Goal: Task Accomplishment & Management: Manage account settings

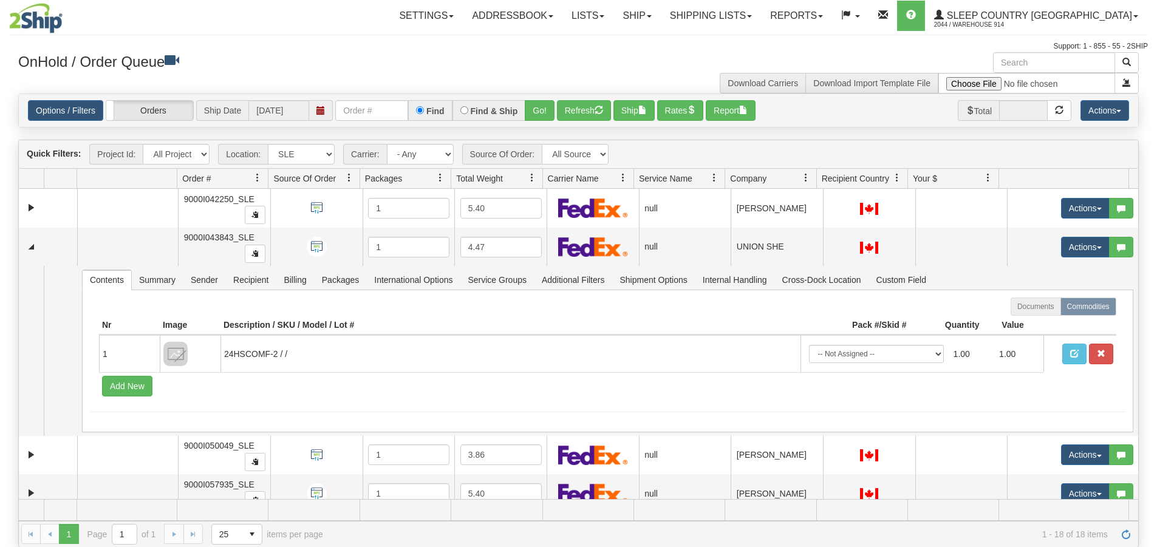
select select "7603"
click at [832, 9] on link "Reports" at bounding box center [796, 16] width 71 height 30
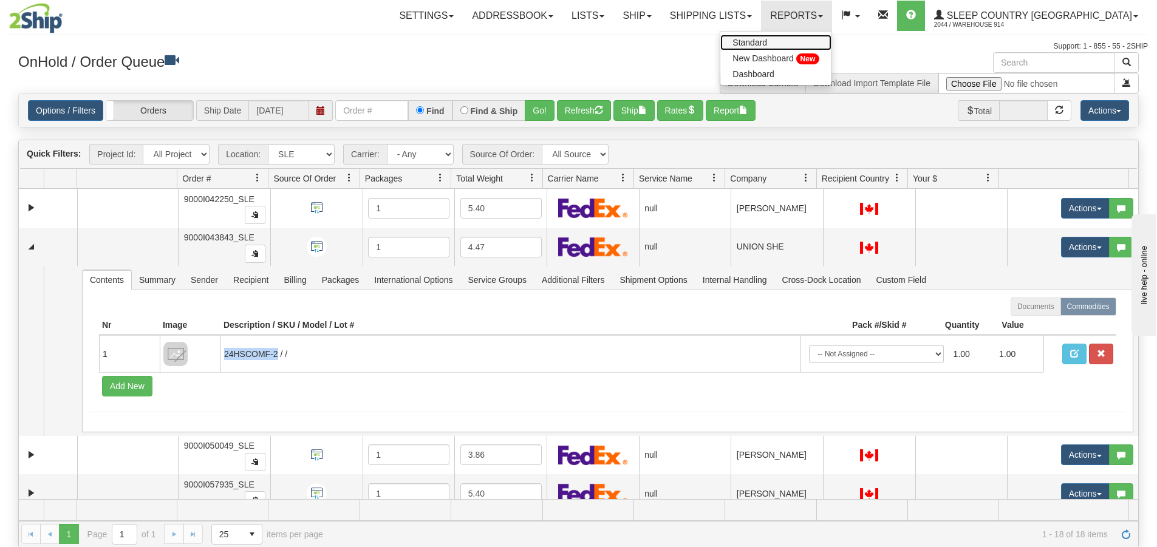
click at [767, 44] on span "Standard" at bounding box center [750, 43] width 35 height 10
click at [832, 9] on link "Reports" at bounding box center [796, 16] width 71 height 30
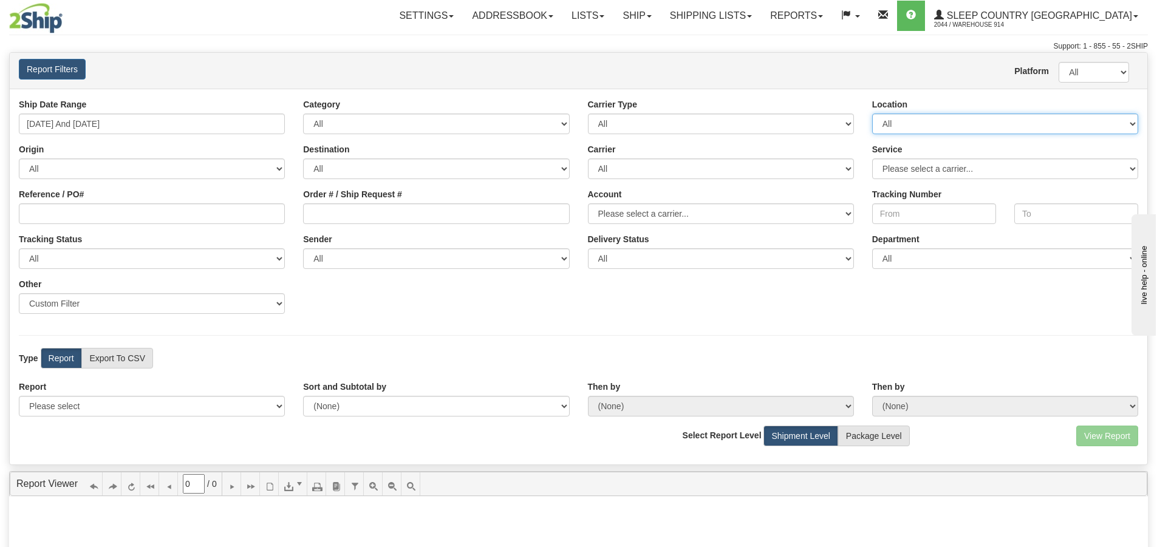
click at [1119, 116] on select "All 9009 914 BEDDN CASPC END SLE ZINUC" at bounding box center [1005, 124] width 266 height 21
select select "7603"
click at [872, 114] on select "All 9009 914 BEDDN CASPC END SLE ZINUC" at bounding box center [1005, 124] width 266 height 21
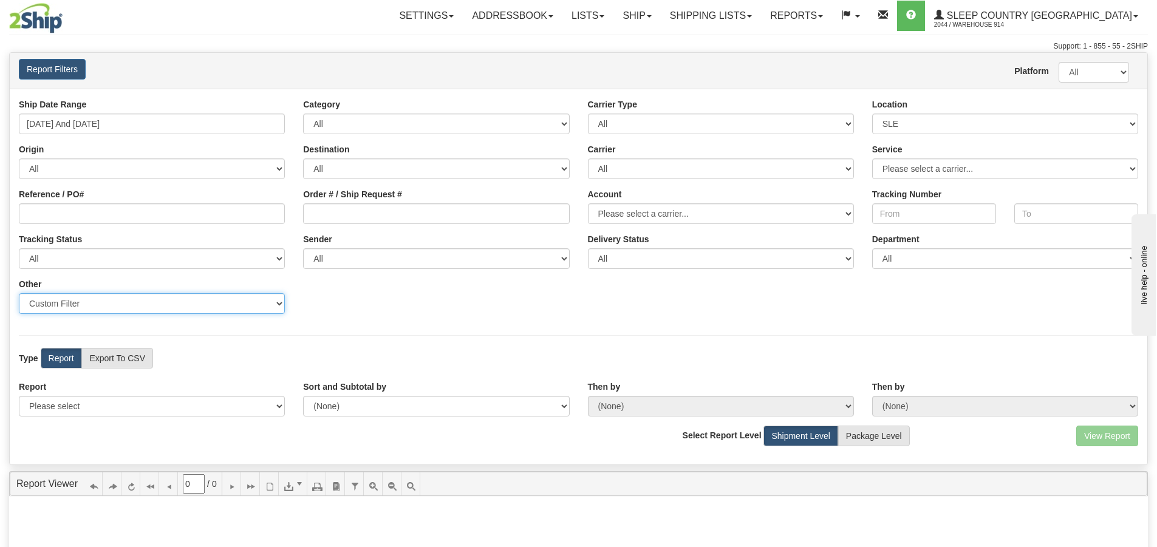
click at [169, 304] on select "Sender Company Sender Contact Sender Country Sender State Sender City Sender Zi…" at bounding box center [152, 303] width 266 height 21
click at [19, 293] on select "Sender Company Sender Contact Sender Country Sender State Sender City Sender Zi…" at bounding box center [152, 303] width 266 height 21
click at [111, 304] on select "Sender Company Sender Contact Sender Country Sender State Sender City Sender Zi…" at bounding box center [152, 303] width 266 height 21
drag, startPoint x: 417, startPoint y: 300, endPoint x: 397, endPoint y: 290, distance: 22.3
click at [417, 300] on div "Ship Date Range 09/27/2025 And 10/03/2025 Category All Inbound Outbound Carrier…" at bounding box center [579, 210] width 1138 height 225
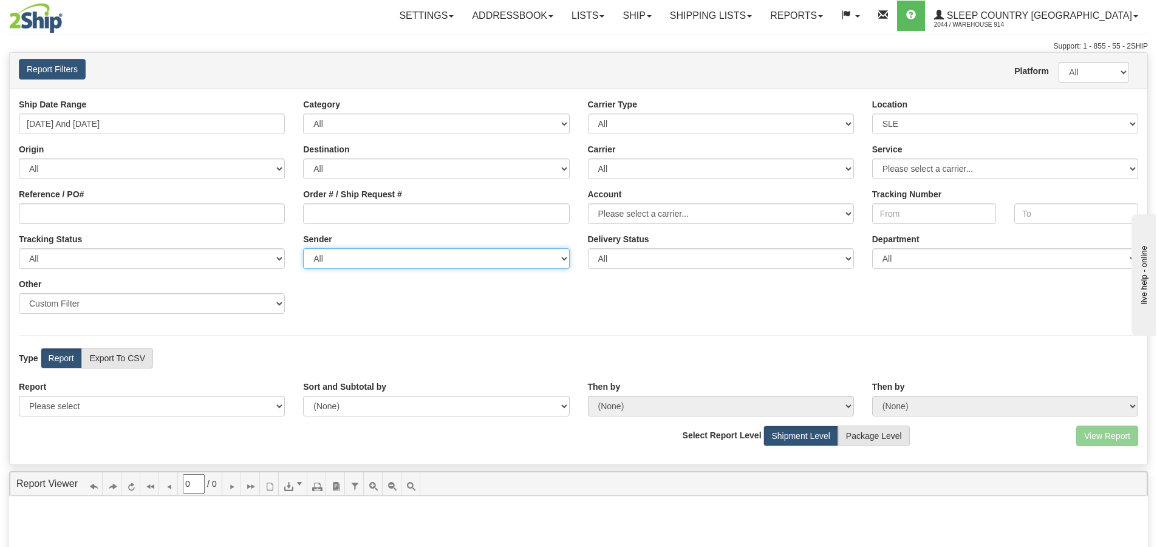
click at [394, 253] on select "All Sleep Country Canada, Anaka Will-Dryden , (CA) Sleep Country Canada, Andrew…" at bounding box center [436, 258] width 266 height 21
click at [437, 282] on div "Ship Date Range 09/27/2025 And 10/03/2025 Category All Inbound Outbound Carrier…" at bounding box center [579, 210] width 1138 height 225
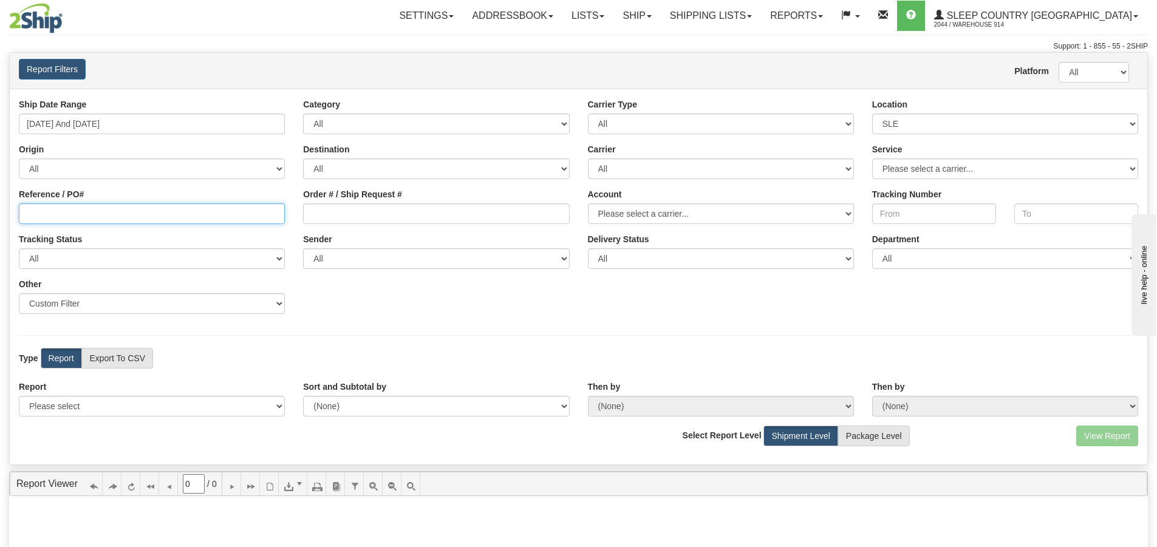
click at [98, 216] on input "Reference / PO#" at bounding box center [152, 214] width 266 height 21
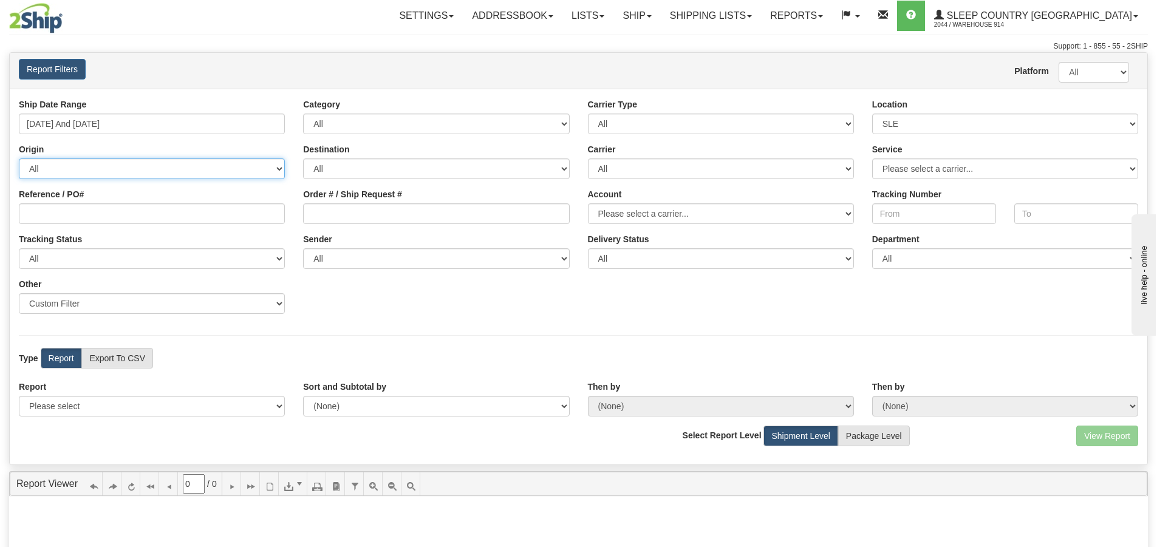
click at [125, 169] on select "All AFGHANISTAN ALAND ISLANDS ALBANIA ALGERIA AMERICAN SAMOA ANDORRA ANGOLA ANG…" at bounding box center [152, 169] width 266 height 21
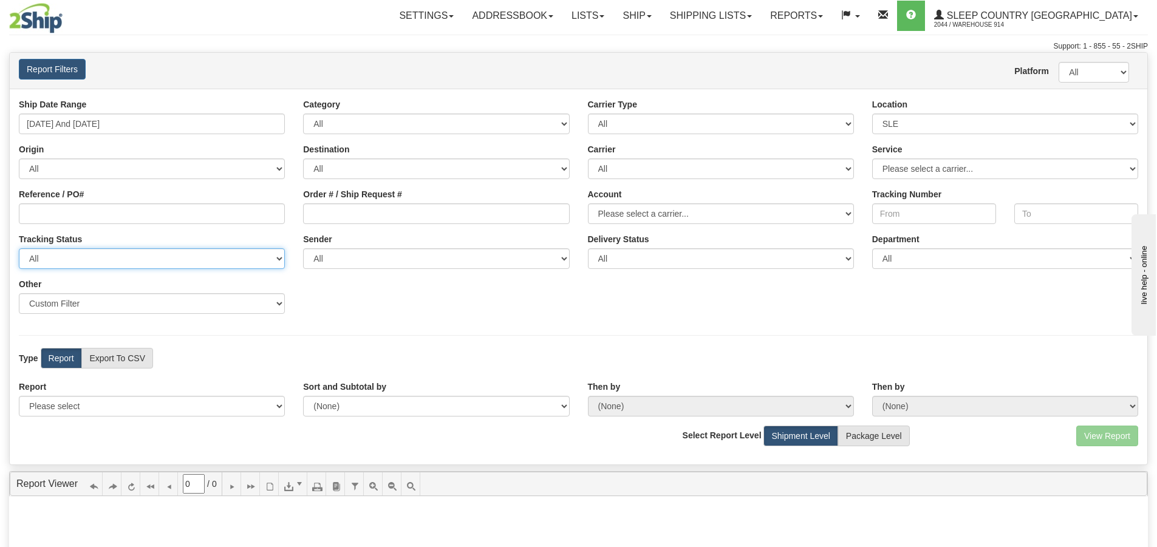
click at [175, 262] on select "All Not Set No Tracking Info Delivery Exception Delivered In Transit Return To …" at bounding box center [152, 258] width 266 height 21
click at [173, 261] on select "All Not Set No Tracking Info Delivery Exception Delivered In Transit Return To …" at bounding box center [152, 258] width 266 height 21
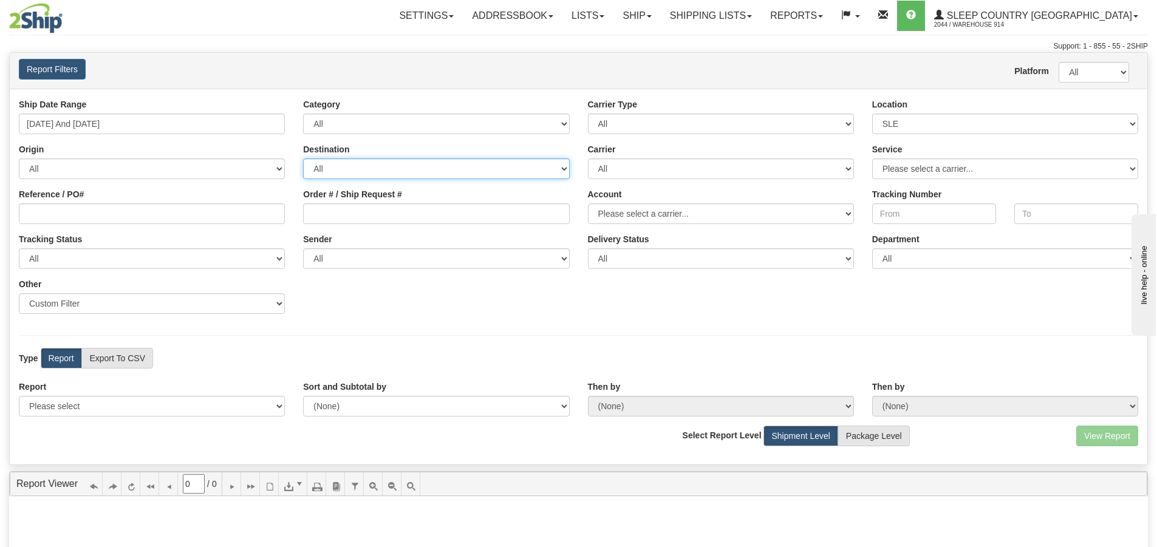
click at [423, 173] on select "All AFGHANISTAN ALAND ISLANDS ALBANIA ALGERIA AMERICAN SAMOA ANDORRA ANGOLA ANG…" at bounding box center [436, 169] width 266 height 21
click at [671, 172] on select "All Canpar FedEx Express® Purolator UPS" at bounding box center [721, 169] width 266 height 21
click at [921, 170] on select "Please select a carrier..." at bounding box center [1005, 169] width 266 height 21
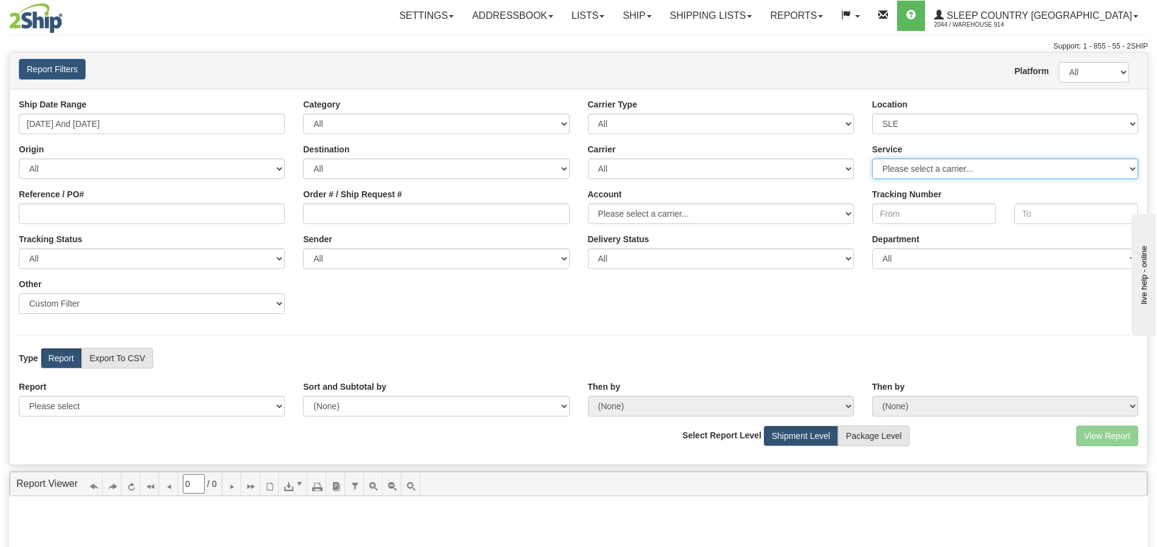
click at [921, 170] on select "Please select a carrier..." at bounding box center [1005, 169] width 266 height 21
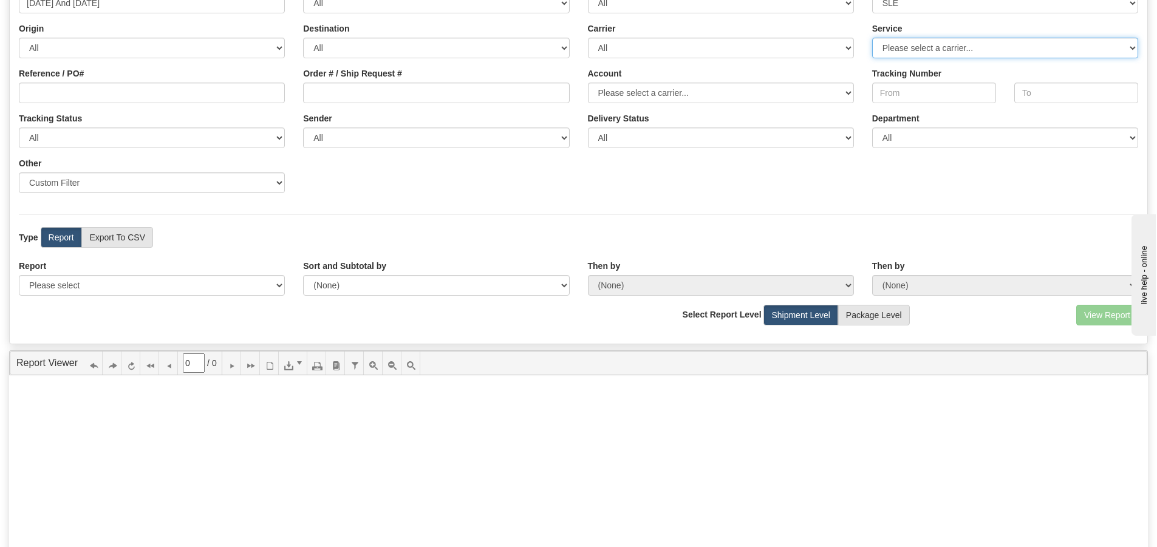
scroll to position [122, 0]
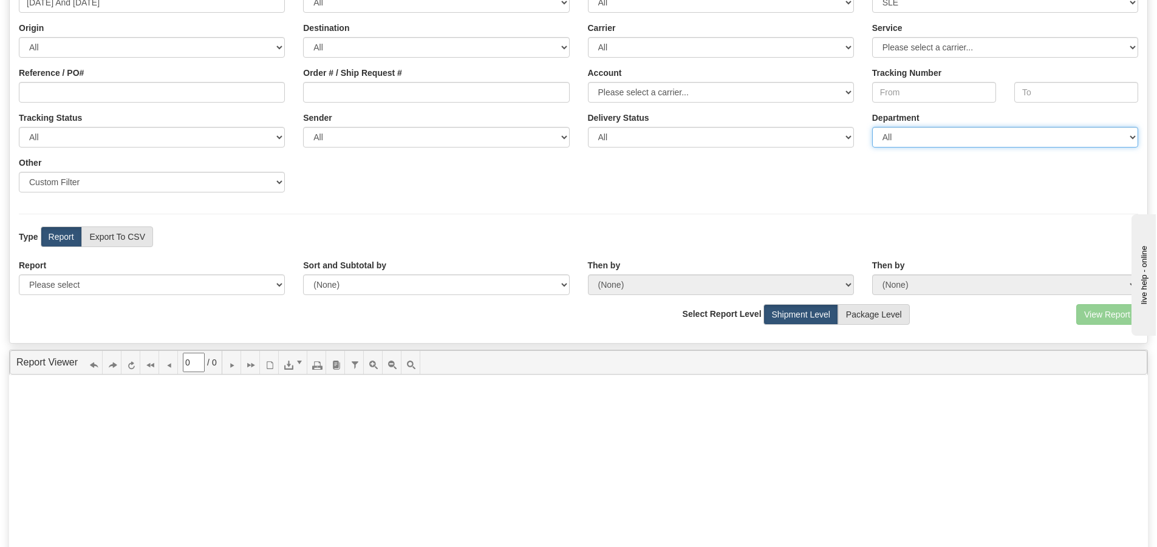
click at [948, 129] on select "All" at bounding box center [1005, 137] width 266 height 21
click at [949, 135] on select "All" at bounding box center [1005, 137] width 266 height 21
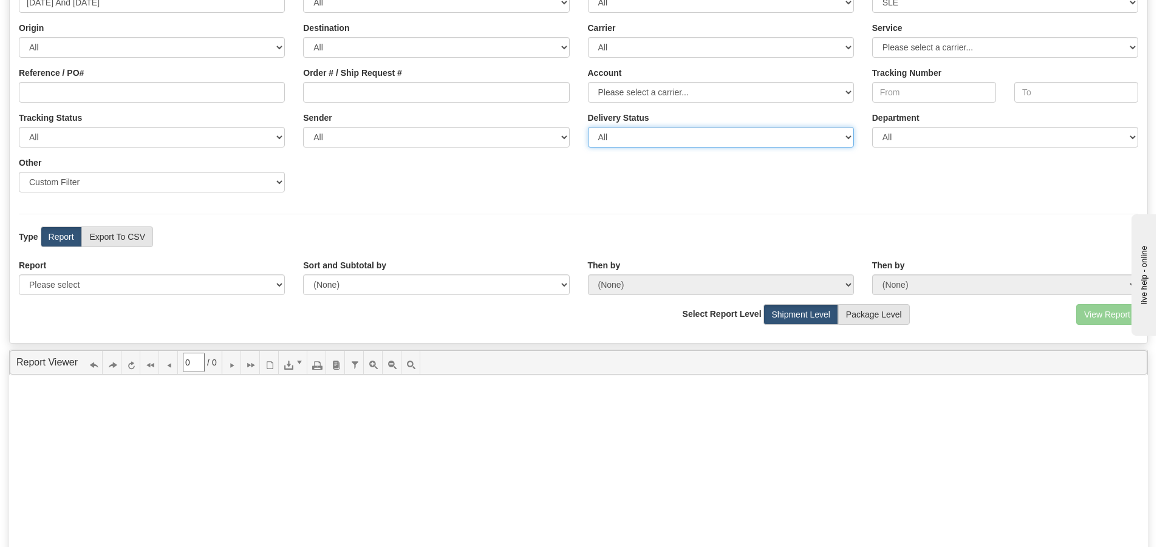
click at [767, 131] on select "All Unknown On Time Late" at bounding box center [721, 137] width 266 height 21
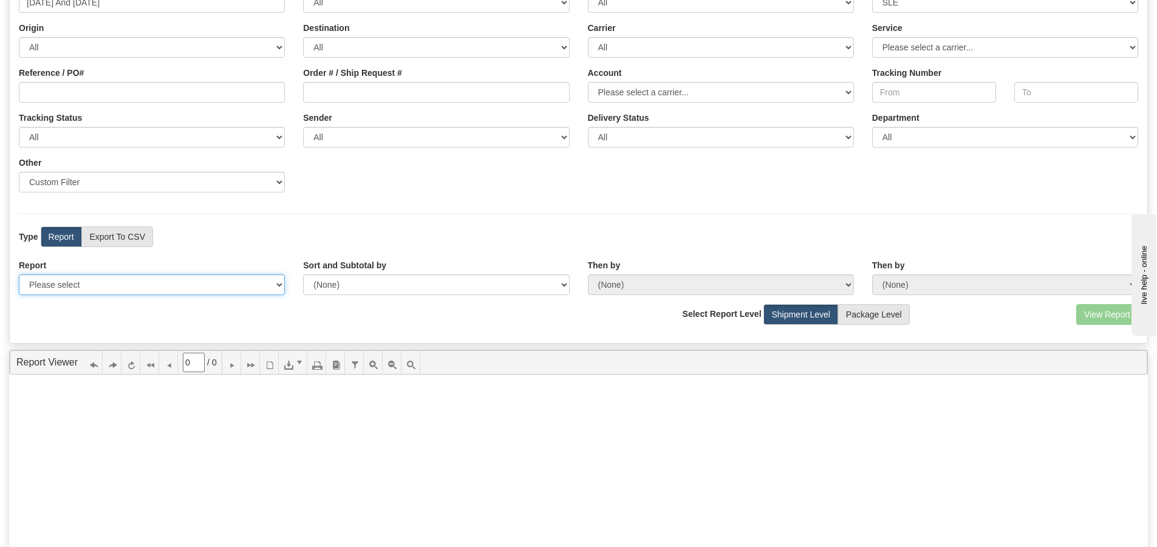
click at [187, 284] on select "Please select 1 Line Shipment Report Address Detail Basic Shipment Overview Can…" at bounding box center [152, 285] width 266 height 21
select select "Users\Contents Detail.trdx"
click at [19, 275] on select "Please select 1 Line Shipment Report Address Detail Basic Shipment Overview Can…" at bounding box center [152, 285] width 266 height 21
click at [1109, 318] on button "View Report" at bounding box center [1108, 314] width 62 height 21
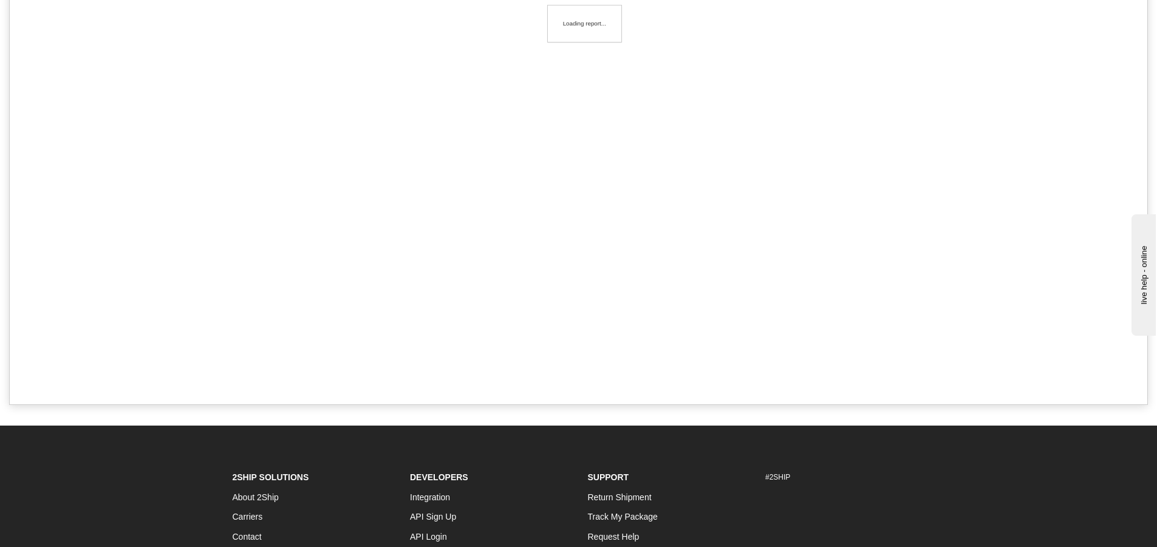
scroll to position [121, 0]
type input "1"
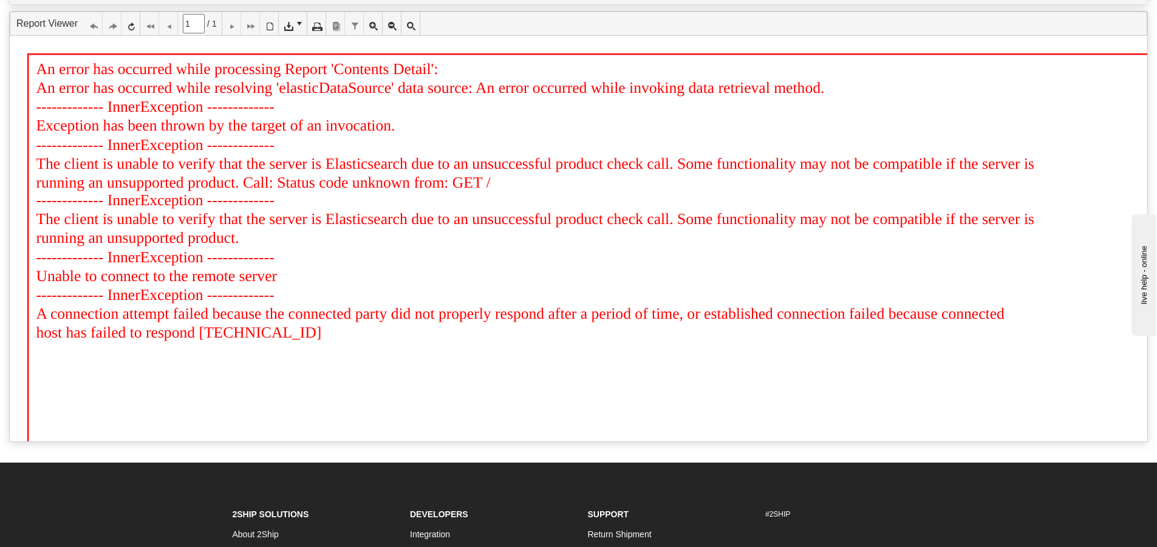
scroll to position [0, 0]
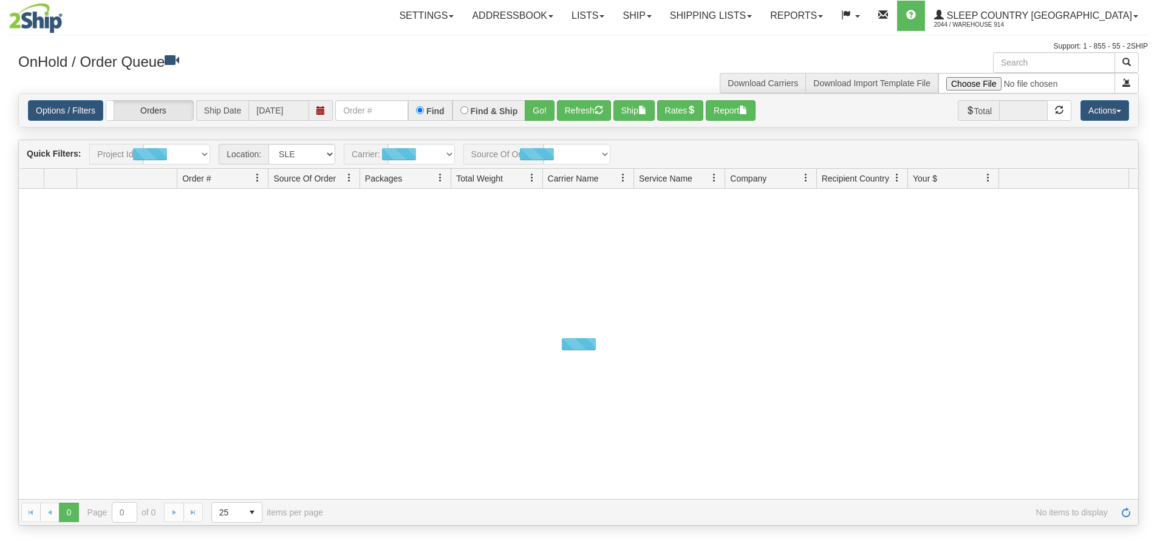
select select "7603"
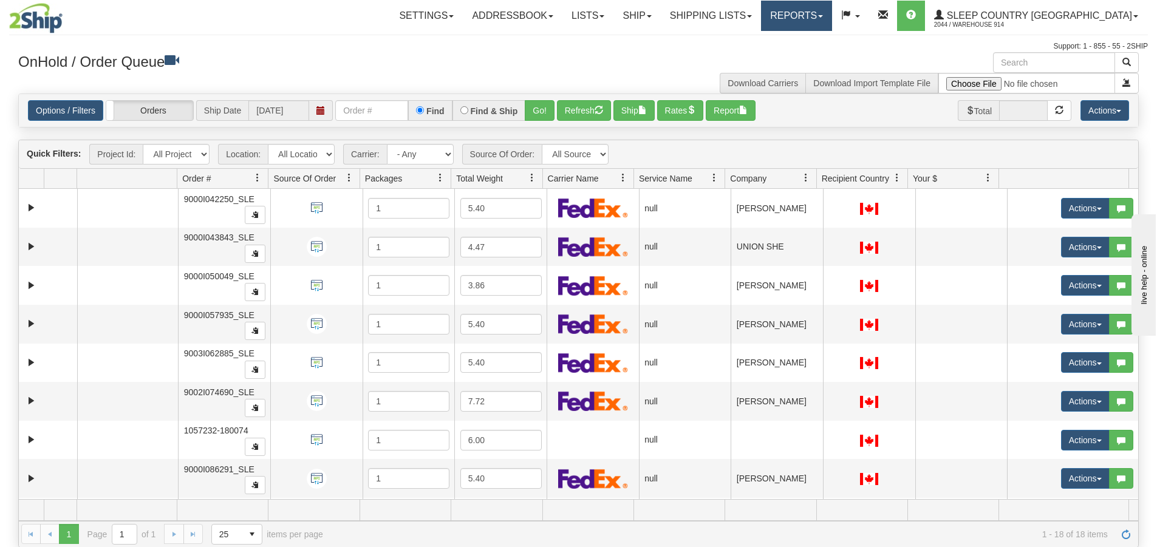
click at [832, 15] on link "Reports" at bounding box center [796, 16] width 71 height 30
click at [832, 39] on link "Standard" at bounding box center [776, 43] width 111 height 16
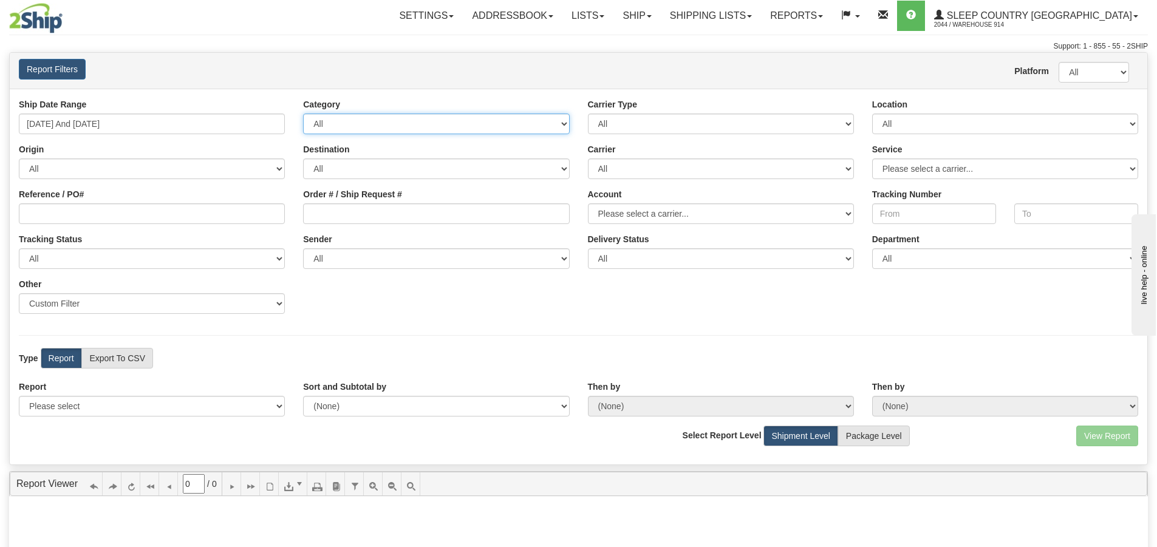
click at [357, 126] on select "All Inbound Outbound" at bounding box center [436, 124] width 266 height 21
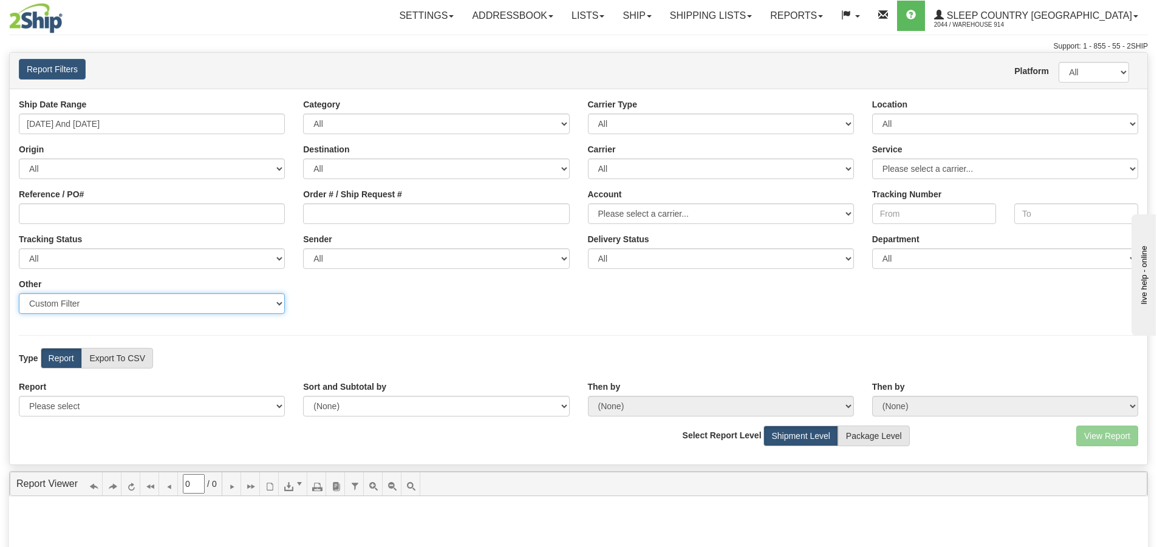
click at [122, 307] on select "Sender Company Sender Contact Sender Country Sender State Sender City Sender Zi…" at bounding box center [152, 303] width 266 height 21
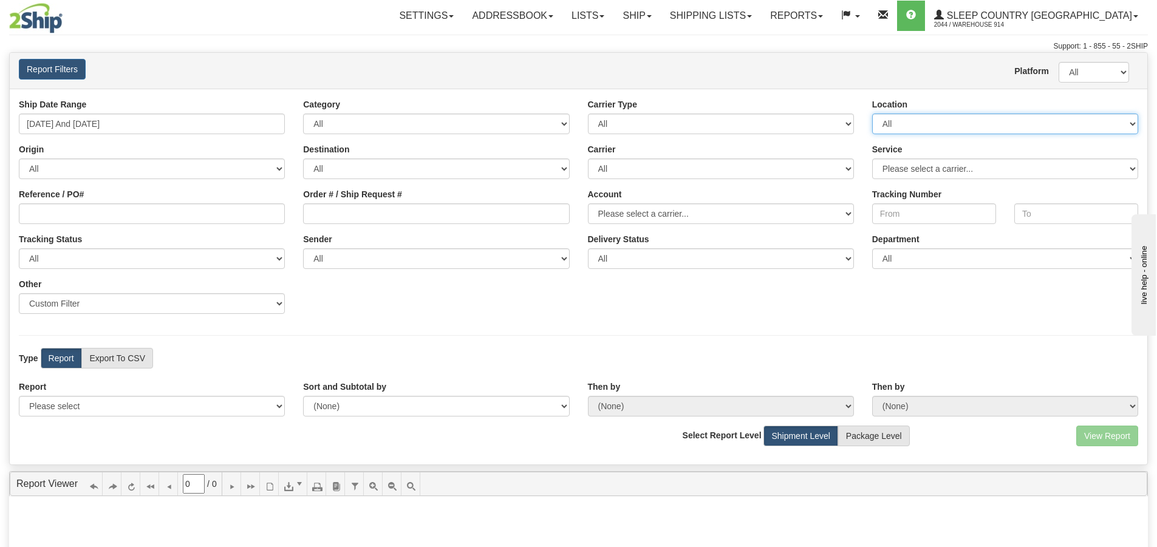
click at [991, 127] on select "All 9009 914 BEDDN CASPC END SLE ZINUC" at bounding box center [1005, 124] width 266 height 21
select select "7603"
click at [872, 114] on select "All 9009 914 BEDDN CASPC END SLE ZINUC" at bounding box center [1005, 124] width 266 height 21
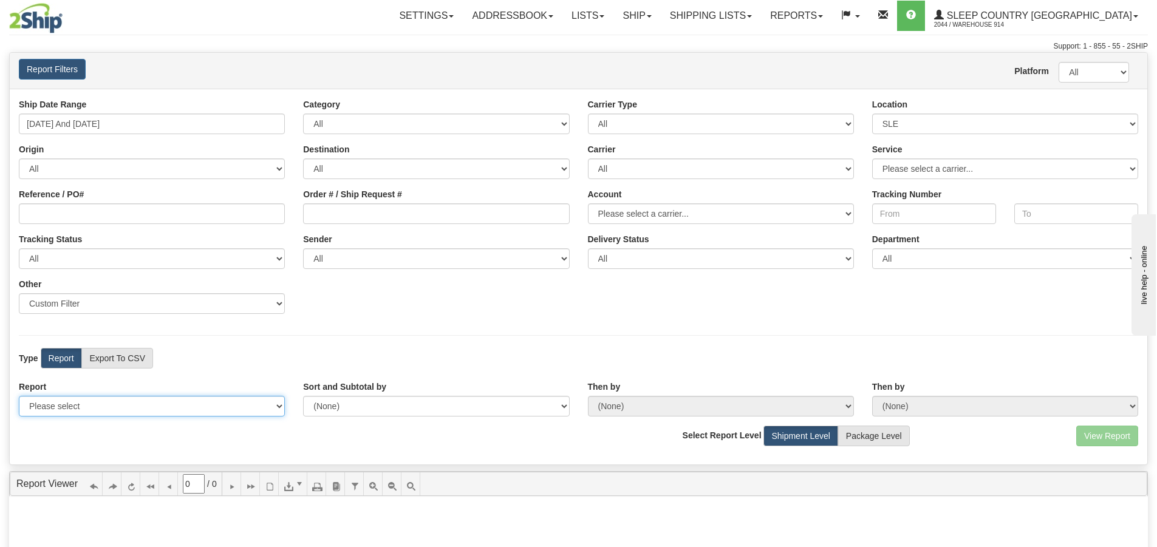
click at [71, 397] on select "Please select 1 Line Shipment Report Address Detail Basic Shipment Overview Can…" at bounding box center [152, 406] width 266 height 21
select select "Users\Contents Detail.trdx"
click at [19, 396] on select "Please select 1 Line Shipment Report Address Detail Basic Shipment Overview Can…" at bounding box center [152, 406] width 266 height 21
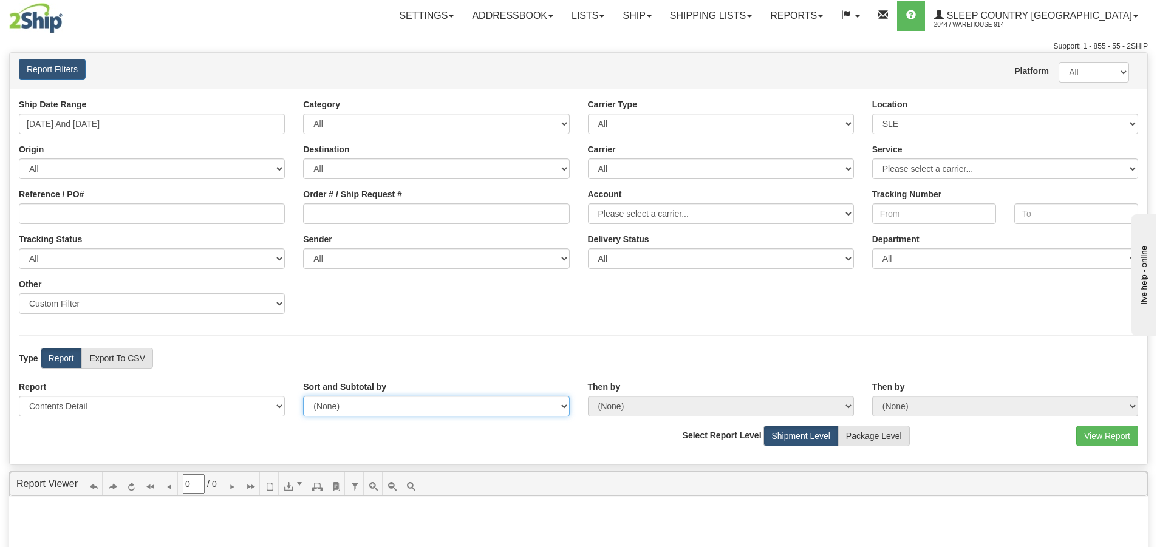
click at [349, 402] on select "(None) Carrier Name Service Name Origin Destination Location Name Account Numbe…" at bounding box center [436, 406] width 266 height 21
click at [1108, 439] on button "View Report" at bounding box center [1108, 436] width 62 height 21
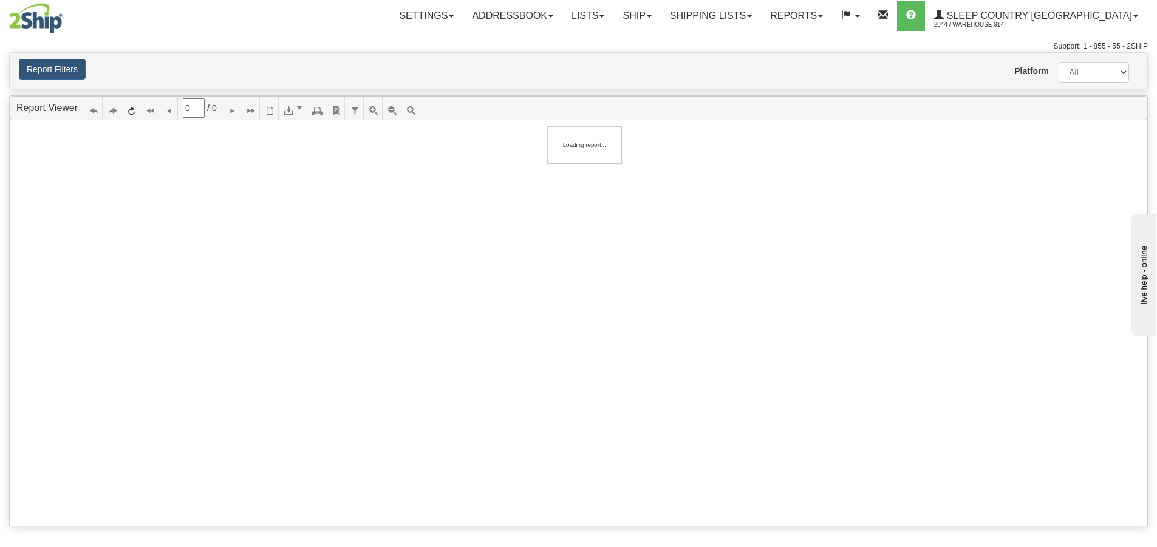
type input "1"
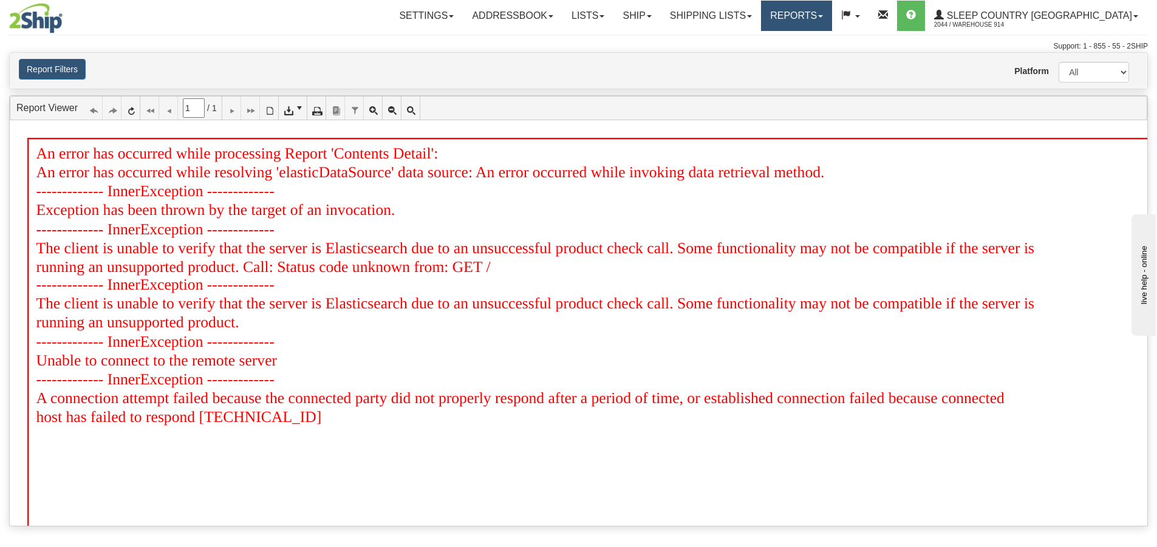
click at [832, 29] on link "Reports" at bounding box center [796, 16] width 71 height 30
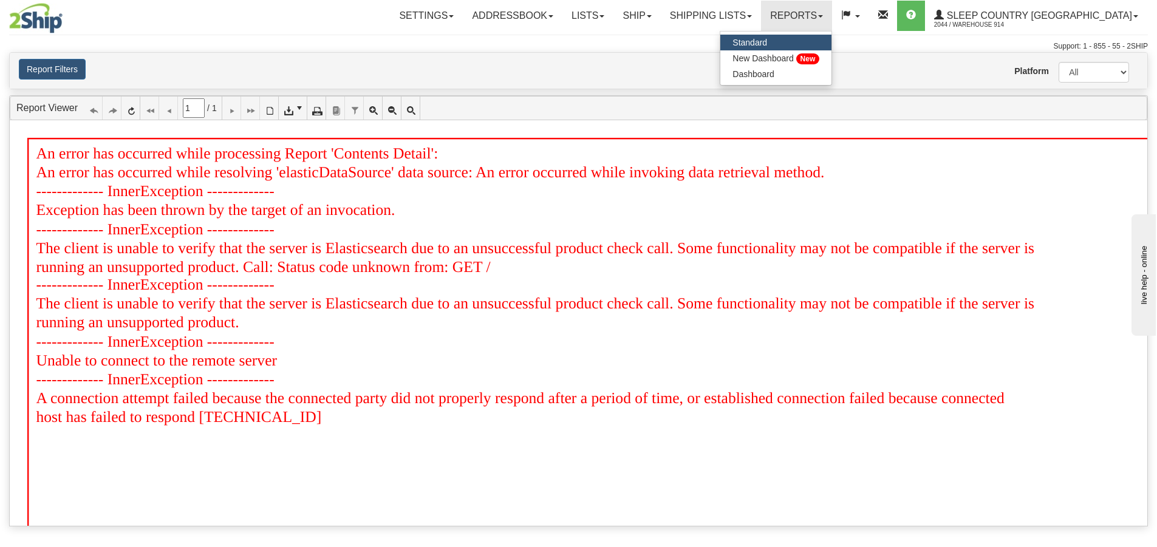
click at [832, 42] on link "Standard" at bounding box center [776, 43] width 111 height 16
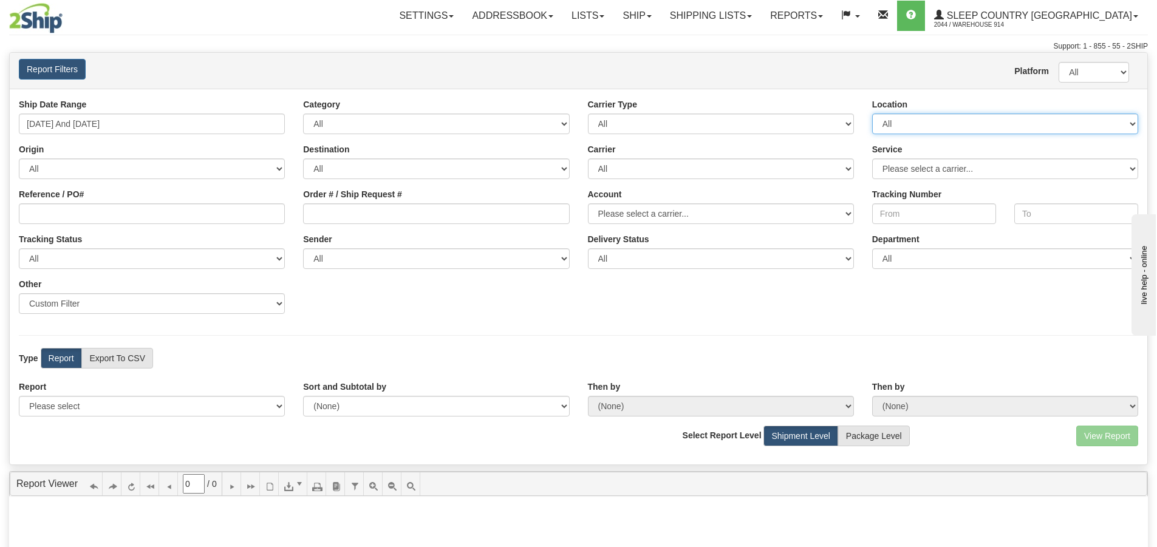
click at [977, 122] on select "All 9009 914 BEDDN CASPC END SLE ZINUC" at bounding box center [1005, 124] width 266 height 21
select select "7603"
click at [872, 114] on select "All 9009 914 BEDDN CASPC END SLE ZINUC" at bounding box center [1005, 124] width 266 height 21
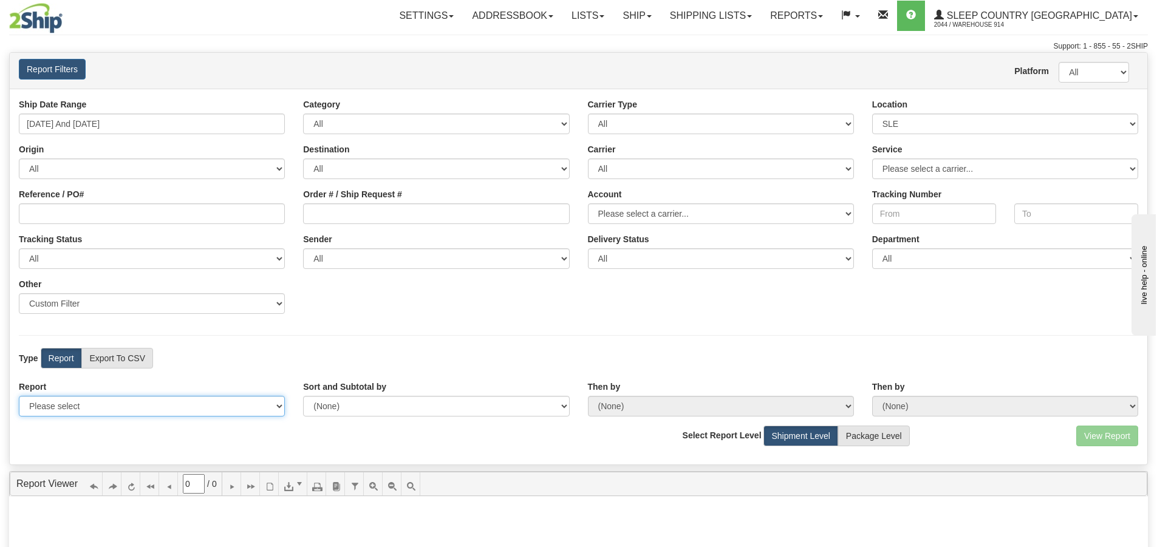
click at [120, 408] on select "Please select 1 Line Shipment Report Address Detail Basic Shipment Overview Can…" at bounding box center [152, 406] width 266 height 21
select select "Users\Contents Detail.trdx"
click at [19, 396] on select "Please select 1 Line Shipment Report Address Detail Basic Shipment Overview Can…" at bounding box center [152, 406] width 266 height 21
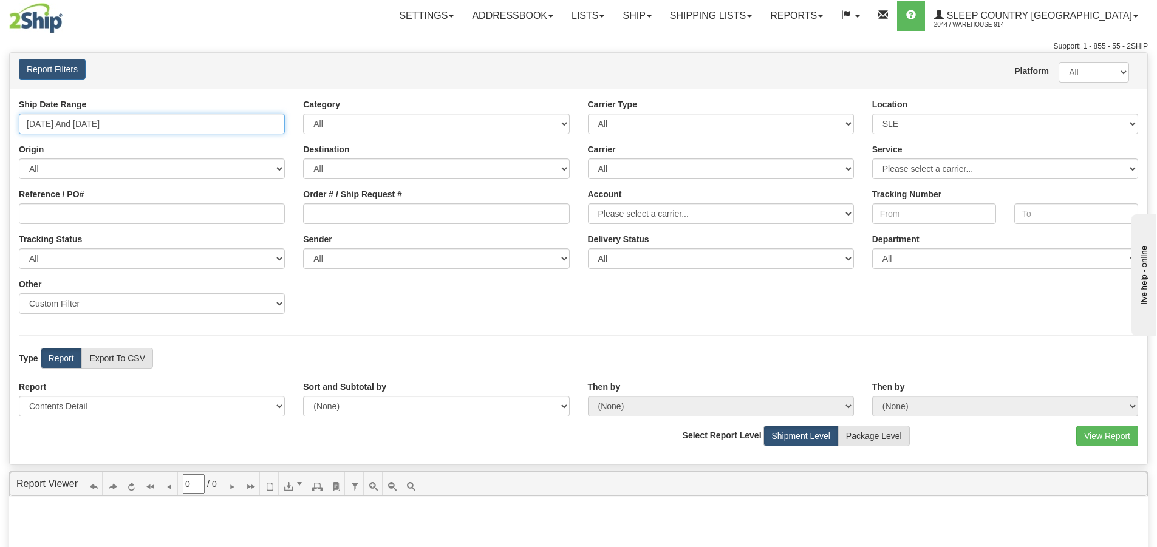
click at [149, 126] on input "09/27/2025 And 10/03/2025" at bounding box center [152, 124] width 266 height 21
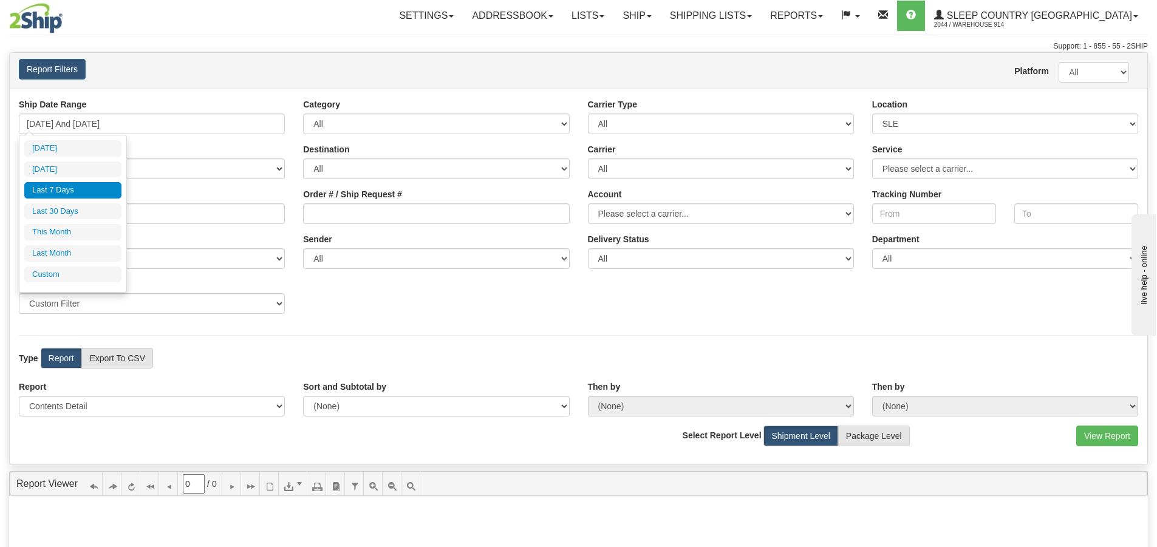
click at [83, 151] on li "Today" at bounding box center [72, 148] width 97 height 16
type input "10/03/2025 And 10/03/2025"
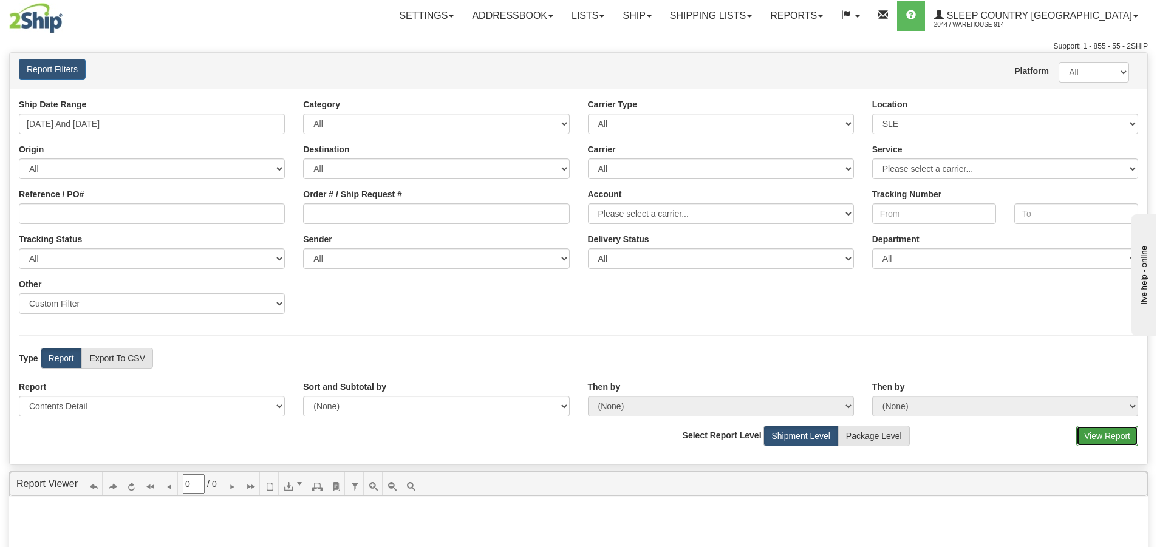
click at [1098, 432] on button "View Report" at bounding box center [1108, 436] width 62 height 21
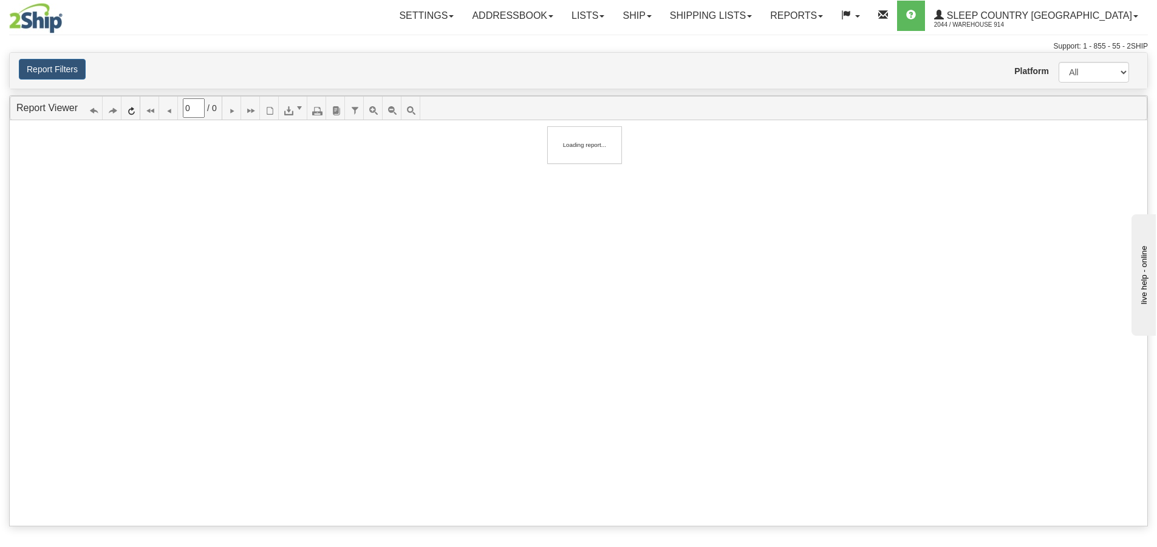
type input "1"
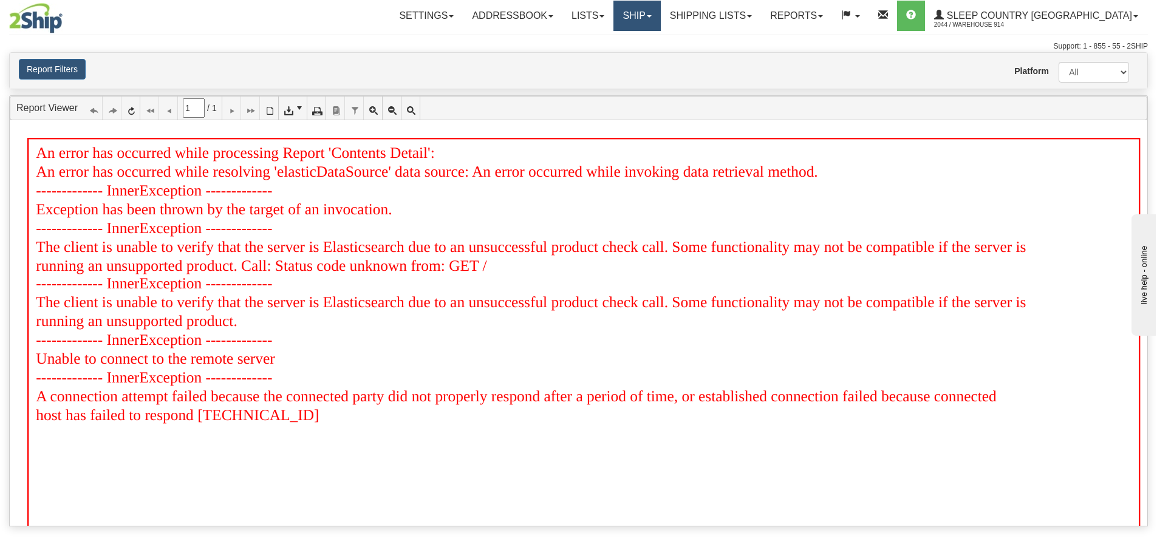
click at [660, 9] on link "Ship" at bounding box center [637, 16] width 47 height 30
click at [648, 55] on span "OnHold / Order Queue" at bounding box center [606, 58] width 86 height 10
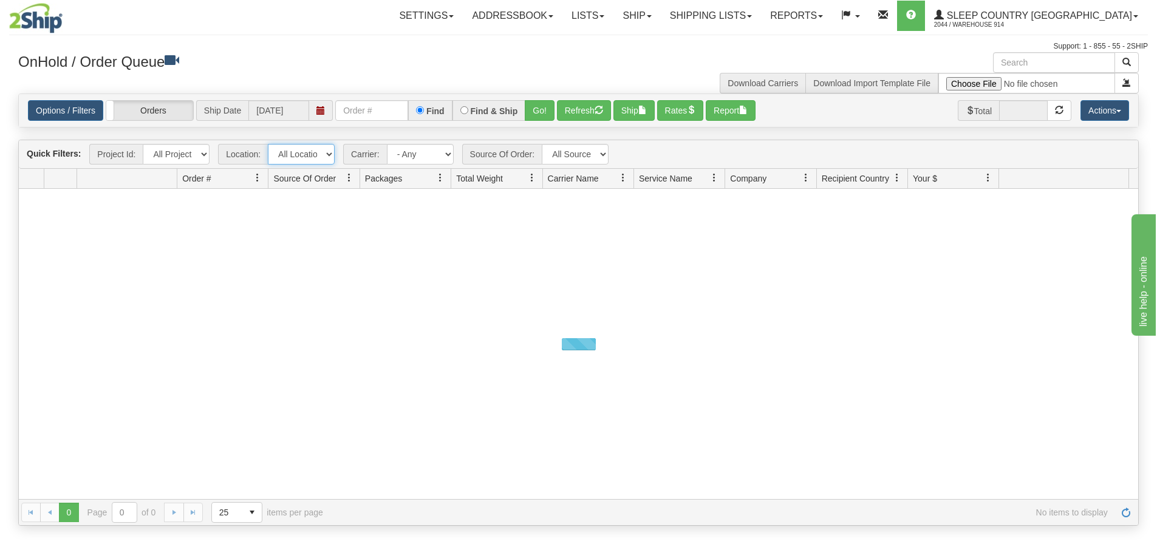
click at [303, 149] on select "All Locations 914 9009 [GEOGRAPHIC_DATA] SLE BEDDN ZINUC" at bounding box center [301, 154] width 67 height 21
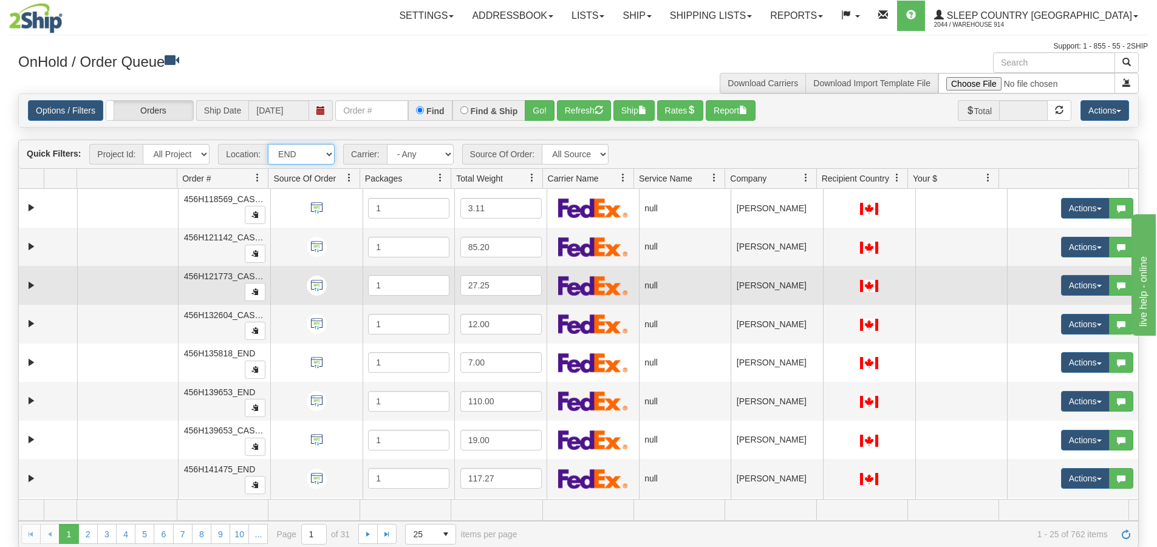
click at [268, 144] on select "All Locations 914 9009 [GEOGRAPHIC_DATA] SLE BEDDN ZINUC" at bounding box center [301, 154] width 67 height 21
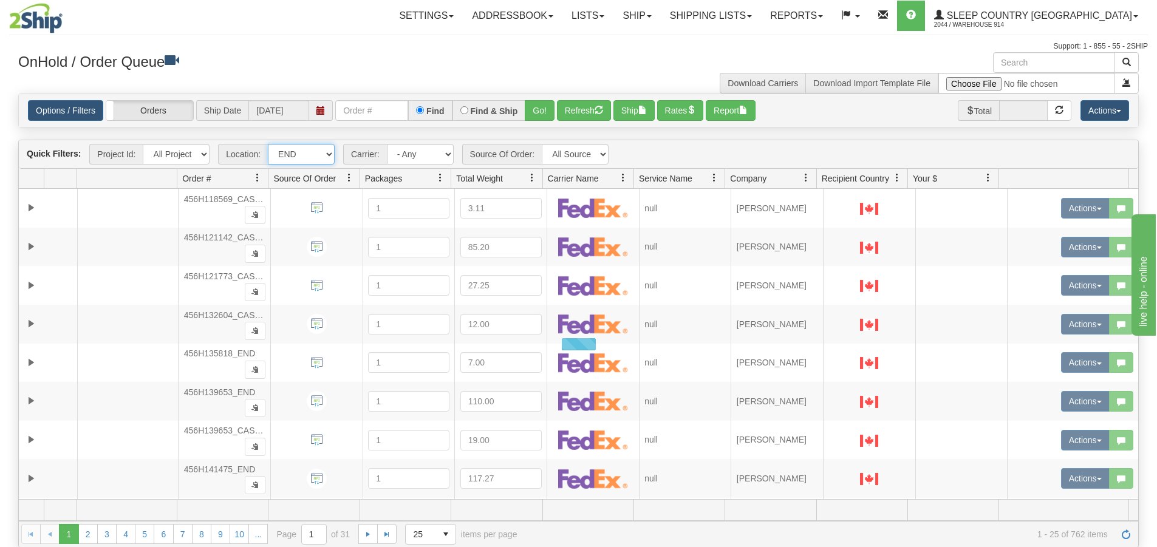
drag, startPoint x: 324, startPoint y: 154, endPoint x: 322, endPoint y: 164, distance: 10.5
click at [324, 154] on select "All Locations 914 9009 [GEOGRAPHIC_DATA] SLE BEDDN ZINUC" at bounding box center [301, 154] width 67 height 21
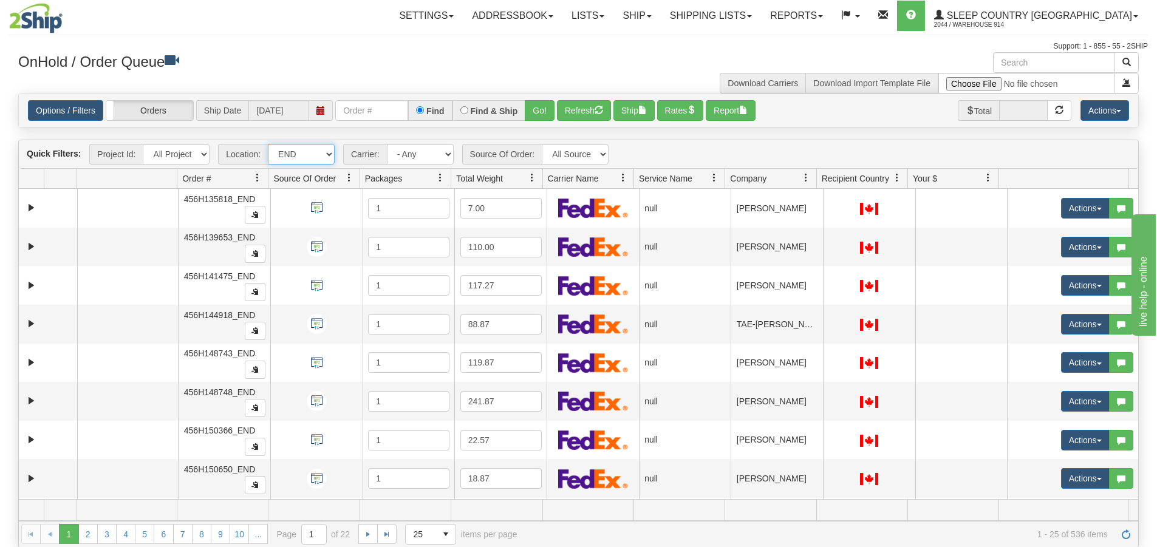
select select "7603"
click at [268, 144] on select "All Locations 914 9009 [GEOGRAPHIC_DATA] SLE BEDDN ZINUC" at bounding box center [301, 154] width 67 height 21
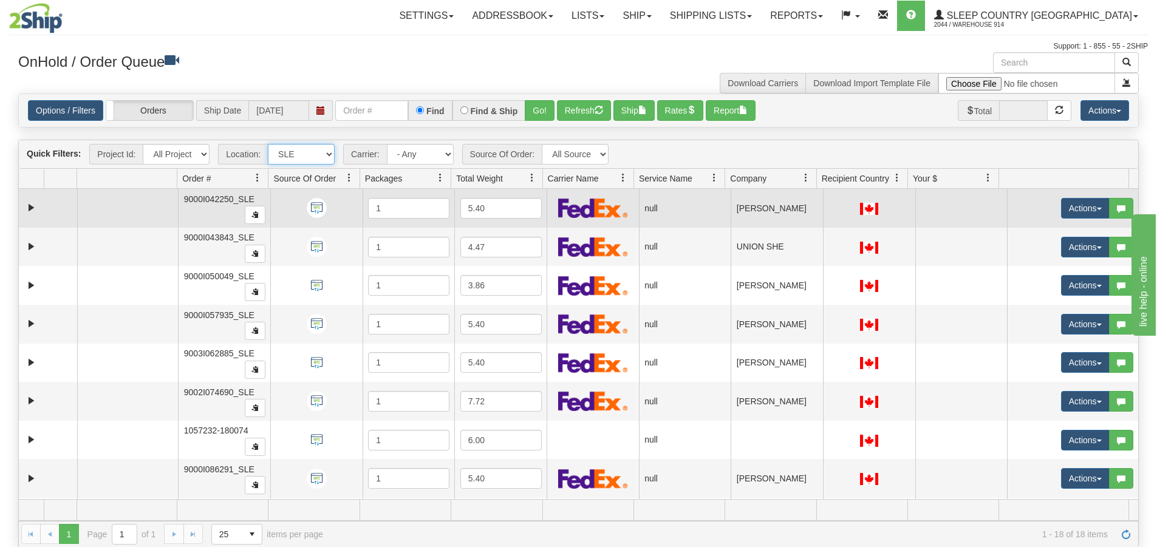
click at [41, 211] on td at bounding box center [48, 208] width 58 height 39
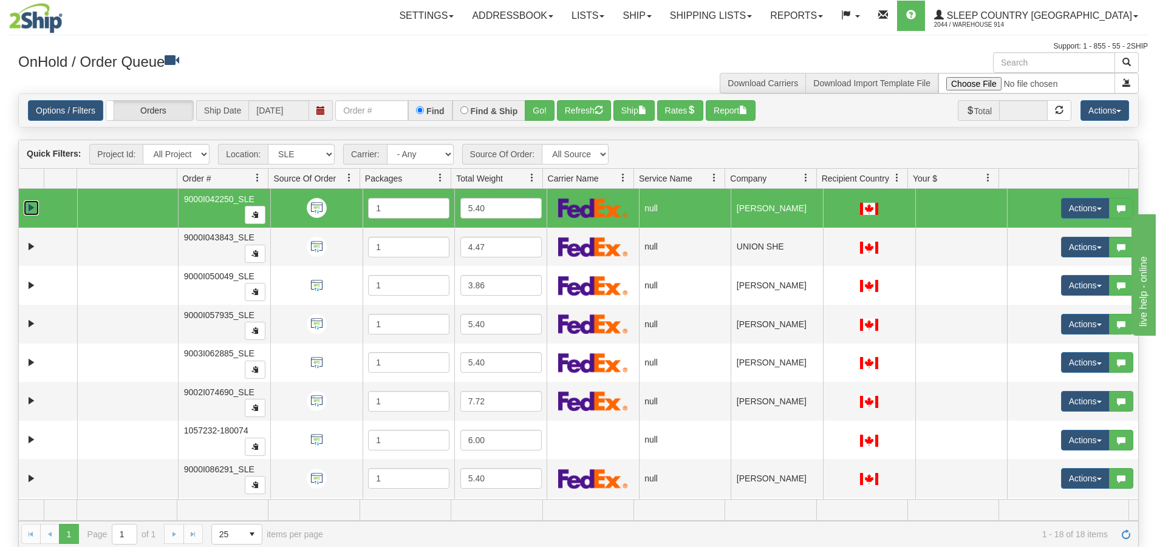
click at [33, 210] on link "Expand" at bounding box center [31, 207] width 15 height 15
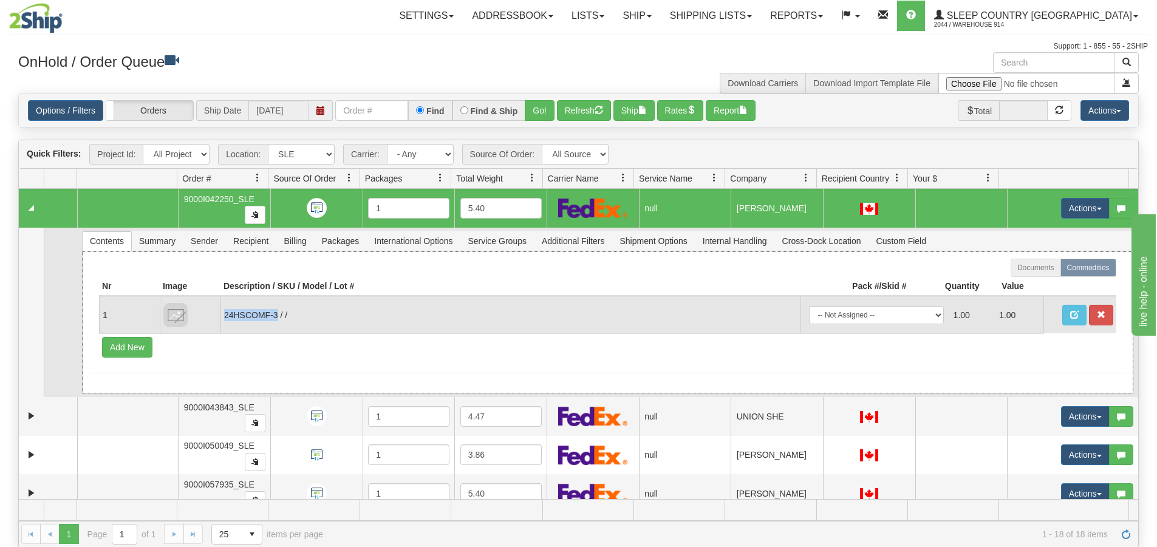
drag, startPoint x: 277, startPoint y: 315, endPoint x: 224, endPoint y: 311, distance: 53.0
click at [224, 311] on td "24HSCOMF-3 / /" at bounding box center [511, 314] width 580 height 37
copy td "24HSCOMF-3"
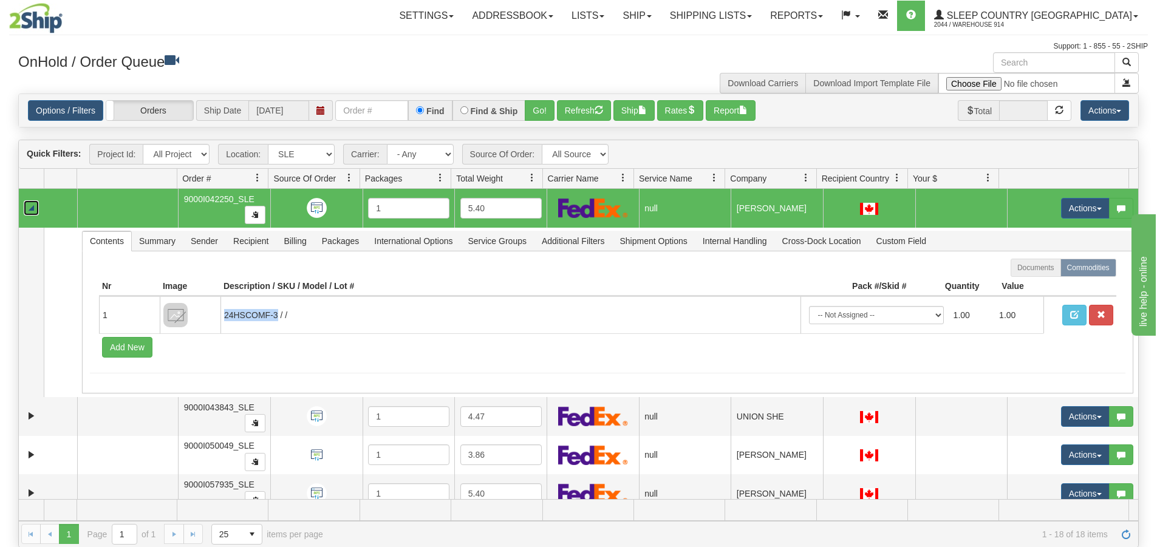
click at [30, 207] on link "Collapse" at bounding box center [31, 207] width 15 height 15
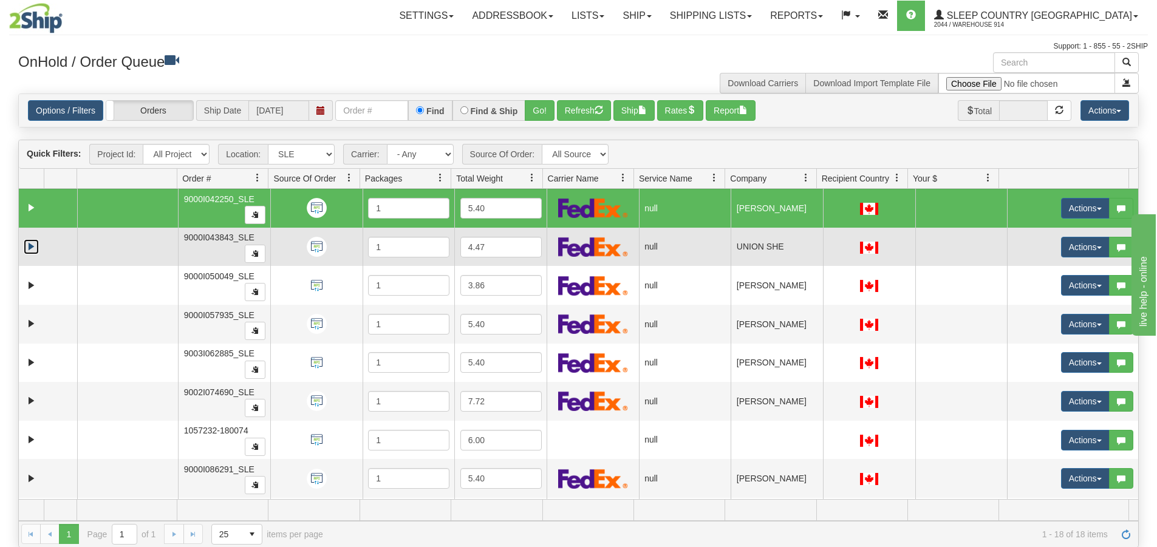
click at [34, 245] on link "Expand" at bounding box center [31, 246] width 15 height 15
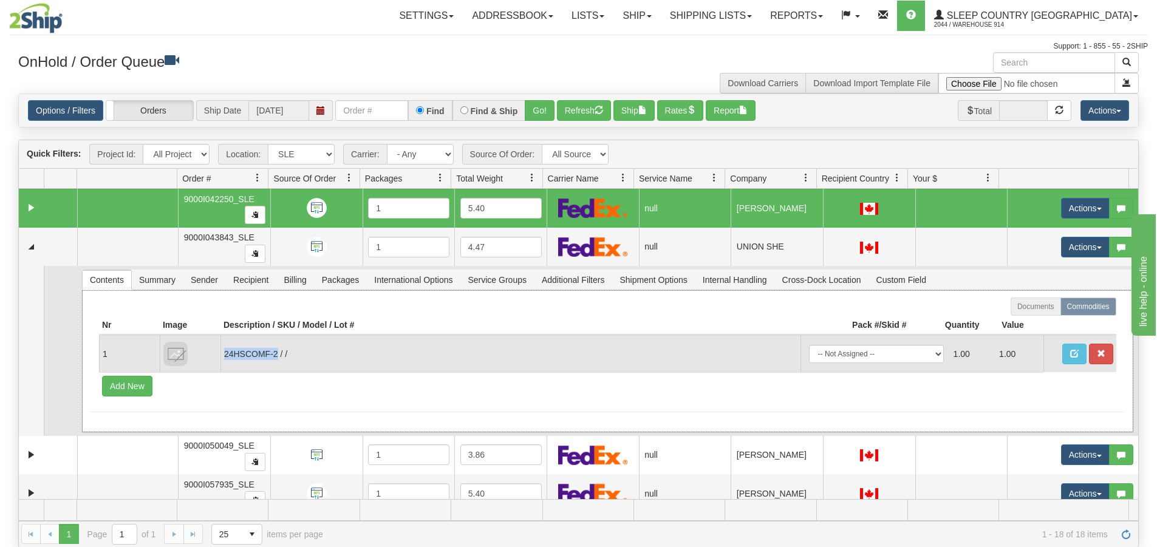
drag, startPoint x: 276, startPoint y: 355, endPoint x: 224, endPoint y: 354, distance: 52.3
click at [224, 354] on td "24HSCOMF-2 / /" at bounding box center [511, 353] width 580 height 37
copy td "24HSCOMF-2"
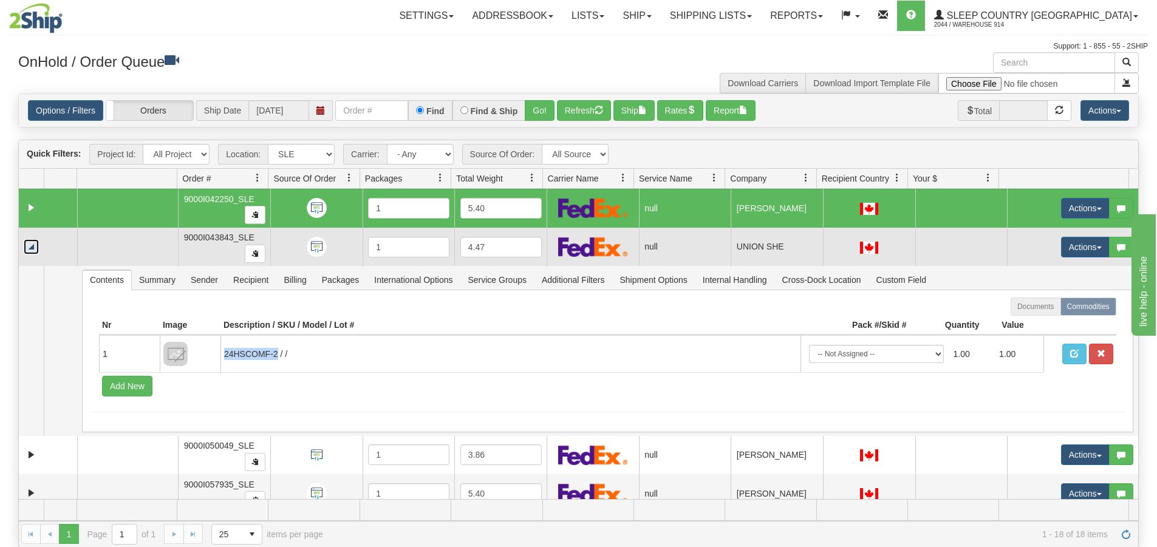
click at [31, 245] on link "Collapse" at bounding box center [31, 246] width 15 height 15
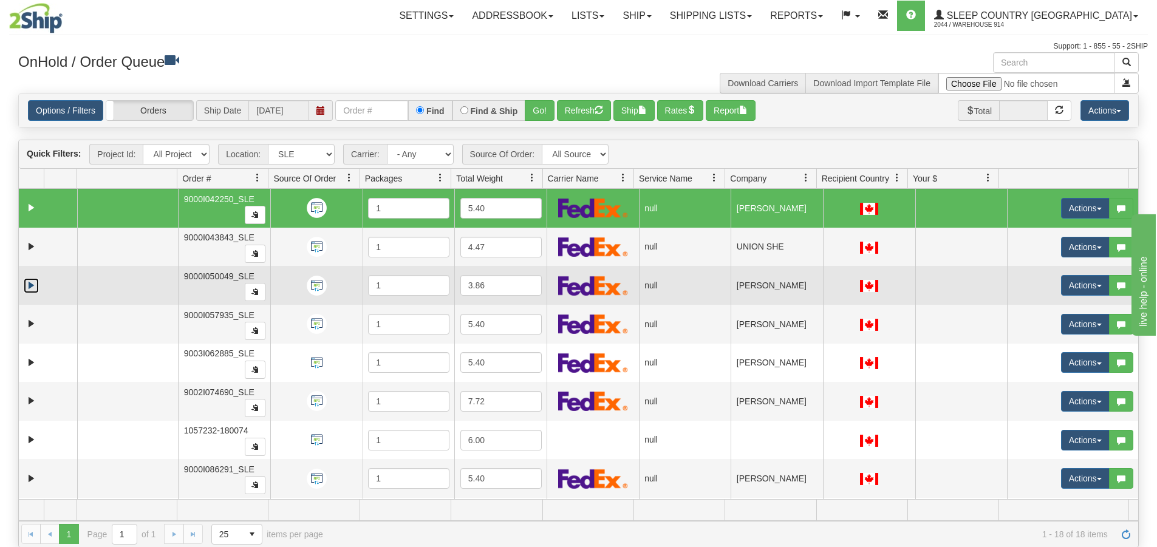
click at [35, 283] on link "Expand" at bounding box center [31, 285] width 15 height 15
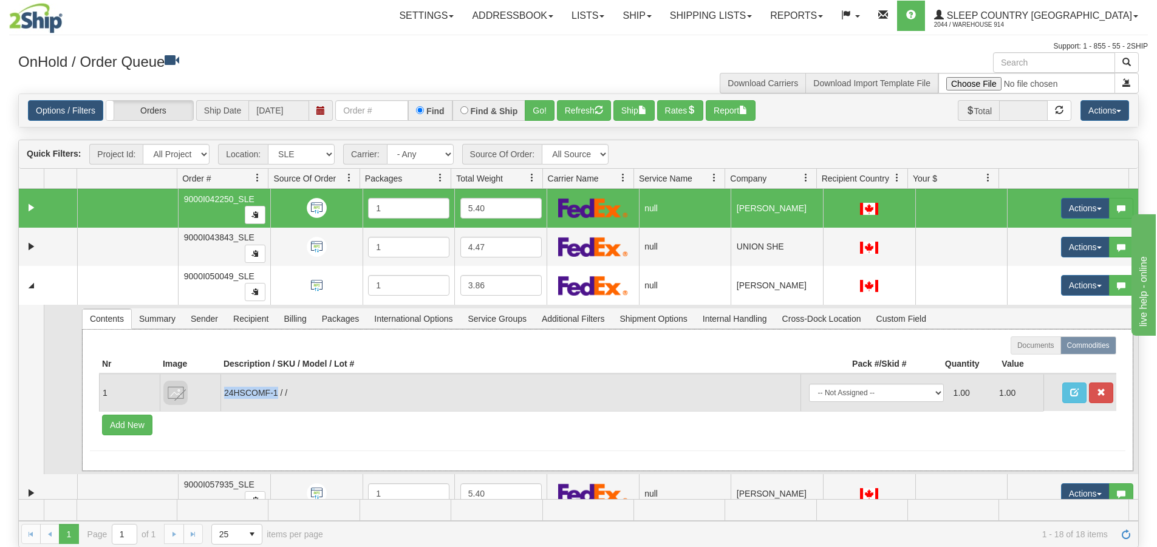
drag, startPoint x: 276, startPoint y: 393, endPoint x: 226, endPoint y: 391, distance: 49.9
click at [226, 391] on td "24HSCOMF-1 / /" at bounding box center [511, 392] width 580 height 37
copy td "24HSCOMF-1"
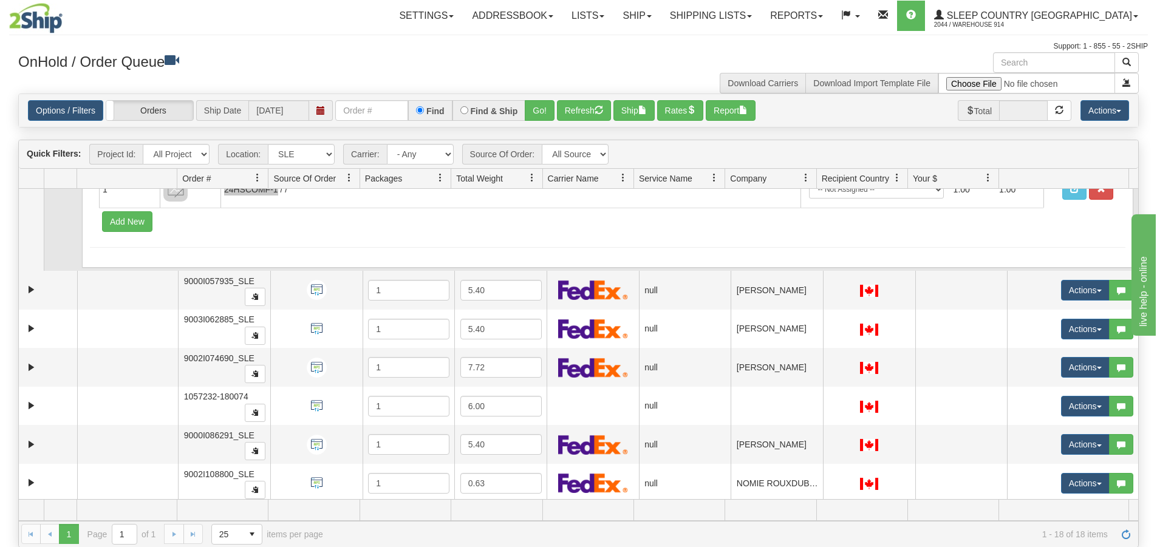
scroll to position [182, 0]
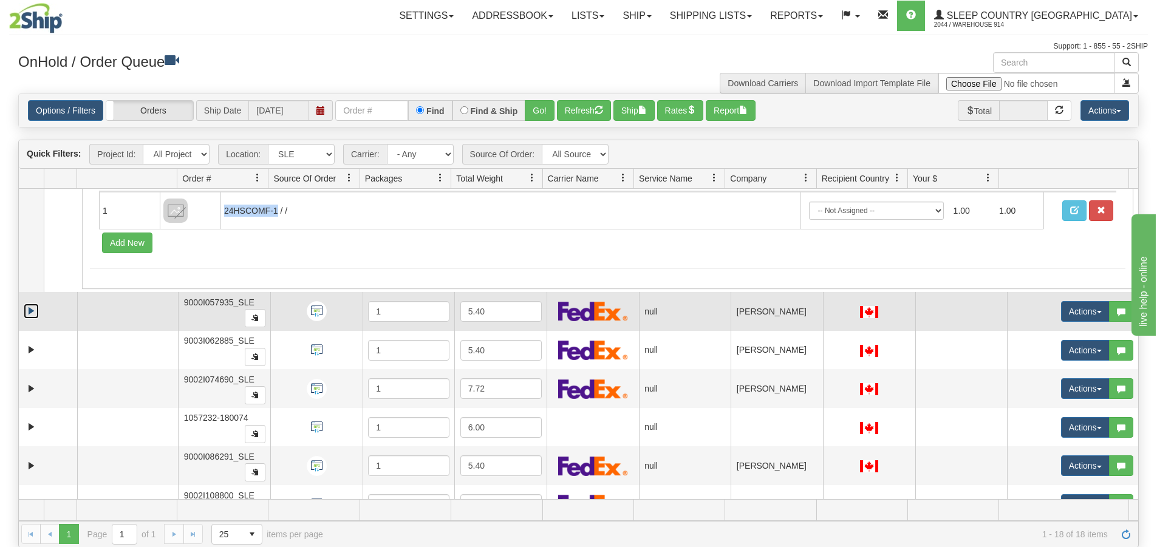
click at [32, 311] on link "Expand" at bounding box center [31, 311] width 15 height 15
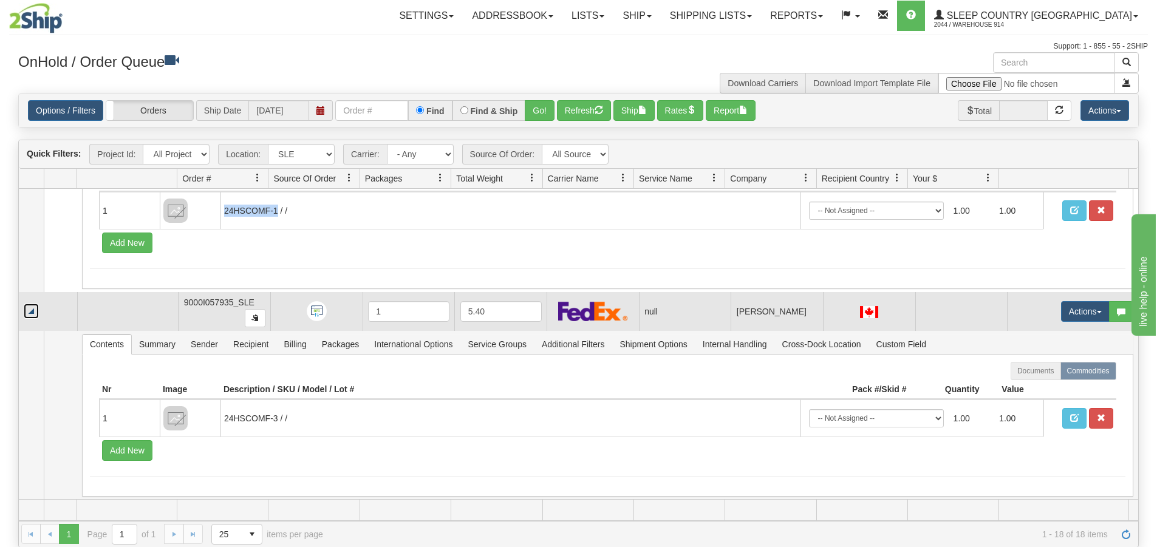
click at [32, 314] on link "Collapse" at bounding box center [31, 311] width 15 height 15
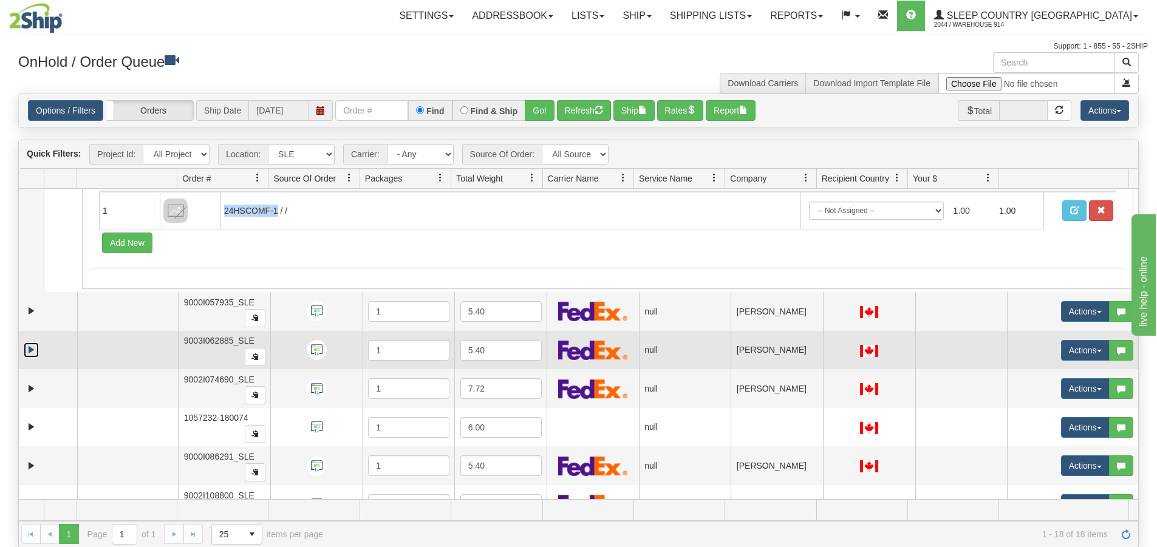
click at [38, 351] on link "Expand" at bounding box center [31, 350] width 15 height 15
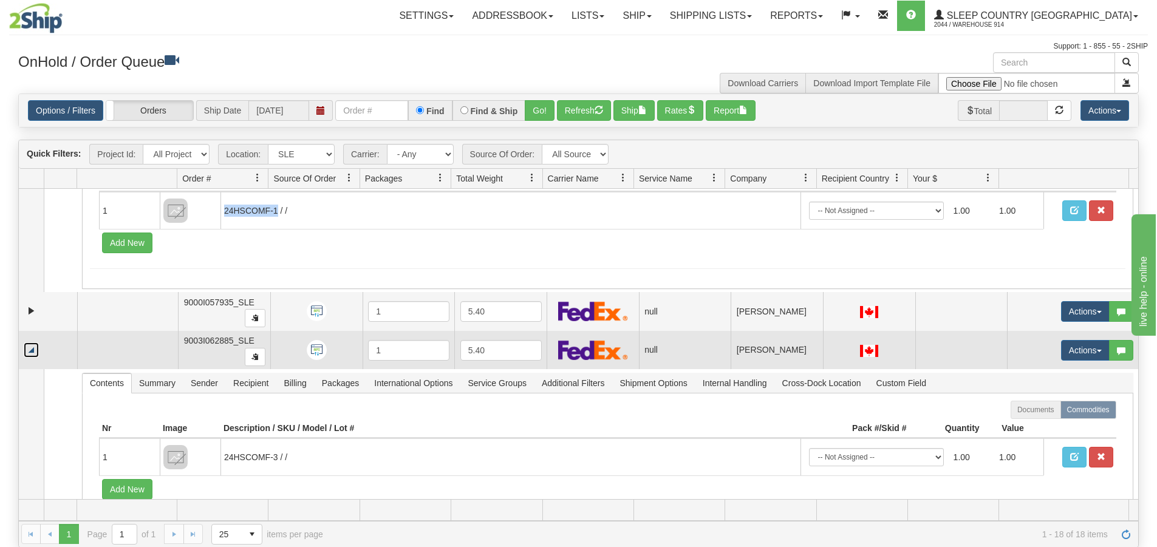
click at [38, 351] on link "Collapse" at bounding box center [31, 350] width 15 height 15
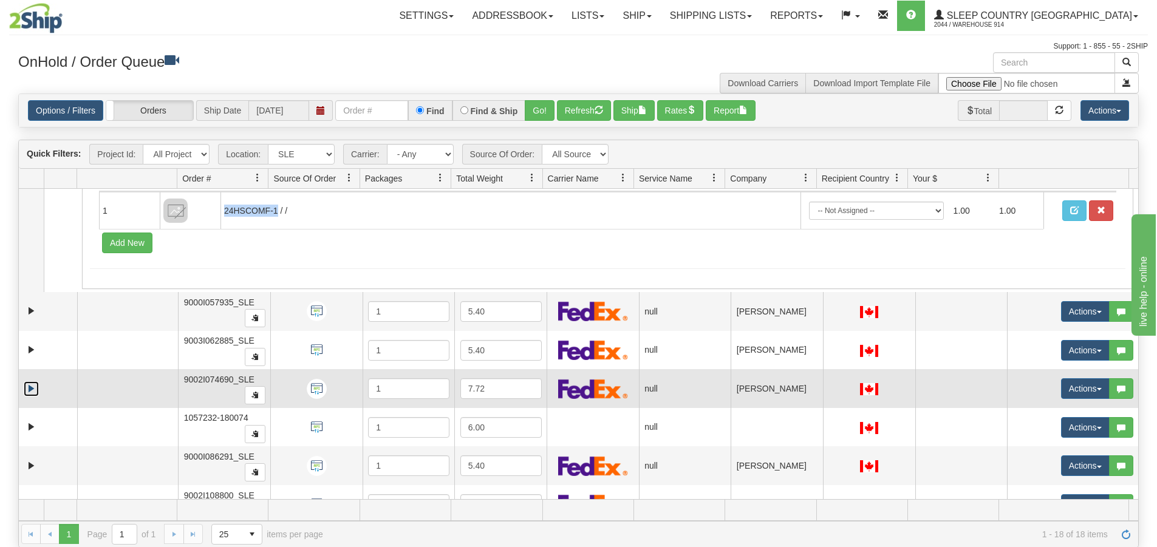
click at [32, 388] on link "Expand" at bounding box center [31, 389] width 15 height 15
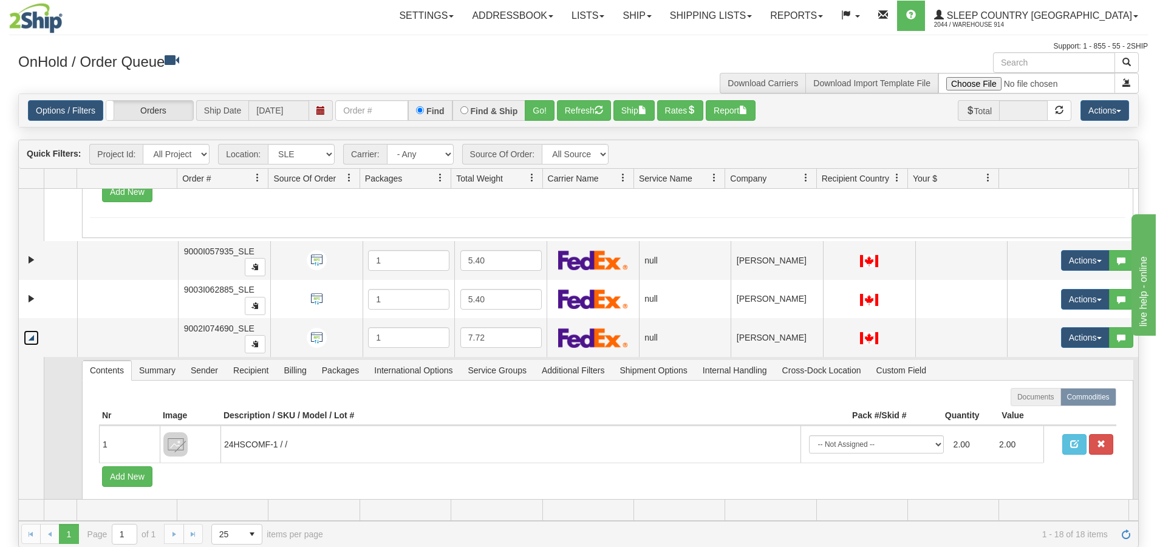
scroll to position [304, 0]
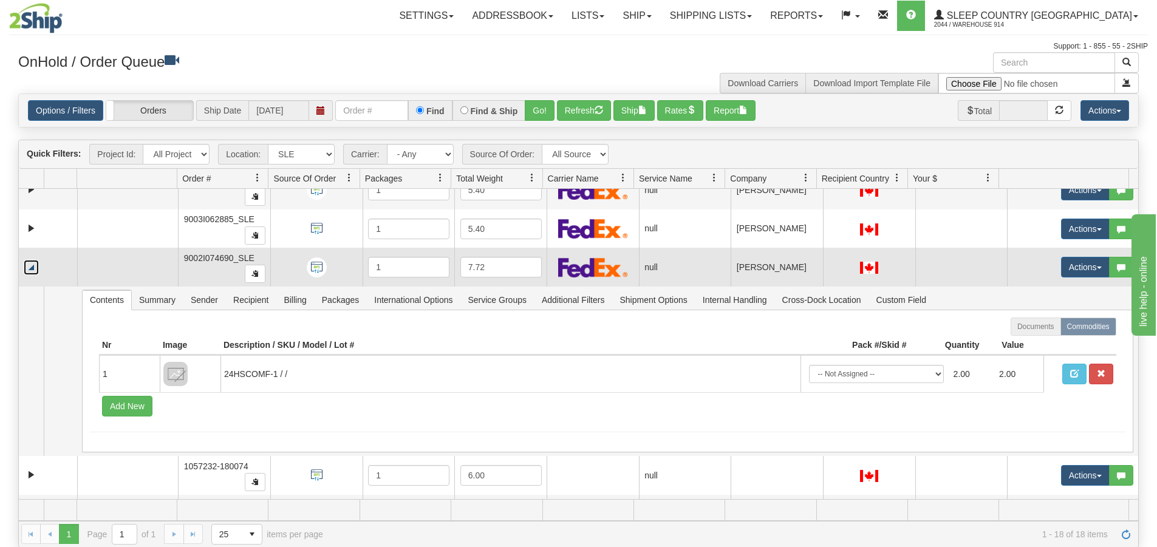
click at [31, 258] on td at bounding box center [48, 267] width 58 height 39
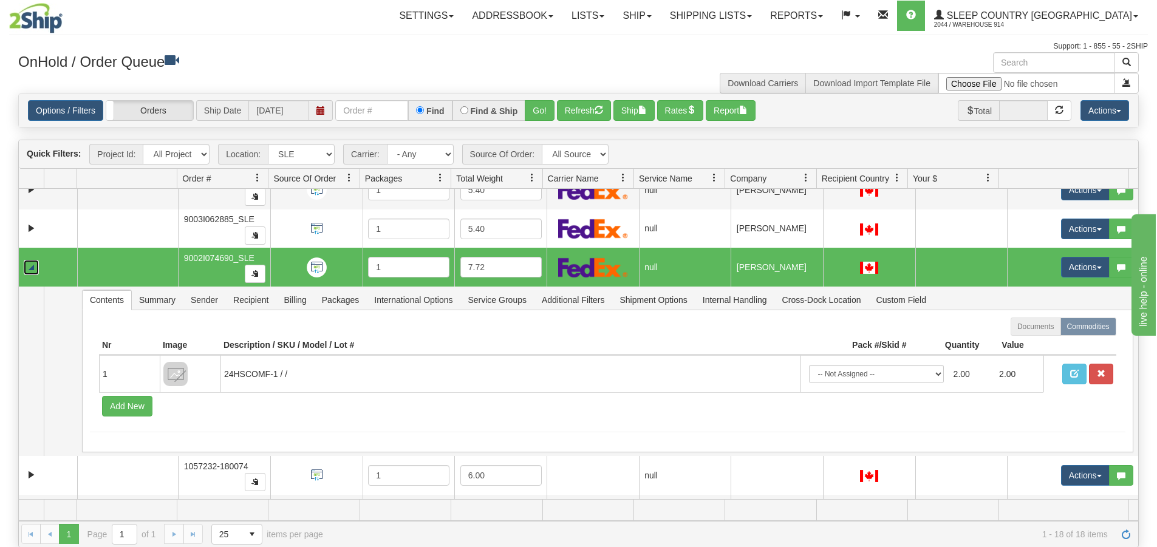
click at [30, 271] on link "Collapse" at bounding box center [31, 267] width 15 height 15
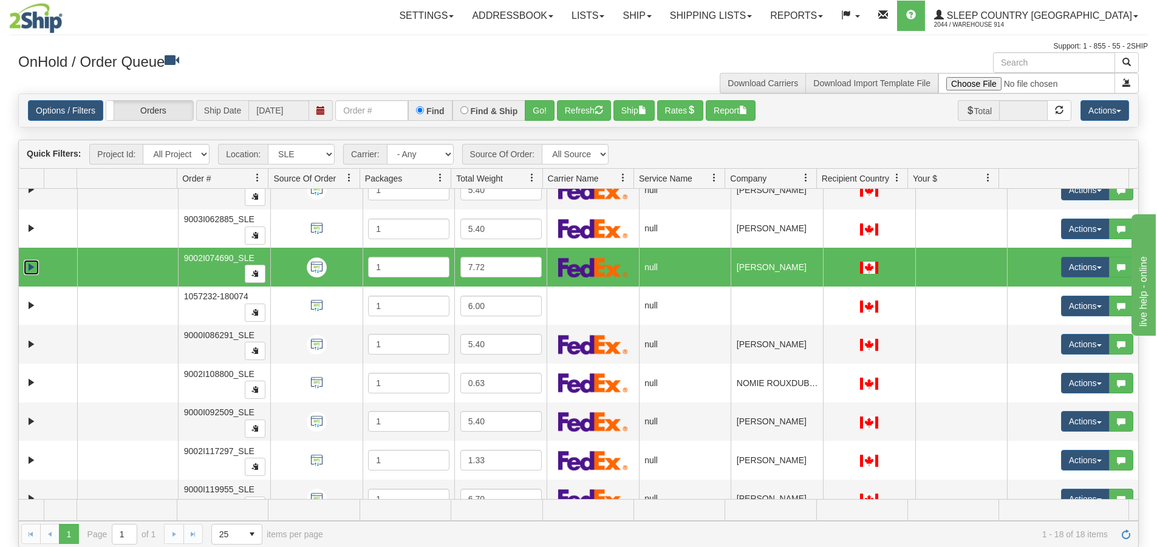
scroll to position [365, 0]
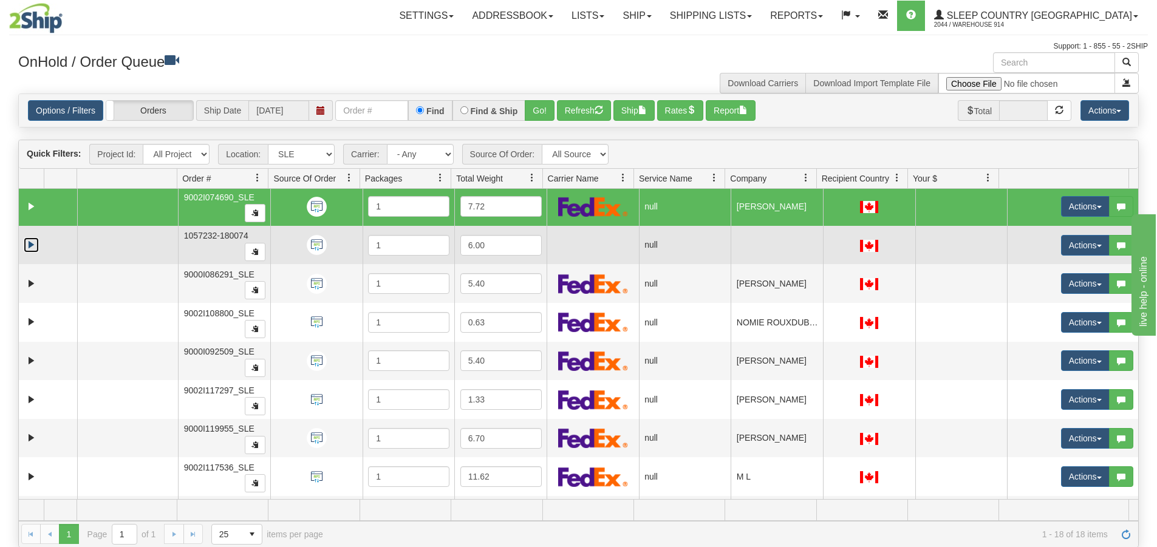
click at [29, 248] on link "Expand" at bounding box center [31, 245] width 15 height 15
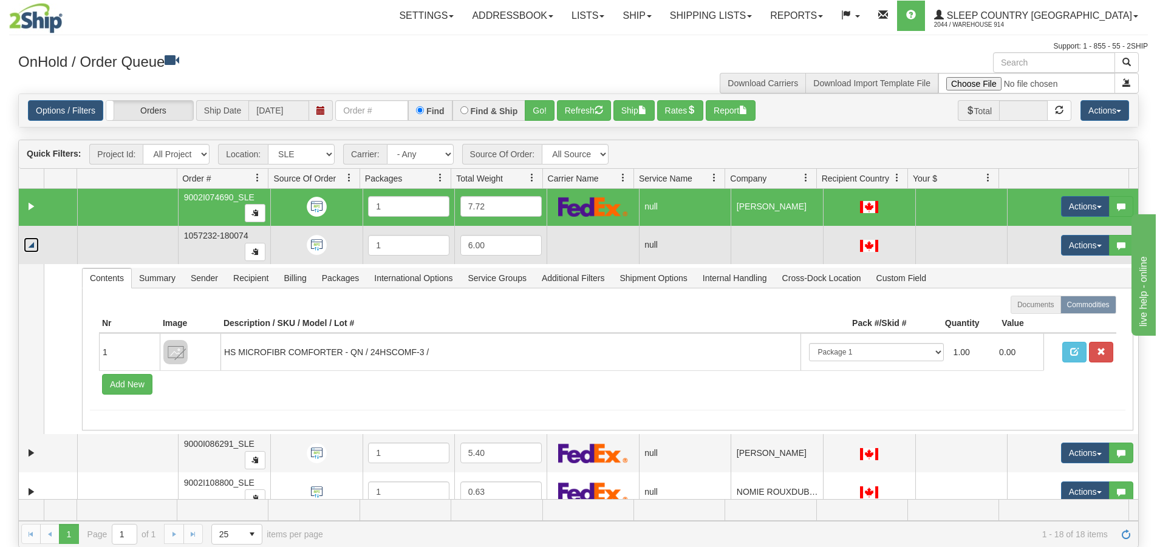
click at [36, 245] on link "Collapse" at bounding box center [31, 245] width 15 height 15
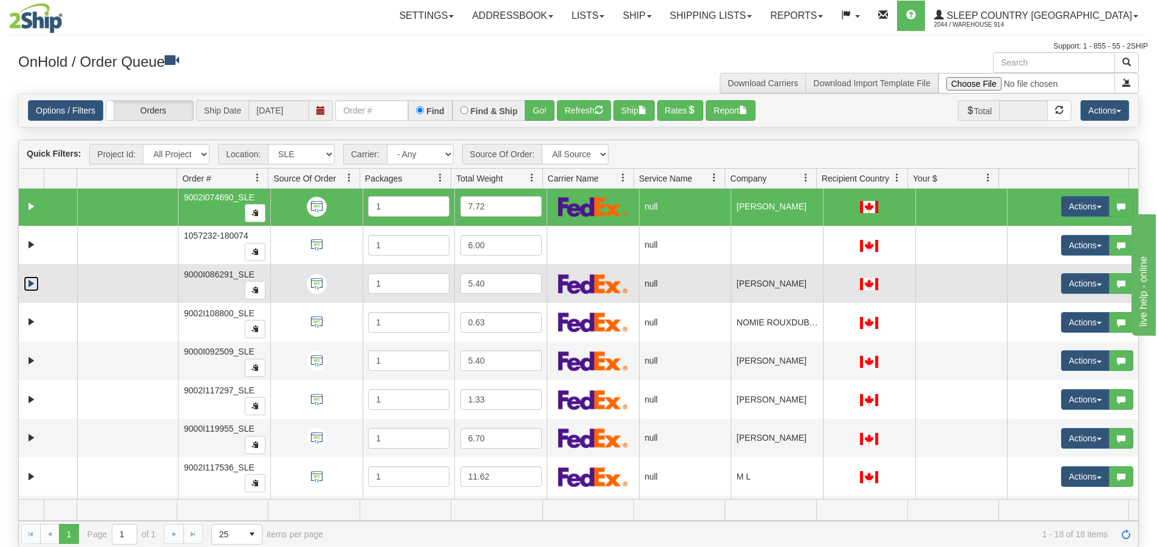
click at [30, 283] on link "Expand" at bounding box center [31, 283] width 15 height 15
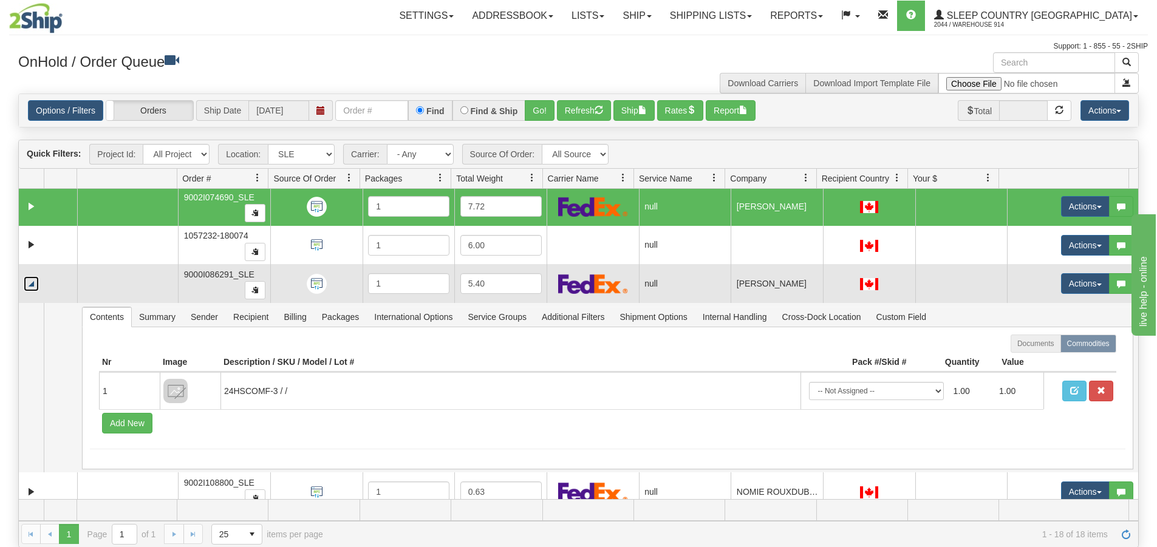
click at [30, 283] on link "Collapse" at bounding box center [31, 283] width 15 height 15
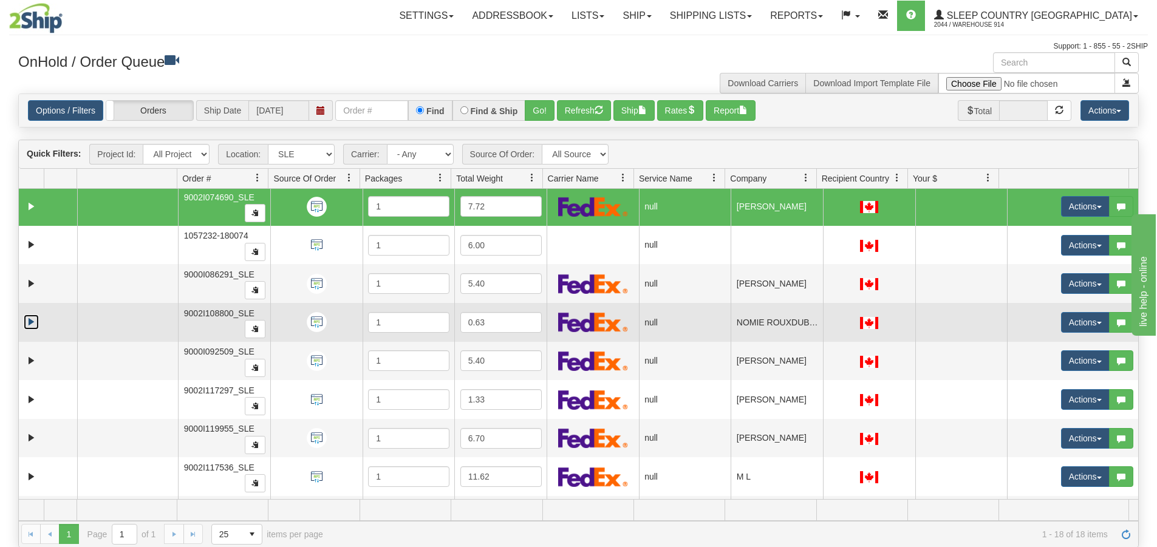
click at [29, 324] on link "Expand" at bounding box center [31, 322] width 15 height 15
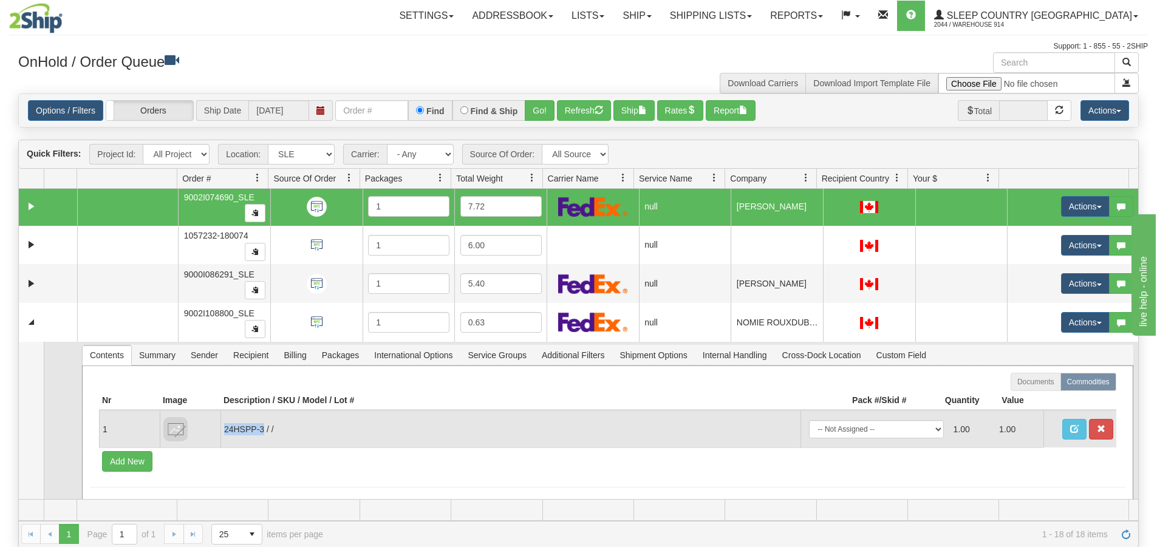
drag, startPoint x: 263, startPoint y: 428, endPoint x: 224, endPoint y: 425, distance: 39.6
click at [224, 425] on td "24HSPP-3 / /" at bounding box center [511, 429] width 580 height 37
copy td "24HSPP-3"
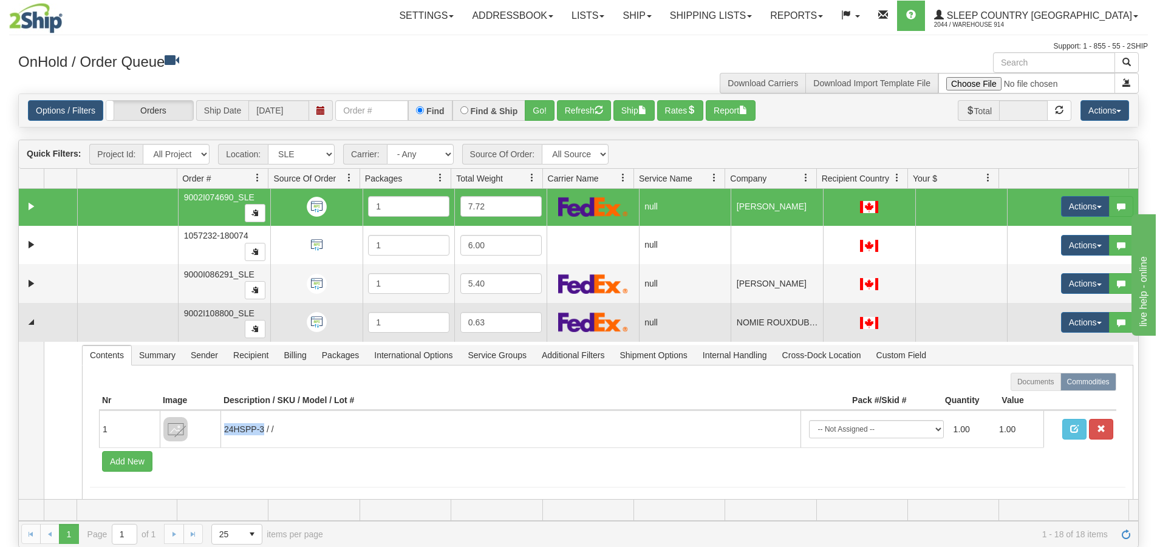
click at [16, 323] on div "Is equal to Is not equal to Contains Does not contains CAD USD EUR ZAR RON ANG …" at bounding box center [578, 321] width 1139 height 454
click at [33, 323] on link "Collapse" at bounding box center [31, 322] width 15 height 15
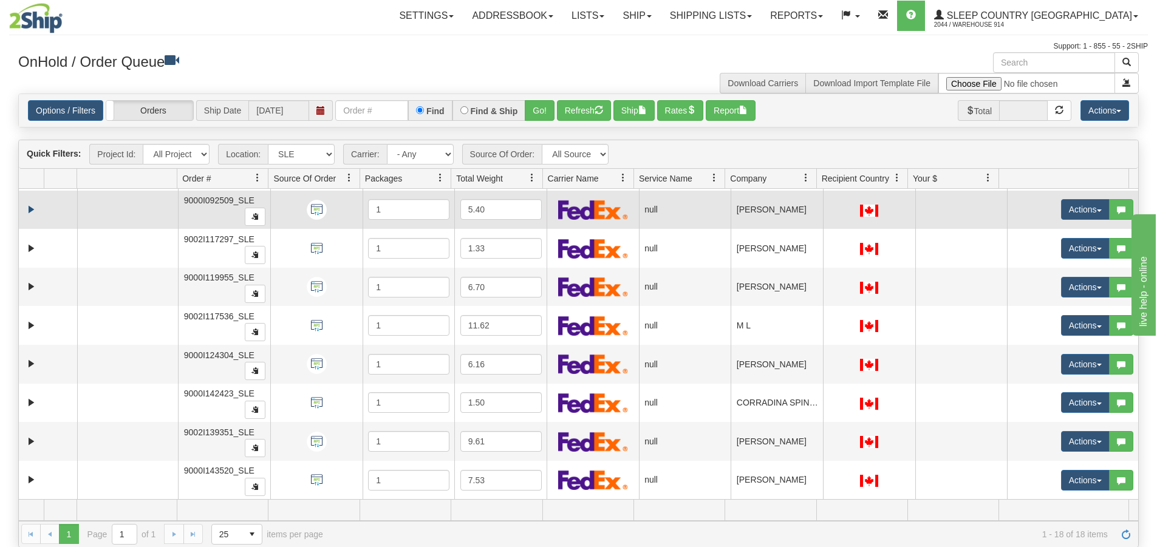
scroll to position [486, 0]
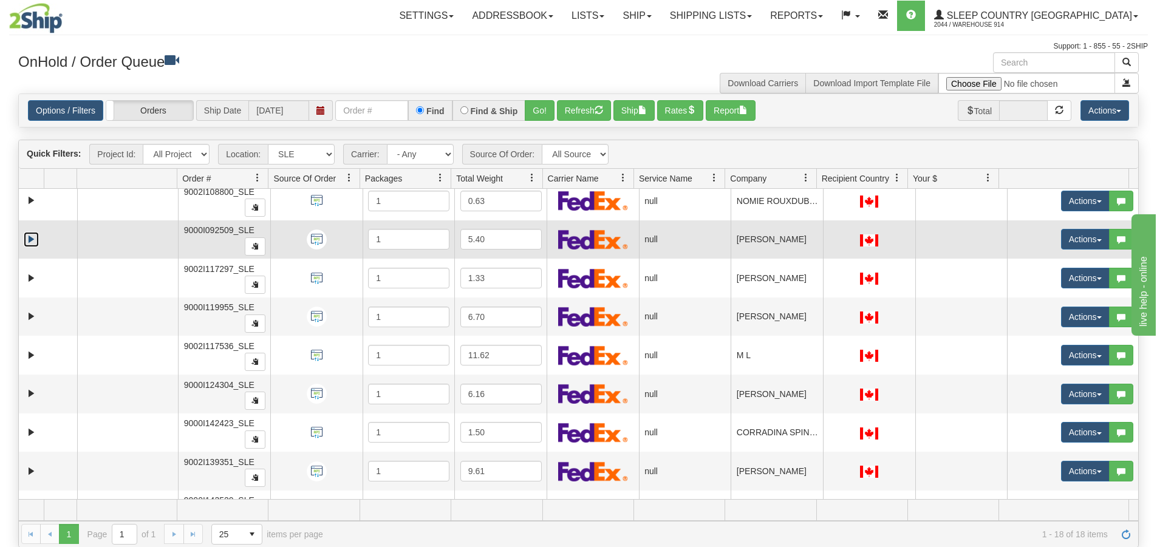
click at [28, 241] on link "Expand" at bounding box center [31, 239] width 15 height 15
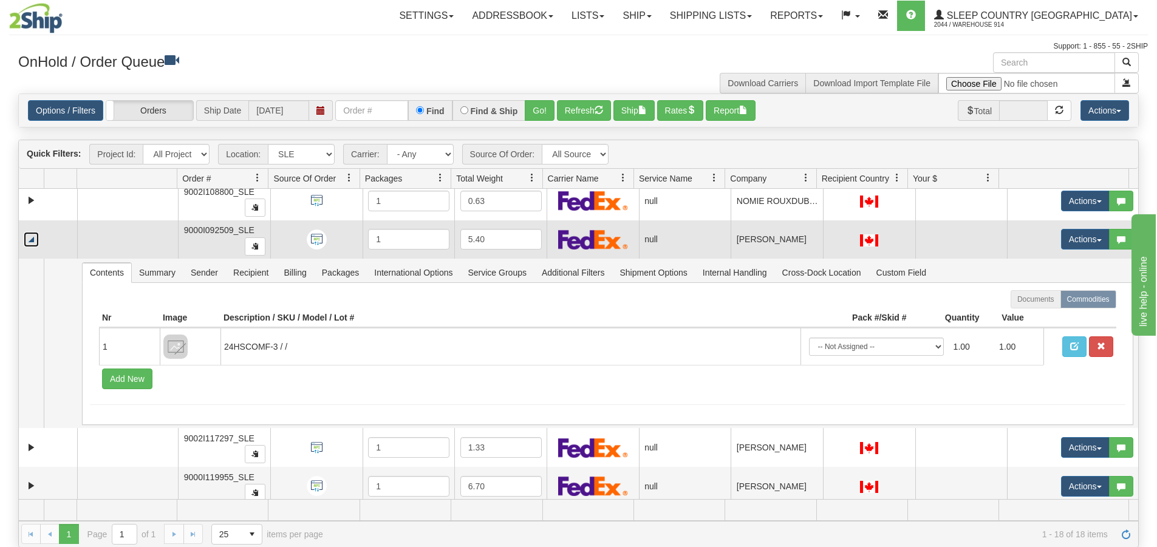
click at [28, 241] on link "Collapse" at bounding box center [31, 239] width 15 height 15
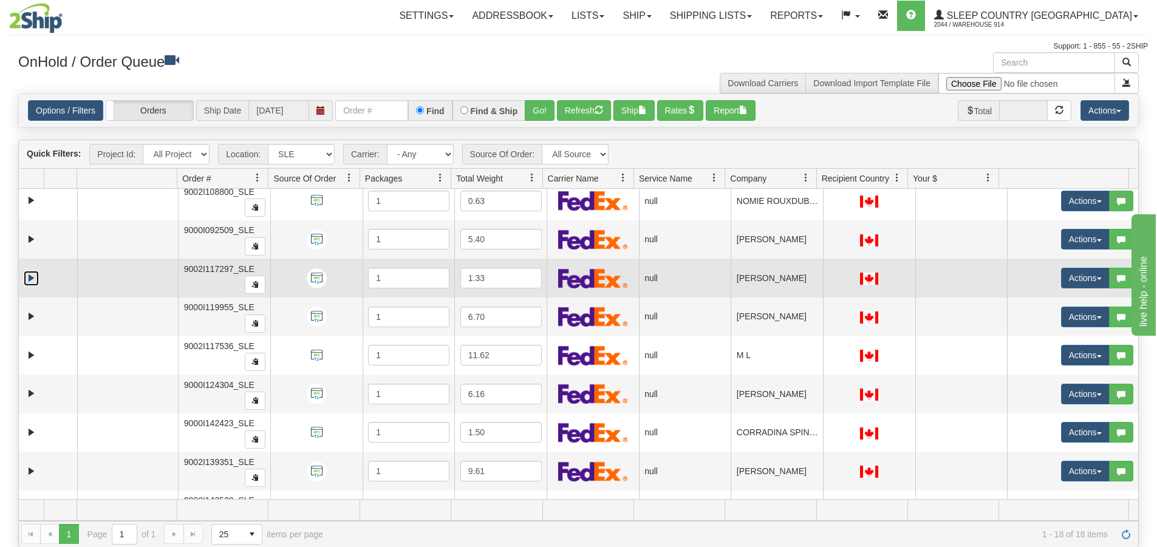
click at [29, 273] on link "Expand" at bounding box center [31, 278] width 15 height 15
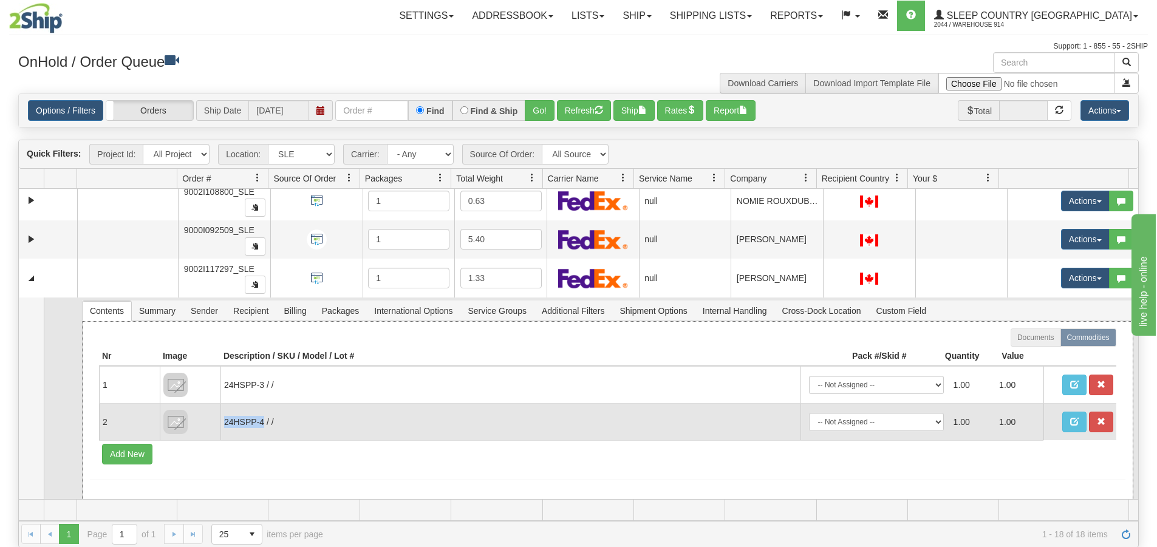
drag, startPoint x: 263, startPoint y: 421, endPoint x: 224, endPoint y: 420, distance: 38.9
click at [224, 420] on td "24HSPP-4 / /" at bounding box center [511, 421] width 580 height 37
copy td "24HSPP-4"
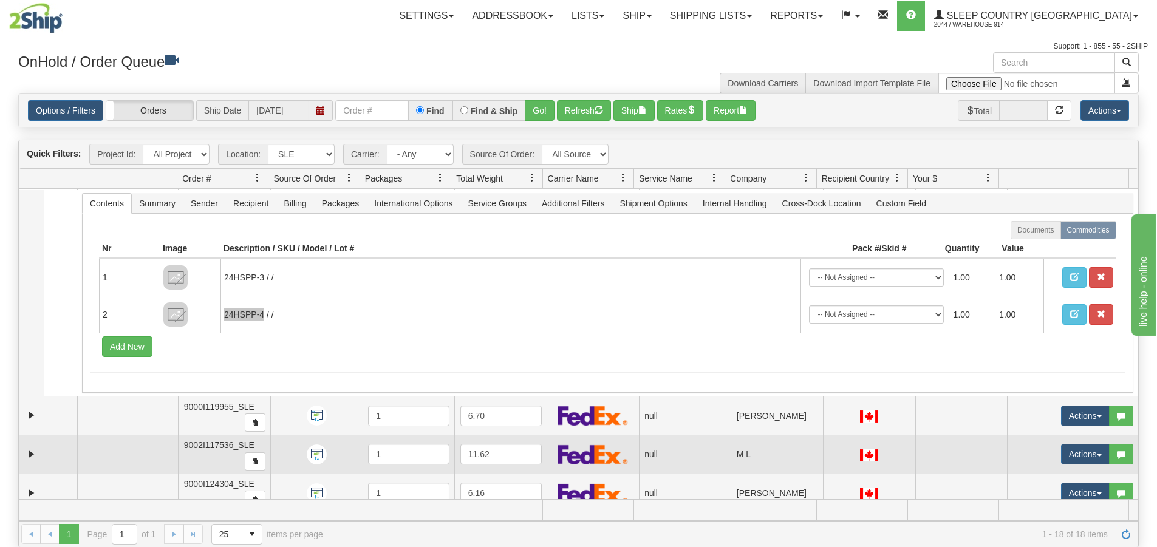
scroll to position [668, 0]
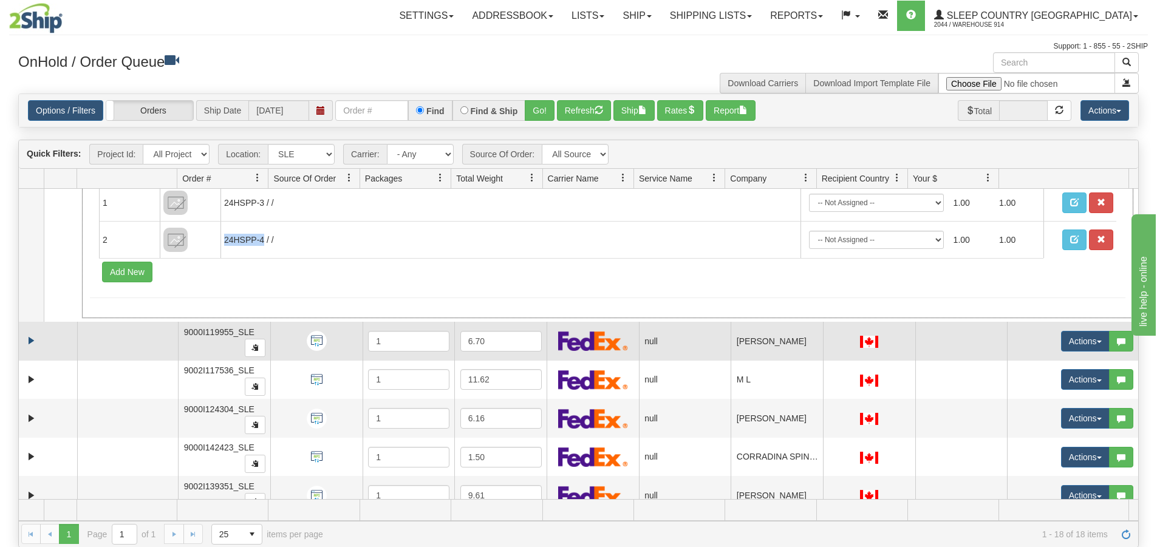
click at [26, 349] on td at bounding box center [48, 341] width 58 height 39
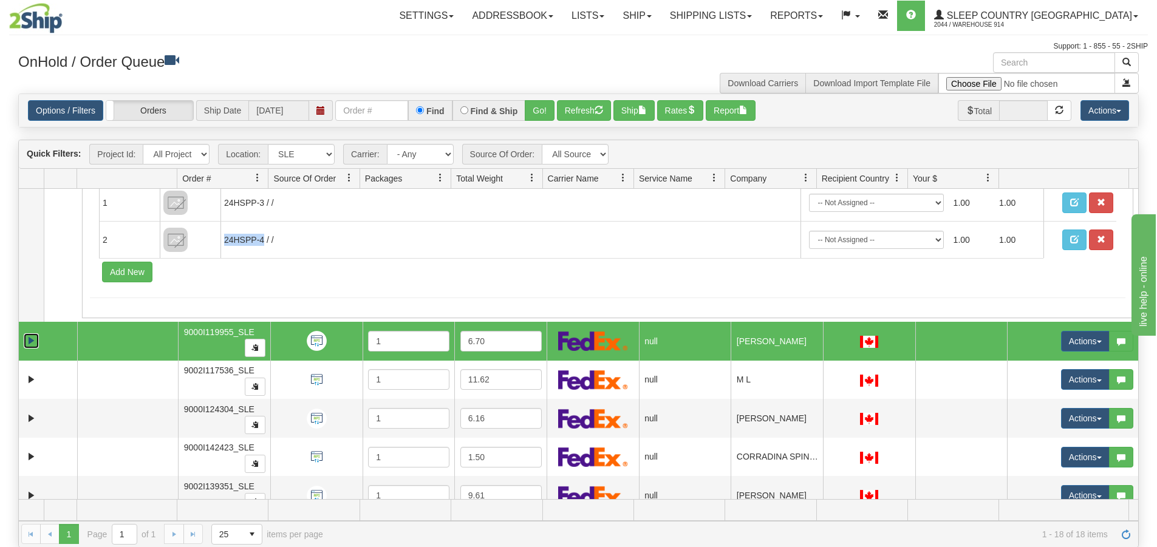
click at [27, 348] on link "Expand" at bounding box center [31, 341] width 15 height 15
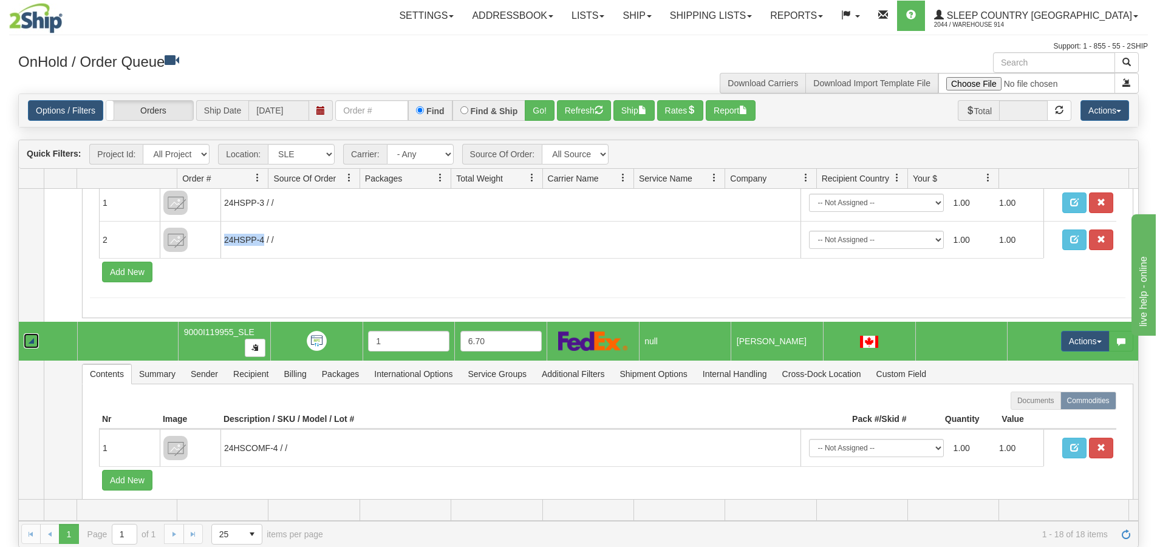
click at [29, 343] on link "Collapse" at bounding box center [31, 341] width 15 height 15
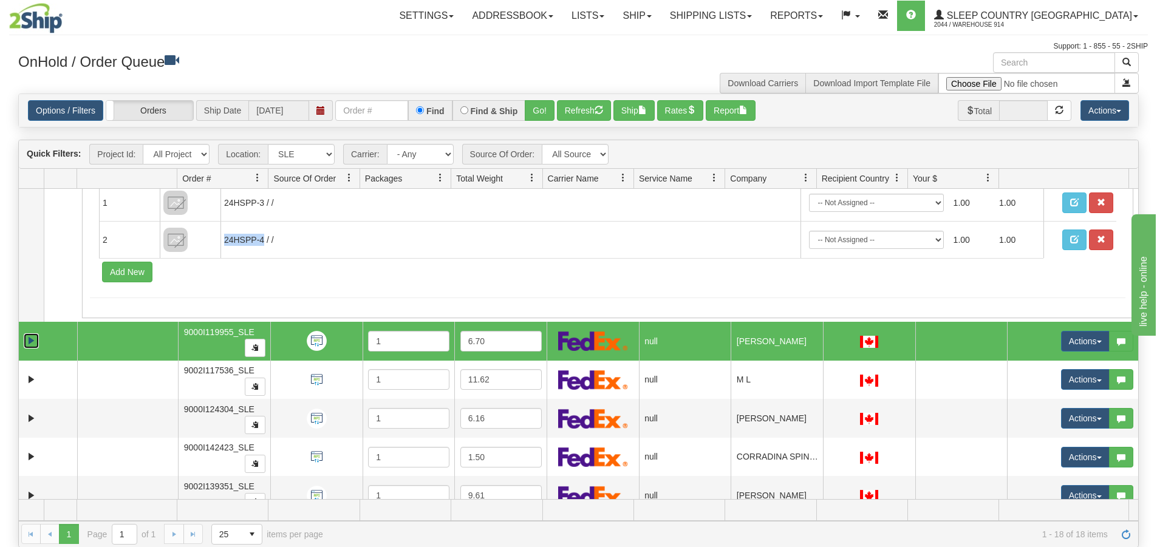
click at [30, 338] on link "Expand" at bounding box center [31, 341] width 15 height 15
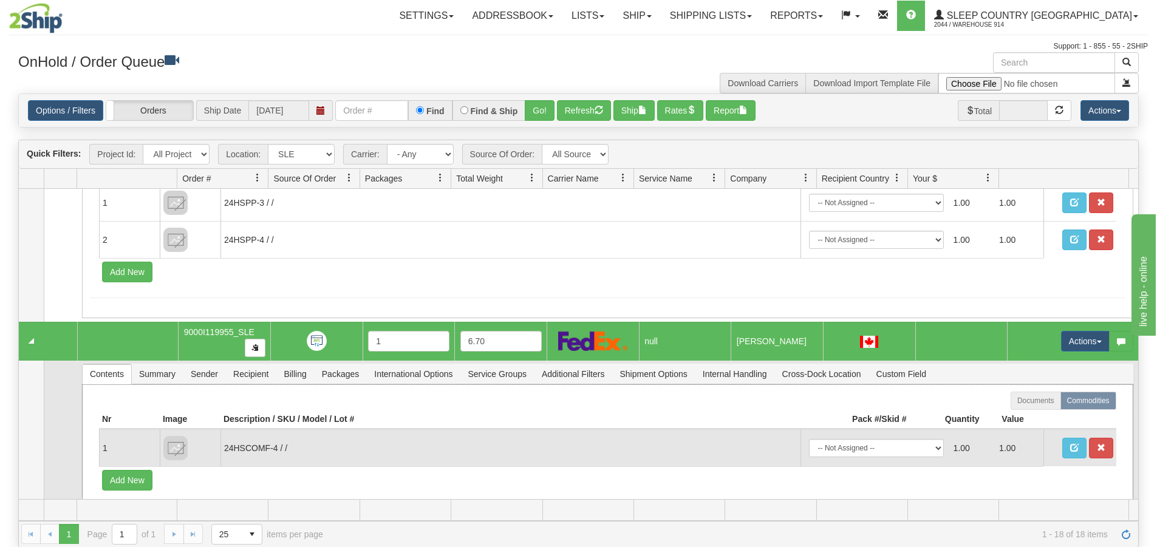
click at [273, 445] on td "24HSCOMF-4 / /" at bounding box center [511, 448] width 580 height 37
drag, startPoint x: 276, startPoint y: 447, endPoint x: 225, endPoint y: 450, distance: 51.1
click at [225, 450] on td "24HSCOMF-4 / /" at bounding box center [511, 448] width 580 height 37
copy td "24HSCOMF-4"
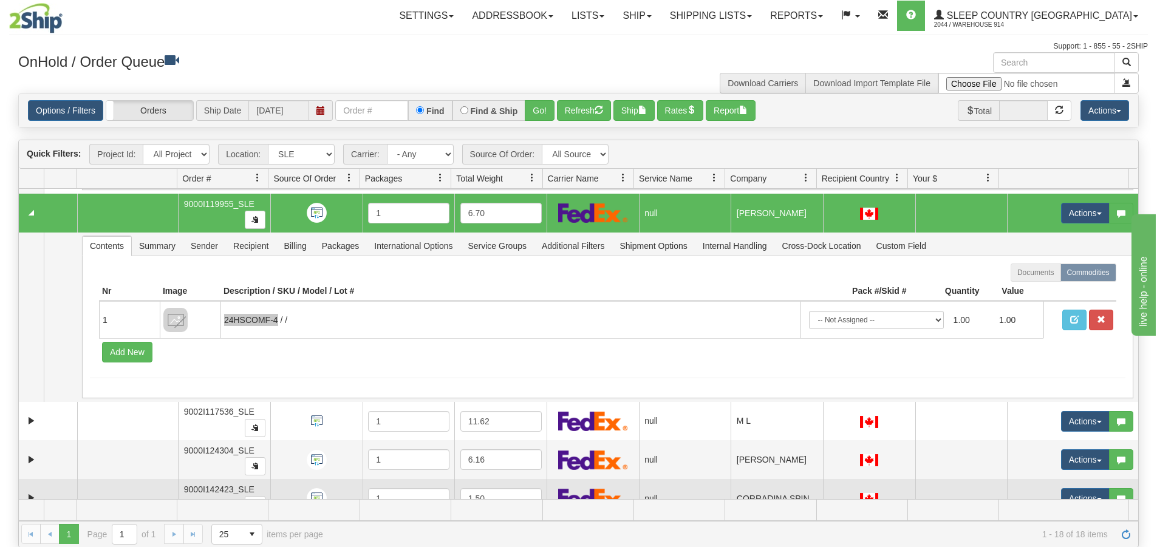
scroll to position [911, 0]
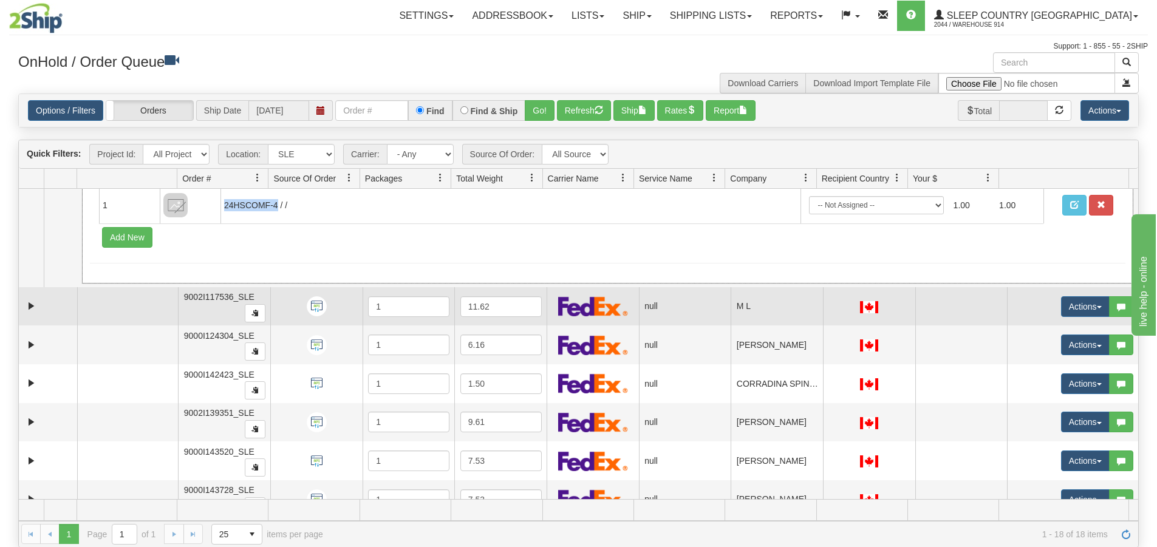
click at [28, 298] on td at bounding box center [48, 306] width 58 height 39
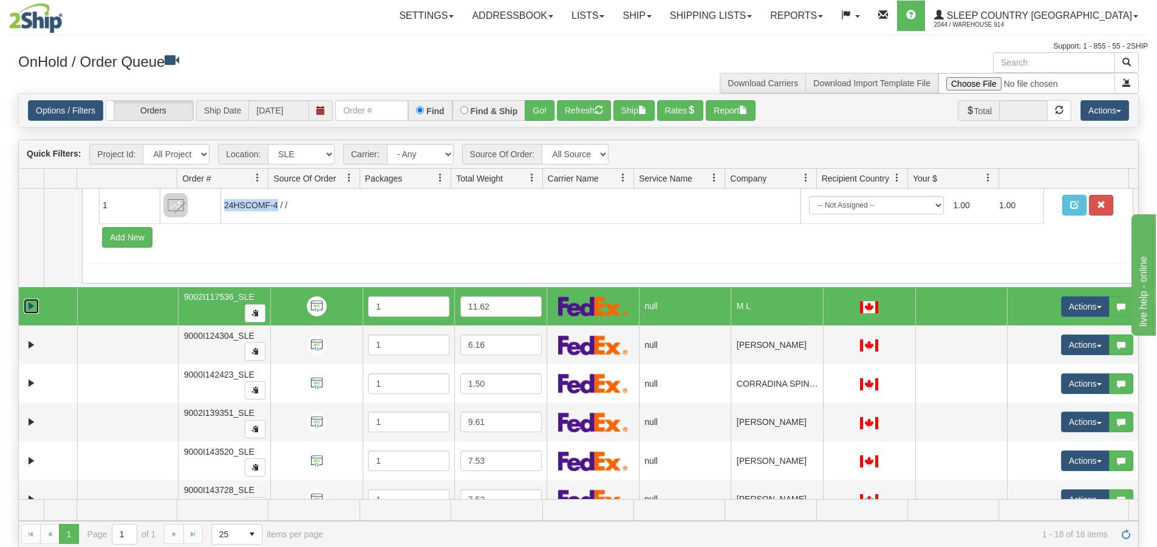
click at [28, 308] on link "Expand" at bounding box center [31, 306] width 15 height 15
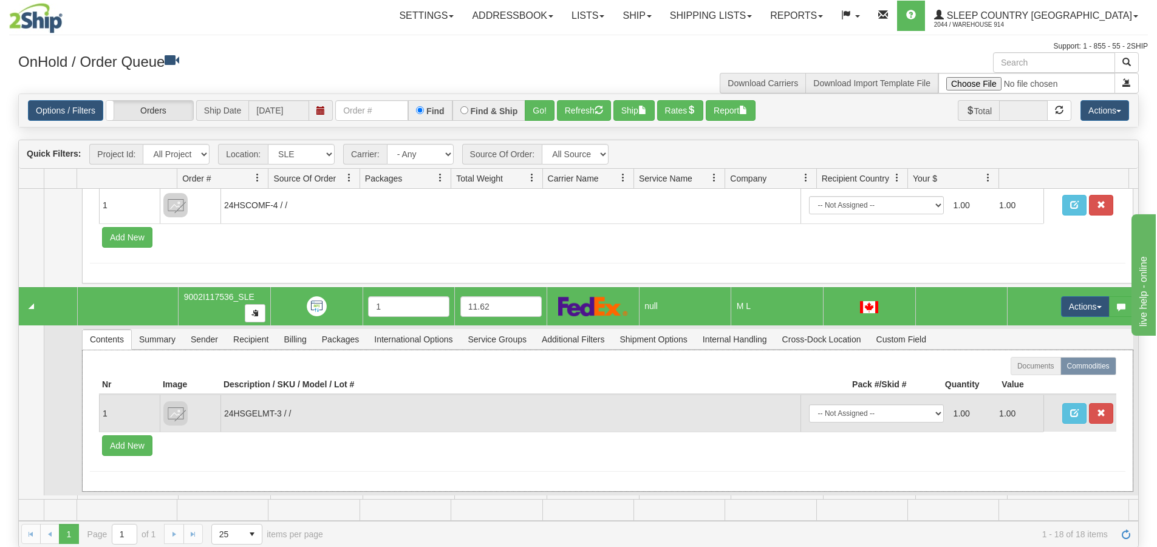
click at [279, 416] on td "24HSGELMT-3 / /" at bounding box center [511, 413] width 580 height 37
drag, startPoint x: 280, startPoint y: 413, endPoint x: 218, endPoint y: 419, distance: 62.3
click at [218, 419] on tr "1 24HSGELMT-3 / / -- Not Assigned -- Package 1 1.00 1.00" at bounding box center [608, 413] width 1018 height 37
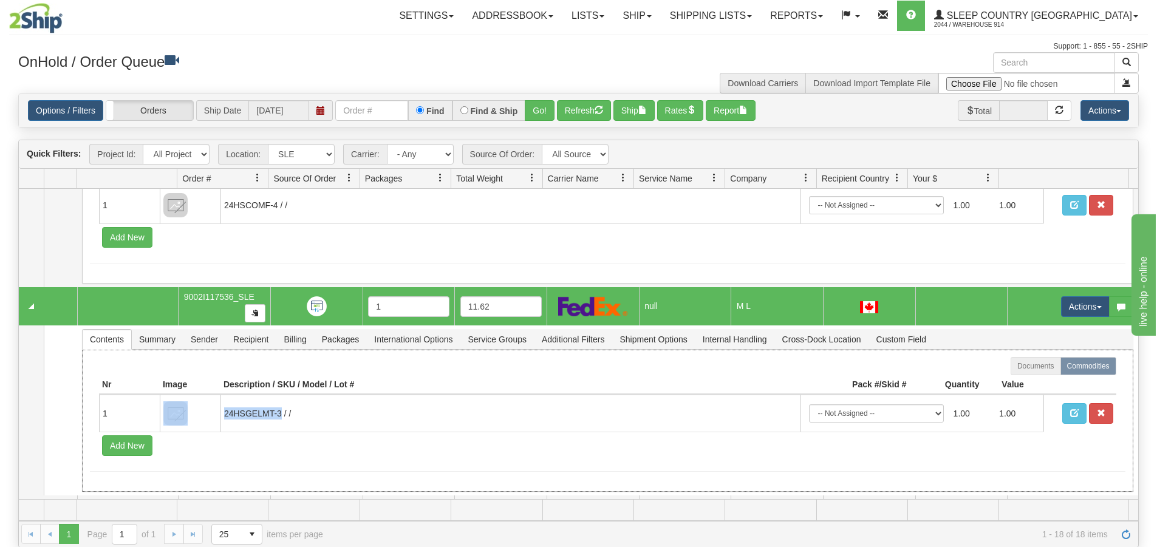
copy tr "24HSGELMT-3"
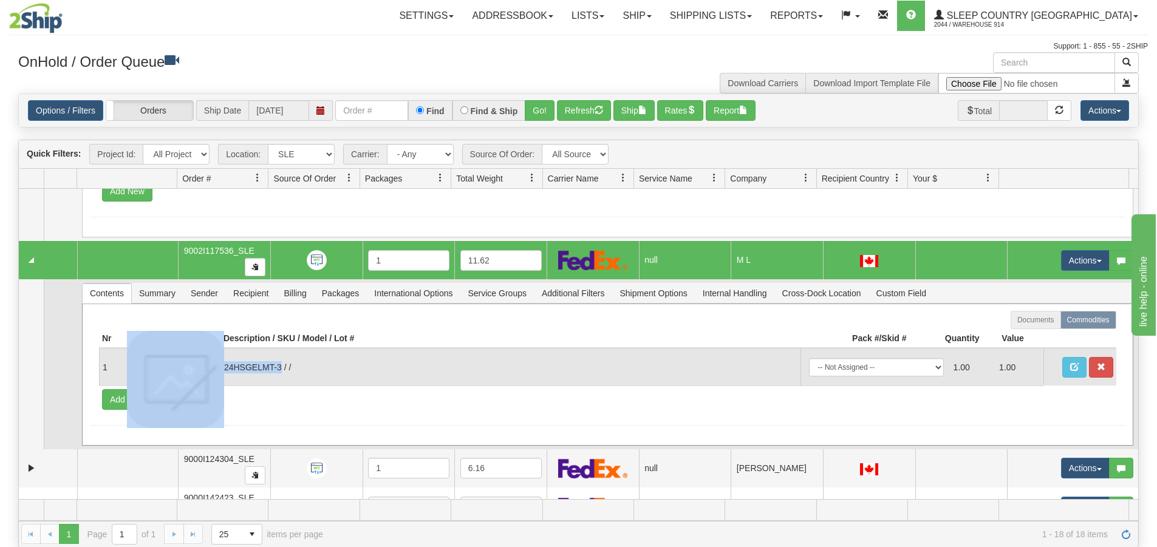
scroll to position [1033, 0]
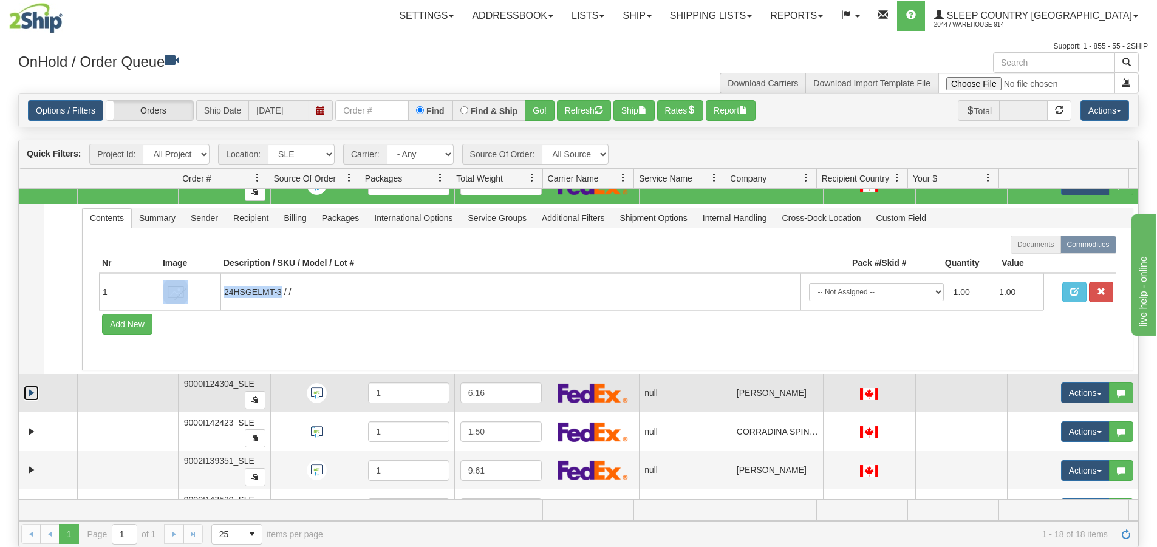
click at [26, 391] on link "Expand" at bounding box center [31, 393] width 15 height 15
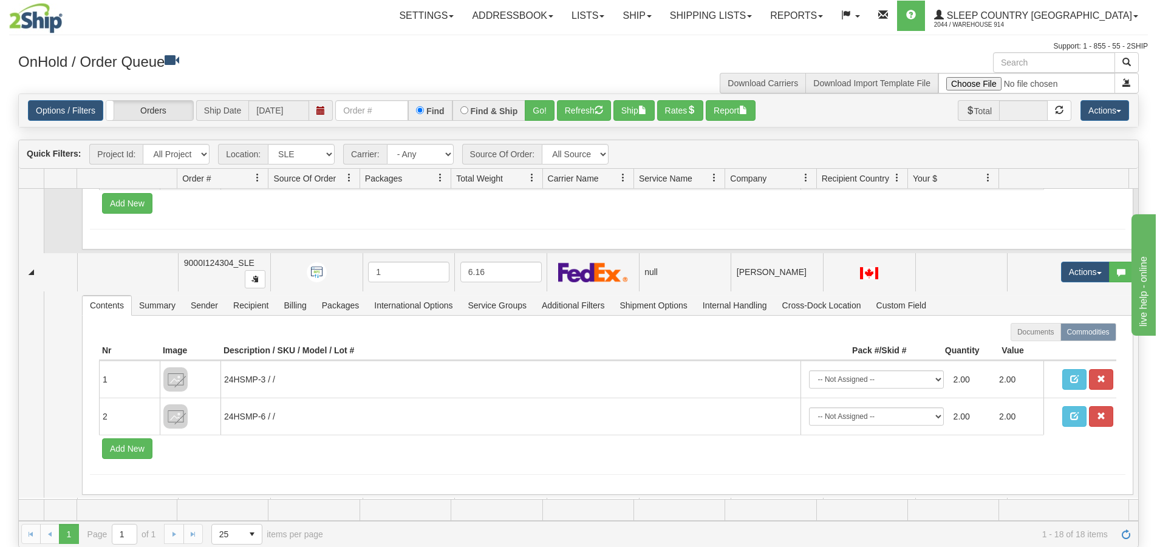
scroll to position [1154, 0]
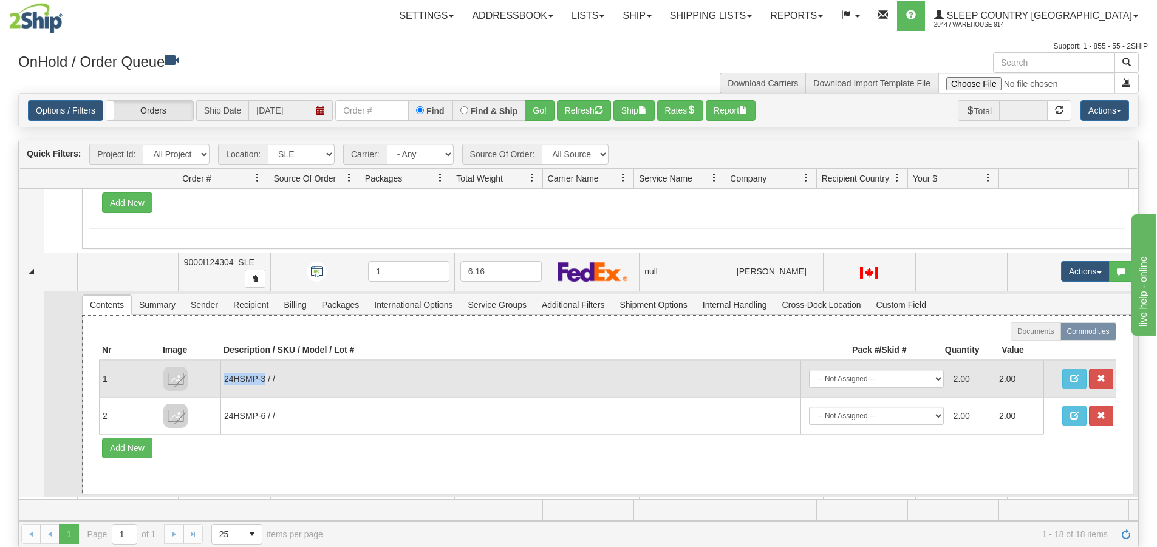
drag, startPoint x: 264, startPoint y: 383, endPoint x: 224, endPoint y: 380, distance: 40.2
click at [224, 380] on td "24HSMP-3 / /" at bounding box center [511, 378] width 580 height 37
copy td "24HSMP-3"
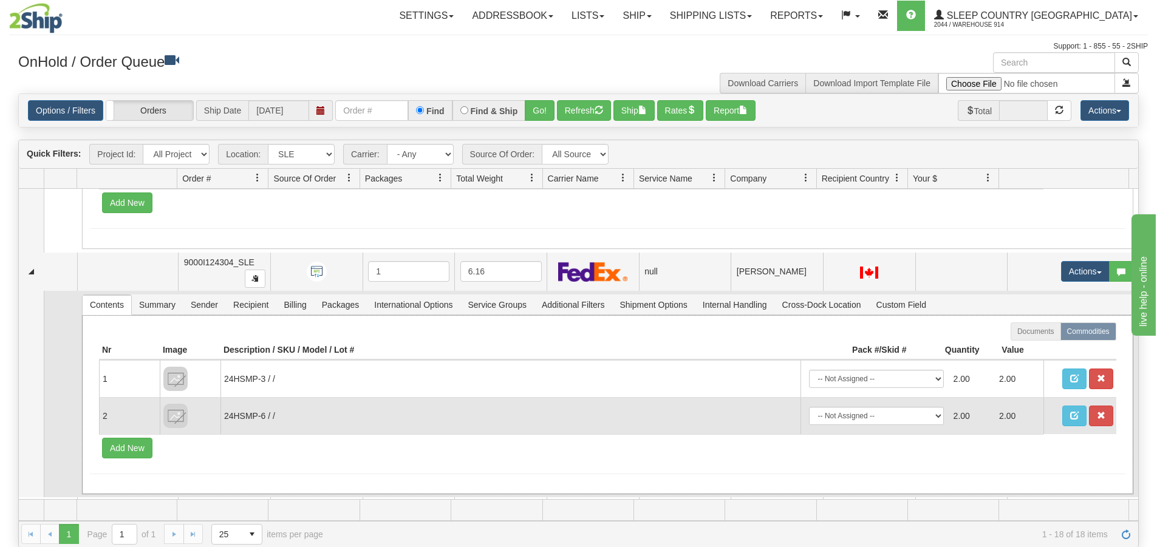
click at [265, 418] on td "24HSMP-6 / /" at bounding box center [511, 415] width 580 height 37
drag, startPoint x: 265, startPoint y: 418, endPoint x: 236, endPoint y: 420, distance: 29.2
click at [236, 420] on td "24HSMP-6 / /" at bounding box center [511, 415] width 580 height 37
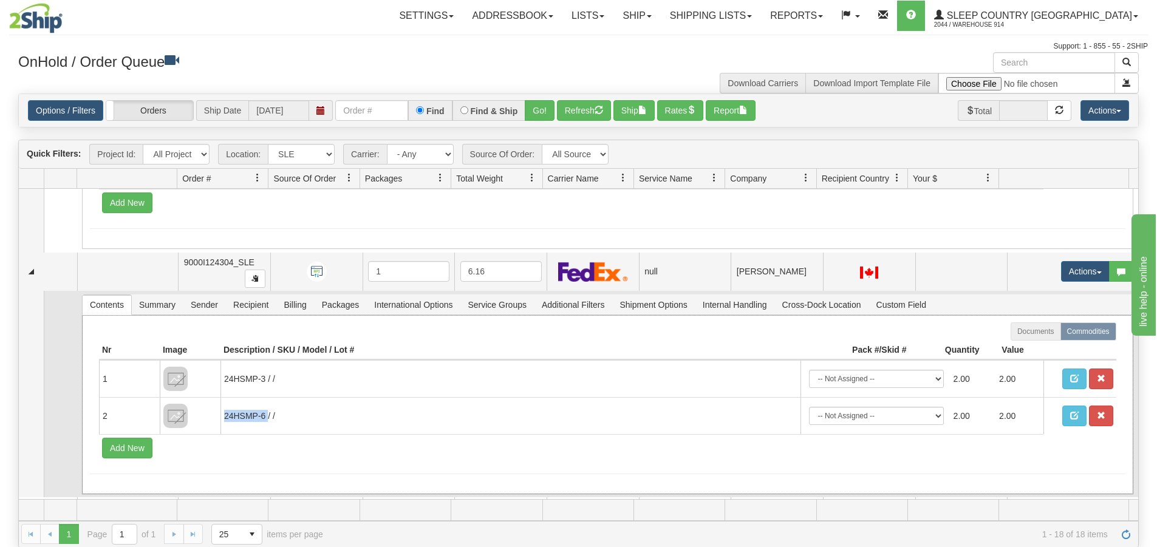
copy td "24HSMP-6"
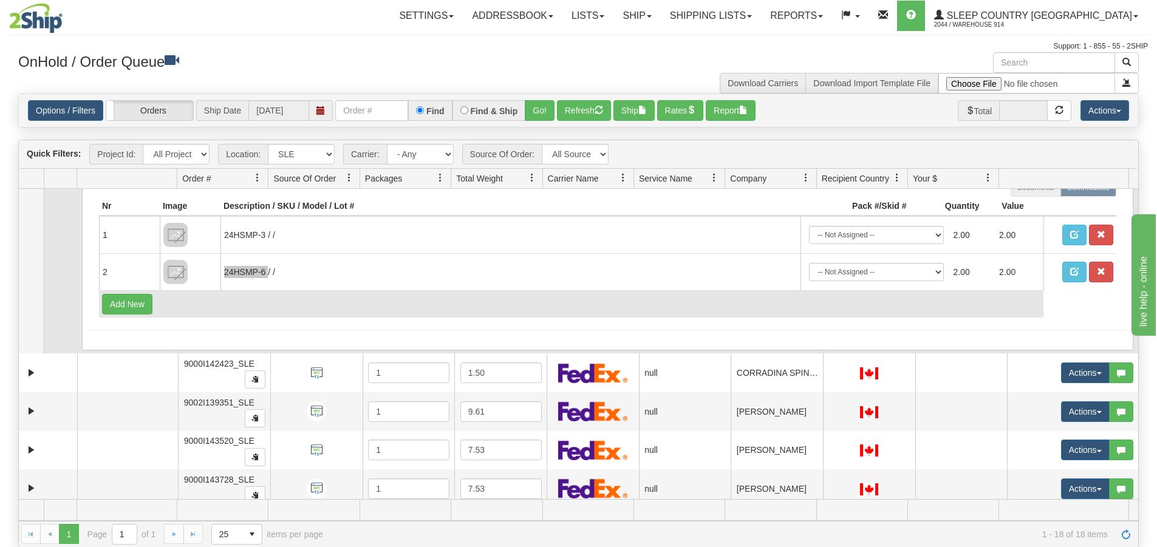
scroll to position [1307, 0]
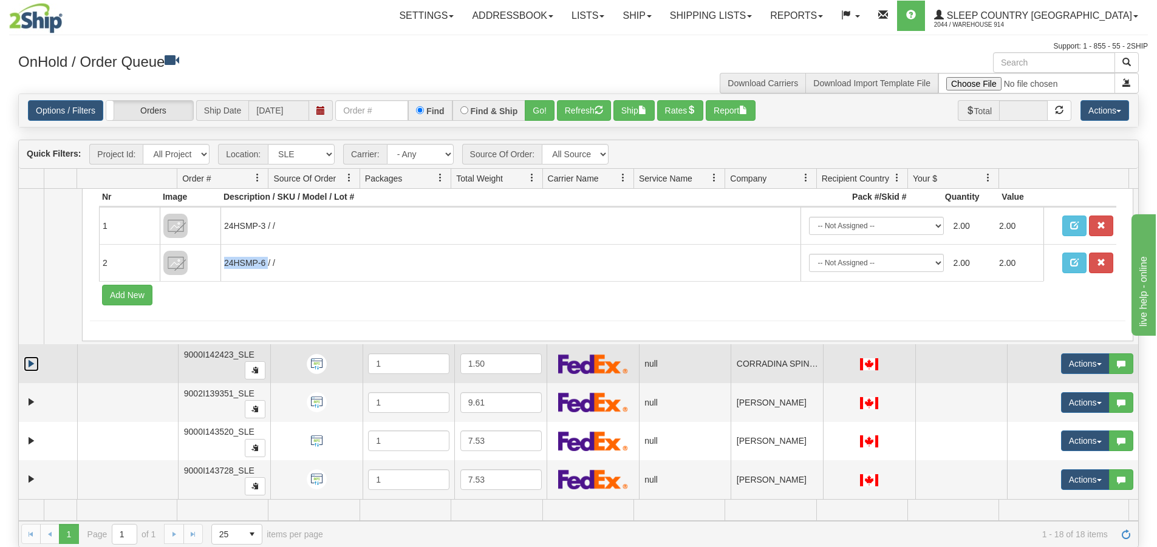
click at [37, 359] on link "Expand" at bounding box center [31, 364] width 15 height 15
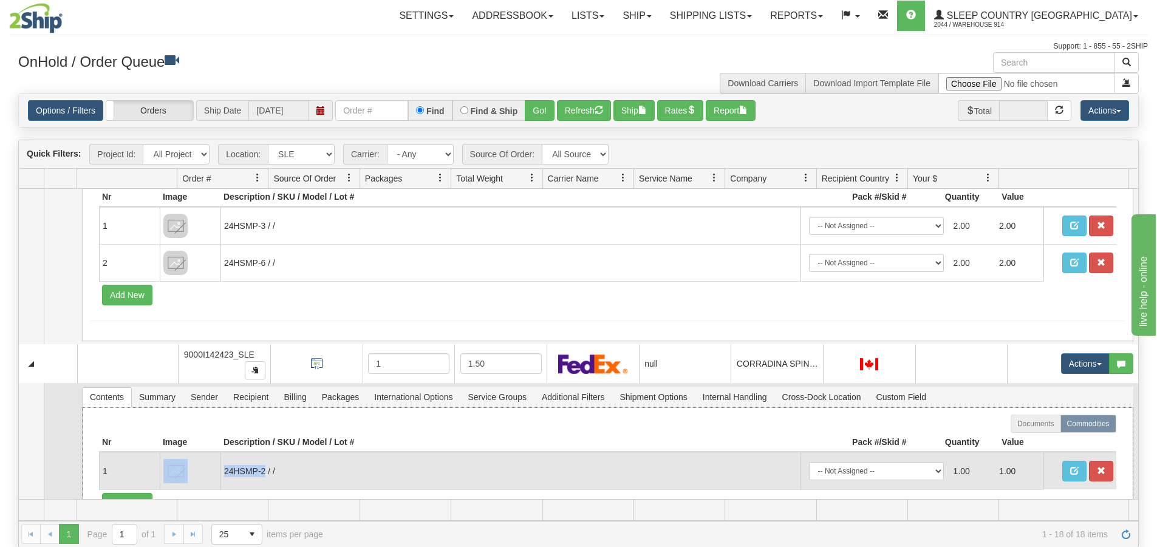
drag, startPoint x: 265, startPoint y: 471, endPoint x: 219, endPoint y: 474, distance: 46.2
click at [219, 473] on tr "1 24HSMP-2 / / -- Not Assigned -- Package 1 1.00 1.00" at bounding box center [608, 471] width 1018 height 37
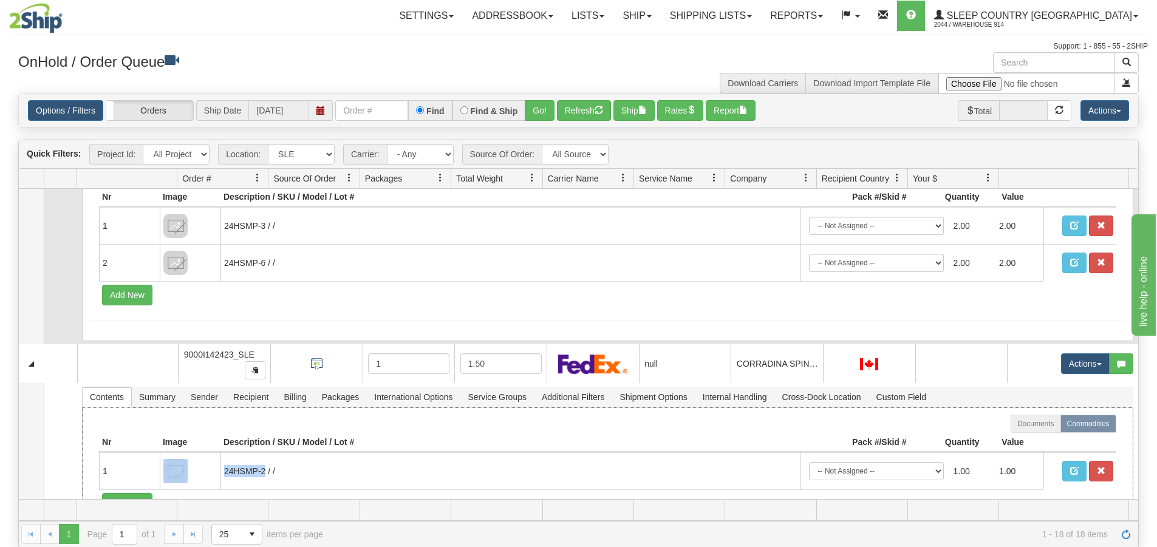
copy tr "24HSMP-2"
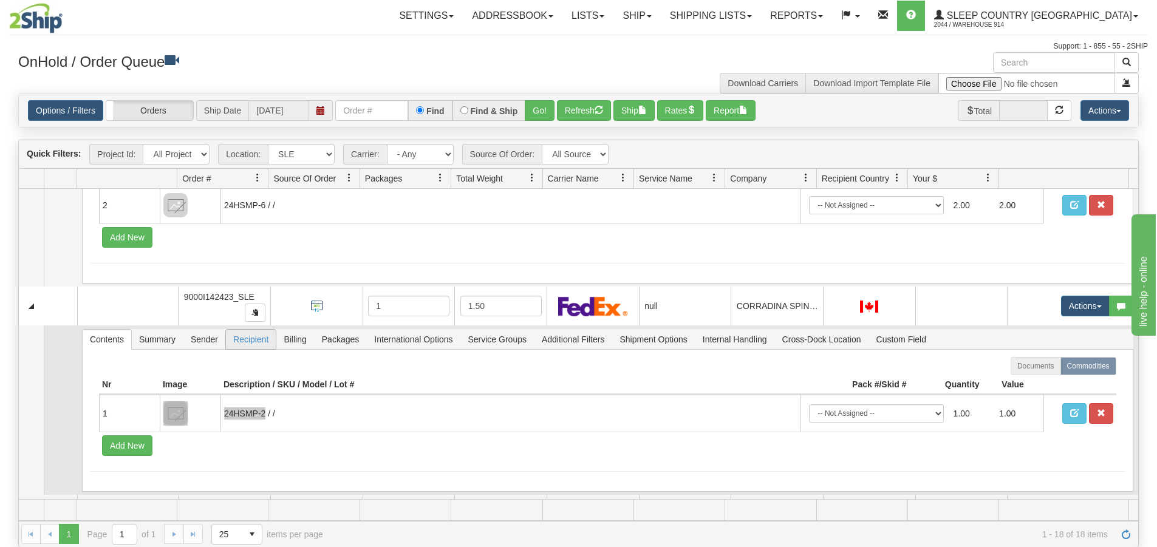
scroll to position [1429, 0]
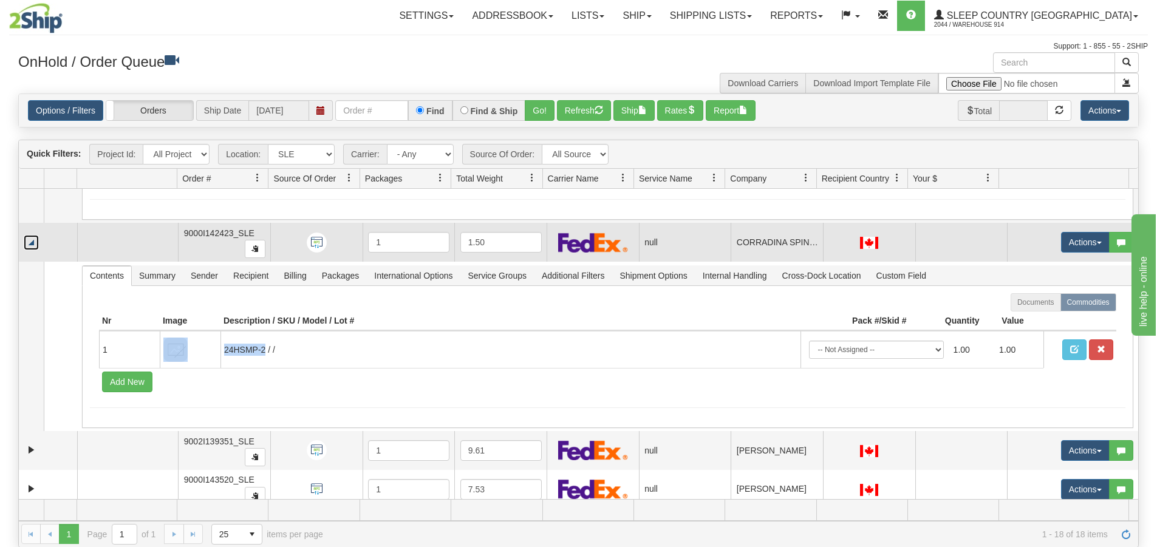
click at [31, 238] on link "Collapse" at bounding box center [31, 242] width 15 height 15
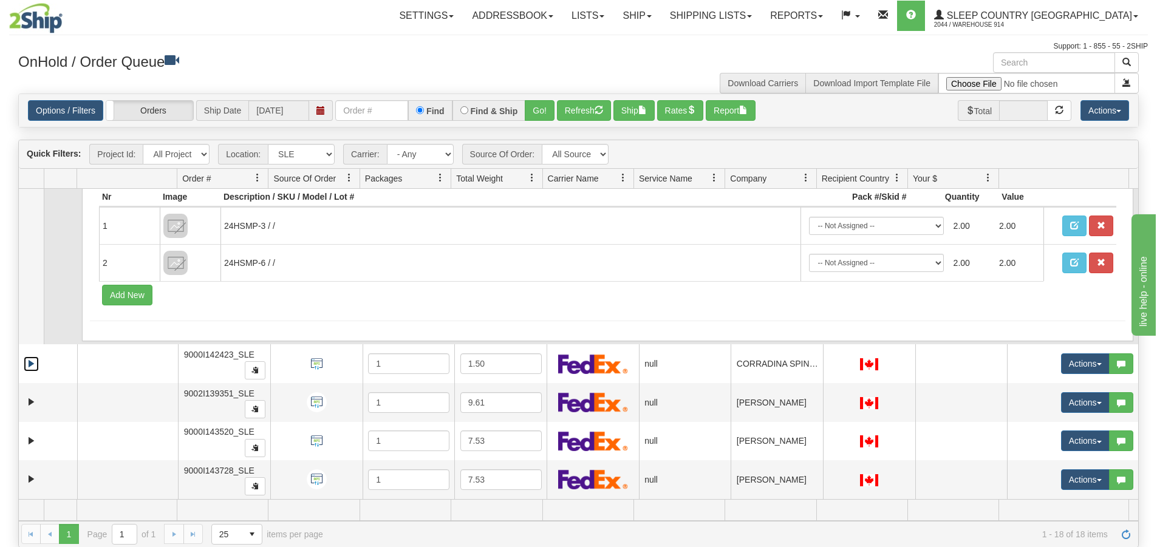
scroll to position [1307, 0]
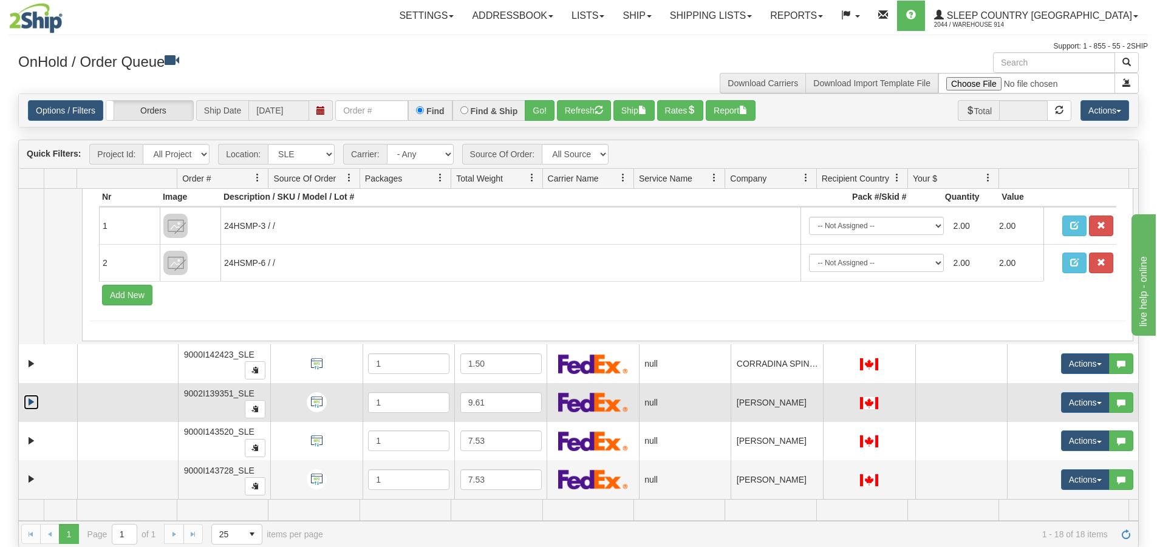
click at [29, 399] on link "Expand" at bounding box center [31, 402] width 15 height 15
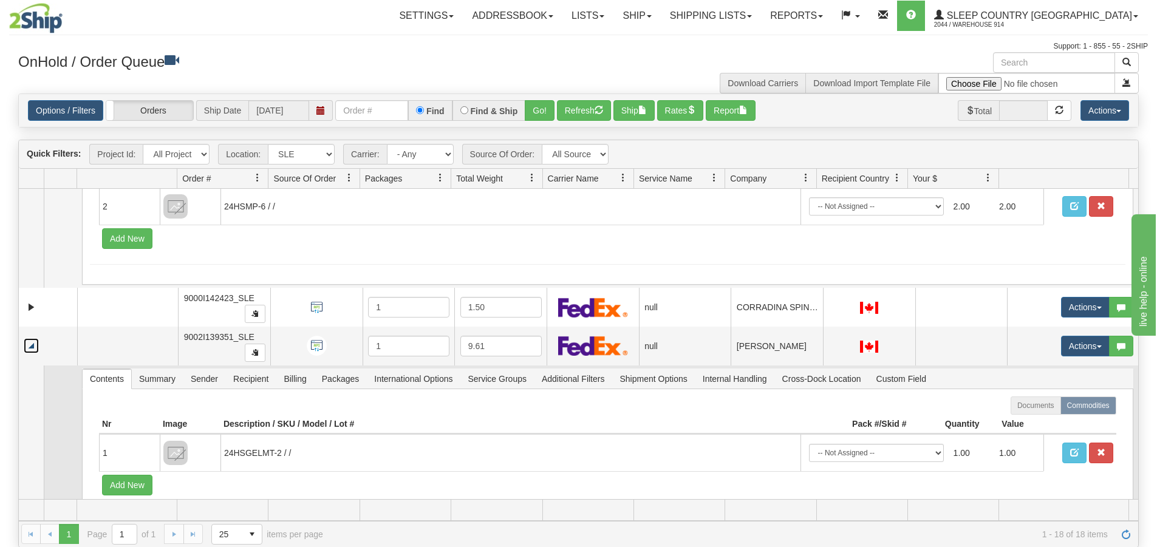
scroll to position [1429, 0]
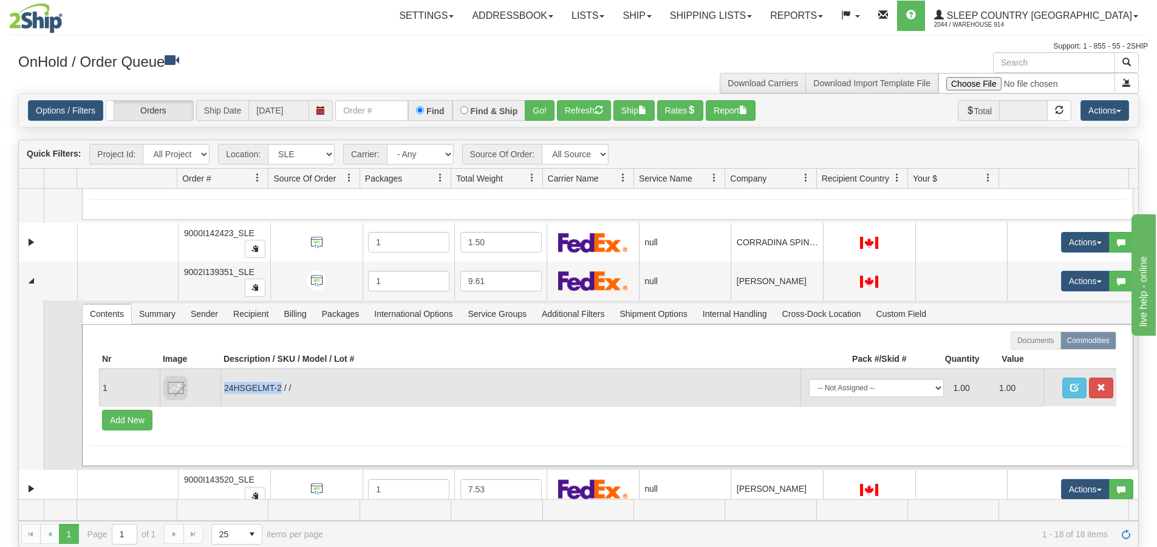
drag, startPoint x: 282, startPoint y: 387, endPoint x: 223, endPoint y: 395, distance: 59.5
click at [223, 395] on td "24HSGELMT-2 / /" at bounding box center [511, 387] width 580 height 37
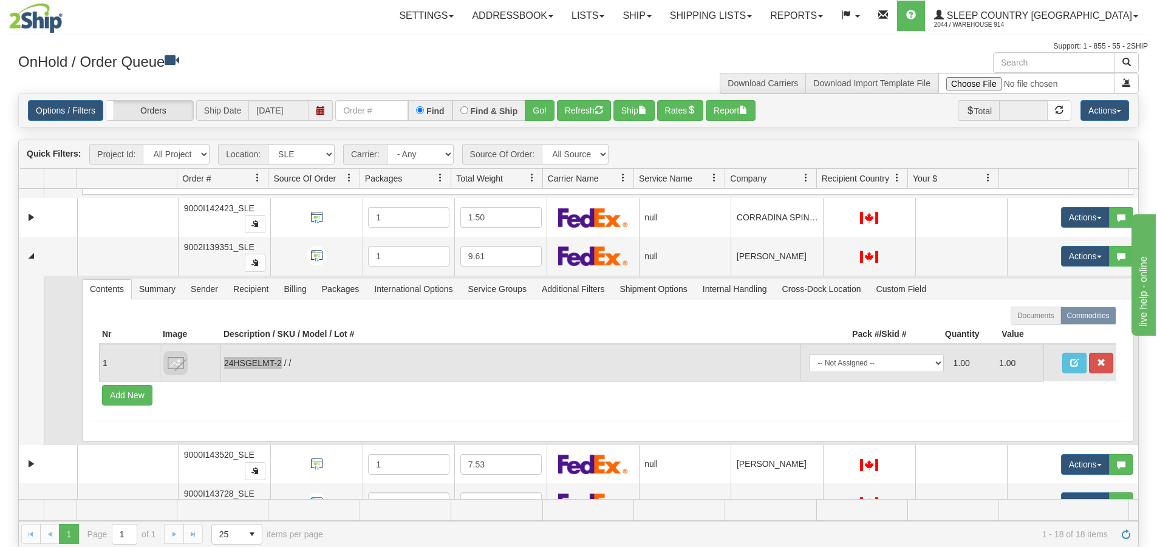
scroll to position [1477, 0]
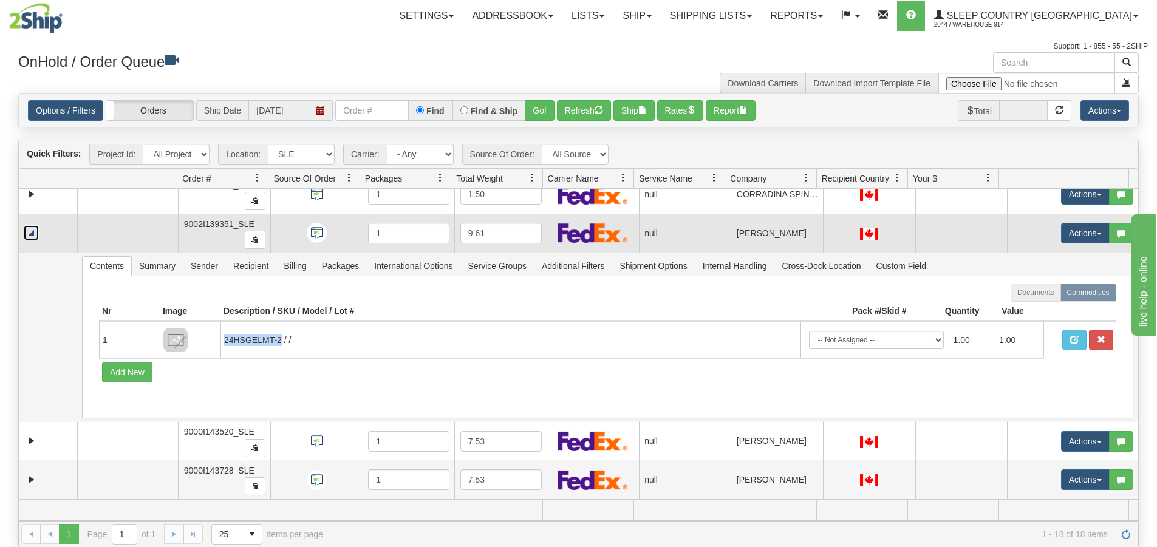
click at [30, 235] on link "Collapse" at bounding box center [31, 232] width 15 height 15
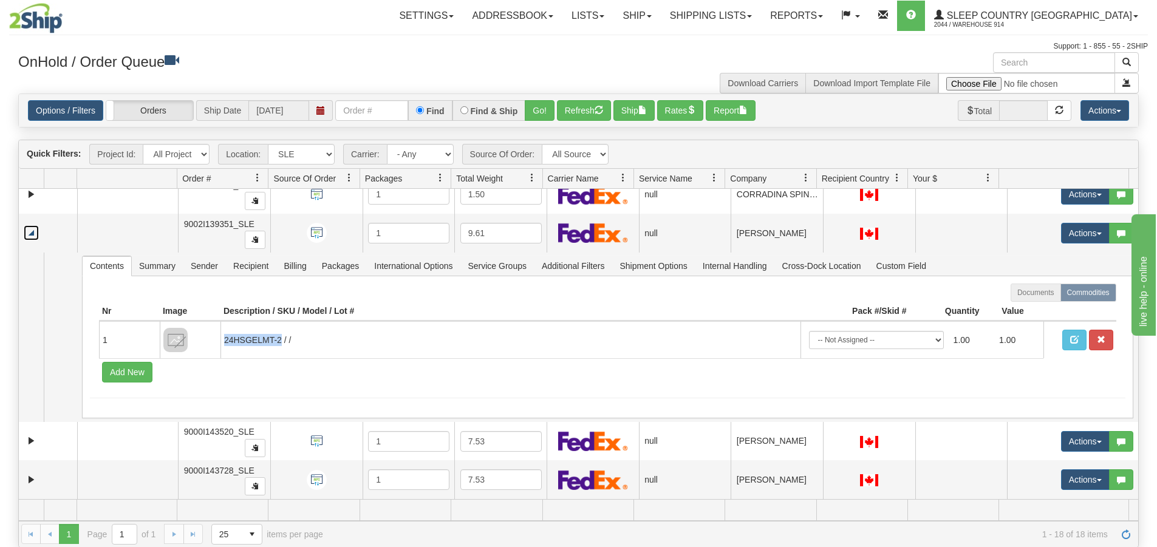
scroll to position [1307, 0]
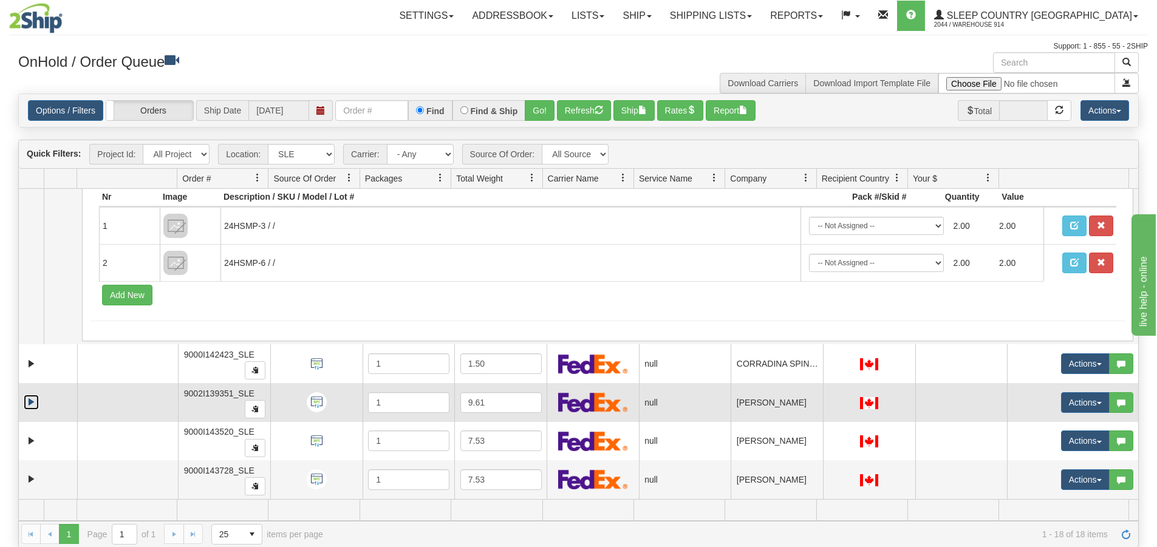
click at [31, 398] on link "Expand" at bounding box center [31, 402] width 15 height 15
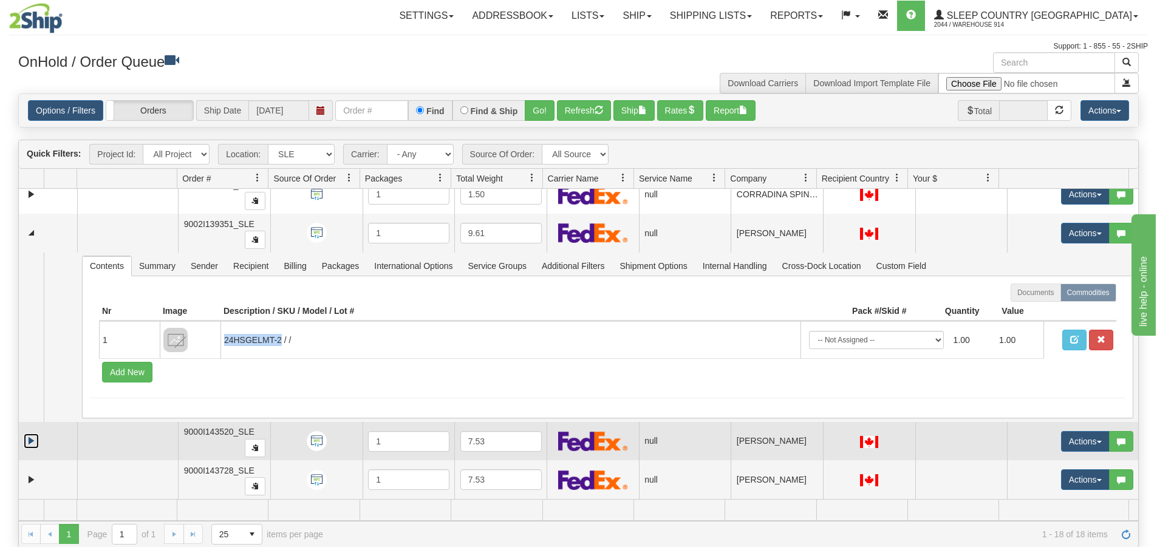
click at [27, 444] on link "Expand" at bounding box center [31, 441] width 15 height 15
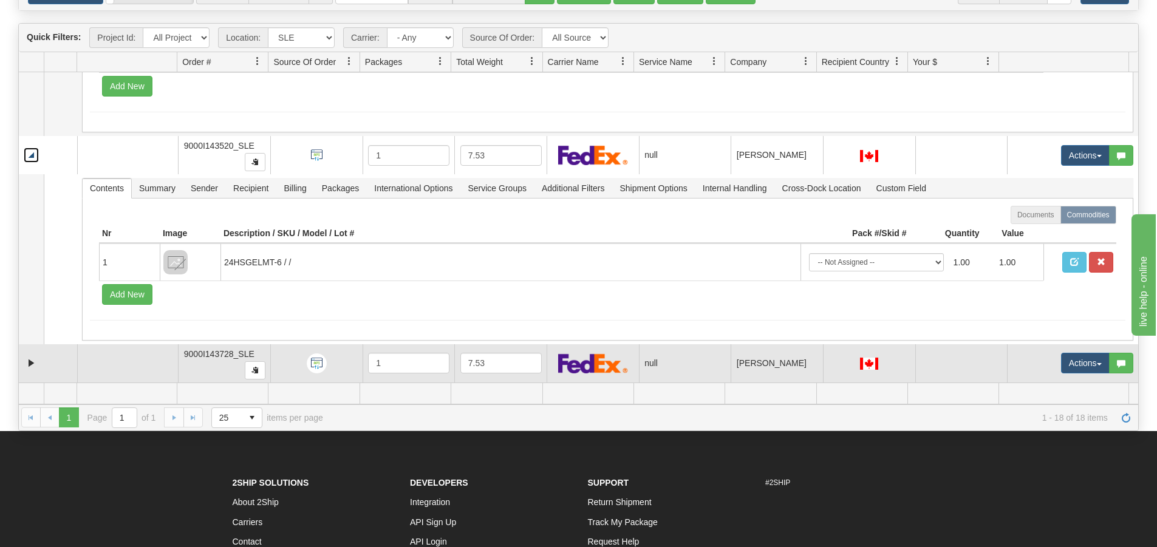
scroll to position [122, 0]
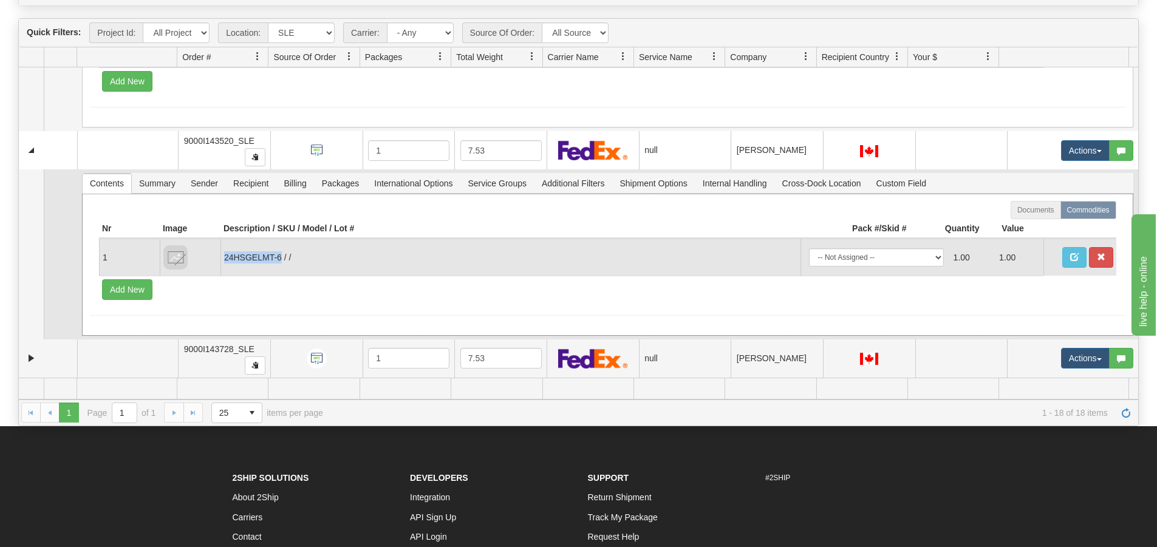
drag, startPoint x: 281, startPoint y: 254, endPoint x: 222, endPoint y: 263, distance: 59.6
click at [222, 263] on td "24HSGELMT-6 / /" at bounding box center [511, 257] width 580 height 37
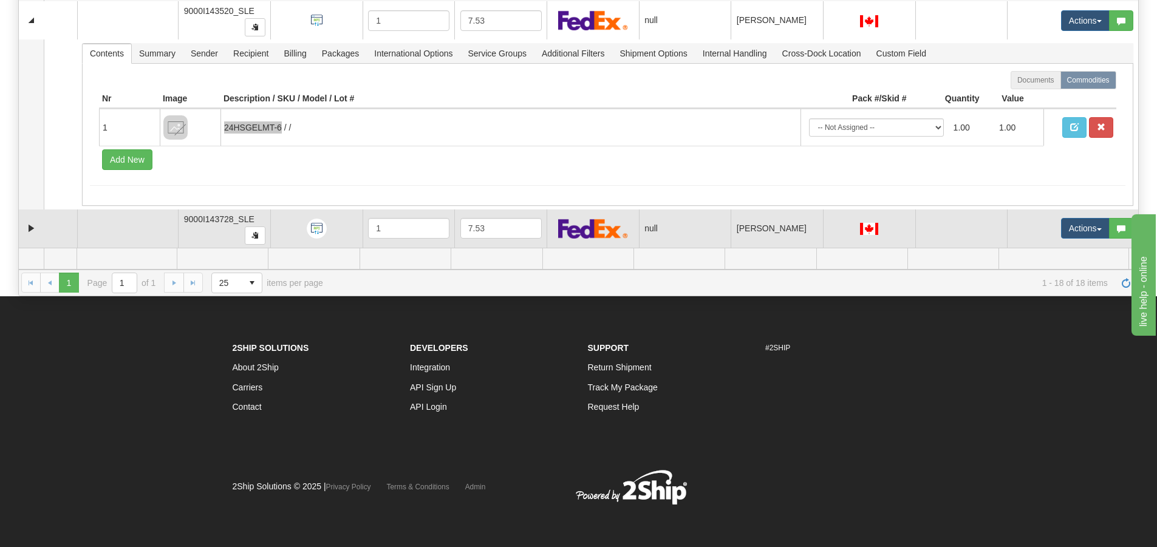
scroll to position [252, 0]
click at [29, 228] on link "Expand" at bounding box center [31, 228] width 15 height 15
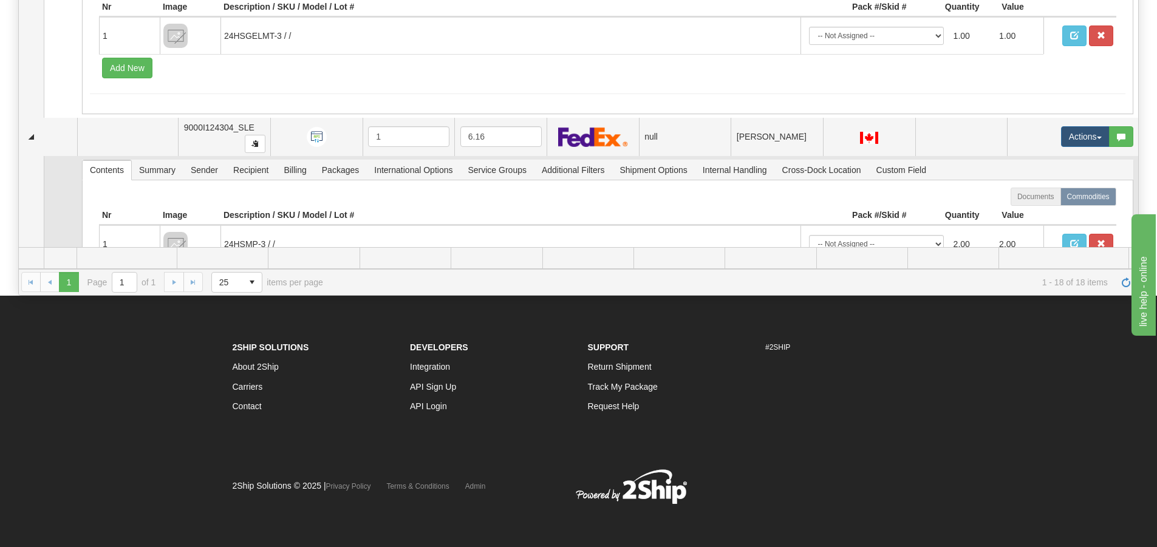
scroll to position [1026, 0]
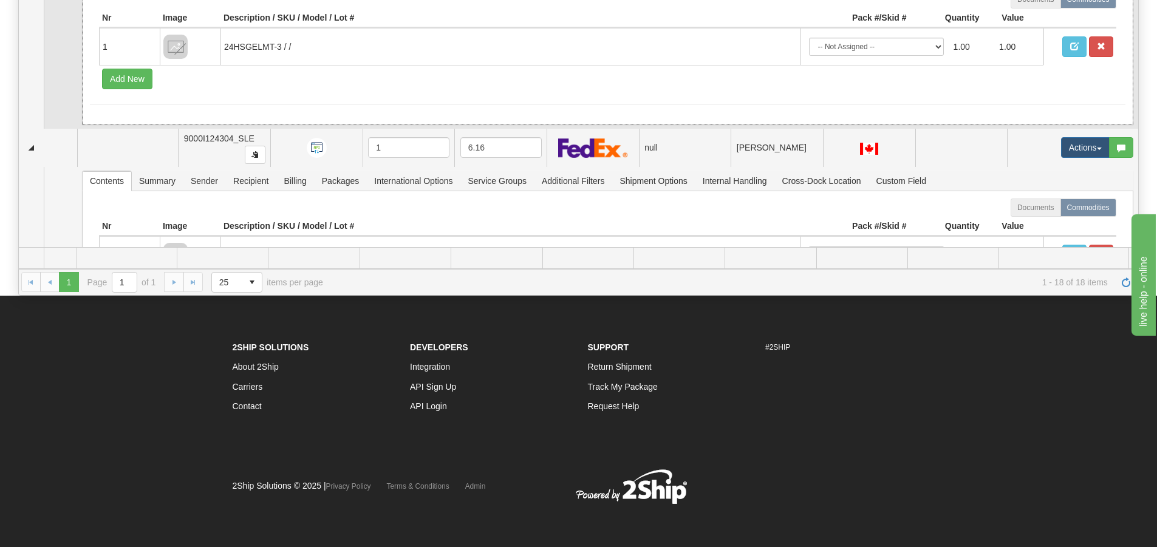
click at [375, 109] on div "Documents Commodities Nr Image Description / SKU / Model / Lot # Pack #/Skid # …" at bounding box center [608, 54] width 1052 height 142
click at [27, 67] on td at bounding box center [31, 44] width 25 height 170
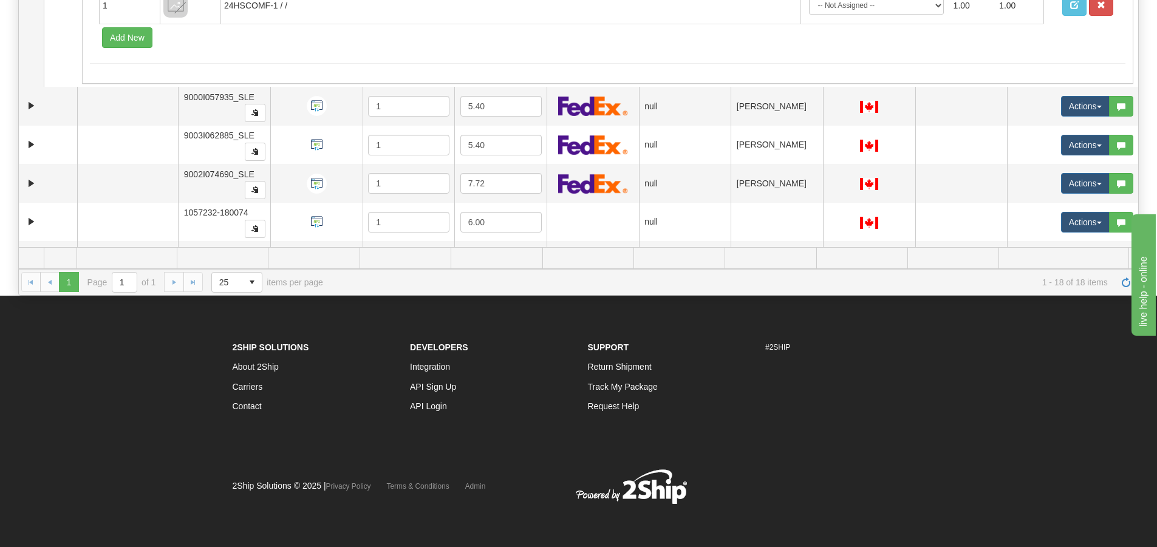
scroll to position [0, 0]
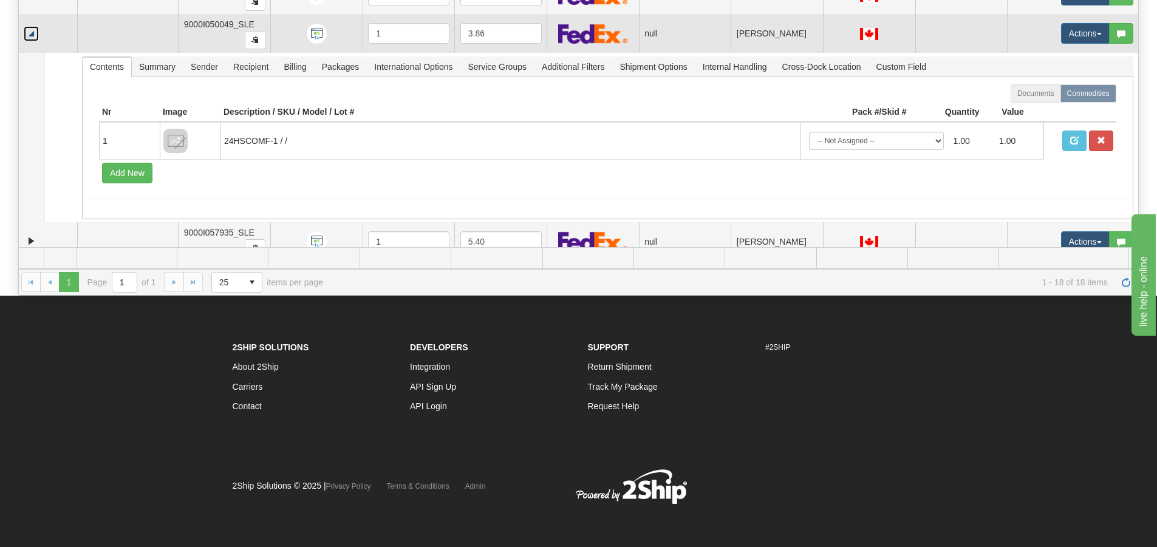
click at [31, 32] on link "Collapse" at bounding box center [31, 33] width 15 height 15
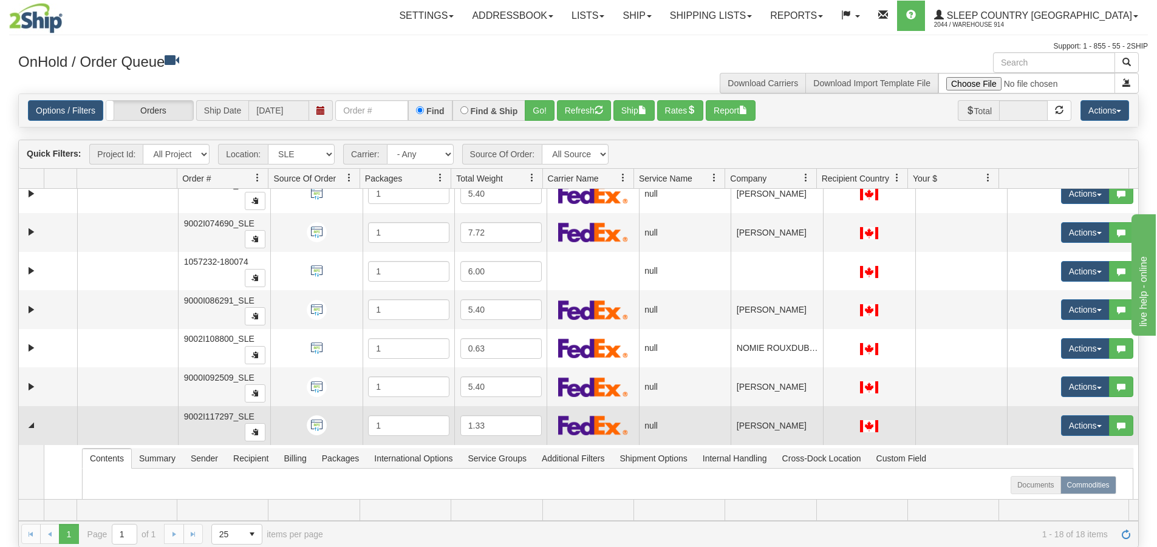
scroll to position [365, 0]
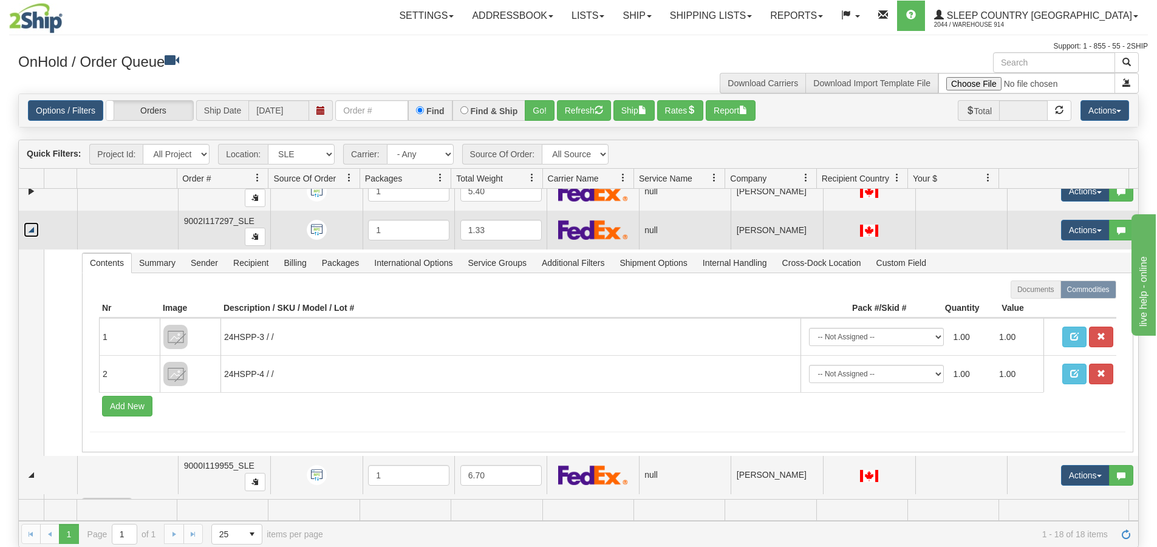
click at [34, 227] on link "Collapse" at bounding box center [31, 229] width 15 height 15
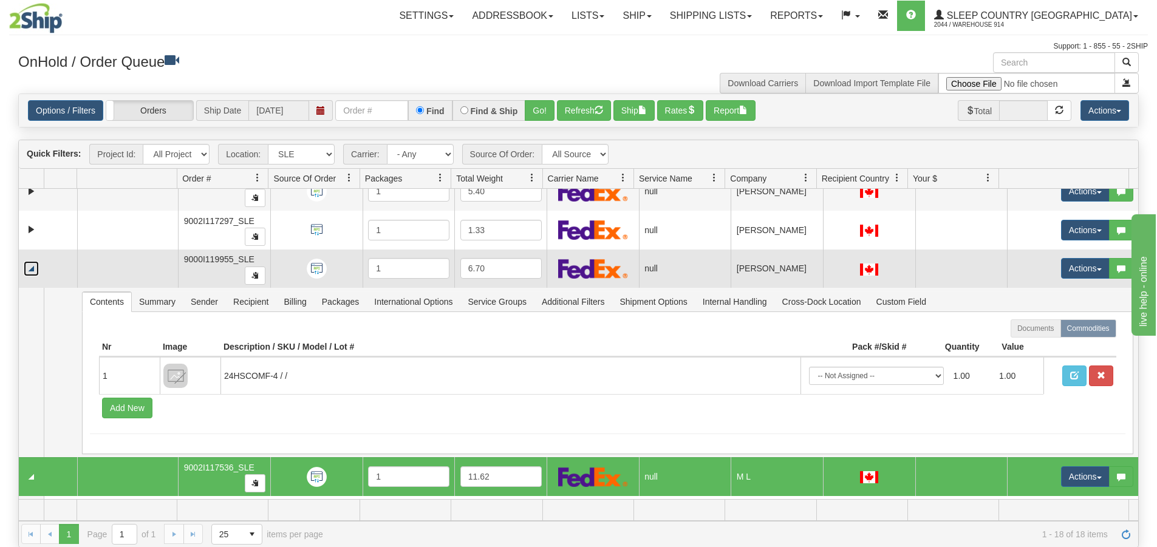
click at [33, 269] on link "Collapse" at bounding box center [31, 268] width 15 height 15
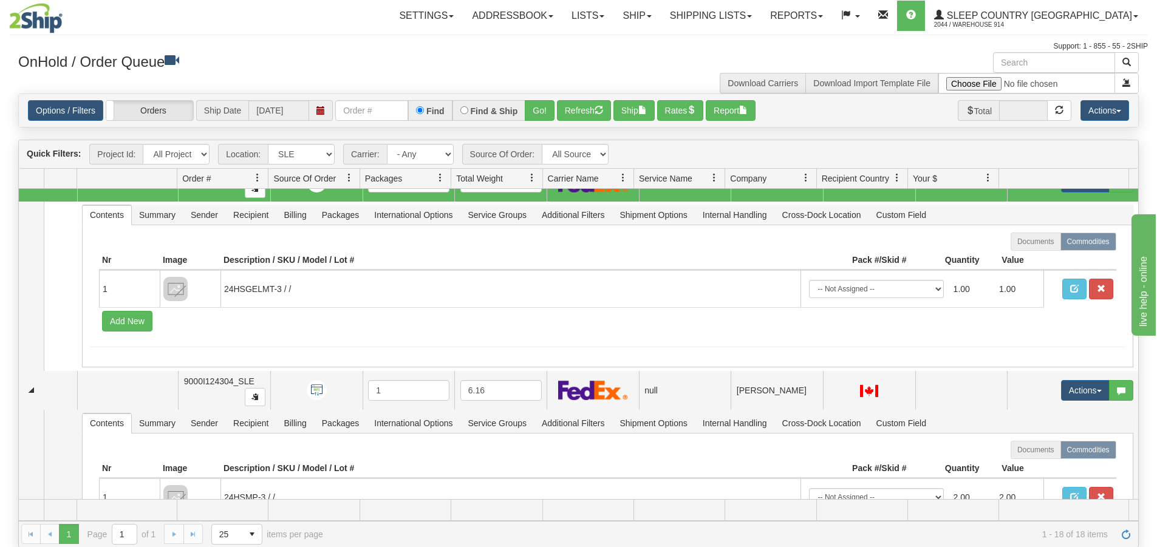
scroll to position [425, 0]
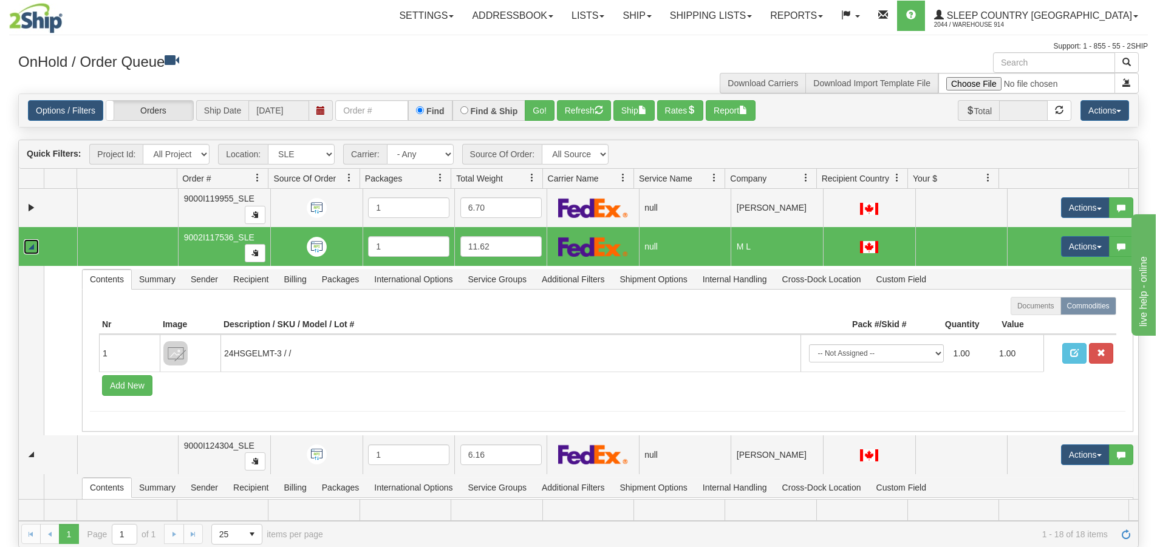
click at [34, 246] on link "Collapse" at bounding box center [31, 246] width 15 height 15
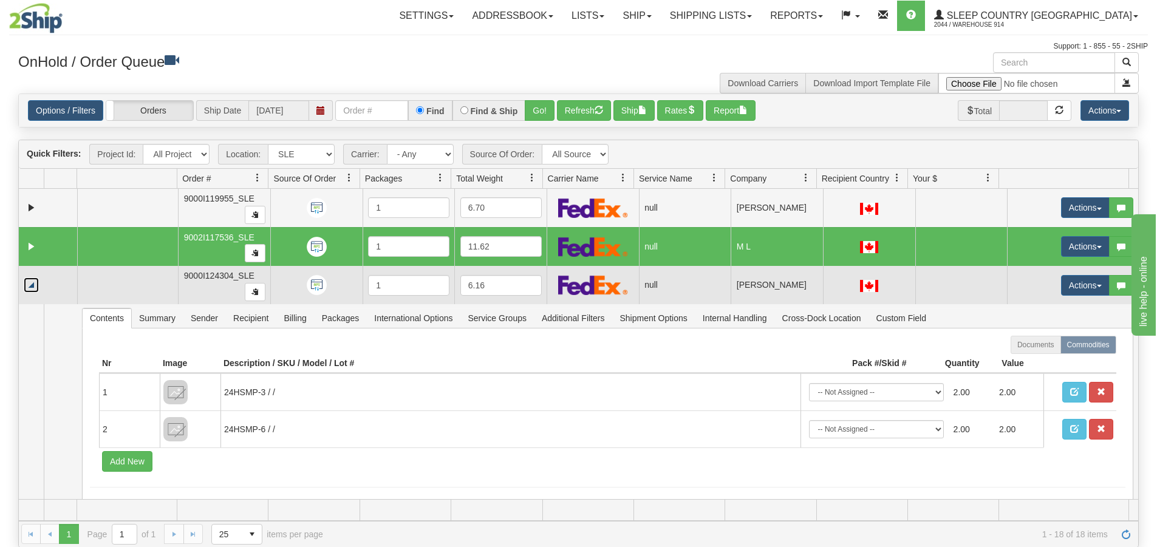
click at [33, 289] on link "Collapse" at bounding box center [31, 285] width 15 height 15
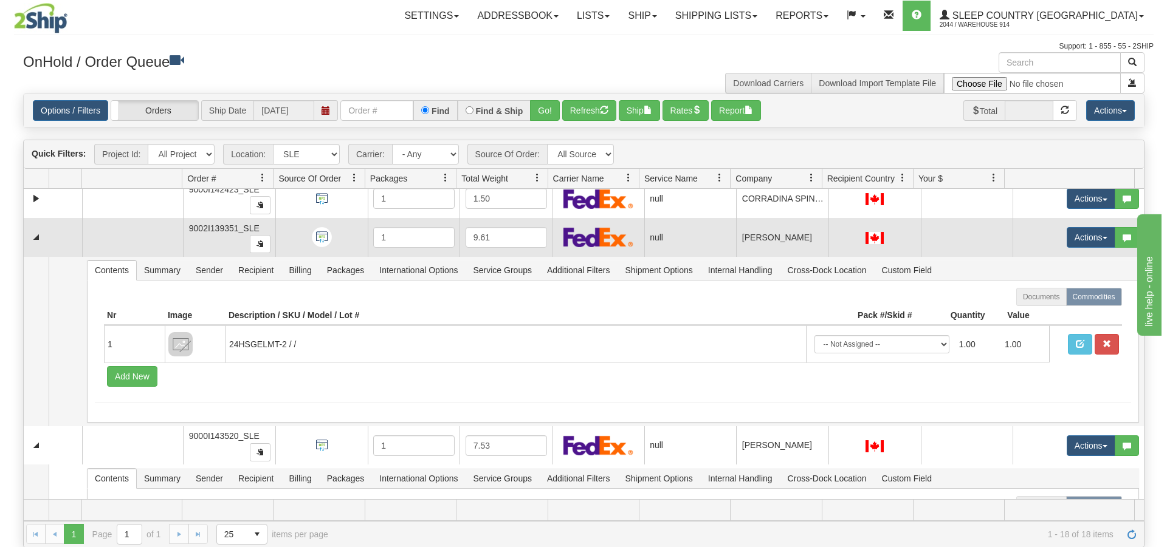
scroll to position [529, 0]
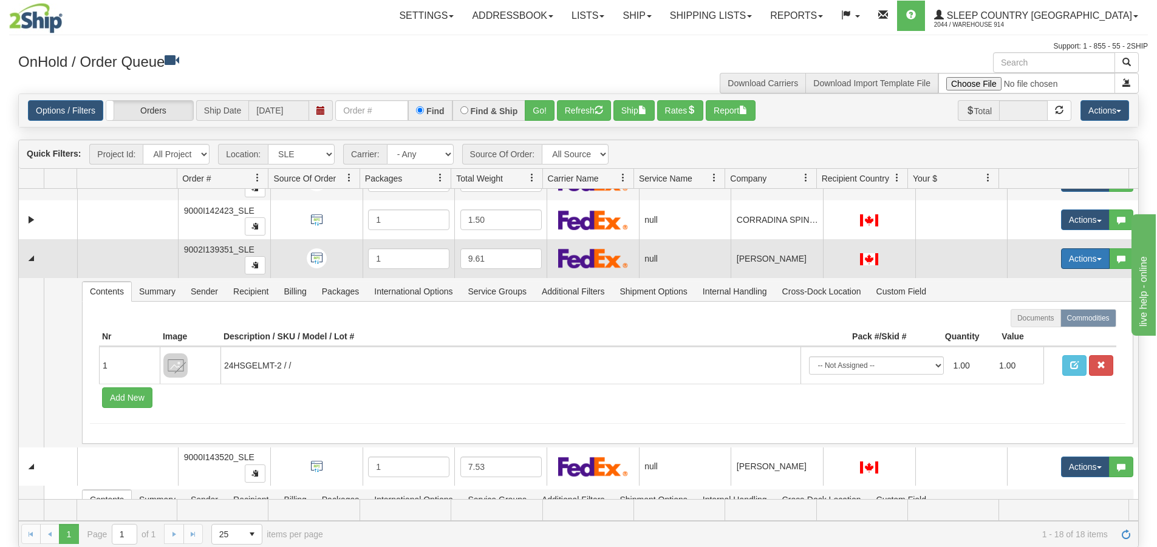
click at [1087, 262] on button "Actions" at bounding box center [1085, 258] width 49 height 21
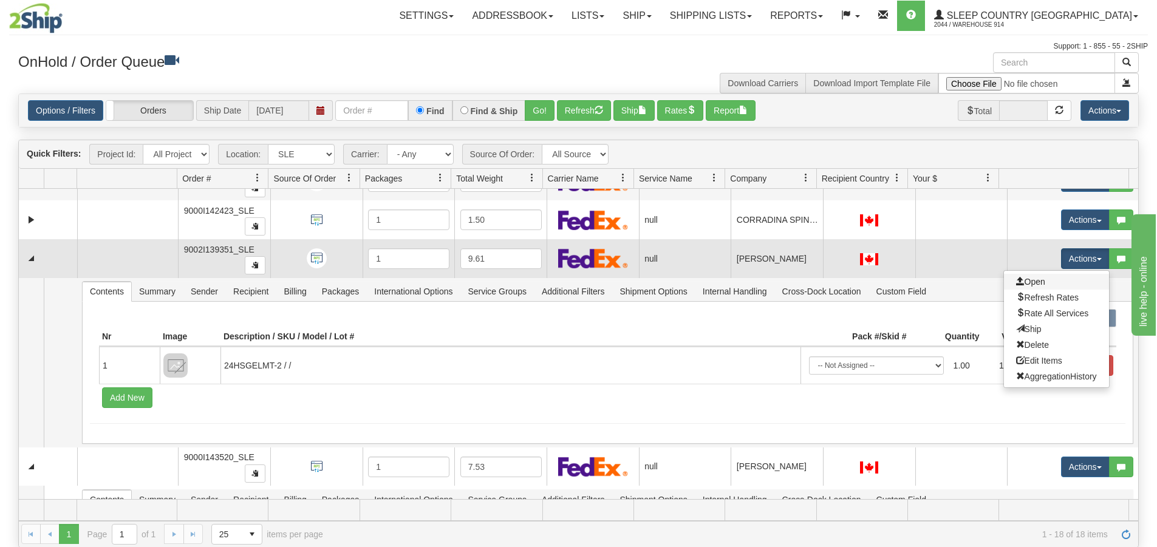
click at [1061, 279] on link "Open" at bounding box center [1056, 282] width 105 height 16
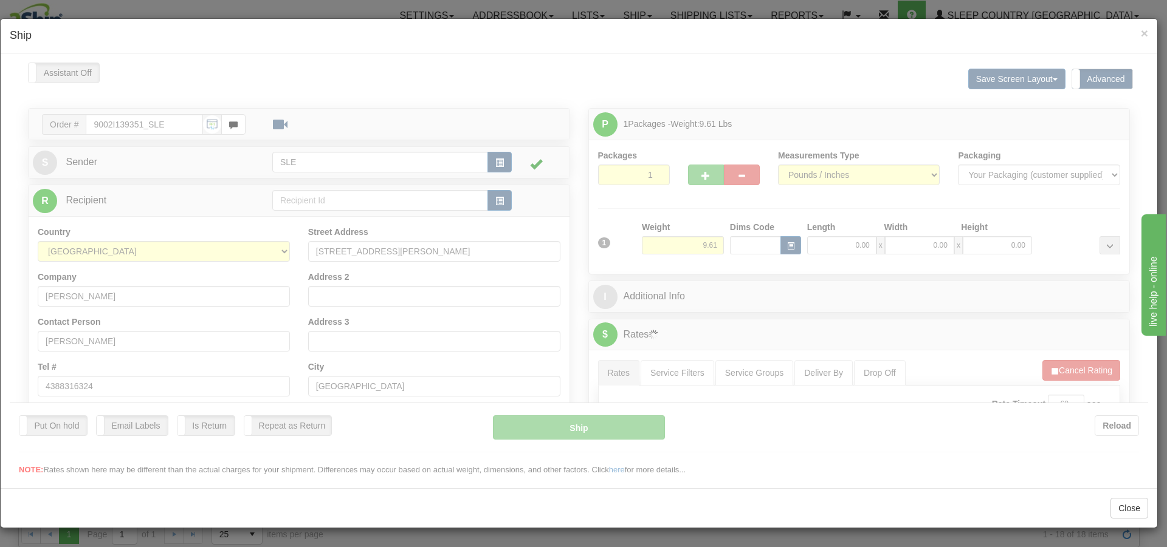
scroll to position [0, 0]
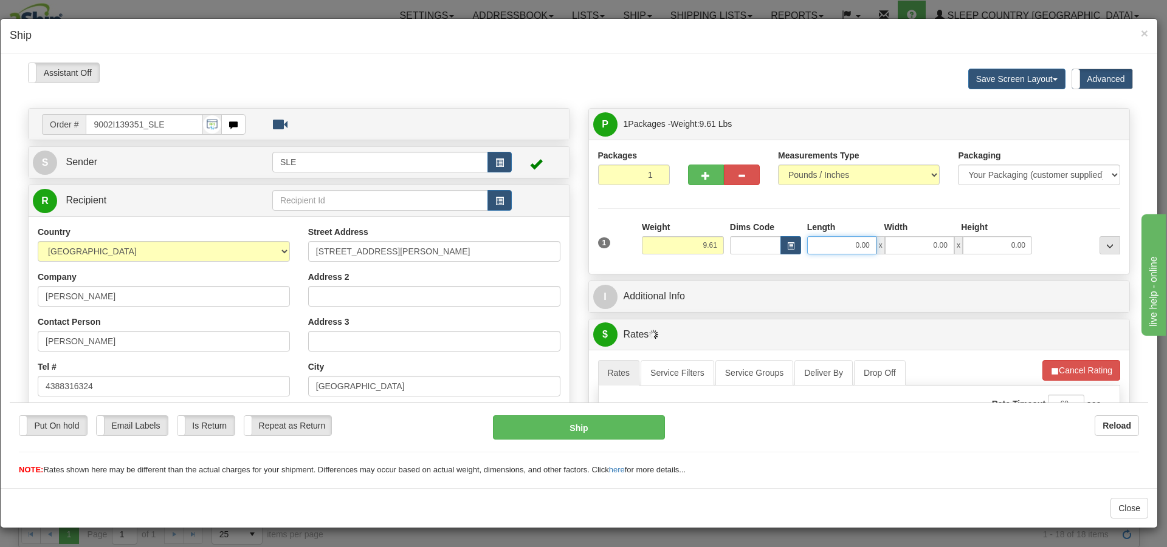
click at [852, 245] on input "0.00" at bounding box center [841, 245] width 69 height 18
type input "20.00"
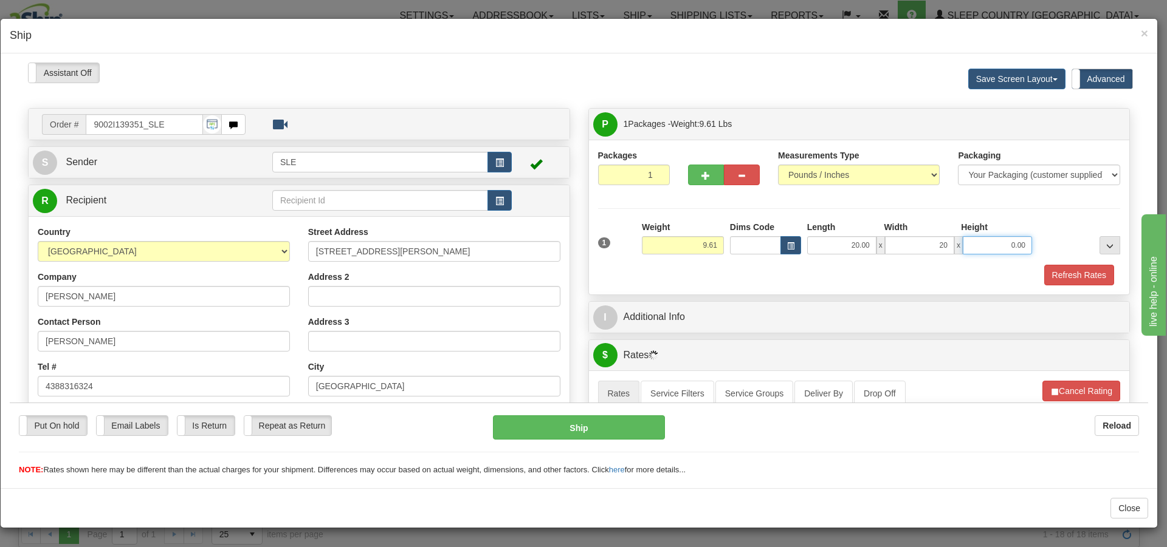
type input "20.00"
type input "10.00"
click at [862, 243] on input "20.00" at bounding box center [841, 245] width 69 height 18
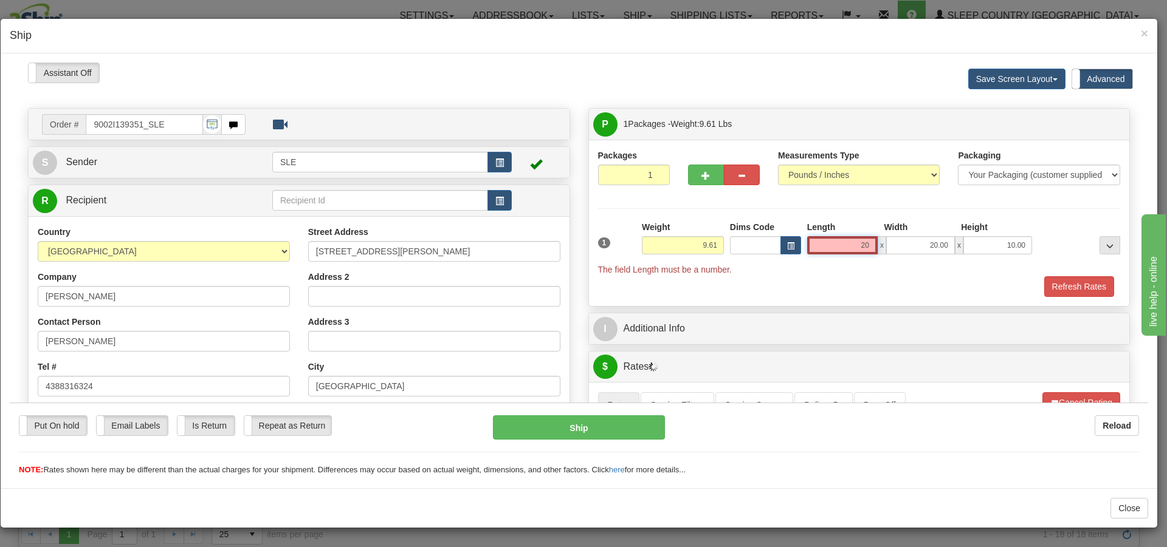
type input "2"
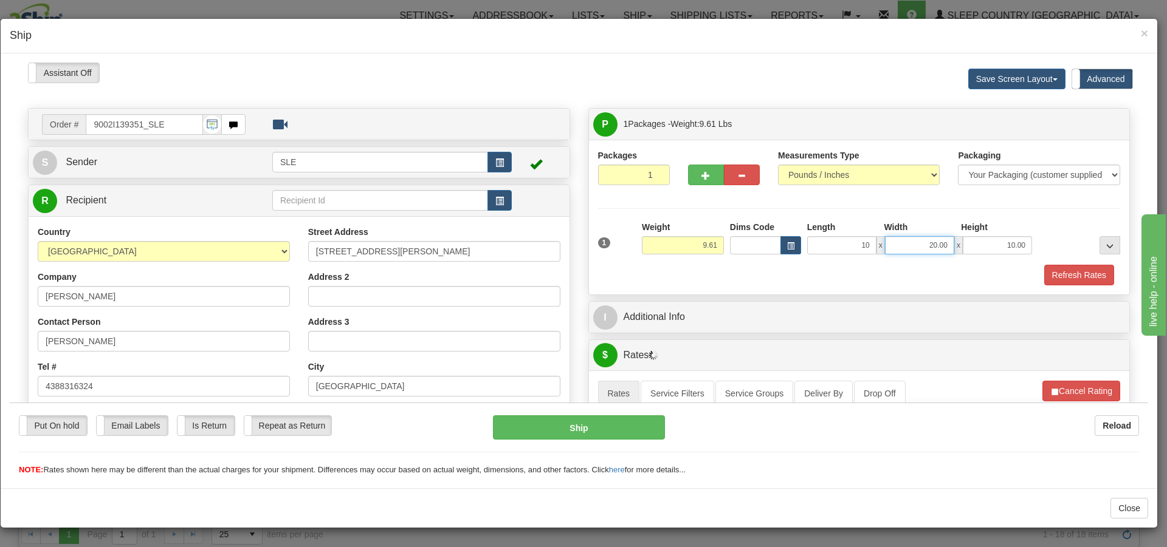
type input "10.00"
type input "20.00"
click at [1051, 264] on div "Packaging Your Packaging (customer supplied) Envelope (carrier supplied) Pack (…" at bounding box center [881, 264] width 484 height 1
click at [1057, 274] on button "Refresh Rates" at bounding box center [1079, 274] width 70 height 21
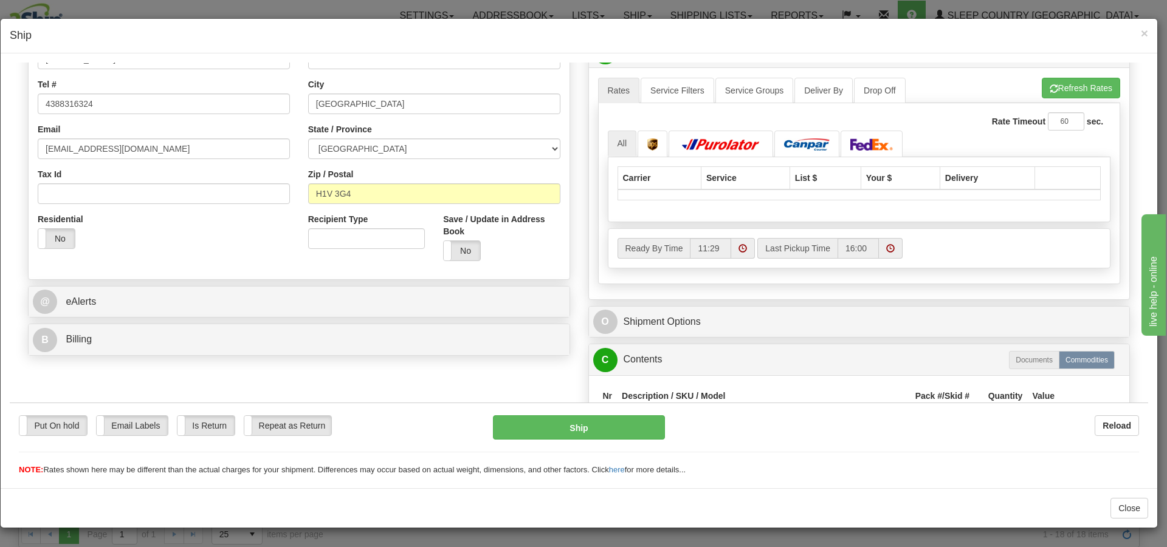
scroll to position [39, 0]
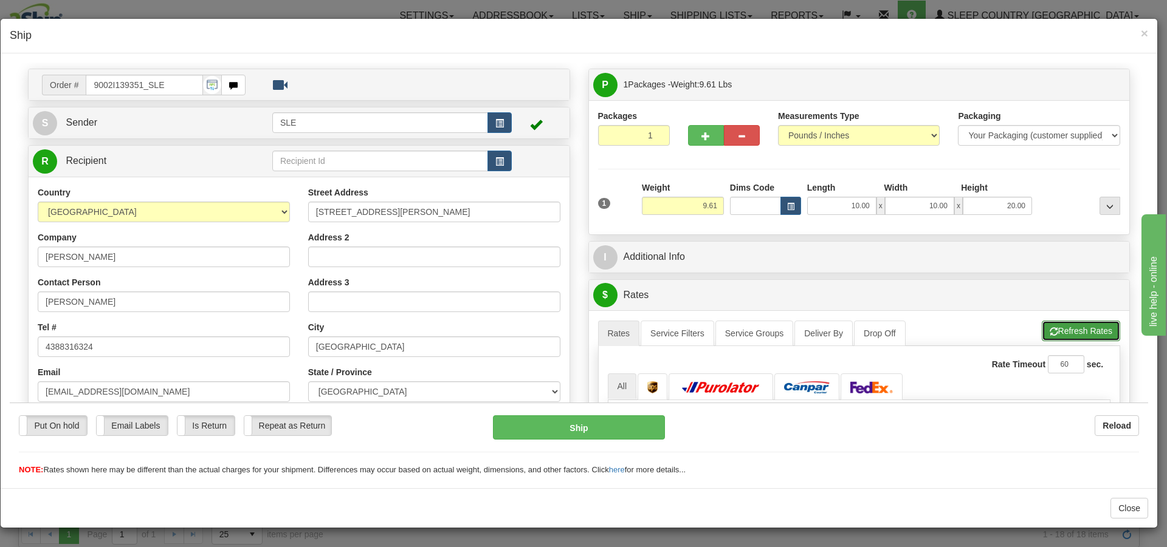
click at [1098, 337] on button "Refresh Rates" at bounding box center [1080, 330] width 78 height 21
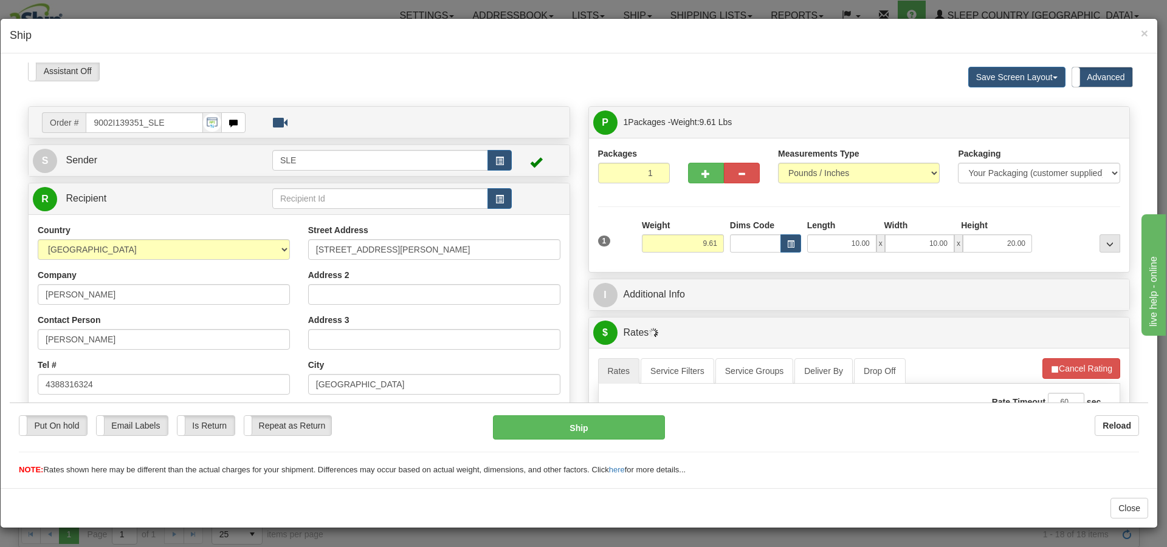
scroll to position [0, 0]
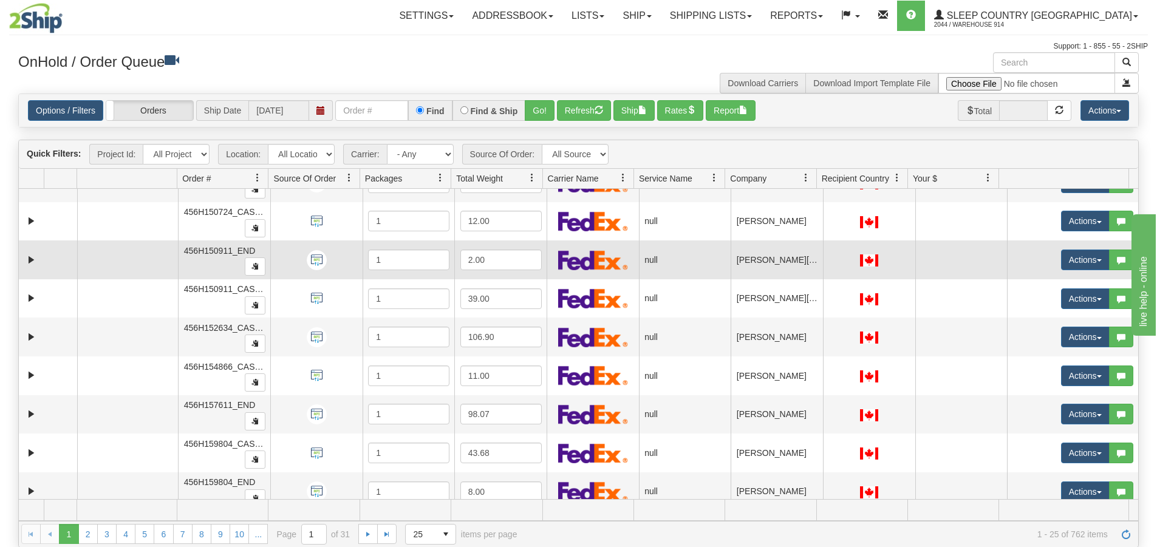
scroll to position [656, 0]
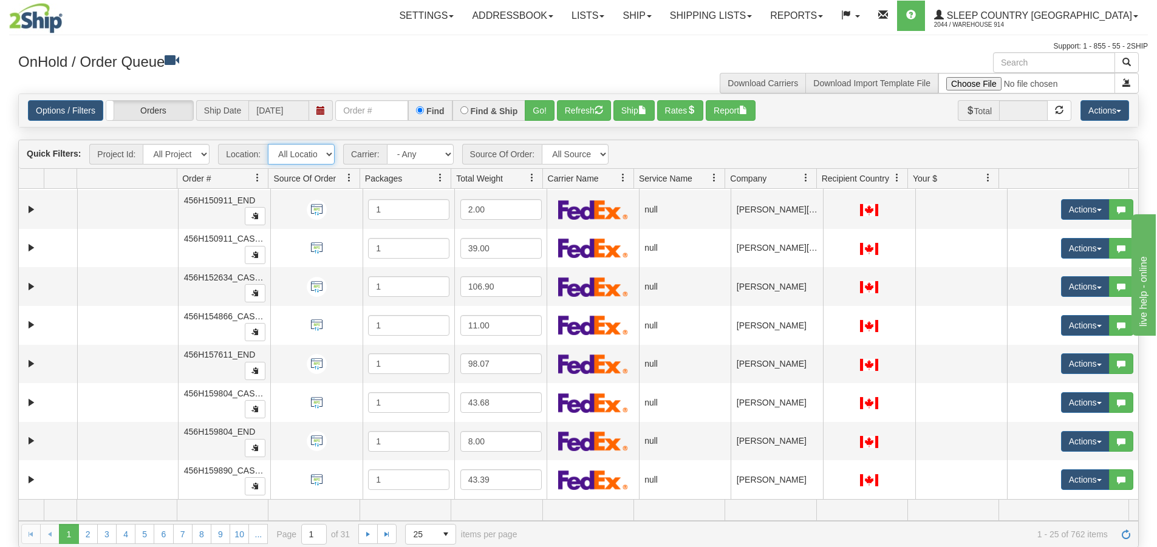
click at [305, 155] on select "All Locations 914 9009 [GEOGRAPHIC_DATA] SLE BEDDN ZINUC" at bounding box center [301, 154] width 67 height 21
select select "7603"
click at [268, 144] on select "All Locations 914 9009 [GEOGRAPHIC_DATA] SLE BEDDN ZINUC" at bounding box center [301, 154] width 67 height 21
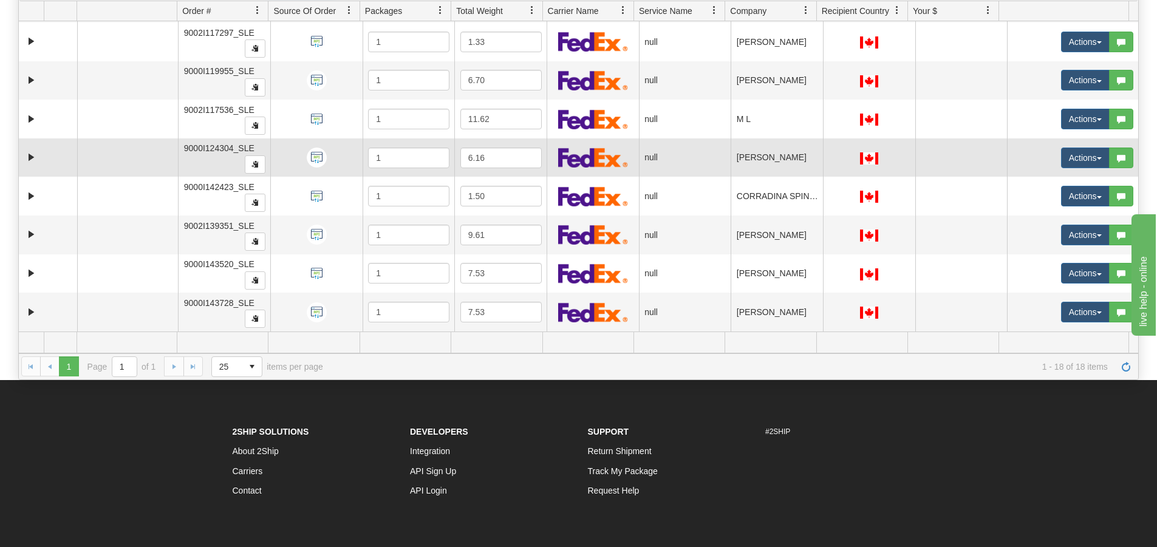
scroll to position [252, 0]
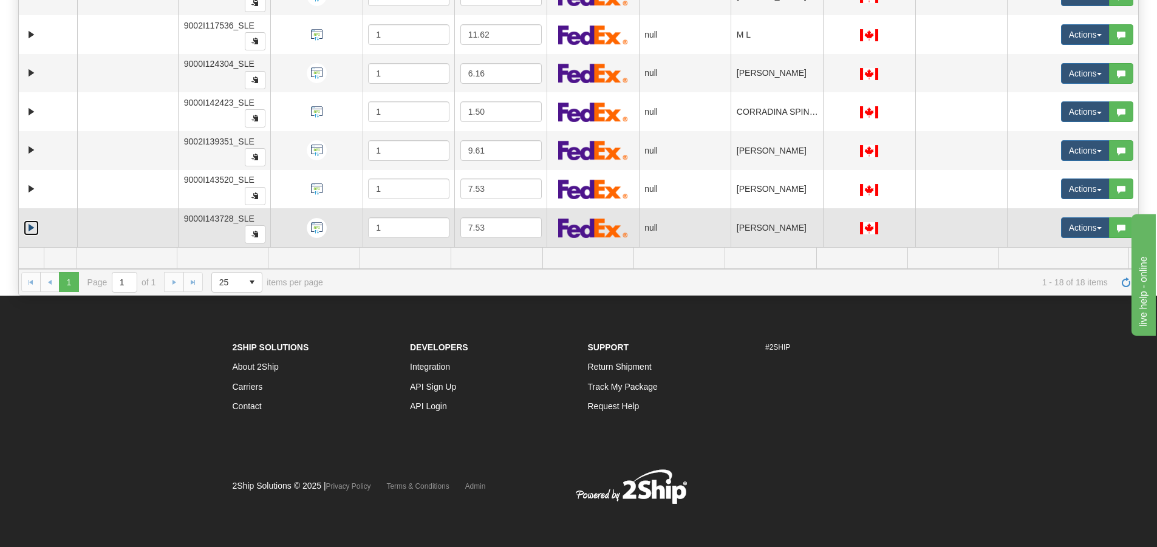
click at [36, 228] on link "Expand" at bounding box center [31, 228] width 15 height 15
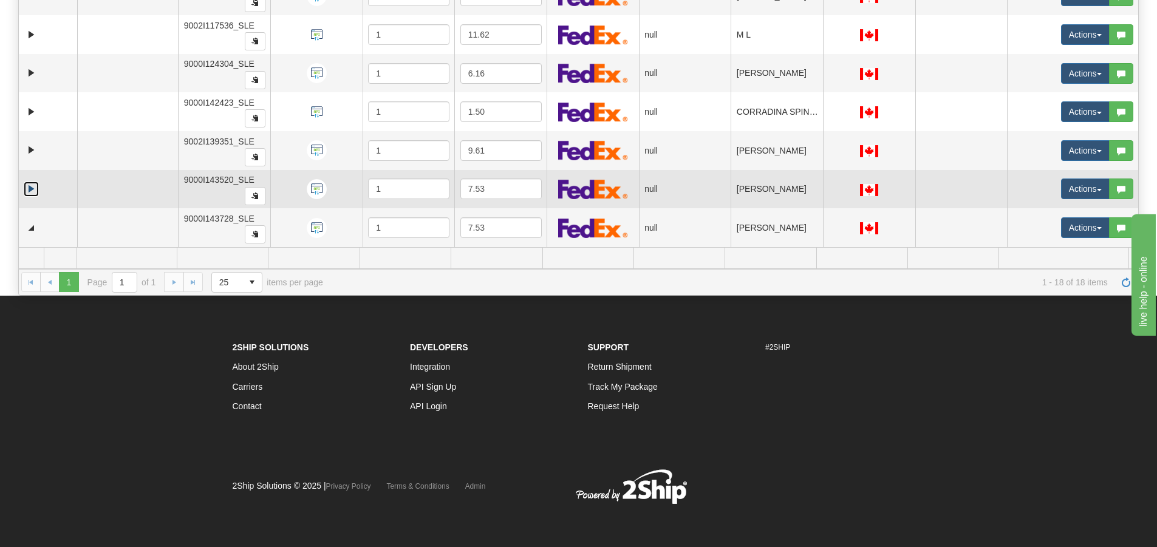
click at [30, 196] on link "Expand" at bounding box center [31, 189] width 15 height 15
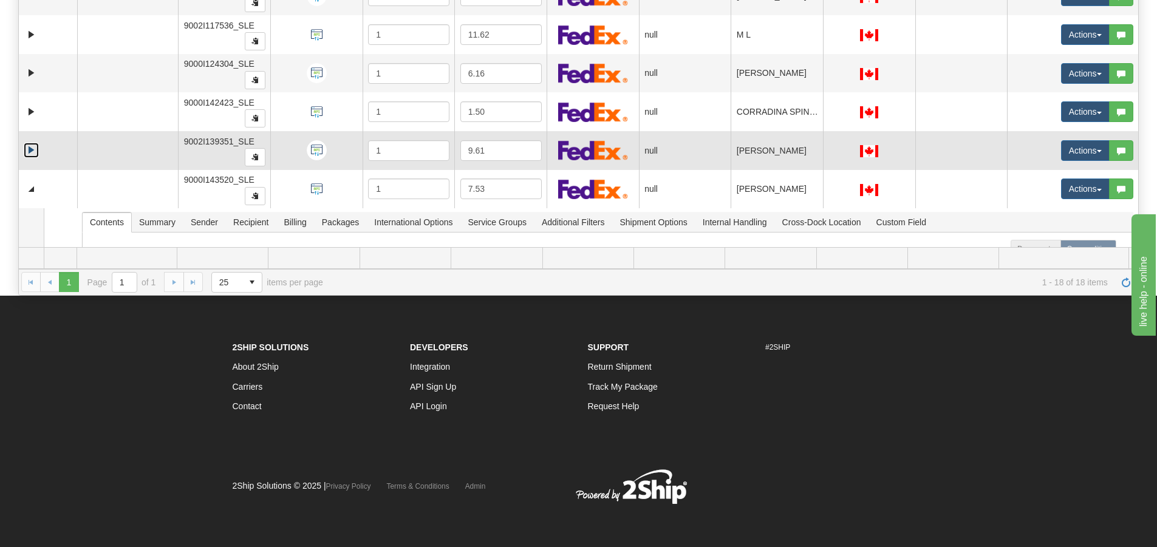
click at [34, 152] on link "Expand" at bounding box center [31, 150] width 15 height 15
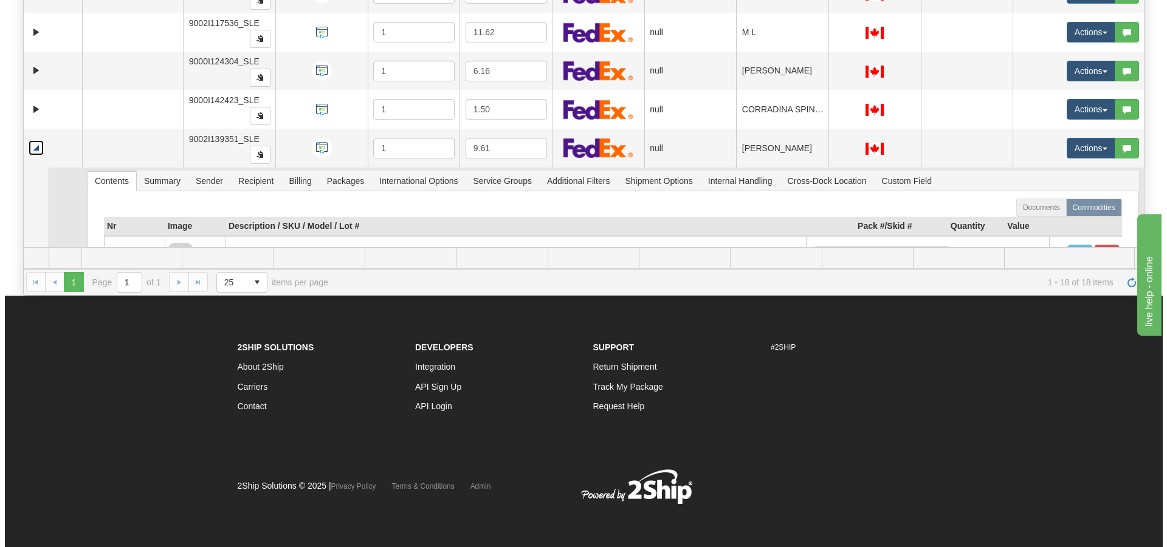
scroll to position [347, 0]
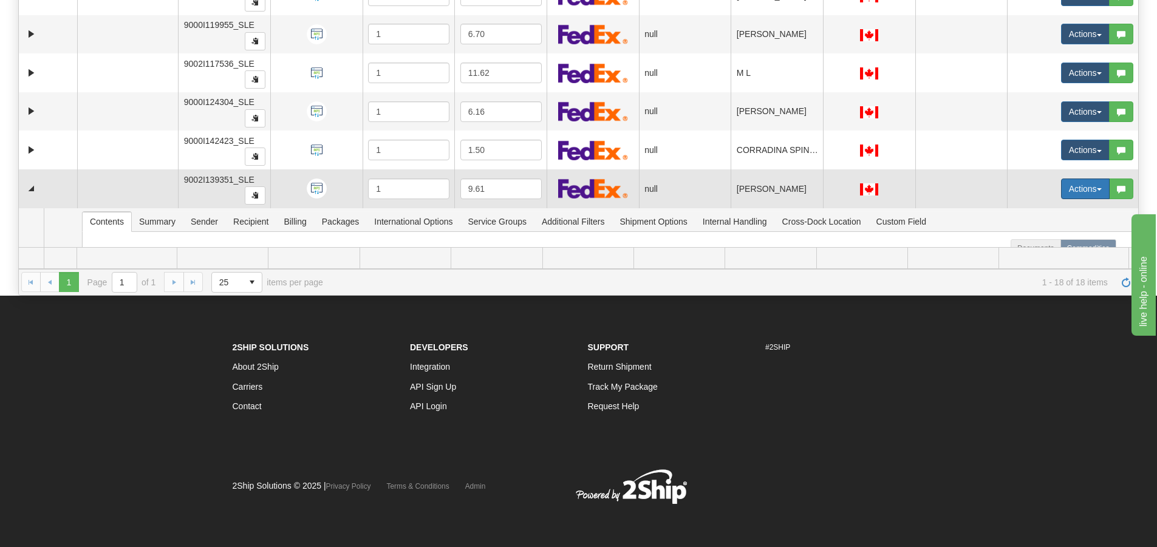
click at [1072, 185] on button "Actions" at bounding box center [1085, 189] width 49 height 21
click at [1050, 208] on link "Open" at bounding box center [1056, 212] width 105 height 16
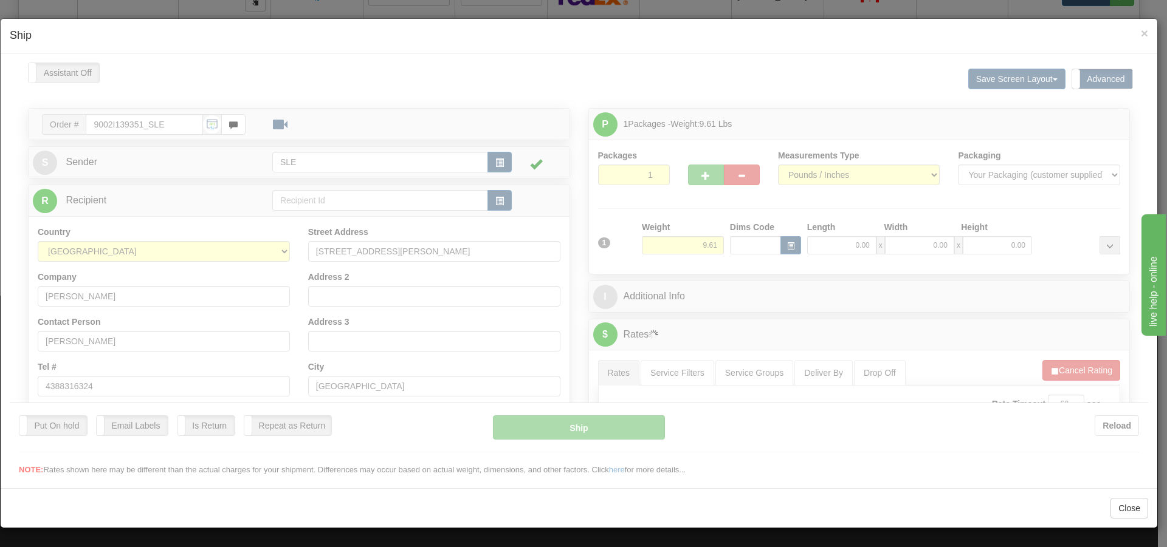
scroll to position [0, 0]
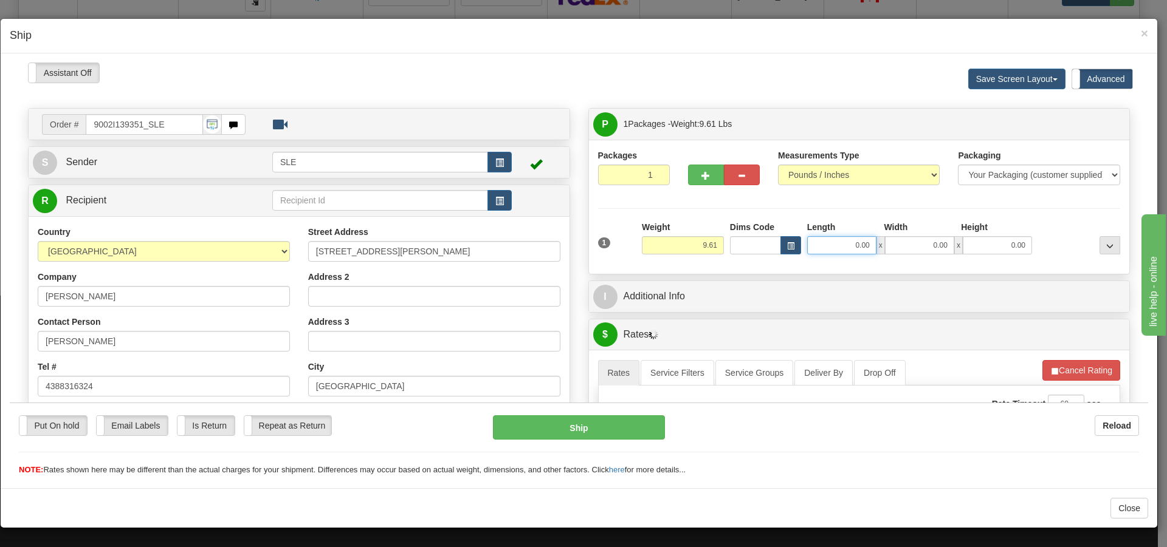
click at [826, 243] on input "0.00" at bounding box center [841, 245] width 69 height 18
type input "10.00"
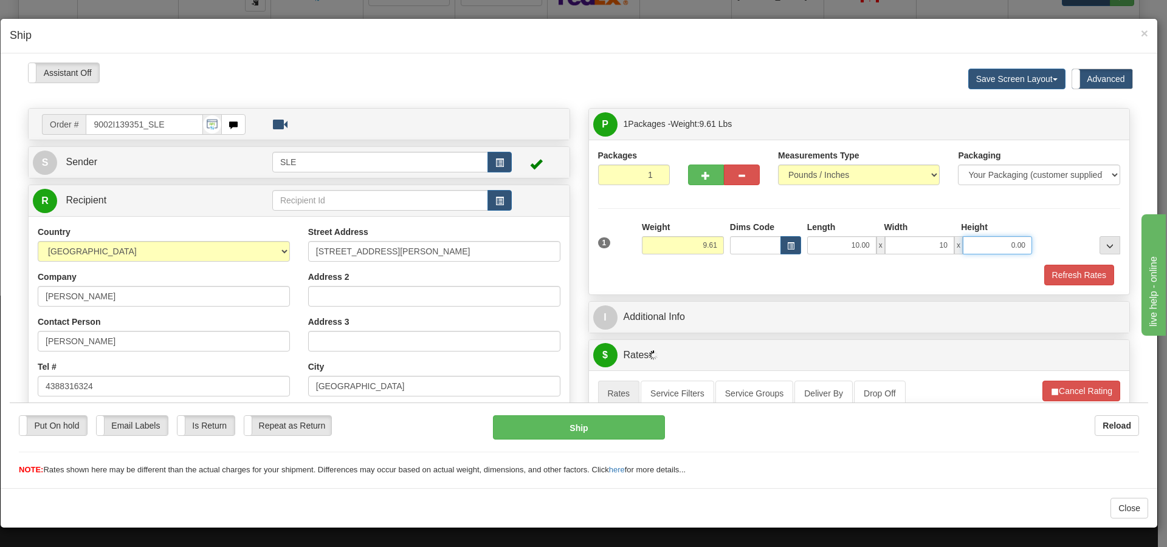
type input "10.00"
type input "20.00"
click at [1054, 283] on button "Refresh Rates" at bounding box center [1079, 274] width 70 height 21
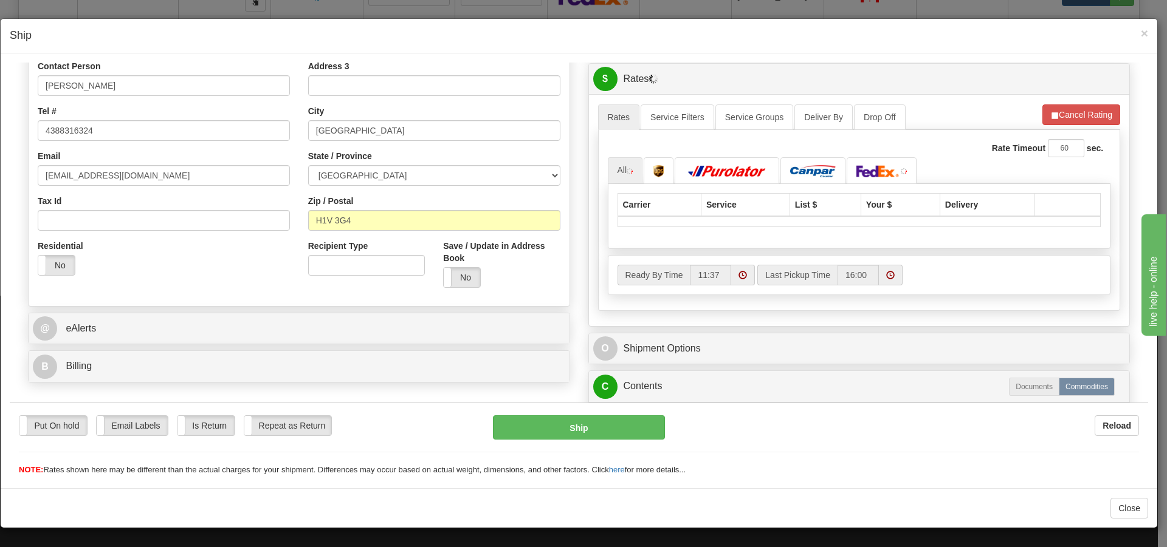
scroll to position [243, 0]
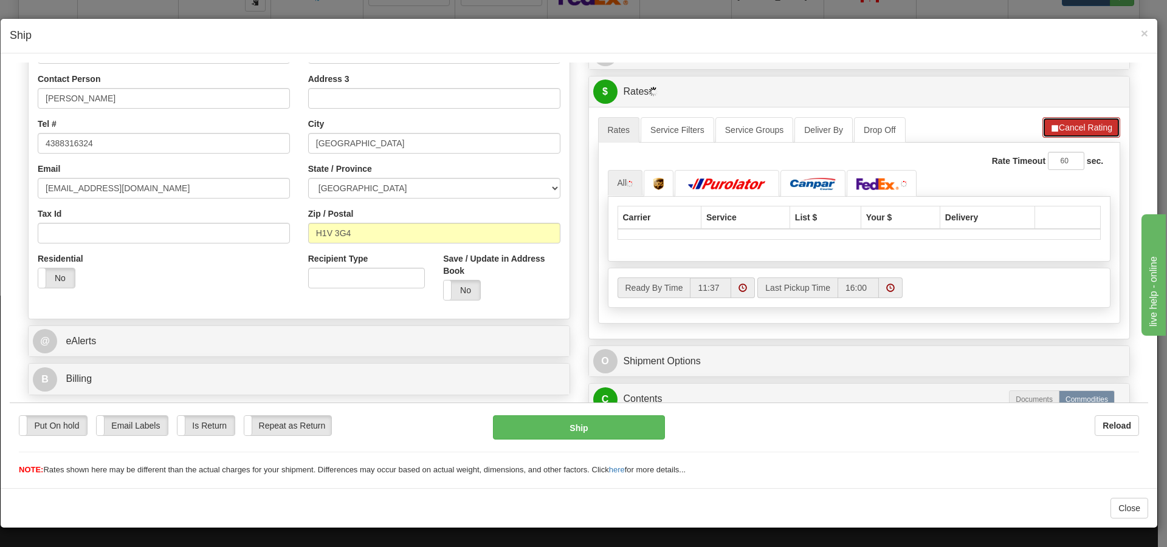
click at [1073, 122] on button "Cancel Rating" at bounding box center [1081, 127] width 78 height 21
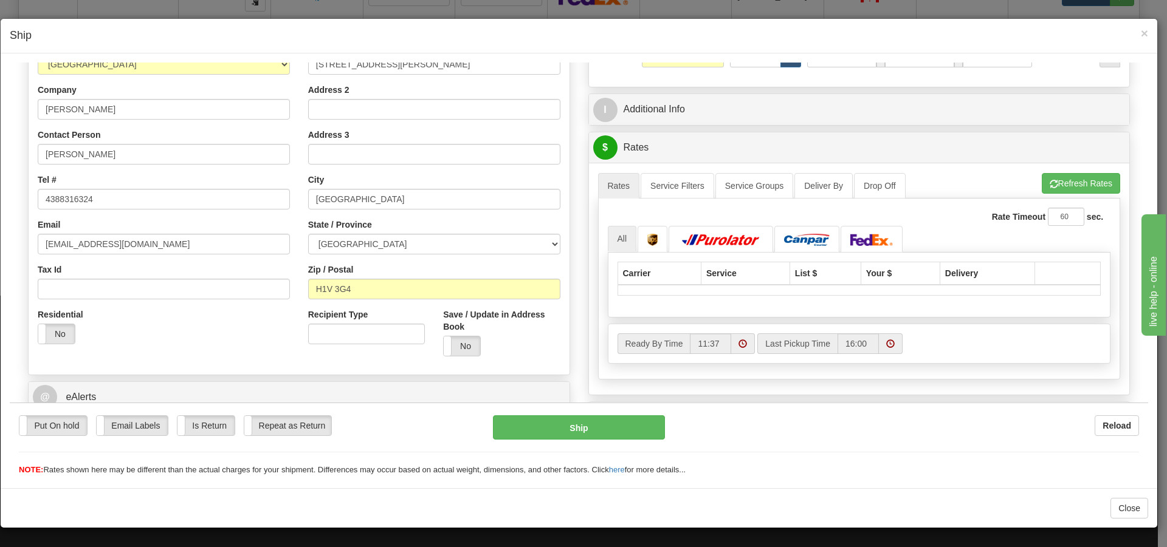
scroll to position [122, 0]
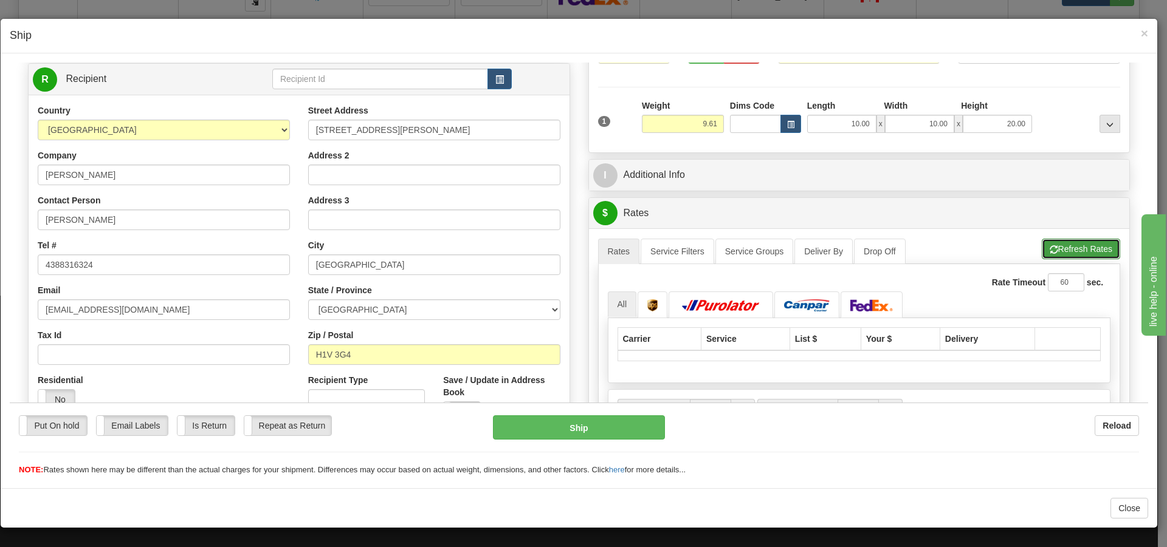
click at [1047, 253] on button "Refresh Rates" at bounding box center [1080, 248] width 78 height 21
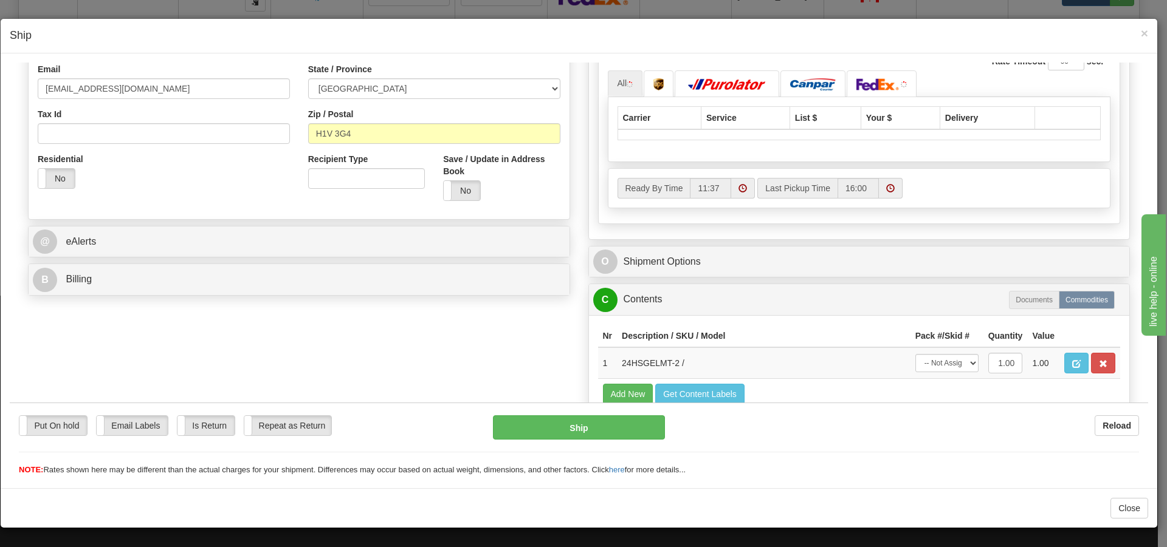
scroll to position [365, 0]
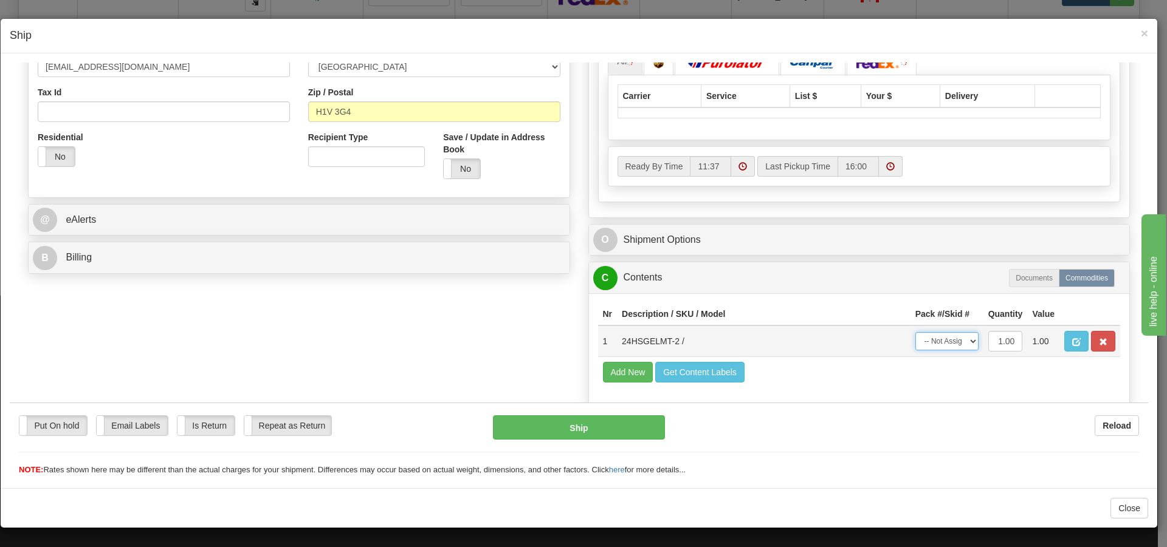
click at [931, 338] on select "-- Not Assigned -- Package 1" at bounding box center [946, 341] width 63 height 18
select select "0"
click at [915, 332] on select "-- Not Assigned -- Package 1" at bounding box center [946, 341] width 63 height 18
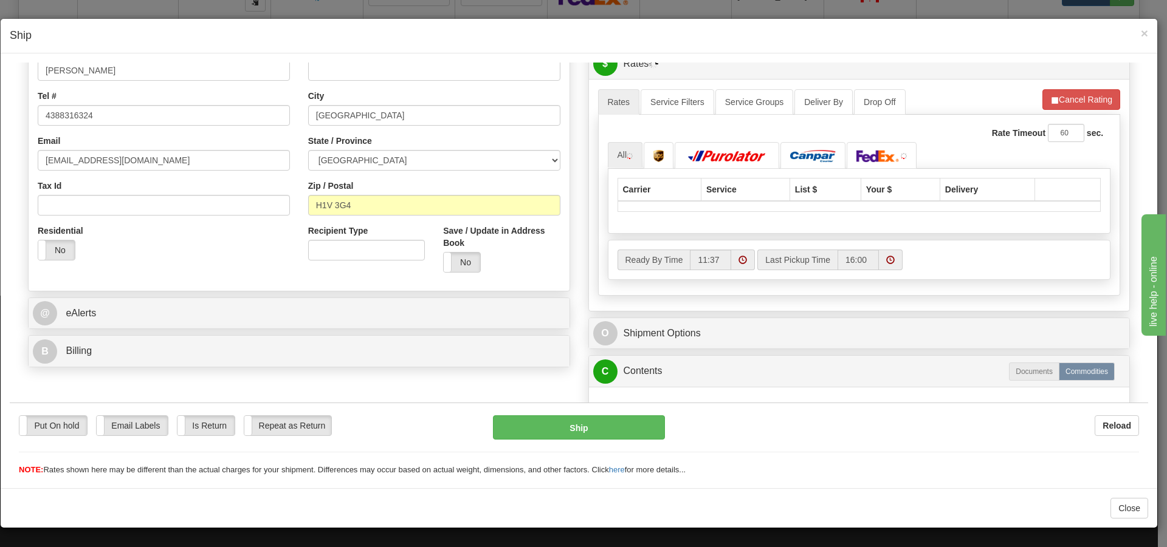
scroll to position [243, 0]
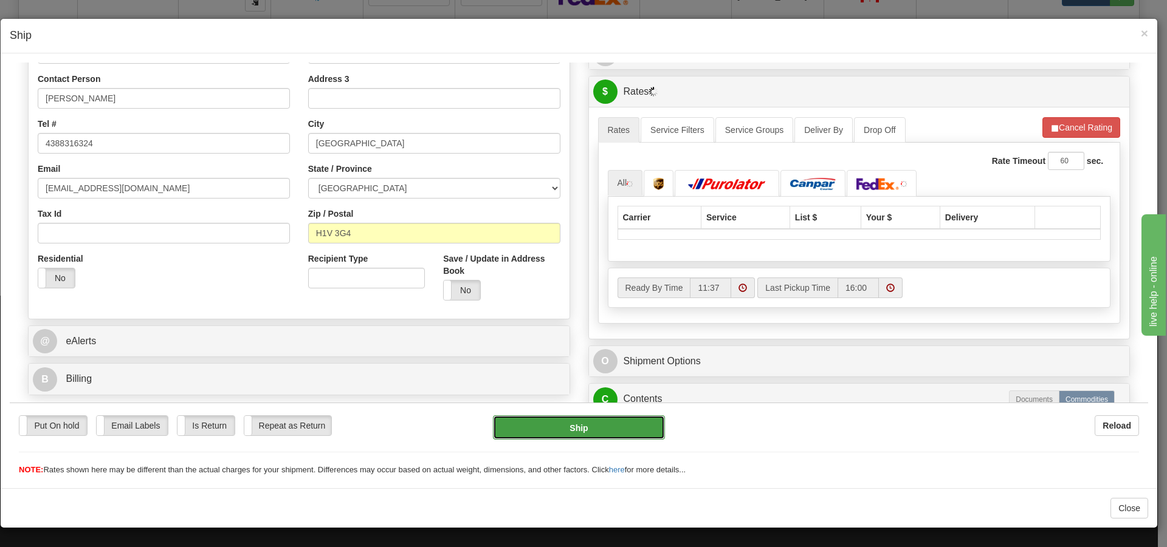
click at [513, 422] on button "Ship" at bounding box center [578, 427] width 171 height 24
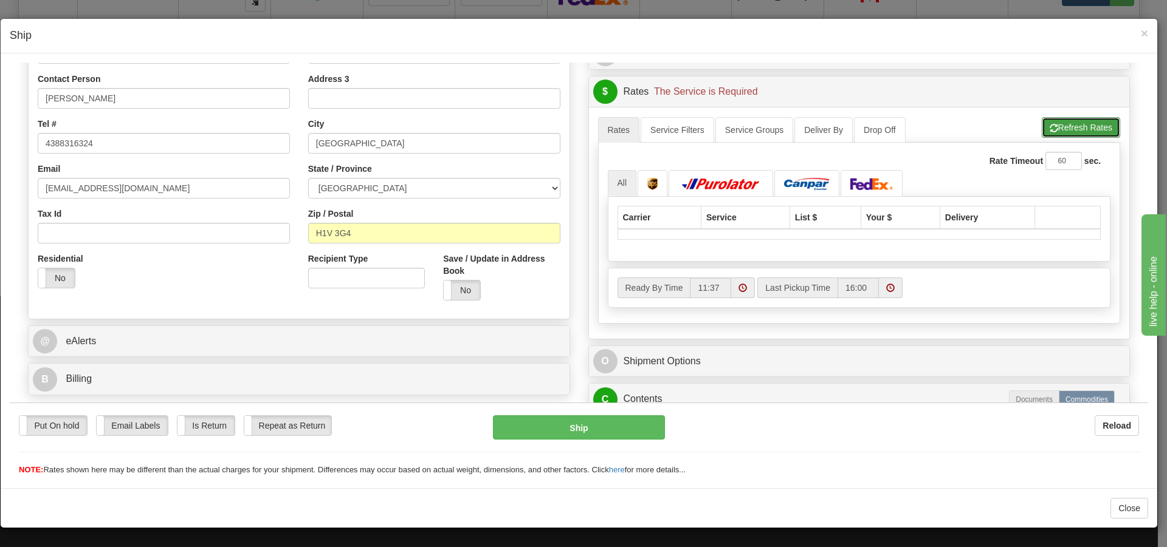
click at [1063, 126] on button "Refresh Rates" at bounding box center [1080, 127] width 78 height 21
click at [1143, 36] on span "×" at bounding box center [1143, 33] width 7 height 14
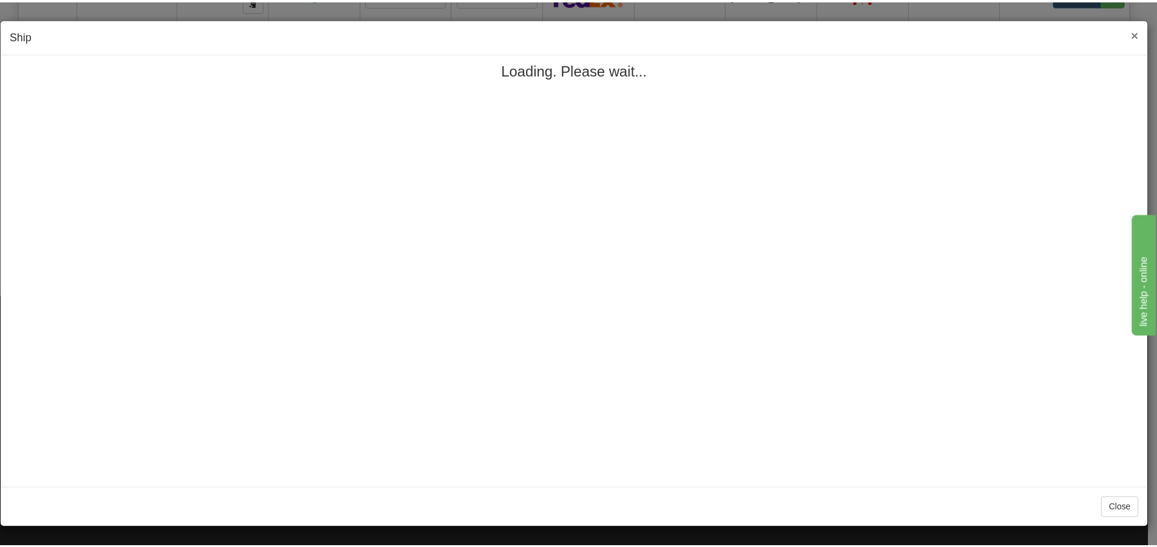
scroll to position [0, 0]
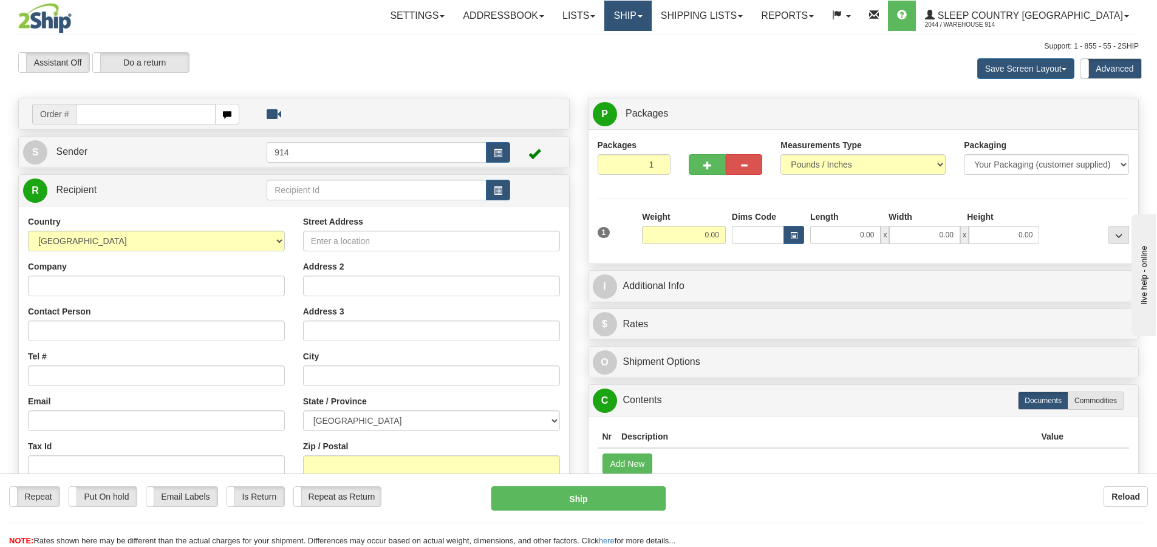
click at [651, 14] on link "Ship" at bounding box center [628, 16] width 47 height 30
click at [639, 58] on span "OnHold / Order Queue" at bounding box center [596, 58] width 86 height 10
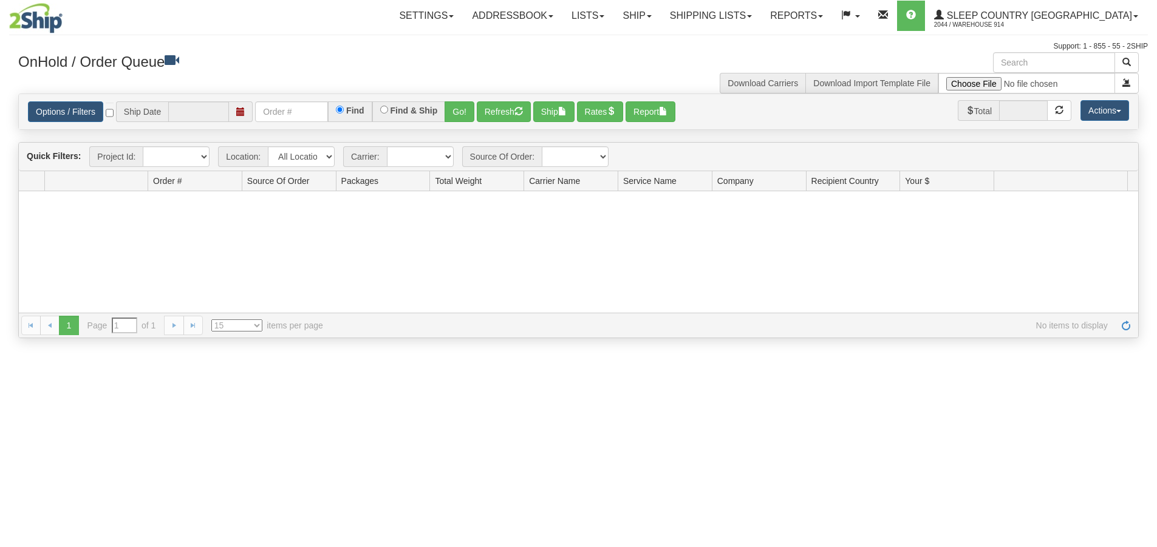
type input "[DATE]"
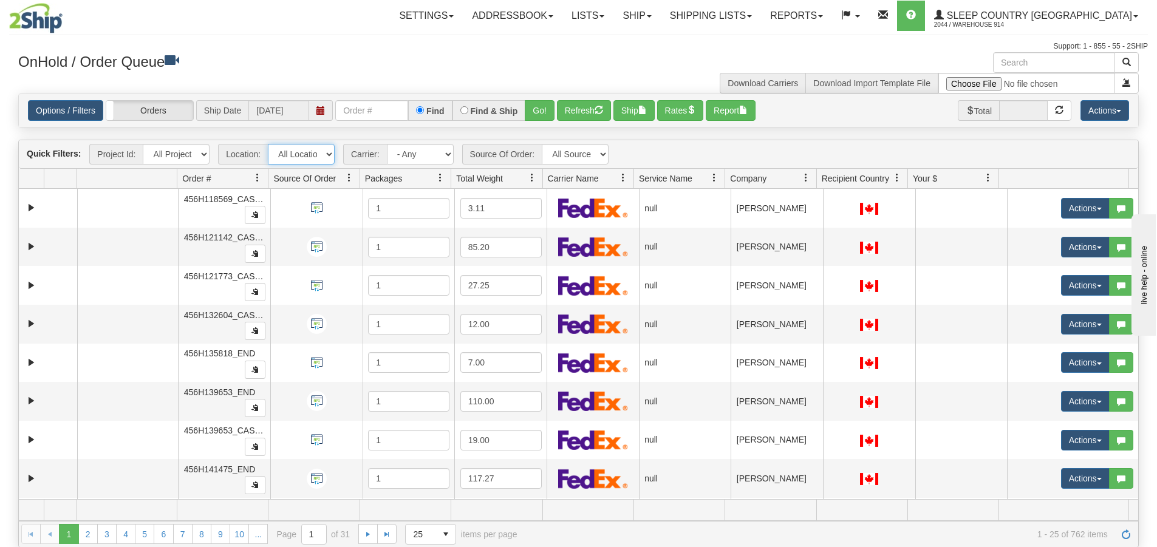
click at [310, 153] on select "All Locations 914 9009 [GEOGRAPHIC_DATA] SLE BEDDN ZINUC" at bounding box center [301, 154] width 67 height 21
select select "7603"
click at [268, 144] on select "All Locations 914 9009 CASPC END SLE BEDDN ZINUC" at bounding box center [301, 154] width 67 height 21
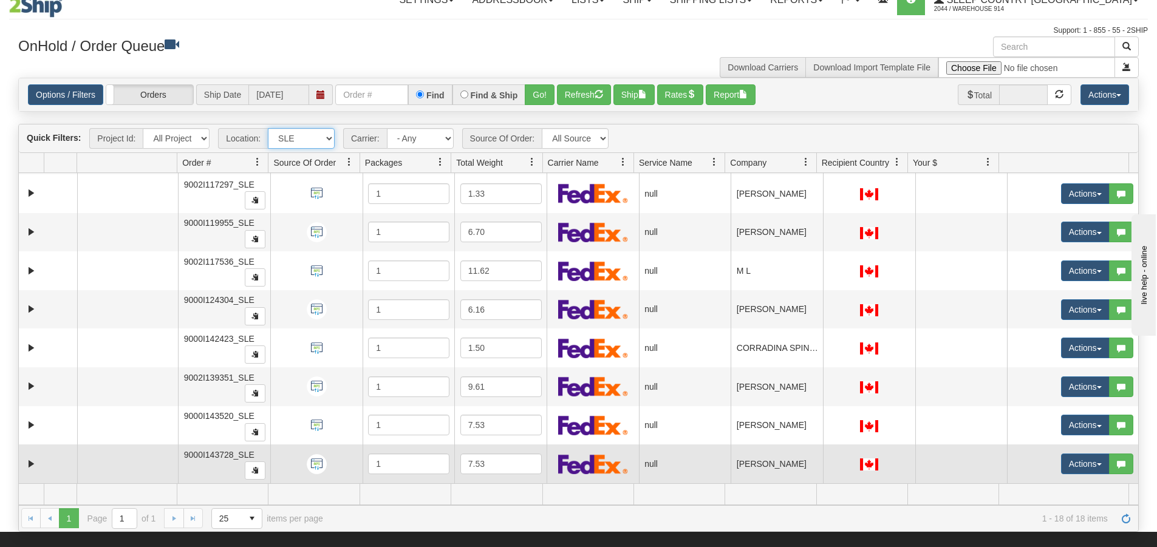
scroll to position [252, 0]
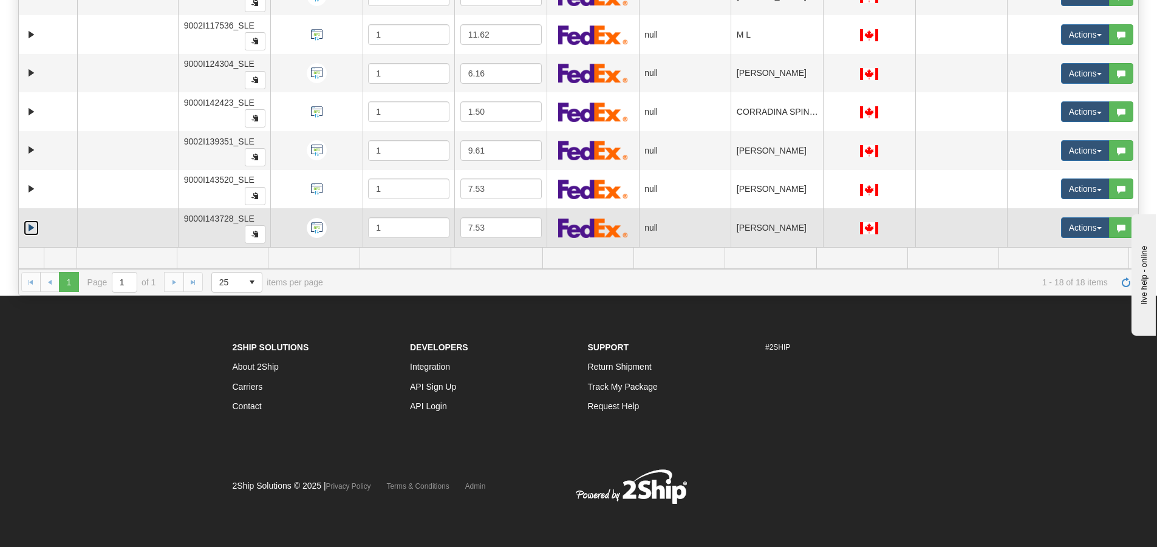
click at [26, 227] on link "Expand" at bounding box center [31, 228] width 15 height 15
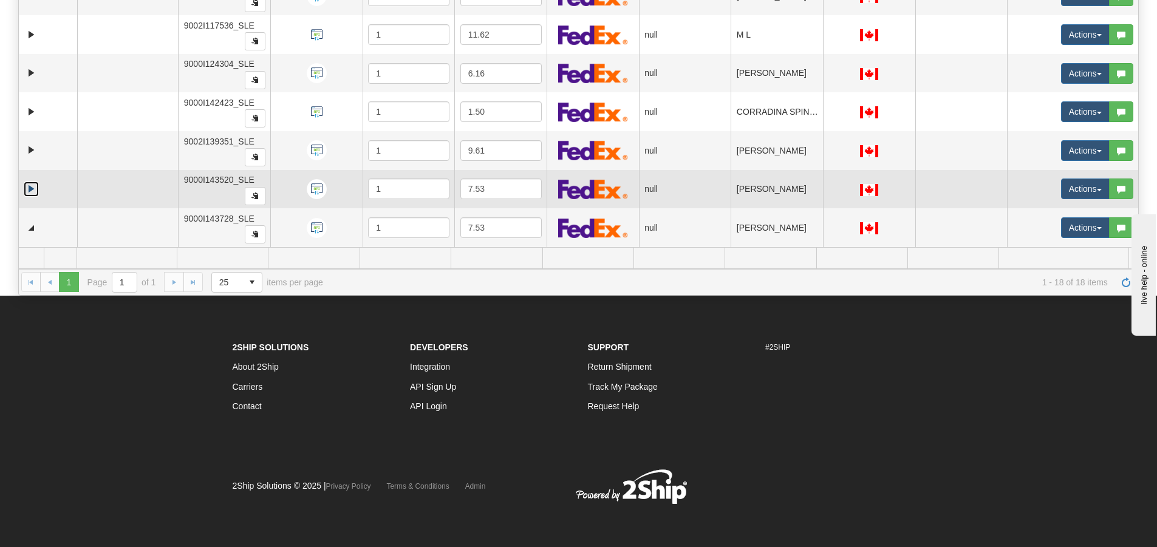
click at [29, 191] on link "Expand" at bounding box center [31, 189] width 15 height 15
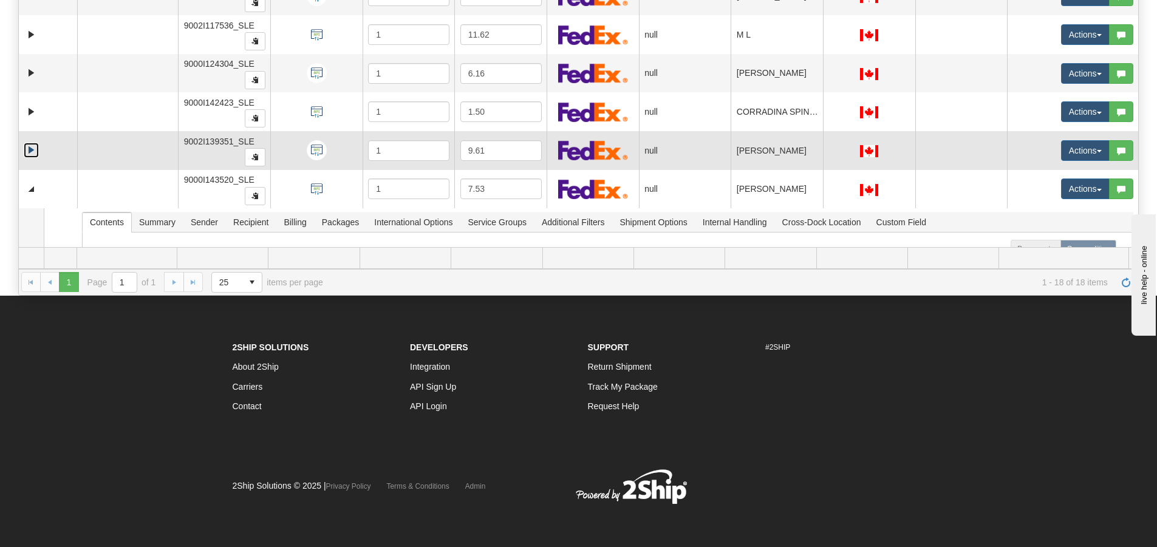
click at [29, 153] on link "Expand" at bounding box center [31, 150] width 15 height 15
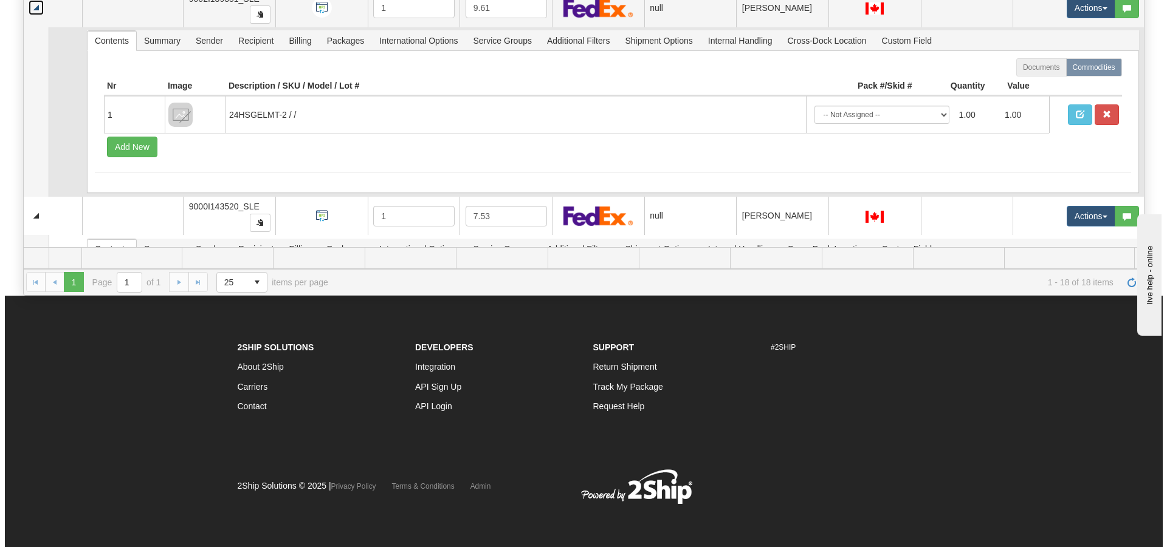
scroll to position [507, 0]
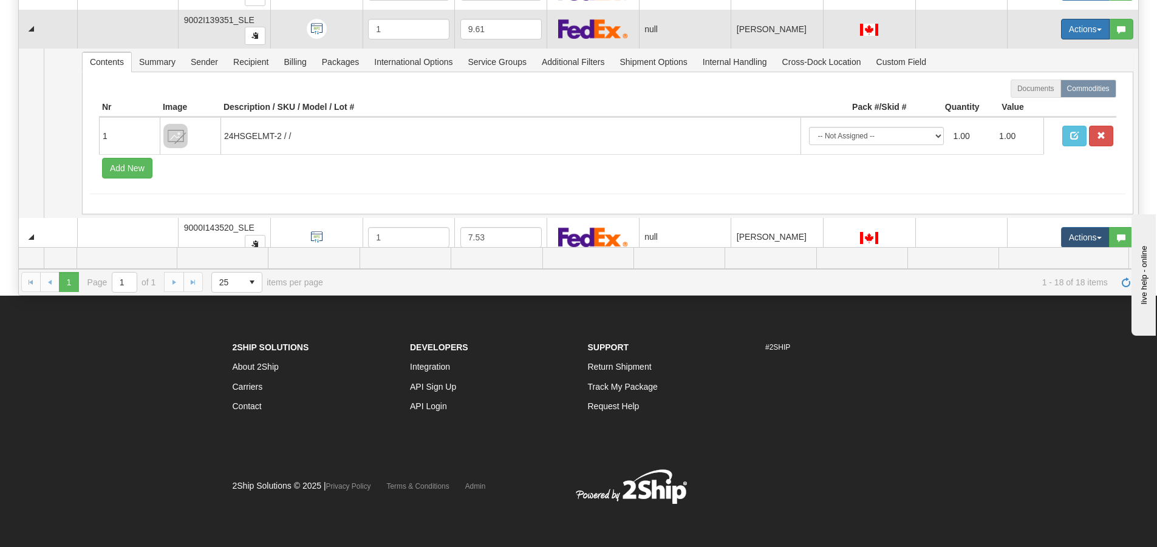
click at [1066, 36] on button "Actions" at bounding box center [1085, 29] width 49 height 21
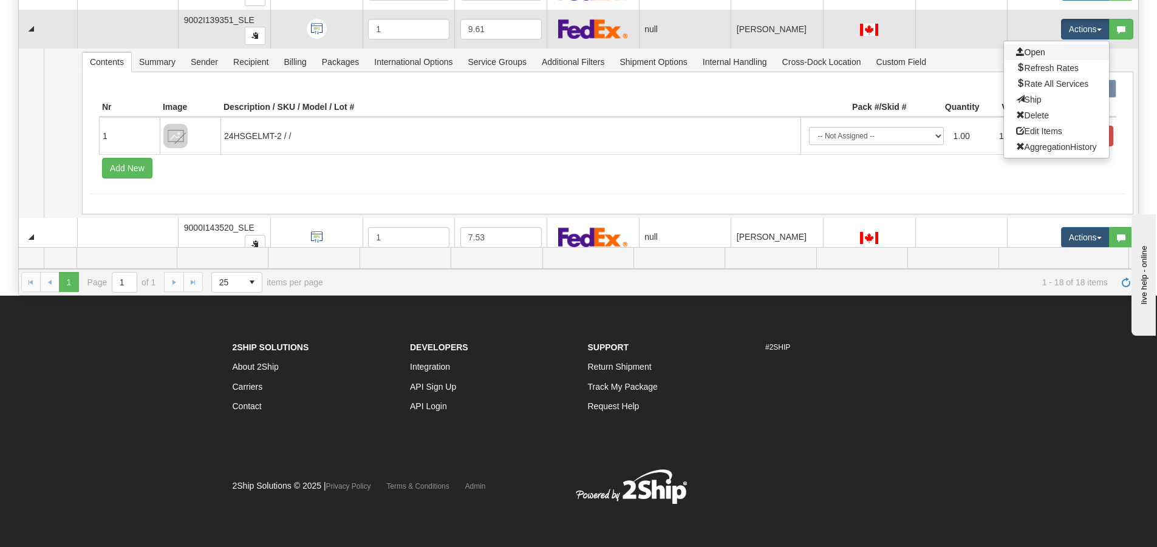
click at [1045, 53] on link "Open" at bounding box center [1056, 52] width 105 height 16
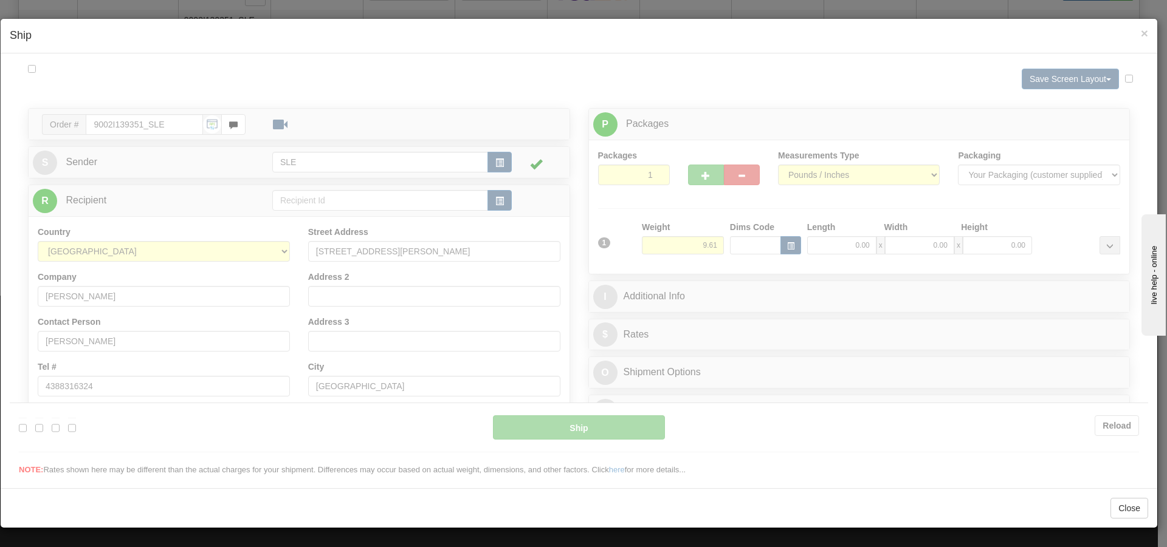
scroll to position [0, 0]
type input "11:38"
type input "16:00"
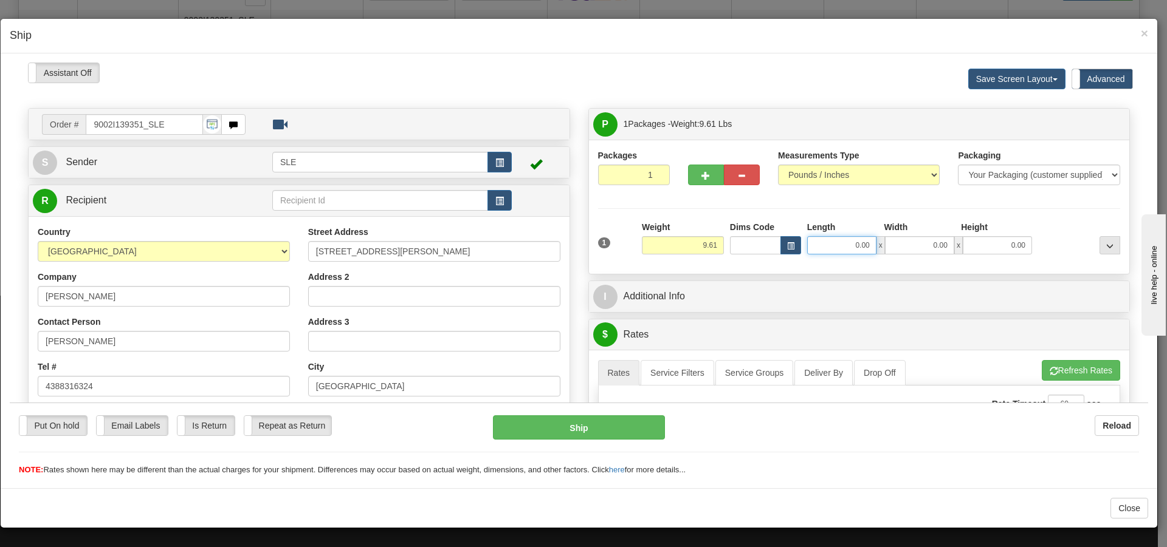
click at [855, 252] on input "0.00" at bounding box center [841, 245] width 69 height 18
type input "10.00"
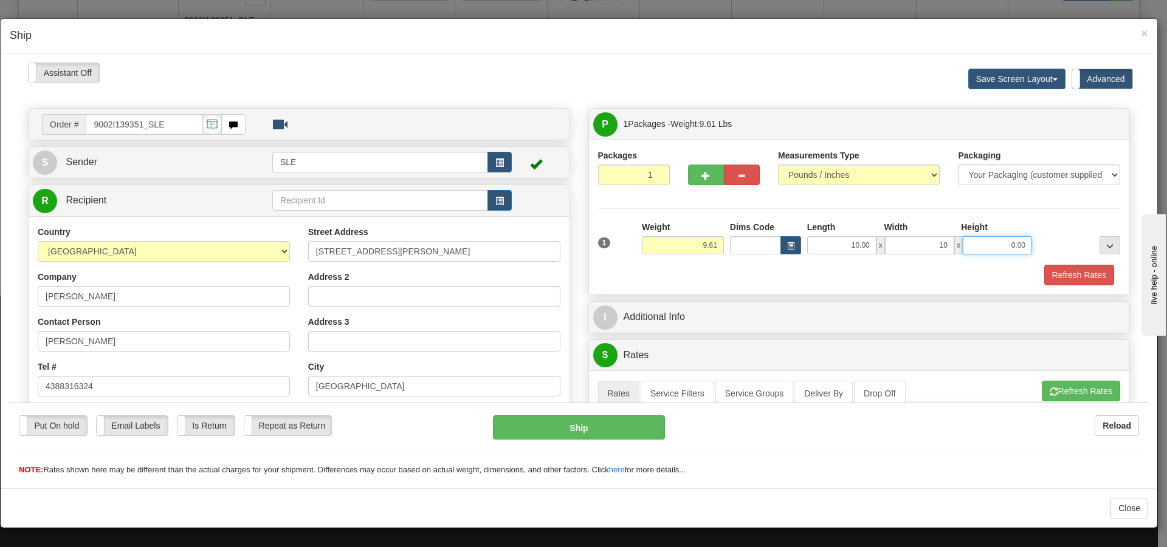
type input "10.00"
type input "20.00"
click at [1063, 271] on button "Refresh Rates" at bounding box center [1079, 274] width 70 height 21
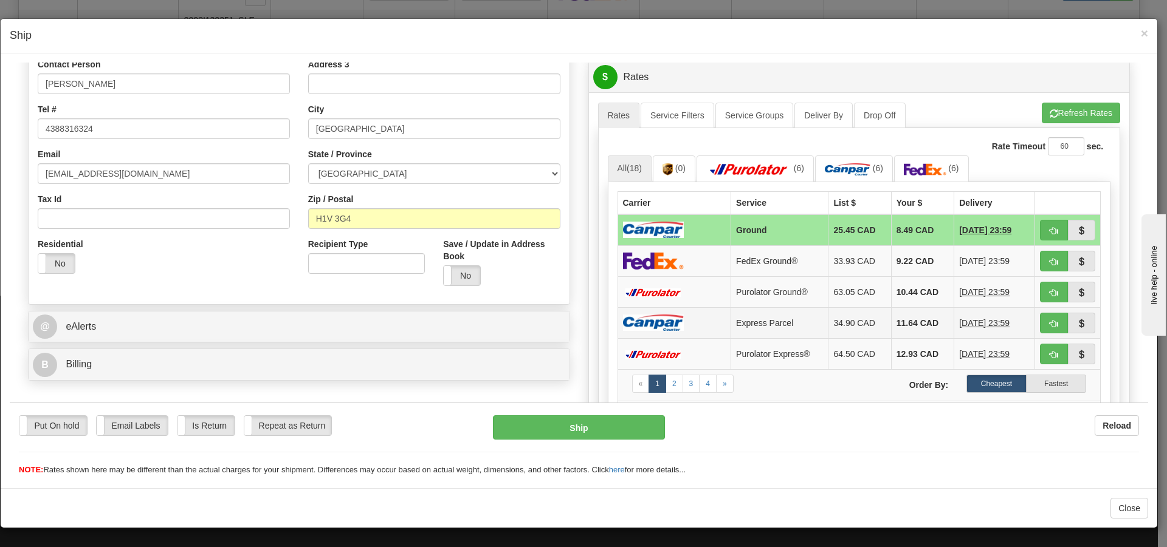
scroll to position [304, 0]
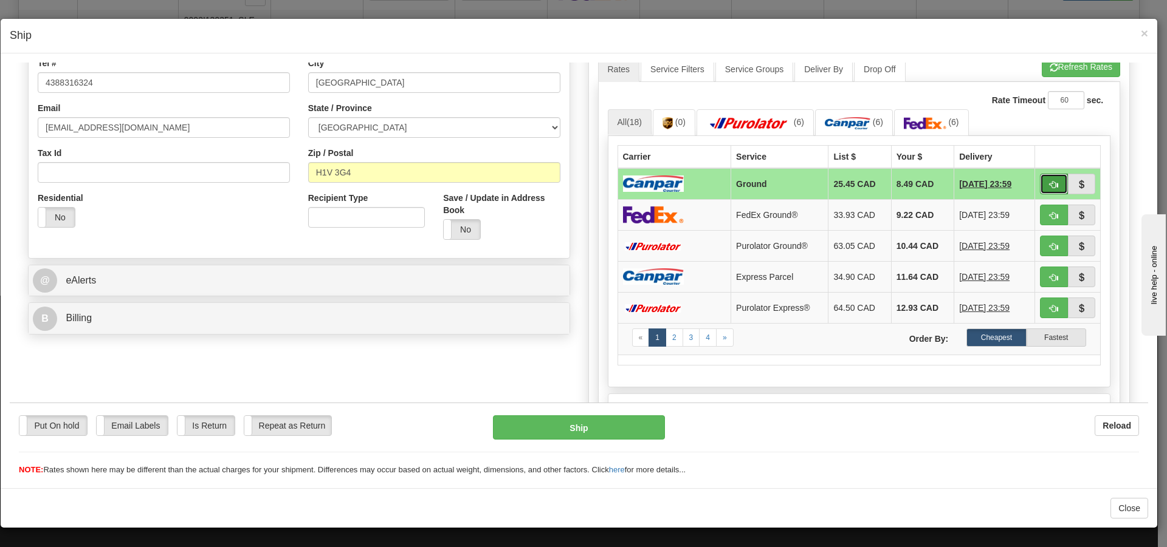
click at [1049, 179] on button "button" at bounding box center [1054, 183] width 28 height 21
type input "1"
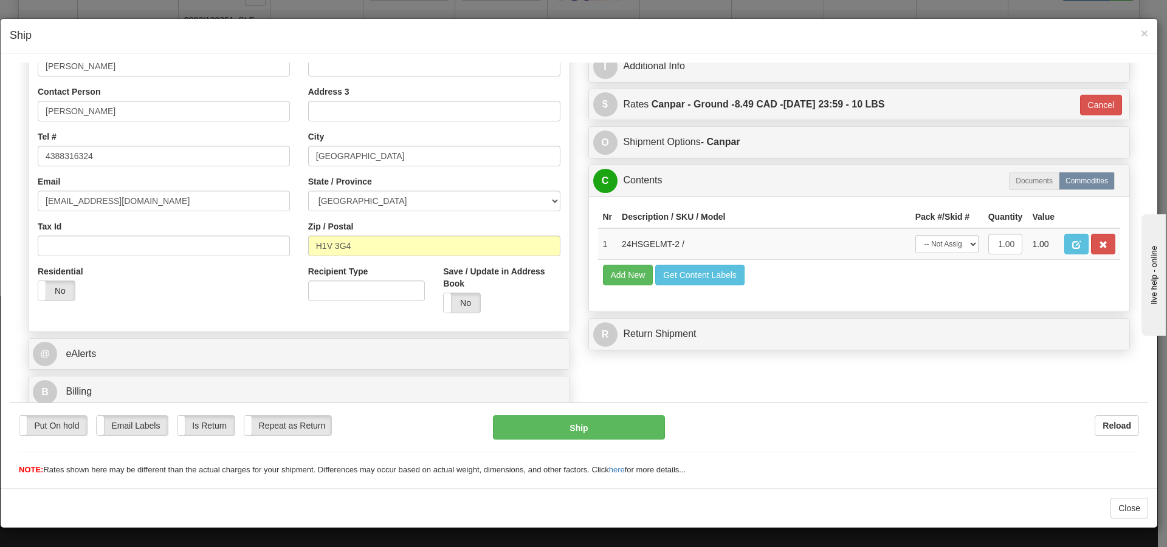
scroll to position [230, 0]
click at [961, 243] on select "-- Not Assigned -- Package 1" at bounding box center [946, 244] width 63 height 18
select select "0"
click at [915, 235] on select "-- Not Assigned -- Package 1" at bounding box center [946, 244] width 63 height 18
click at [623, 418] on button "Ship" at bounding box center [578, 427] width 171 height 24
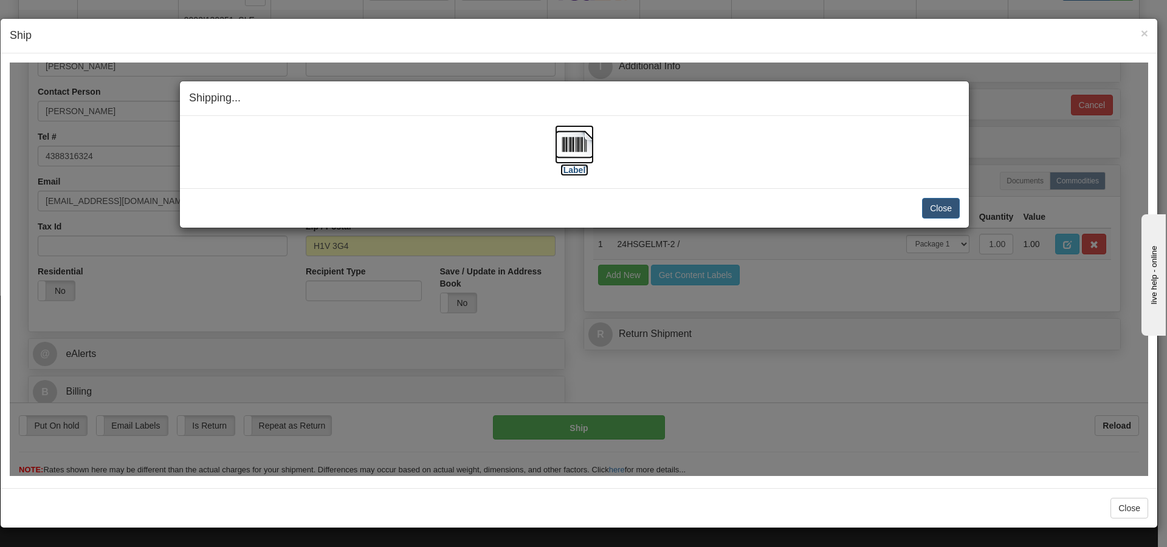
click at [556, 159] on img at bounding box center [574, 144] width 39 height 39
click at [856, 266] on div "Shipping... Your SHIPMENT will EXPIRE in [Label] IMPORTANT NOTICE Embassy / Con…" at bounding box center [579, 269] width 1138 height 414
click at [933, 204] on button "Close" at bounding box center [941, 207] width 38 height 21
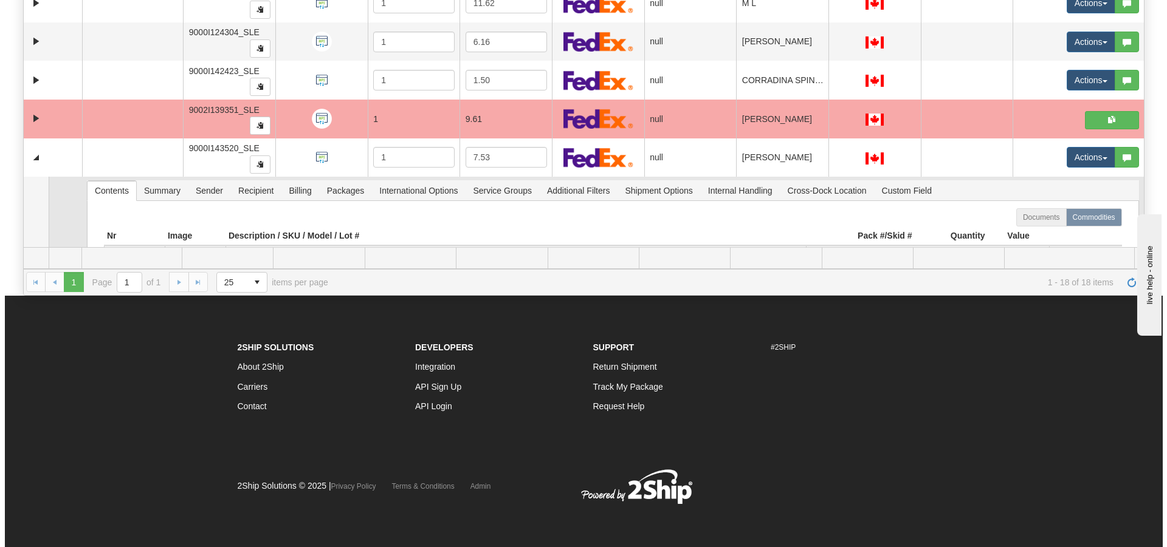
scroll to position [507, 0]
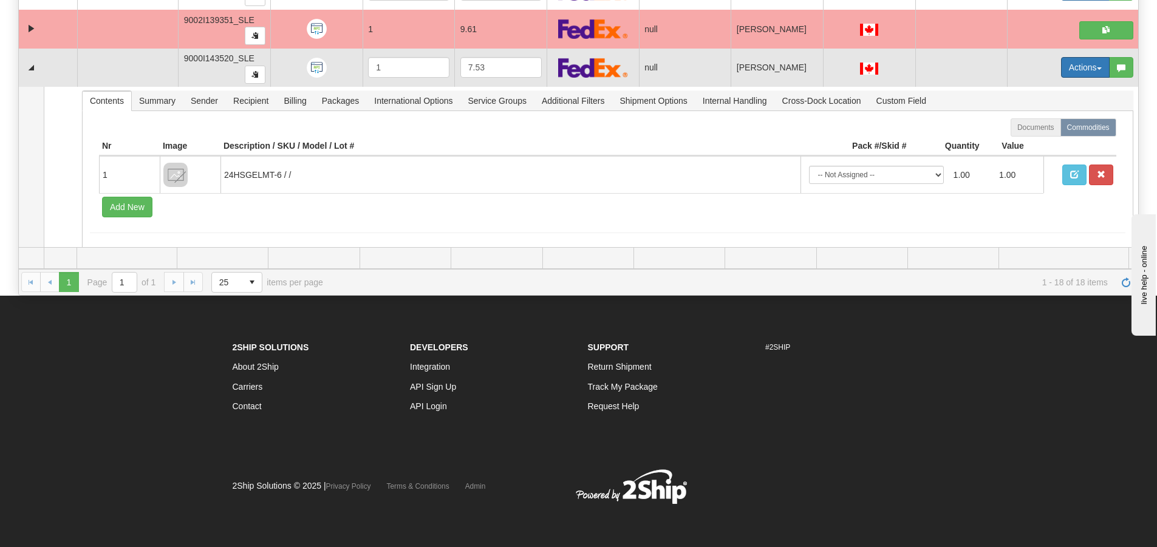
click at [1078, 66] on button "Actions" at bounding box center [1085, 67] width 49 height 21
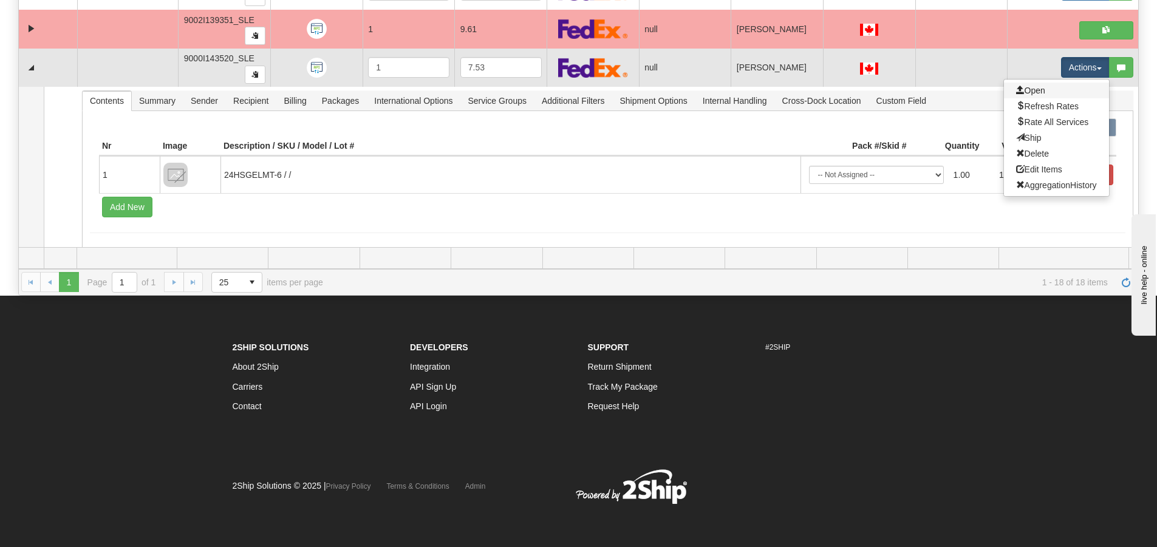
click at [1061, 94] on link "Open" at bounding box center [1056, 91] width 105 height 16
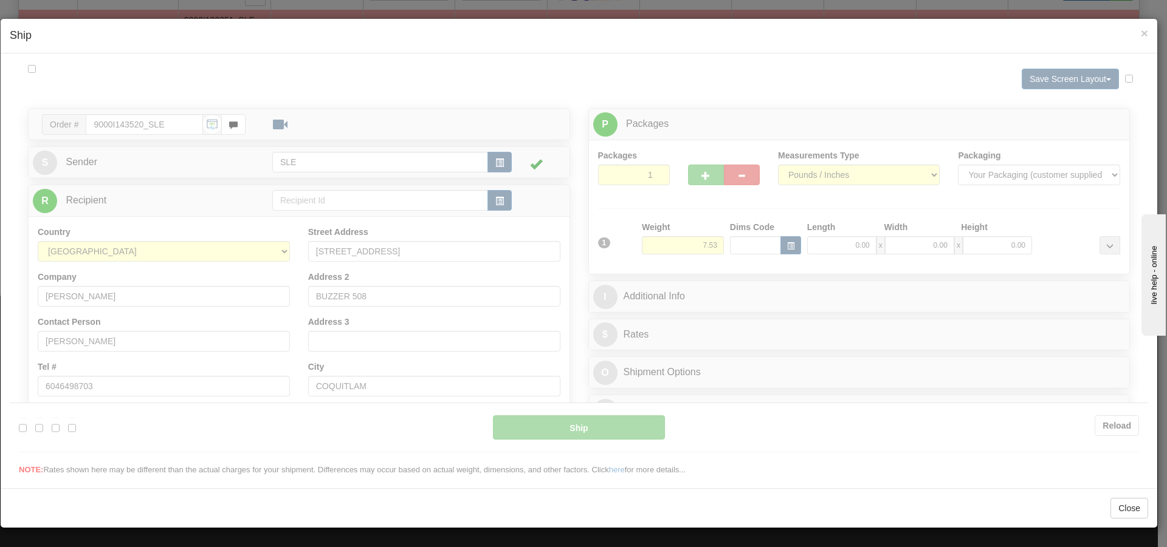
scroll to position [0, 0]
type input "11:40"
type input "16:00"
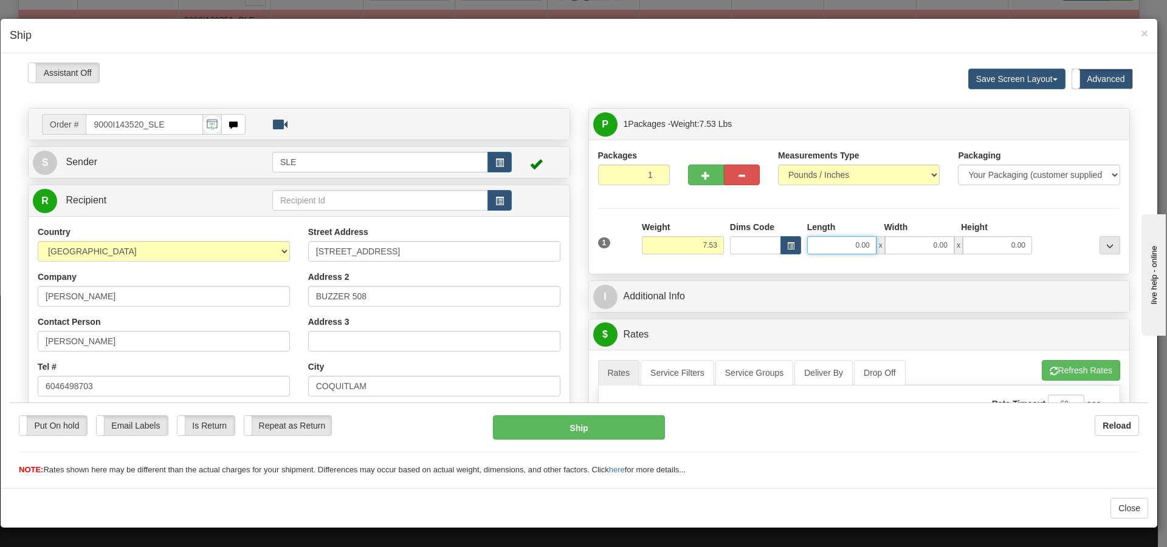
click at [844, 238] on input "0.00" at bounding box center [841, 245] width 69 height 18
type input "10.00"
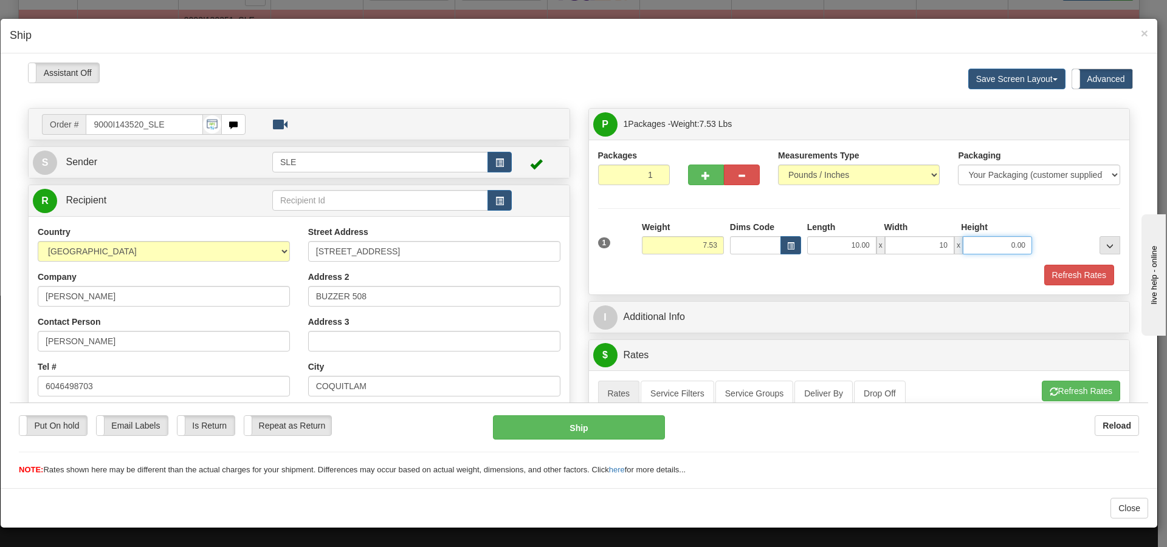
type input "10.00"
type input "20.00"
click at [1071, 267] on button "Refresh Rates" at bounding box center [1079, 274] width 70 height 21
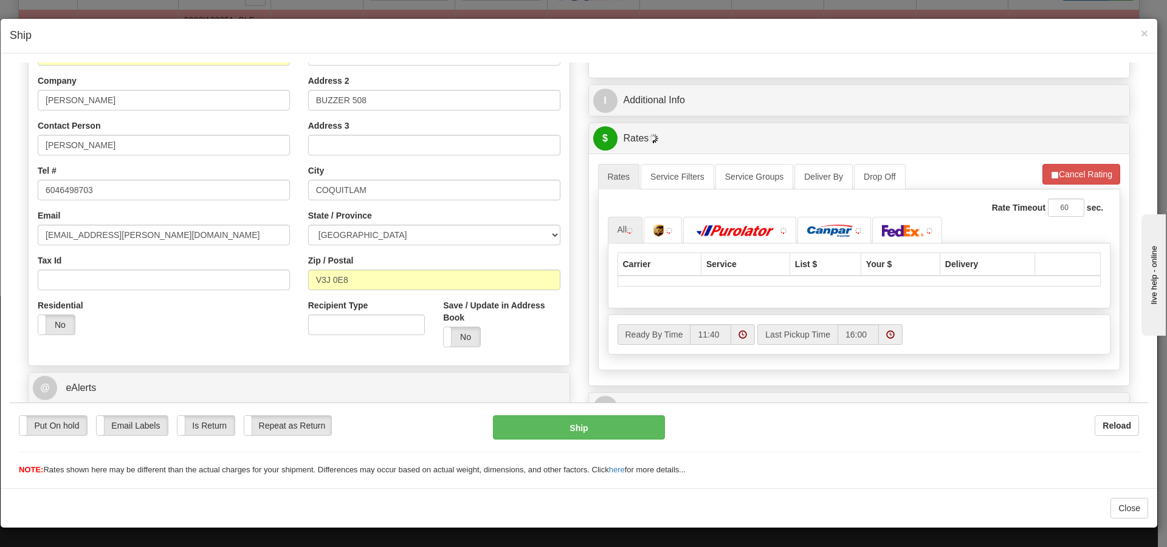
scroll to position [243, 0]
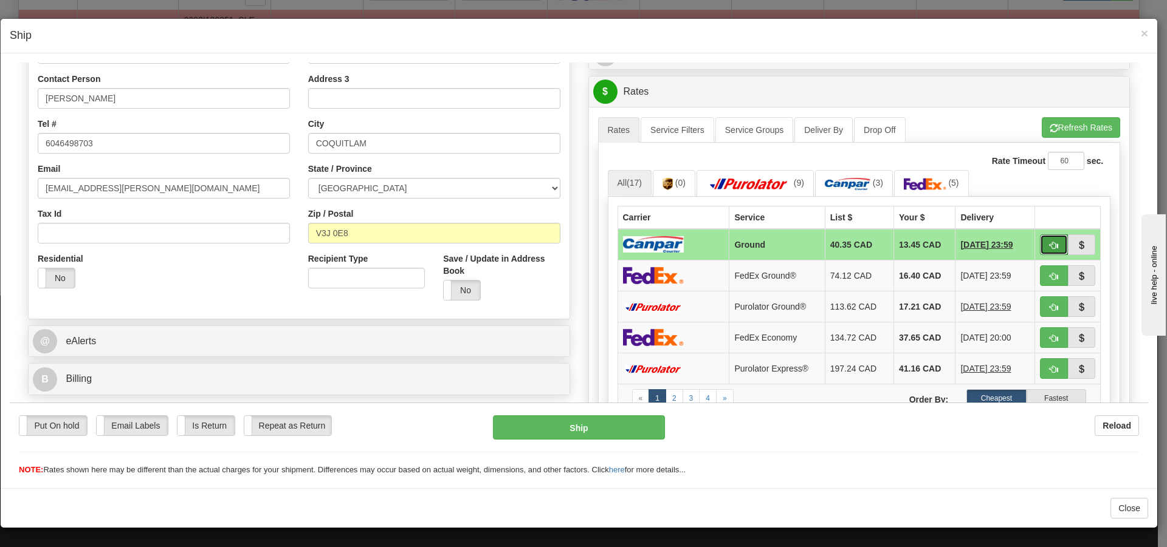
click at [1049, 241] on span "button" at bounding box center [1053, 245] width 9 height 8
type input "1"
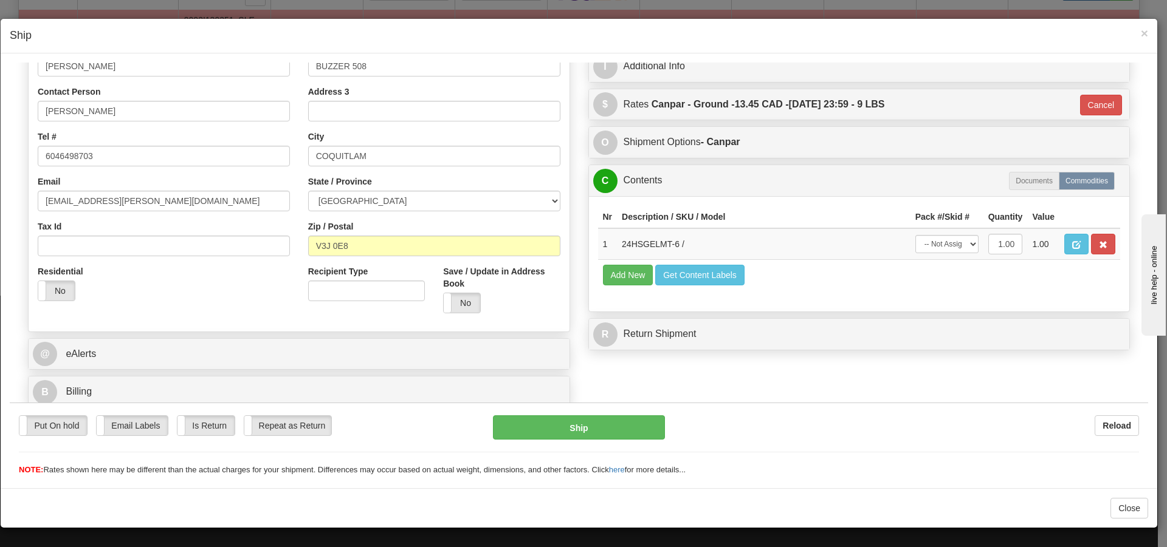
scroll to position [230, 0]
click at [960, 242] on select "-- Not Assigned -- Package 1" at bounding box center [946, 244] width 63 height 18
select select "0"
click at [915, 235] on select "-- Not Assigned -- Package 1" at bounding box center [946, 244] width 63 height 18
click at [613, 428] on button "Ship" at bounding box center [578, 427] width 171 height 24
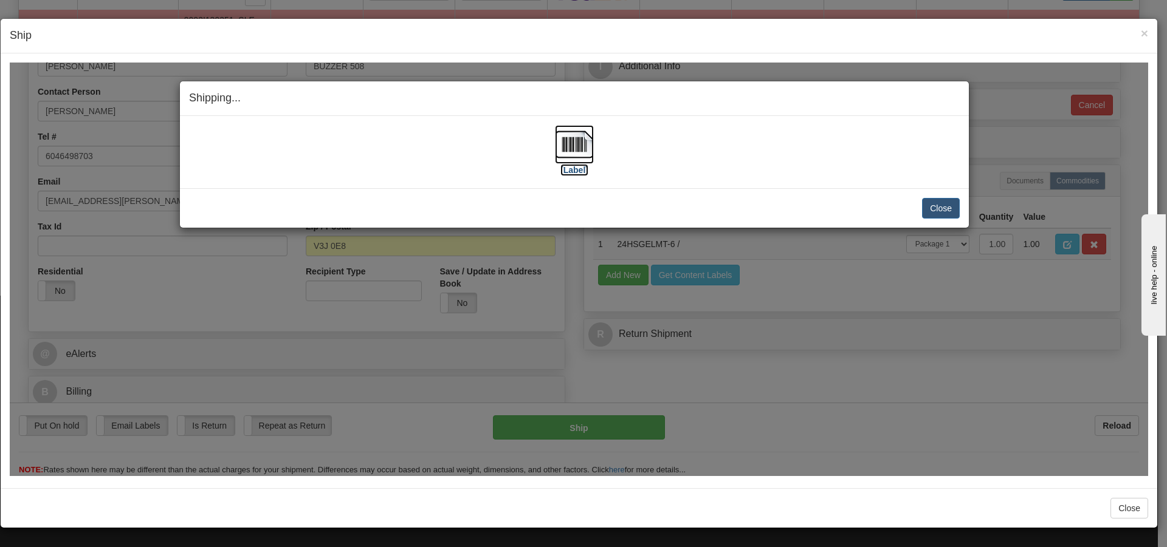
click at [582, 147] on img at bounding box center [574, 144] width 39 height 39
click at [958, 211] on button "Close" at bounding box center [941, 207] width 38 height 21
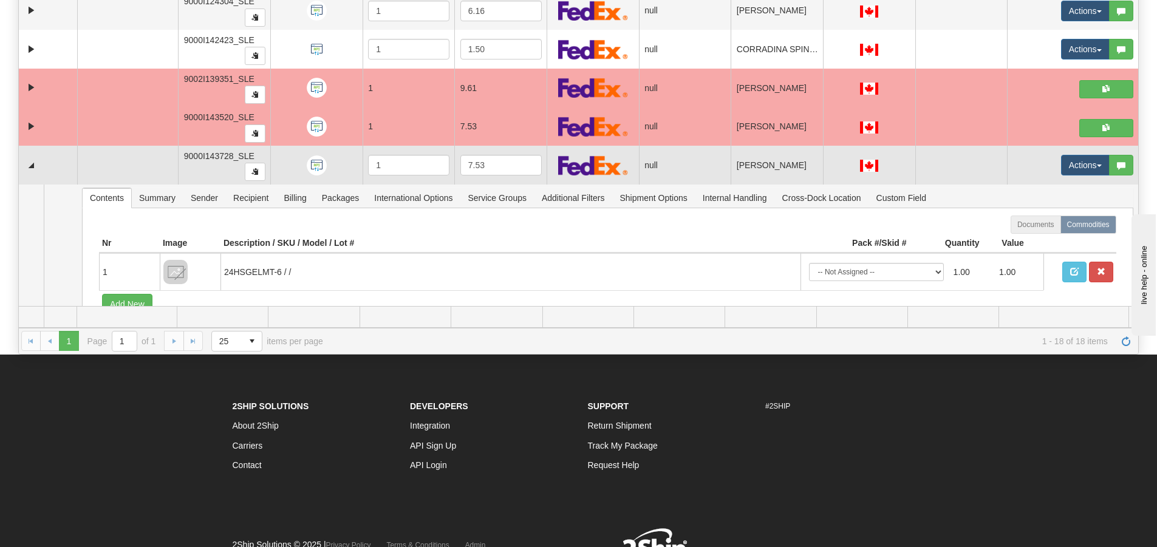
scroll to position [131, 0]
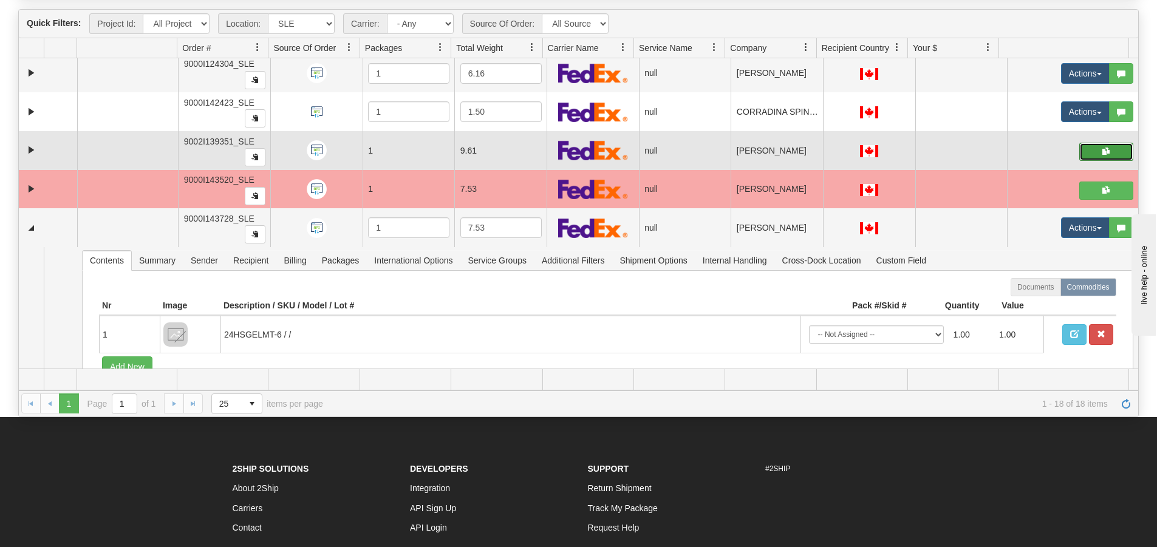
click at [1089, 151] on button "button" at bounding box center [1107, 152] width 54 height 18
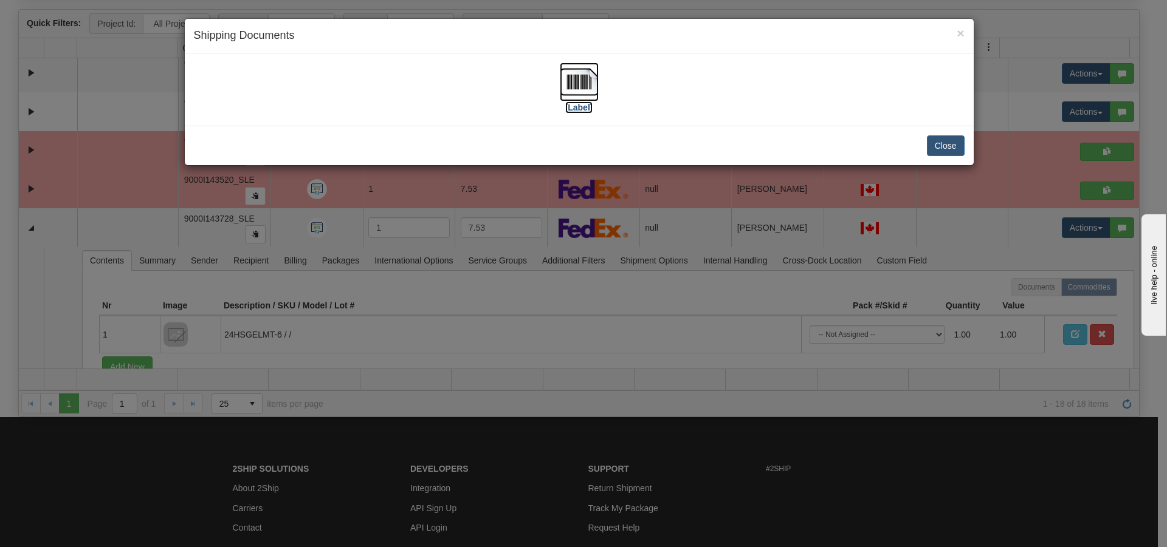
click at [572, 94] on img at bounding box center [579, 82] width 39 height 39
click at [936, 281] on div "× Shipping Documents [Label] Close" at bounding box center [583, 273] width 1167 height 547
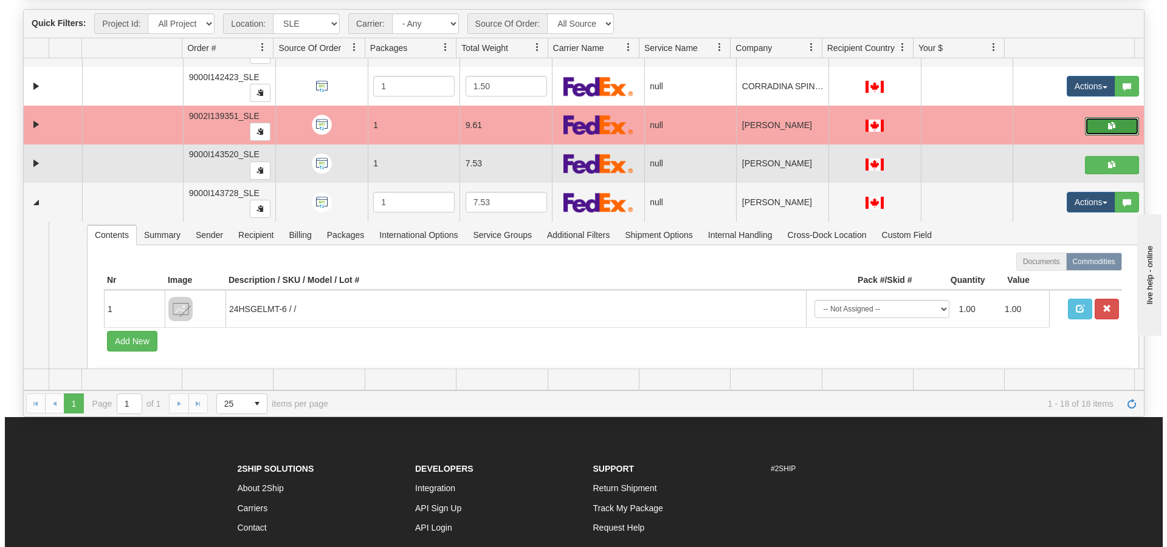
scroll to position [555, 0]
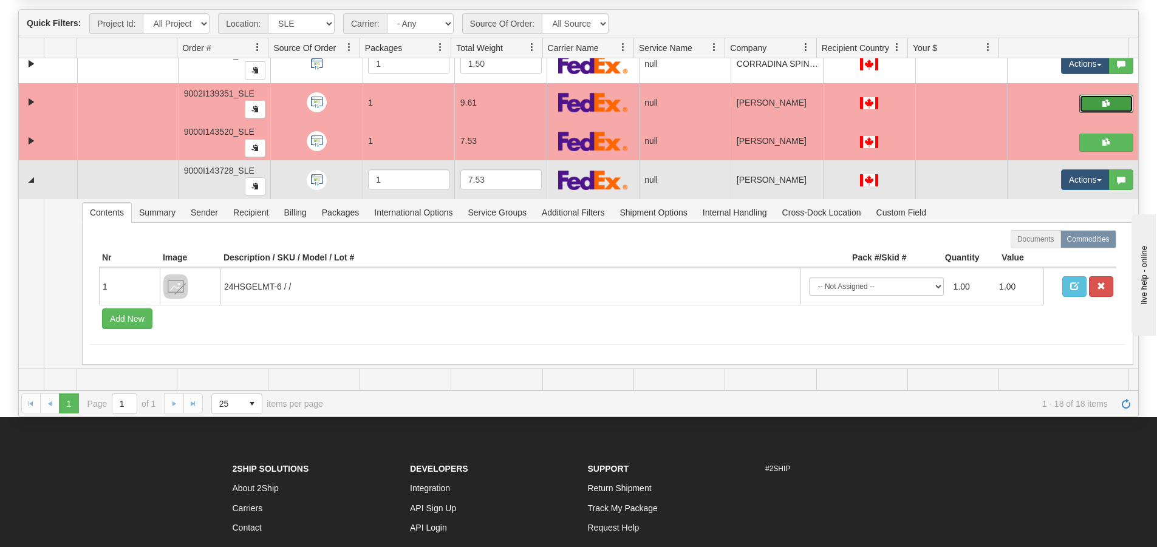
click at [1047, 174] on td "Actions Open Refresh Rates Rate All Services Ship Delete Edit Items Aggregation…" at bounding box center [1072, 179] width 131 height 39
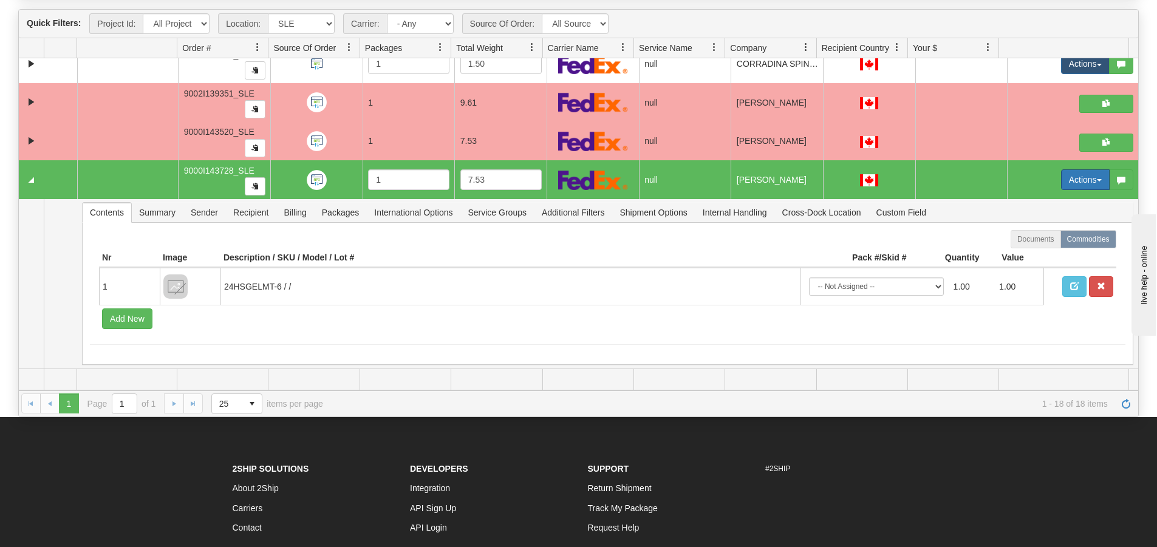
click at [1061, 178] on button "Actions" at bounding box center [1085, 180] width 49 height 21
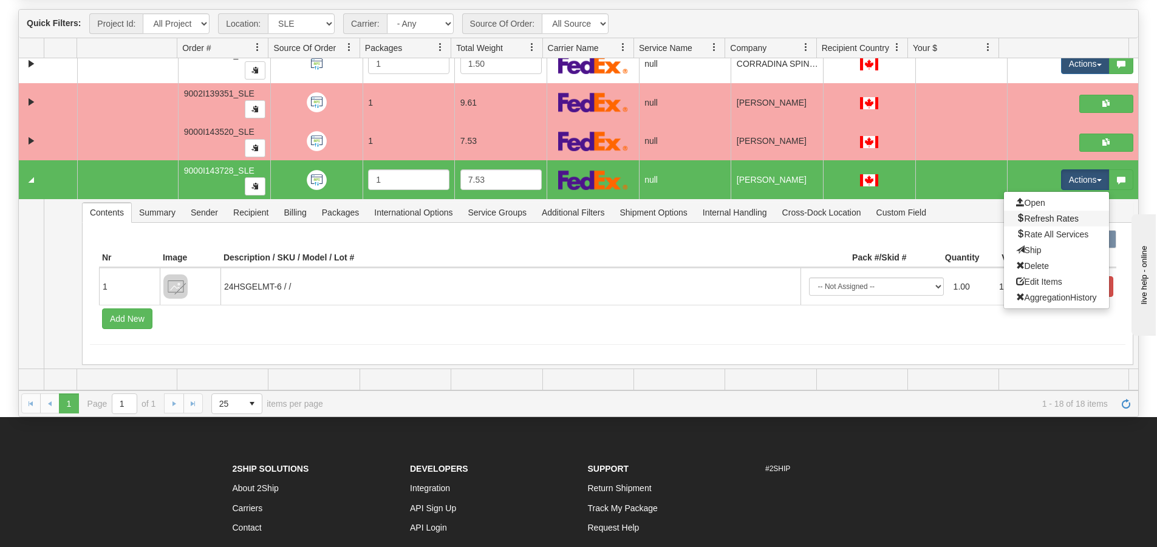
click at [1050, 213] on link "Refresh Rates" at bounding box center [1056, 219] width 105 height 16
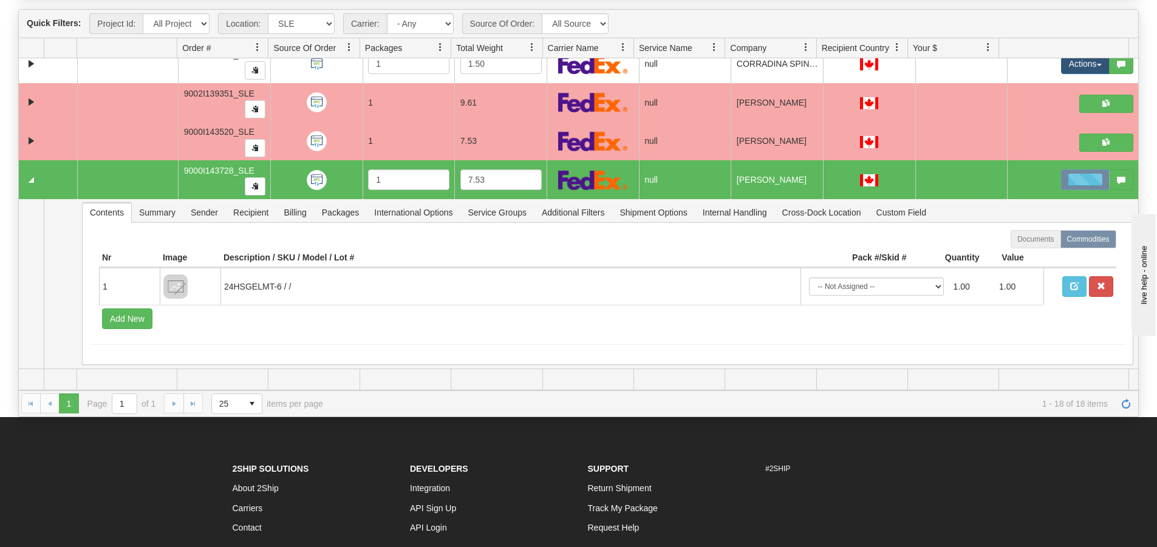
click at [1015, 183] on td "Loading... Actions Open Refresh Rates Rate All Services Ship Delete Edit Items …" at bounding box center [1072, 179] width 131 height 39
click at [1061, 182] on div at bounding box center [1085, 180] width 49 height 21
click at [1076, 178] on button "Actions" at bounding box center [1085, 180] width 49 height 21
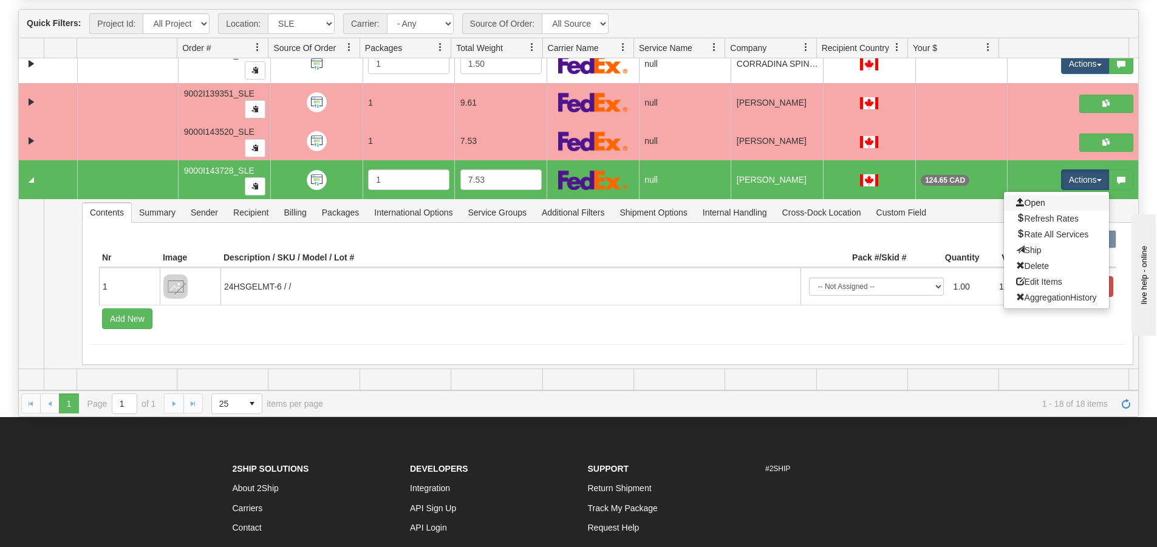
click at [1057, 200] on link "Open" at bounding box center [1056, 203] width 105 height 16
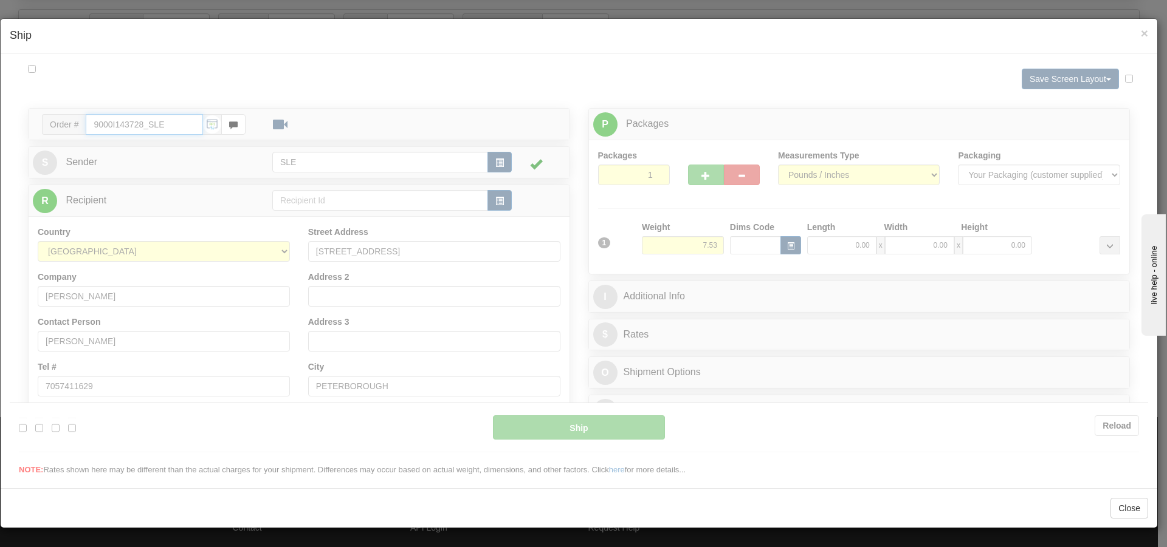
type input "06"
type input "11:44"
type input "16:00"
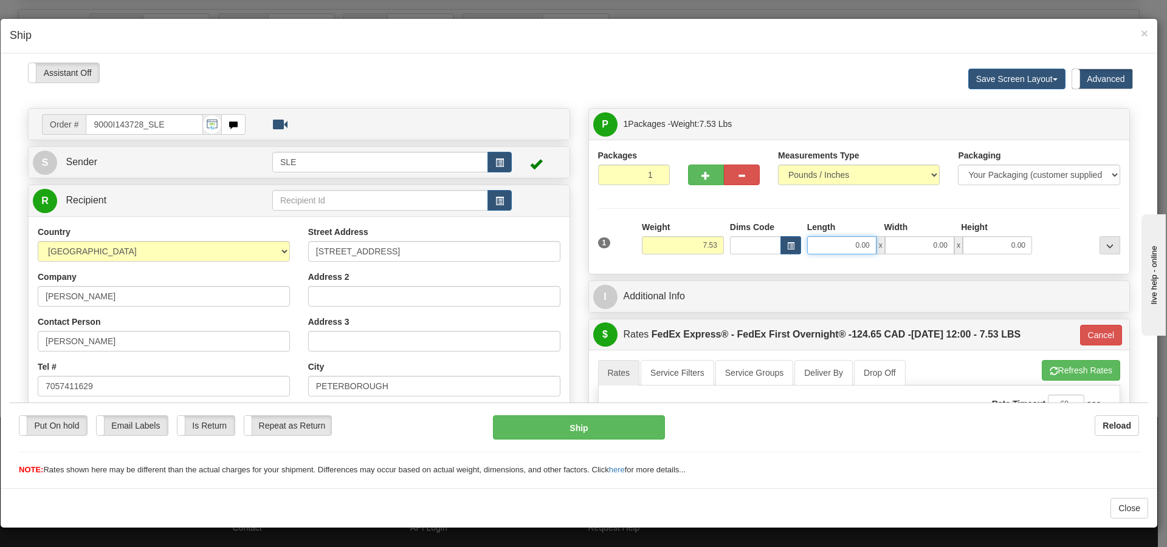
click at [832, 245] on input "0.00" at bounding box center [841, 245] width 69 height 18
type input "10.00"
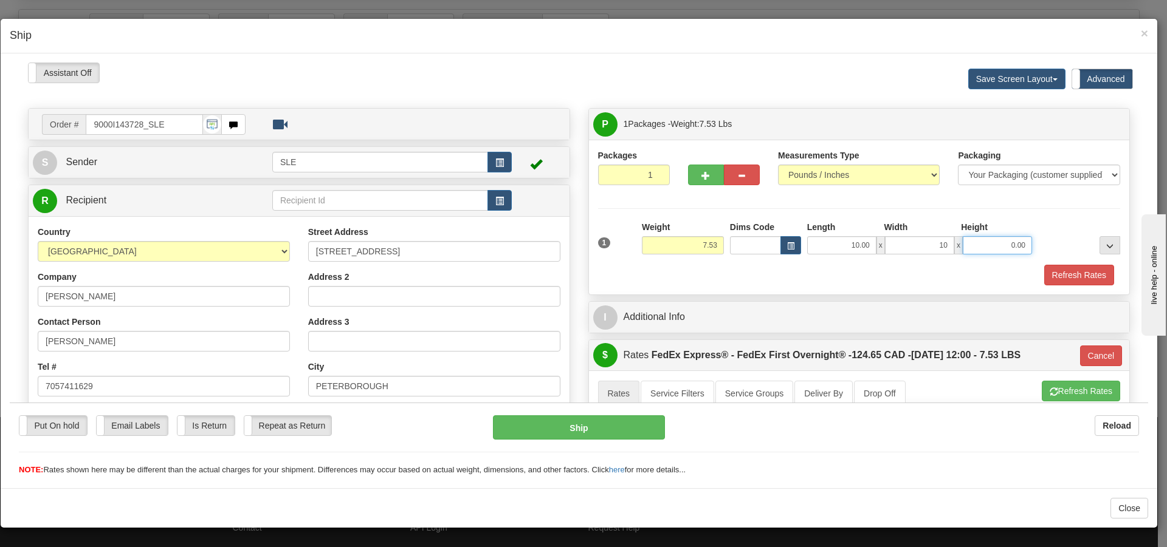
type input "10.00"
type input "20.00"
click at [1061, 276] on button "Refresh Rates" at bounding box center [1079, 274] width 70 height 21
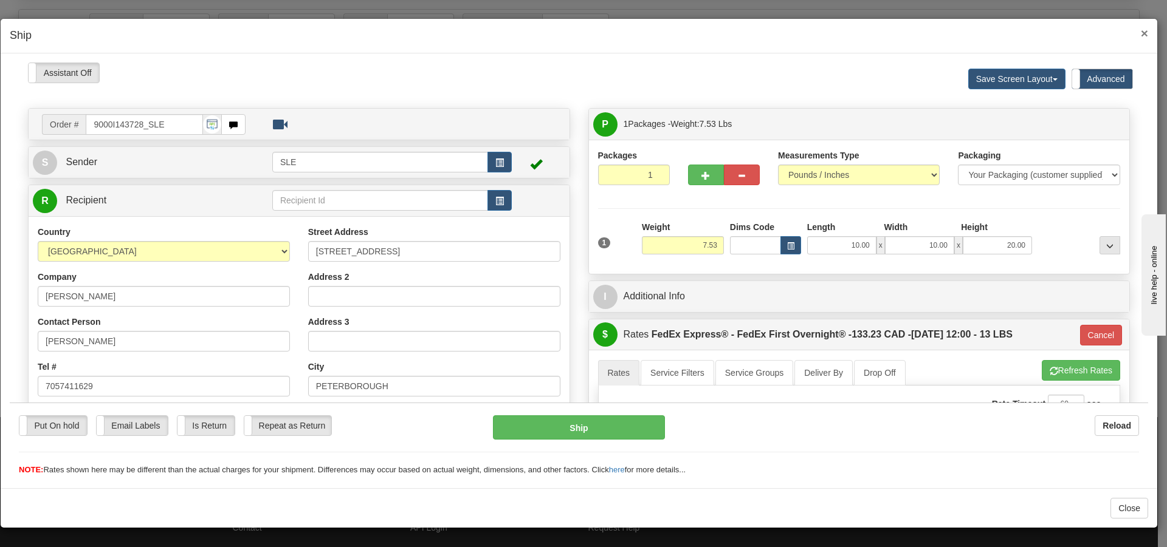
click at [1148, 33] on div "× Ship" at bounding box center [579, 36] width 1156 height 35
click at [1146, 33] on span "×" at bounding box center [1143, 33] width 7 height 14
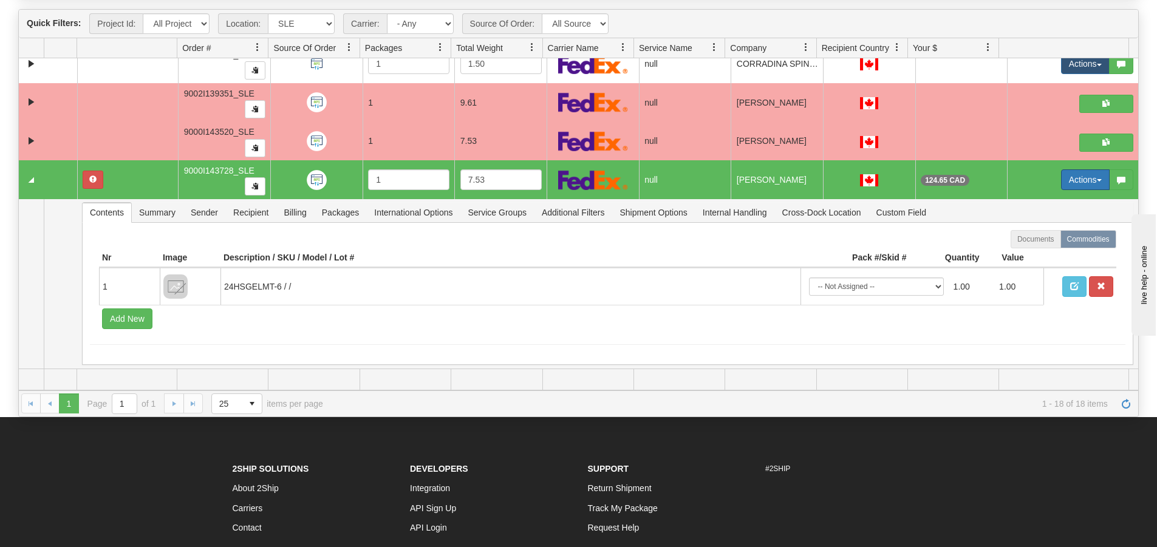
click at [1074, 177] on button "Actions" at bounding box center [1085, 180] width 49 height 21
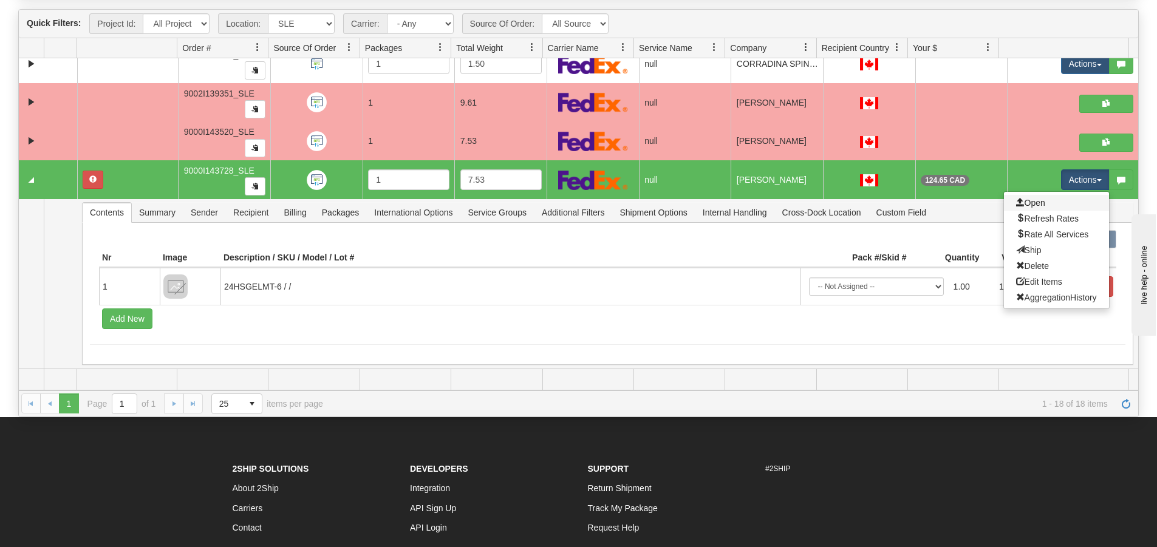
click at [1039, 204] on link "Open" at bounding box center [1056, 203] width 105 height 16
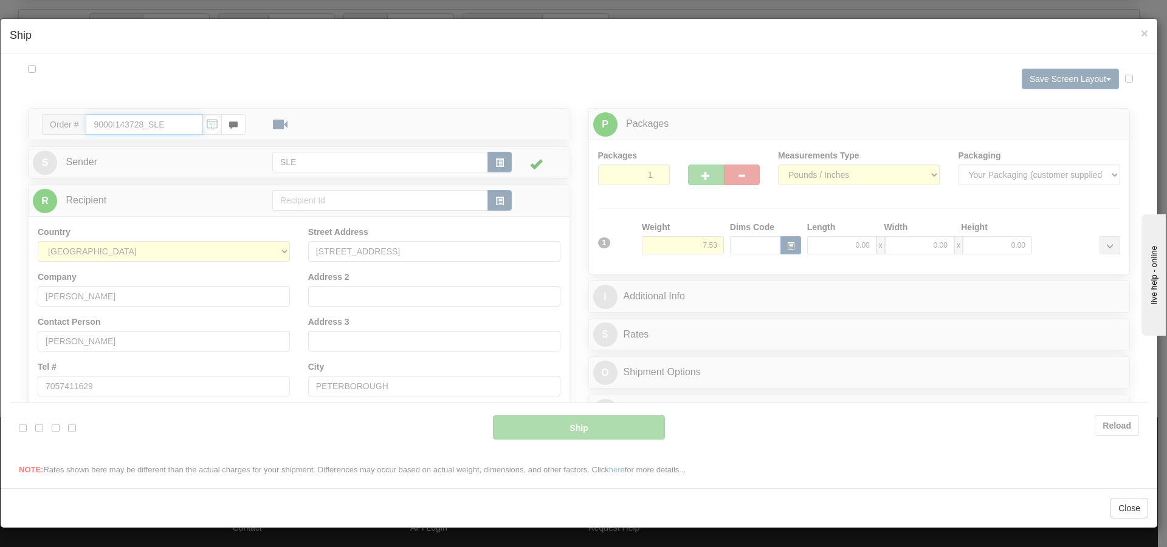
type input "06"
type input "11:46"
type input "16:00"
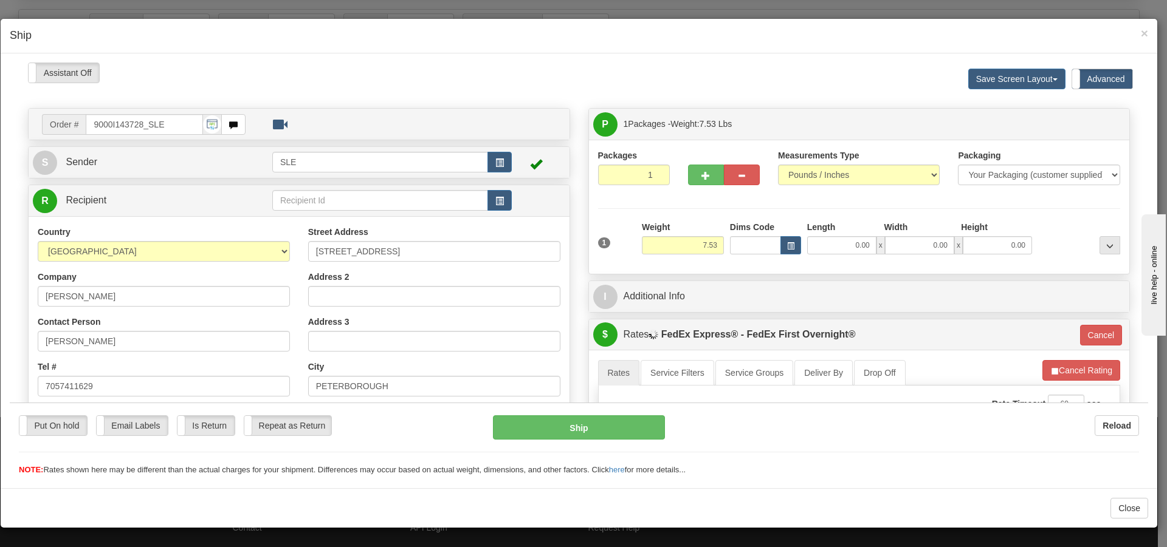
click at [846, 248] on div at bounding box center [579, 269] width 1138 height 414
click at [858, 248] on input "0.00" at bounding box center [841, 245] width 69 height 18
type input "10.00"
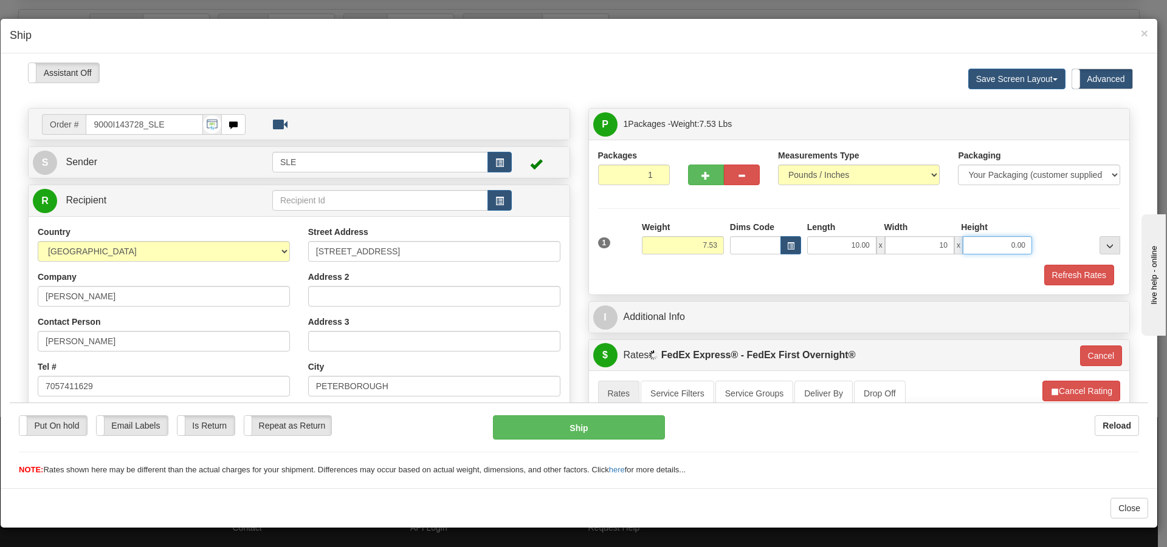
type input "10.00"
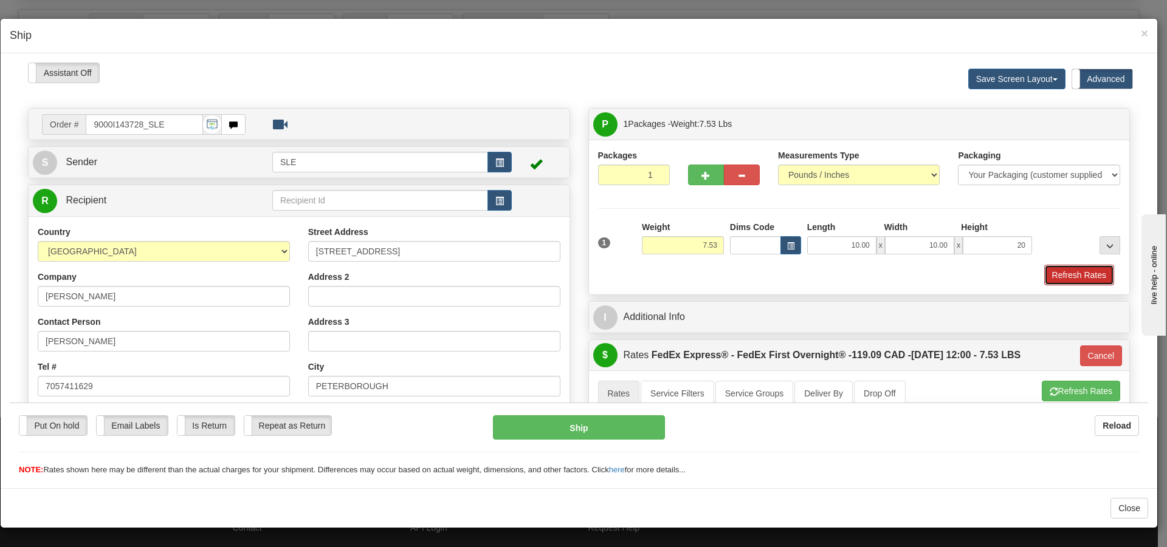
type input "20.00"
click at [1090, 272] on button "Refresh Rates" at bounding box center [1079, 274] width 70 height 21
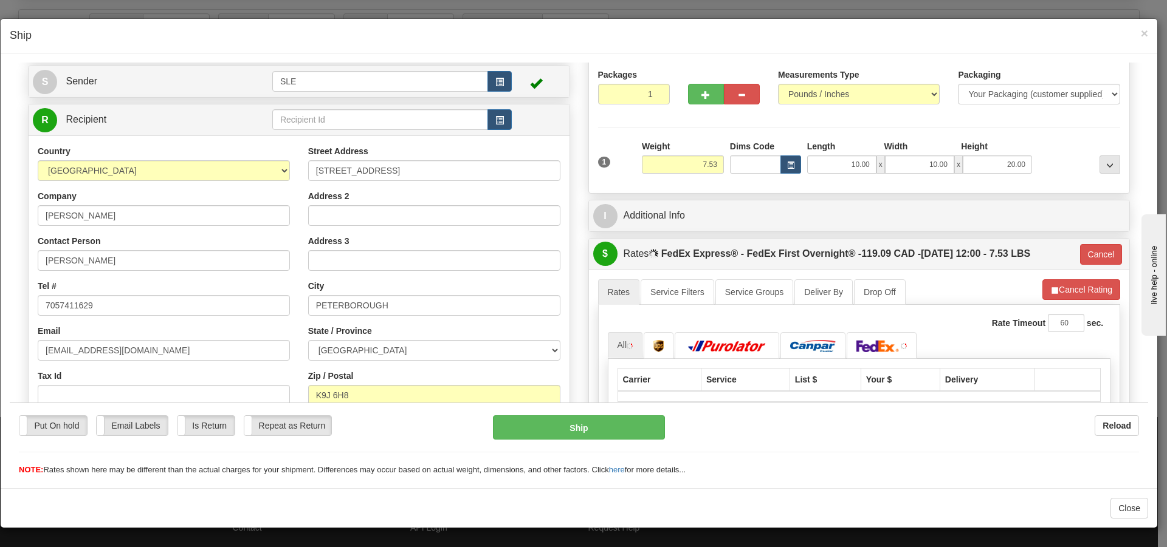
scroll to position [243, 0]
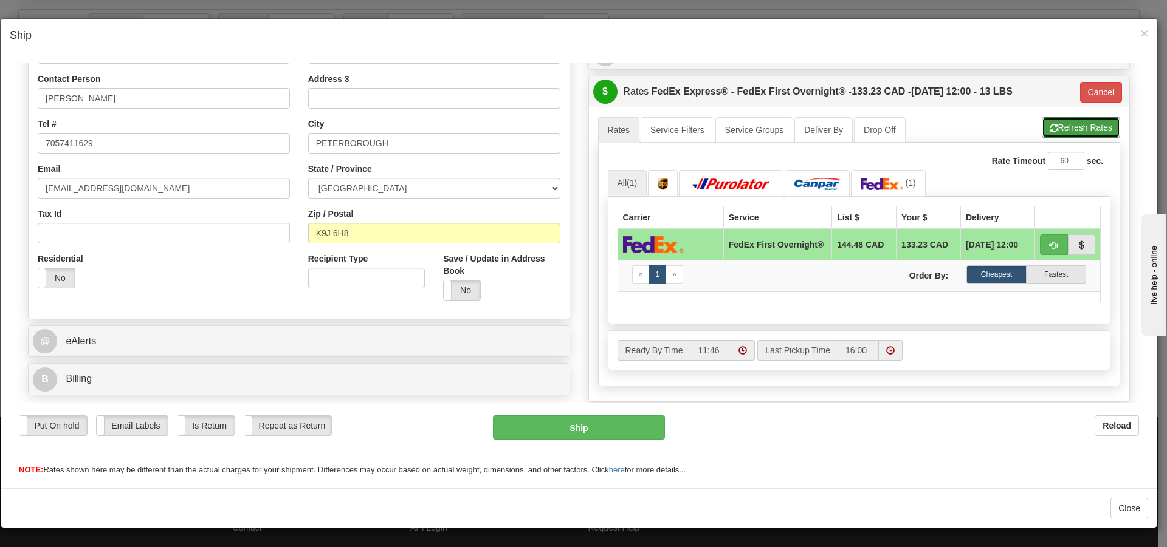
click at [1049, 124] on span "button" at bounding box center [1053, 128] width 9 height 8
type input "06"
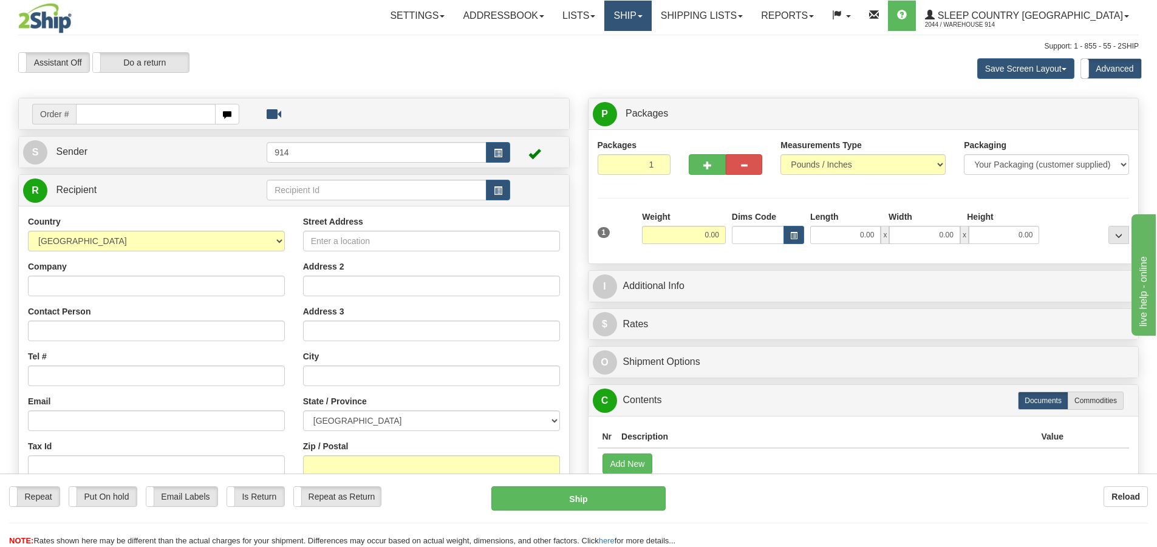
click at [651, 15] on link "Ship" at bounding box center [628, 16] width 47 height 30
click at [639, 58] on span "OnHold / Order Queue" at bounding box center [596, 58] width 86 height 10
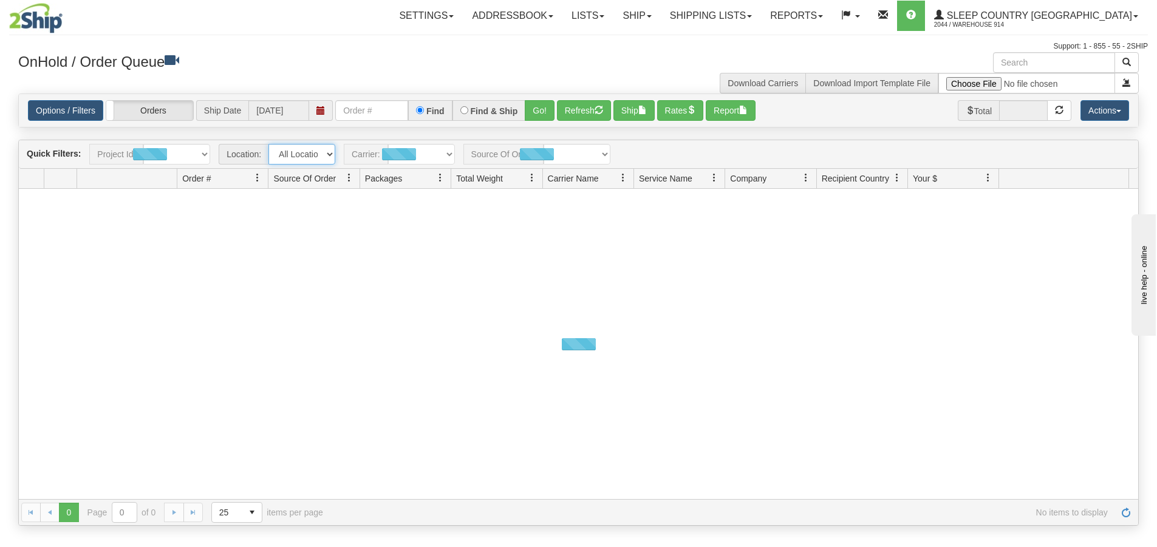
drag, startPoint x: 315, startPoint y: 150, endPoint x: 316, endPoint y: 163, distance: 12.8
click at [315, 150] on select "All Locations 914 9009 [GEOGRAPHIC_DATA] SLE BEDDN ZINUC" at bounding box center [302, 154] width 67 height 21
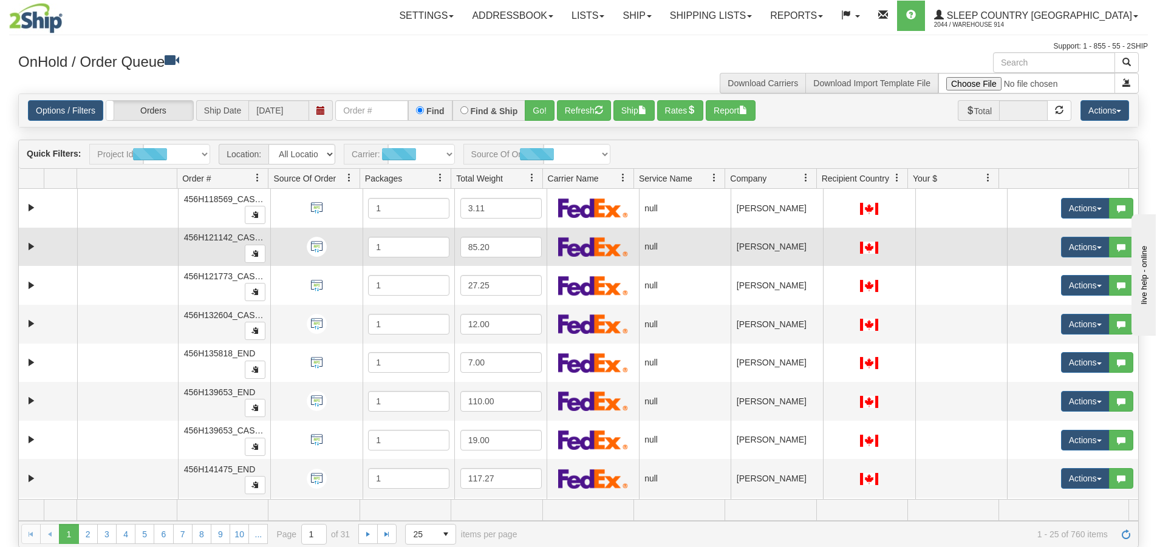
click at [292, 238] on div at bounding box center [316, 247] width 81 height 20
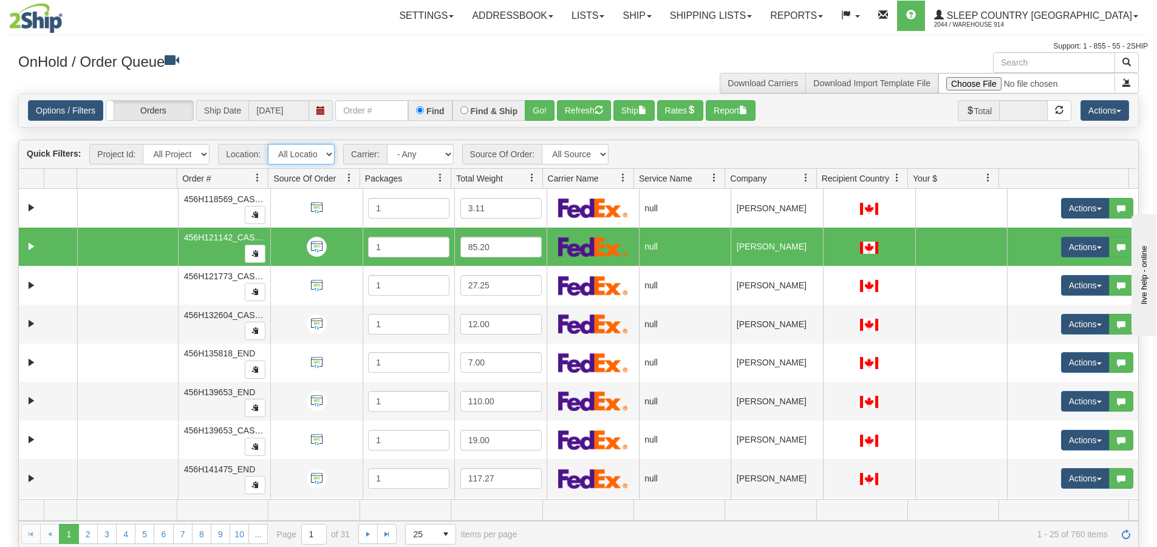
click at [295, 154] on select "All Locations 914 9009 [GEOGRAPHIC_DATA] SLE BEDDN ZINUC" at bounding box center [301, 154] width 67 height 21
select select "7603"
click at [268, 144] on select "All Locations 914 9009 CASPC END SLE BEDDN ZINUC" at bounding box center [301, 154] width 67 height 21
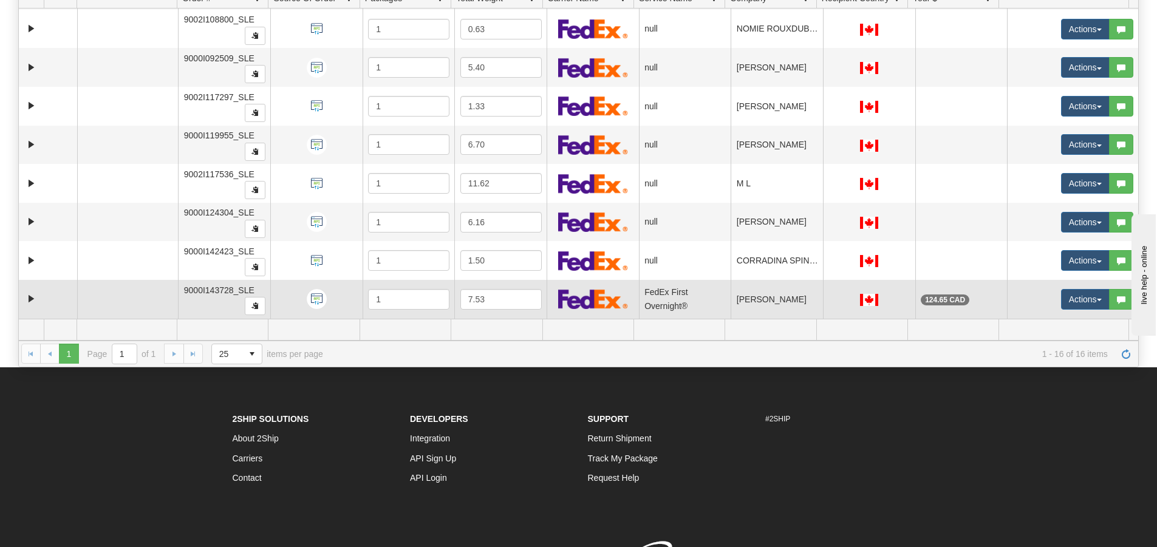
scroll to position [252, 0]
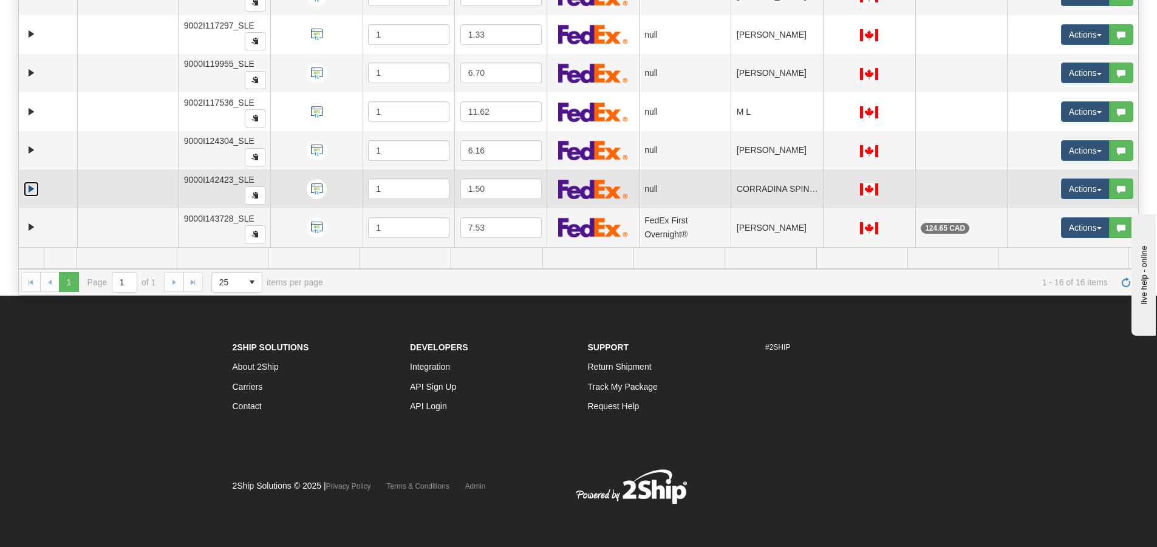
click at [32, 189] on link "Expand" at bounding box center [31, 189] width 15 height 15
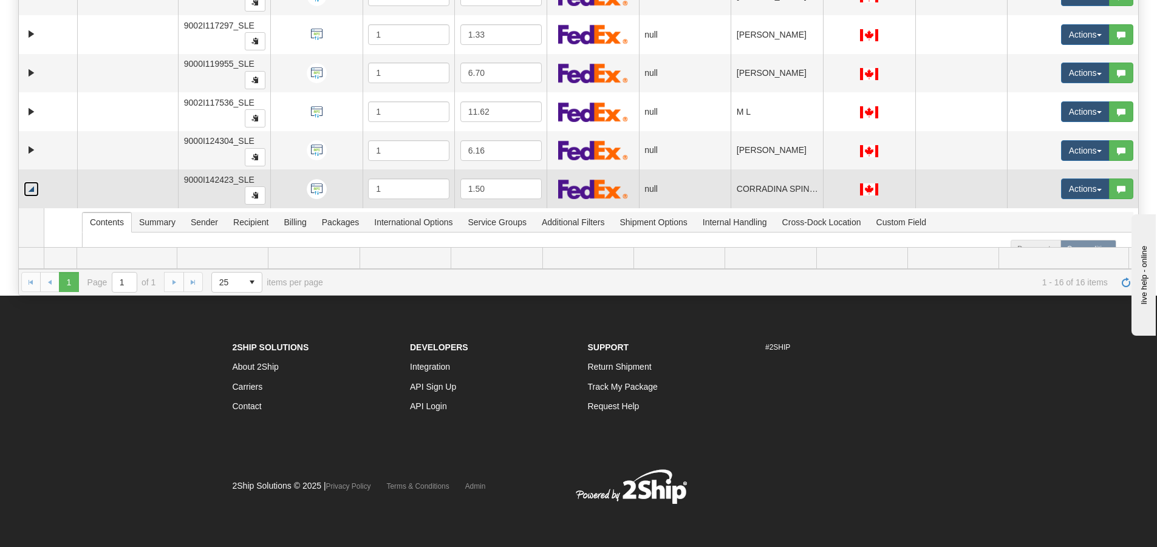
scroll to position [430, 0]
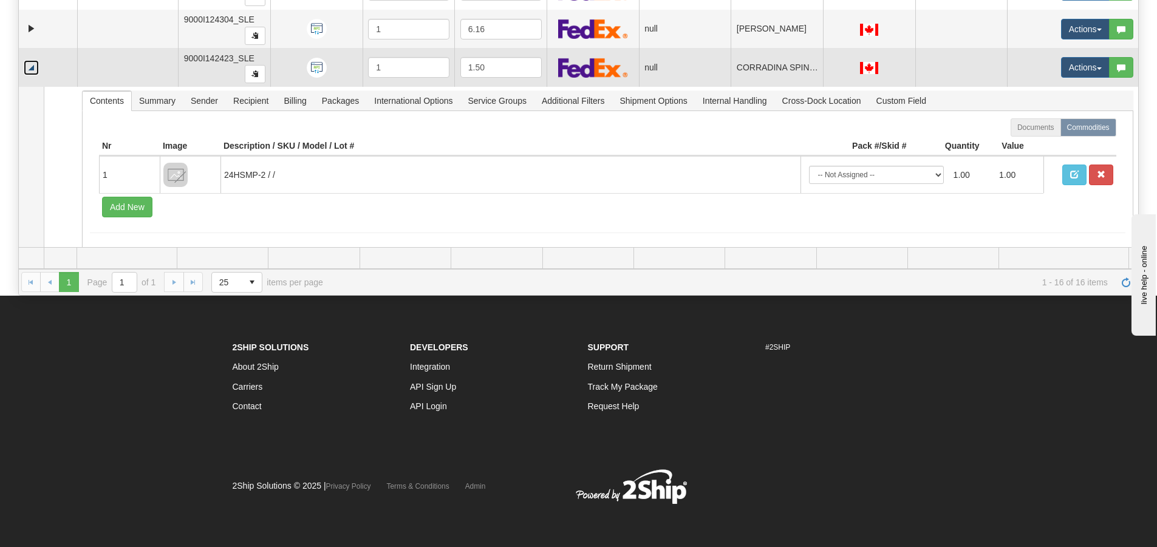
click at [29, 64] on link "Collapse" at bounding box center [31, 67] width 15 height 15
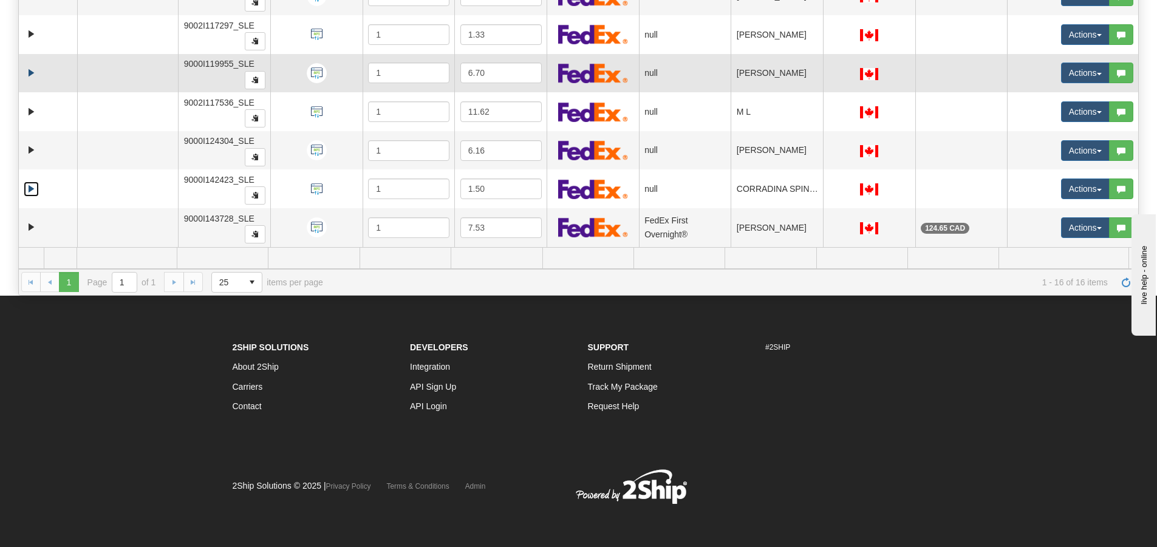
scroll to position [308, 0]
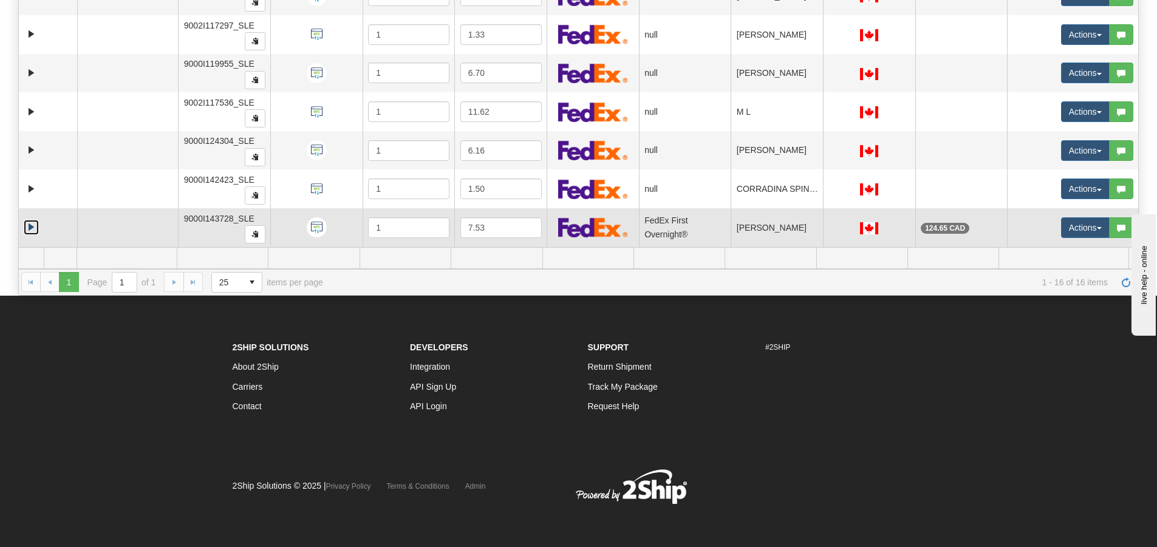
click at [29, 225] on link "Expand" at bounding box center [31, 227] width 15 height 15
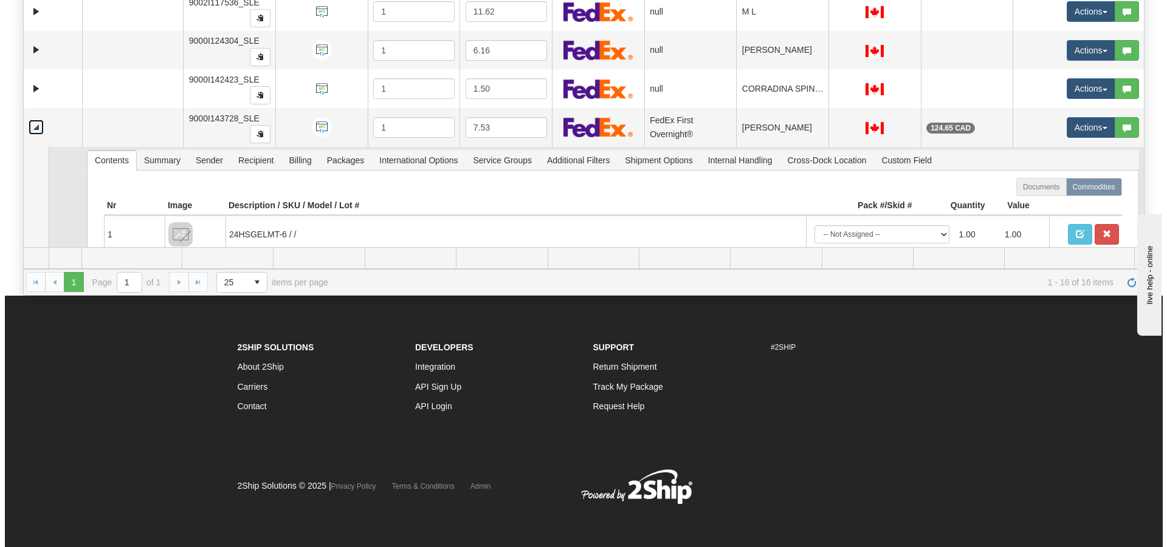
scroll to position [478, 0]
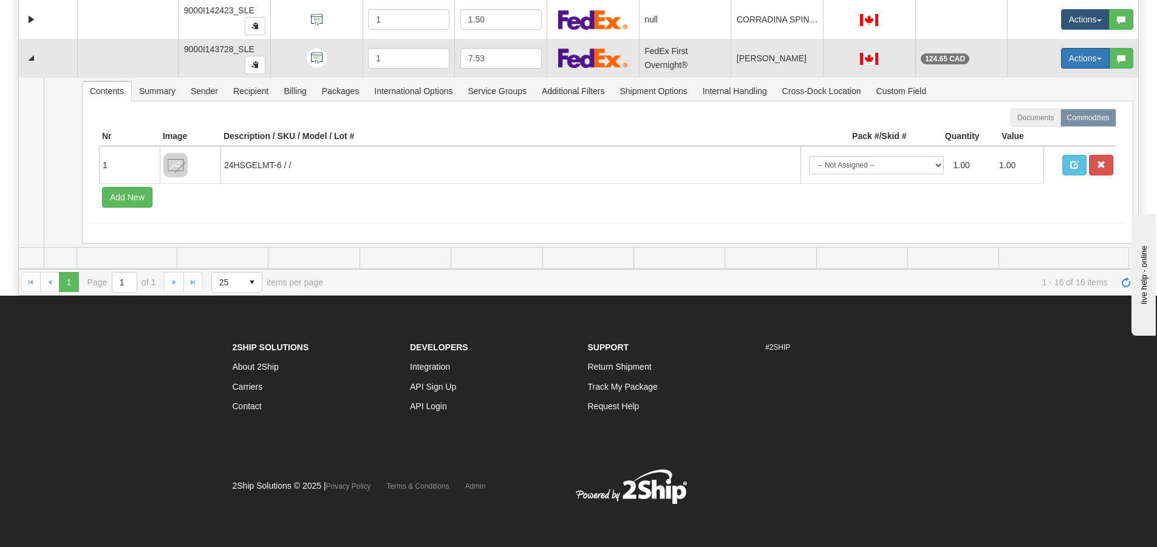
click at [1068, 66] on button "Actions" at bounding box center [1085, 58] width 49 height 21
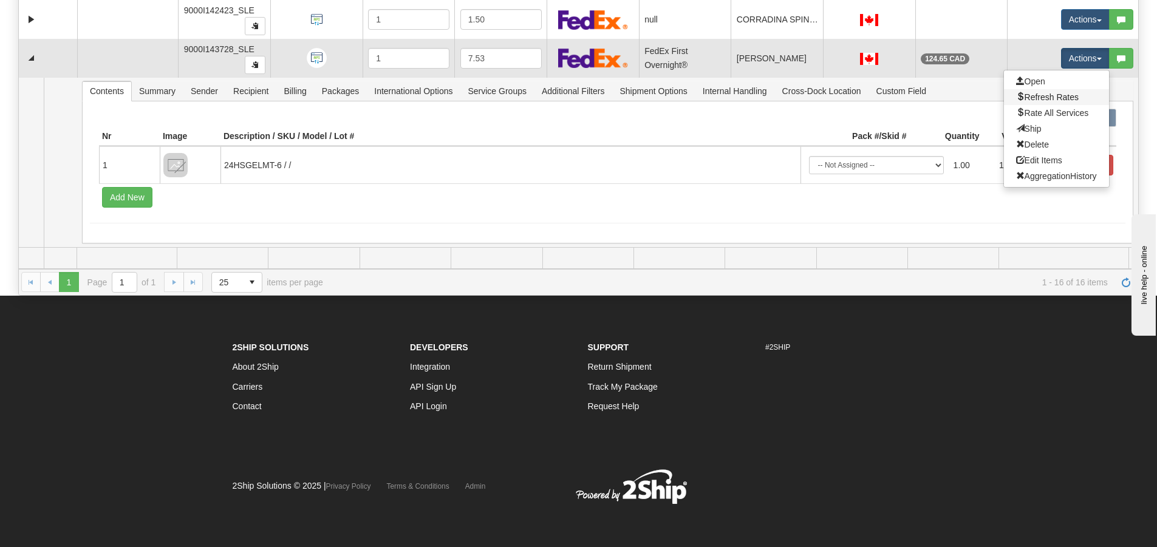
click at [1052, 89] on link "Refresh Rates" at bounding box center [1056, 97] width 105 height 16
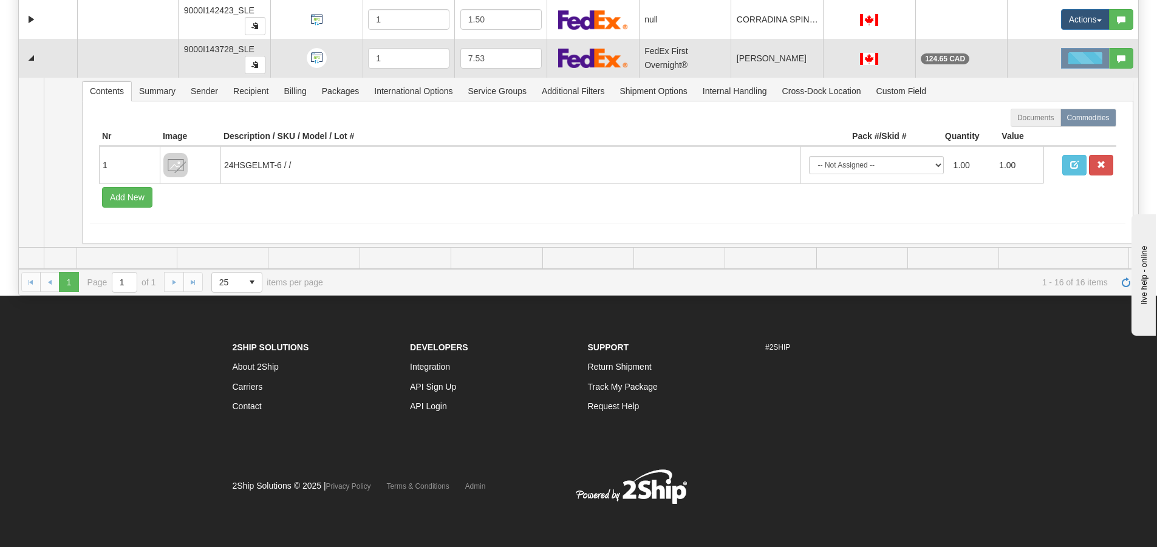
click at [1061, 67] on div at bounding box center [1085, 58] width 49 height 21
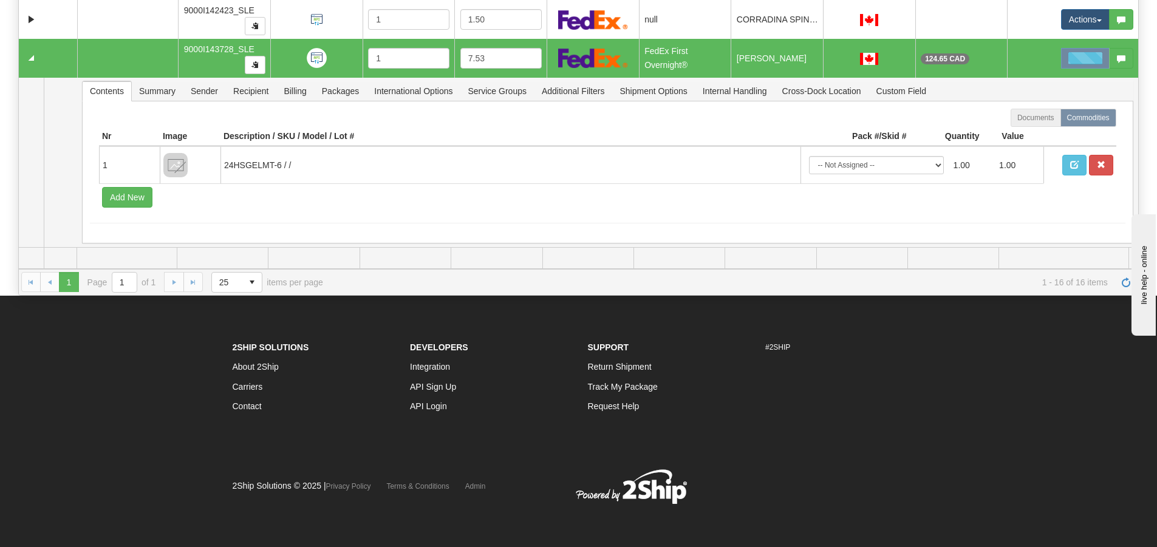
click at [1061, 59] on div at bounding box center [1085, 58] width 49 height 21
click at [1061, 63] on button "Actions" at bounding box center [1085, 58] width 49 height 21
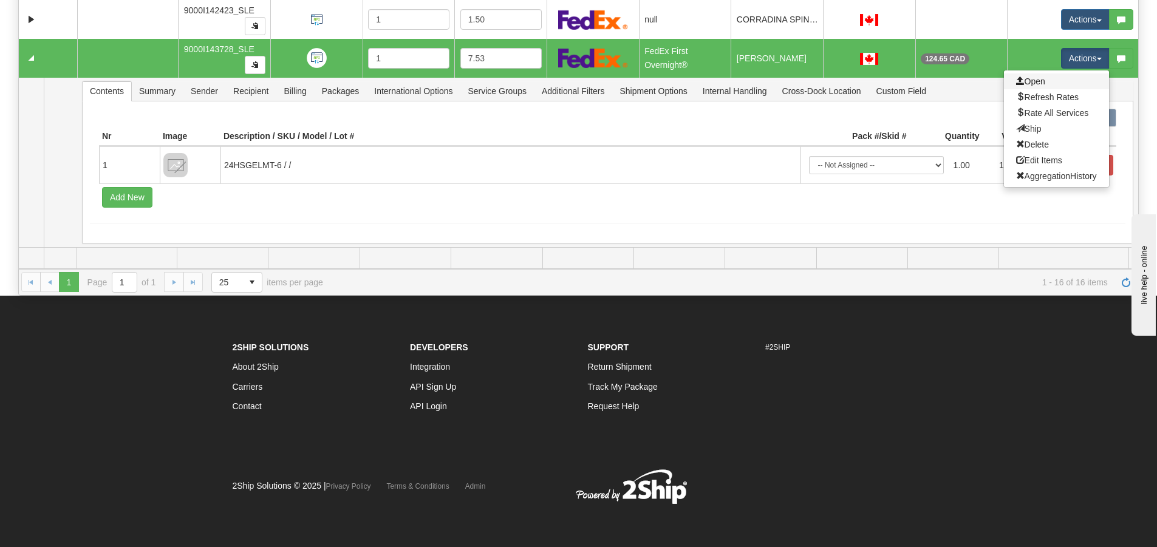
click at [1044, 79] on link "Open" at bounding box center [1056, 82] width 105 height 16
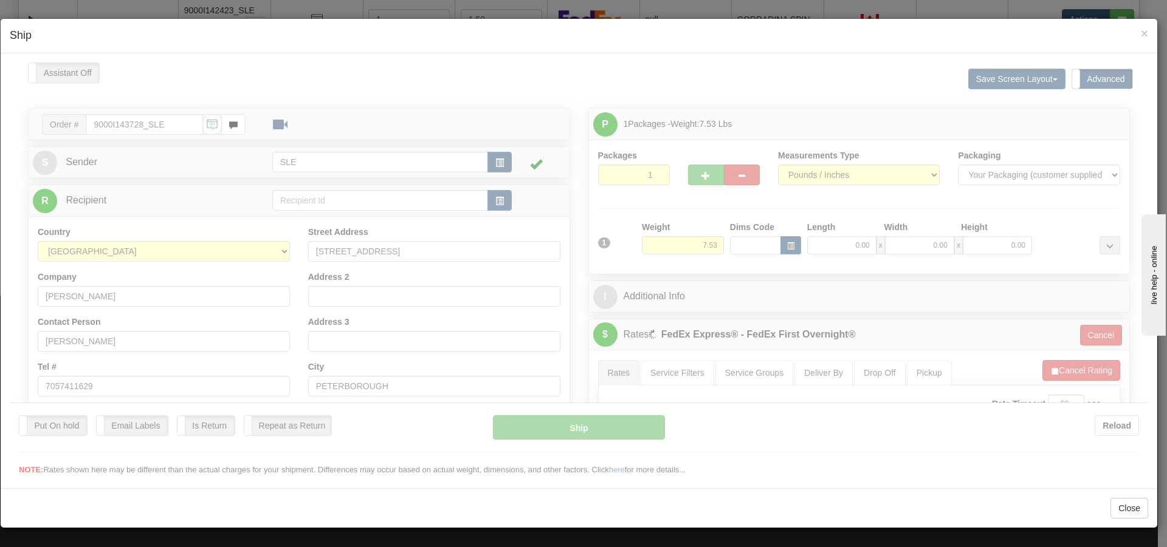
scroll to position [0, 0]
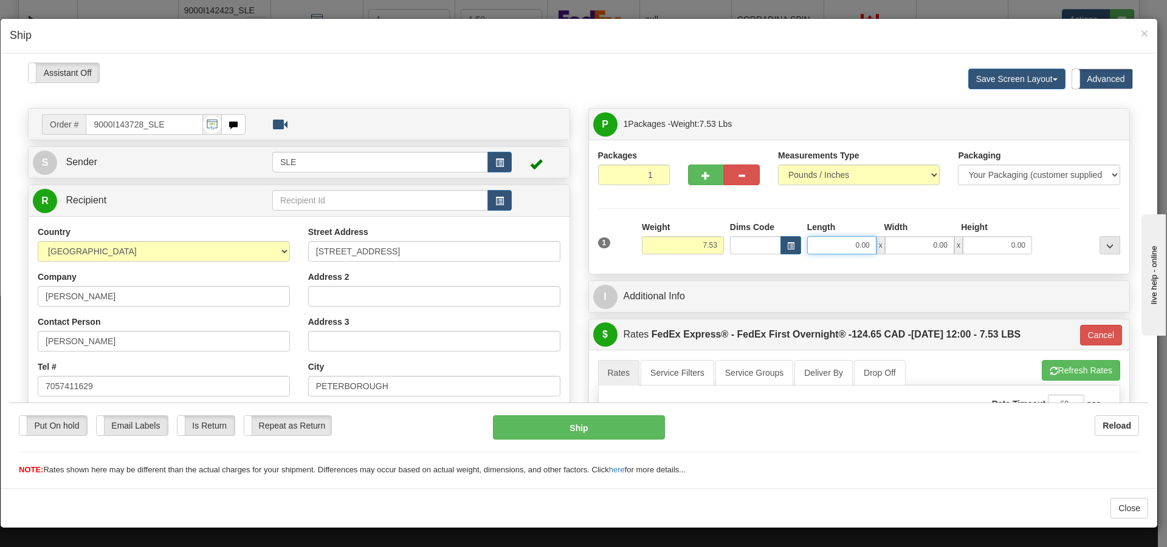
click at [861, 239] on input "0.00" at bounding box center [841, 245] width 69 height 18
type input "1.00"
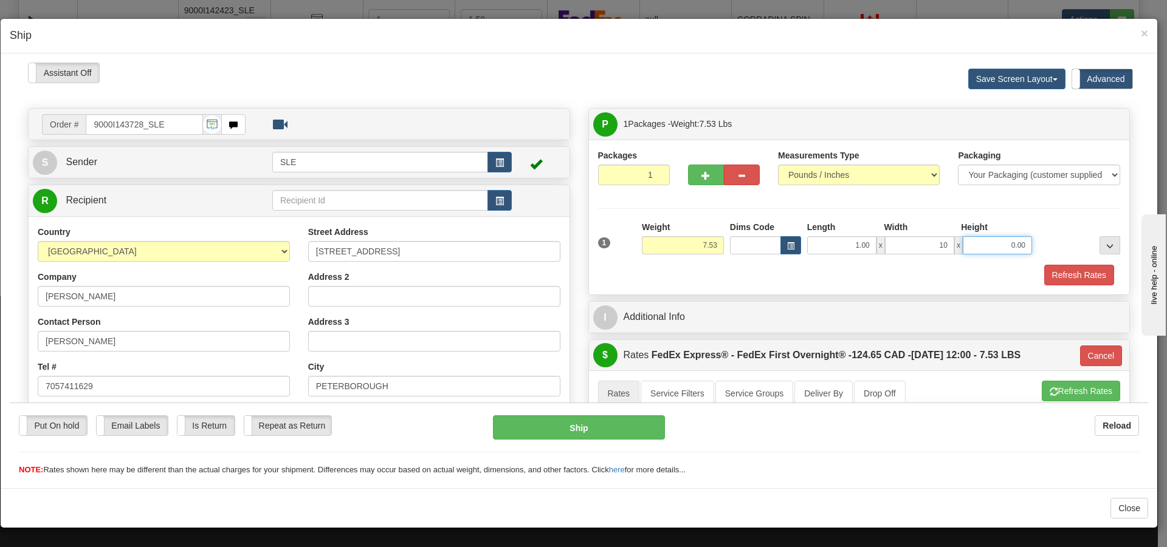
type input "10.00"
type input "20.00"
click at [1086, 281] on button "Refresh Rates" at bounding box center [1079, 274] width 70 height 21
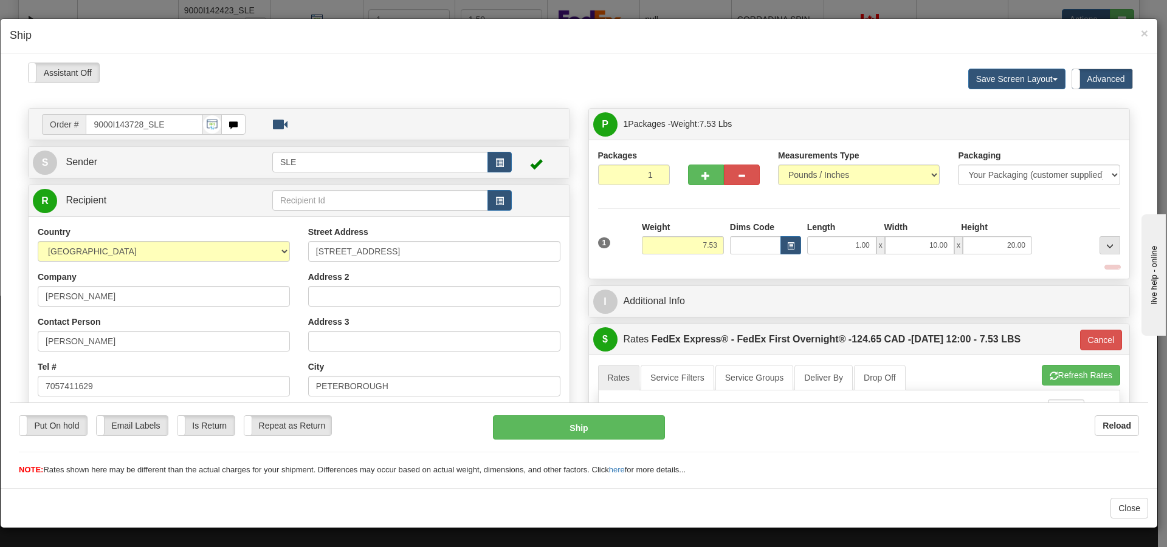
type input "06"
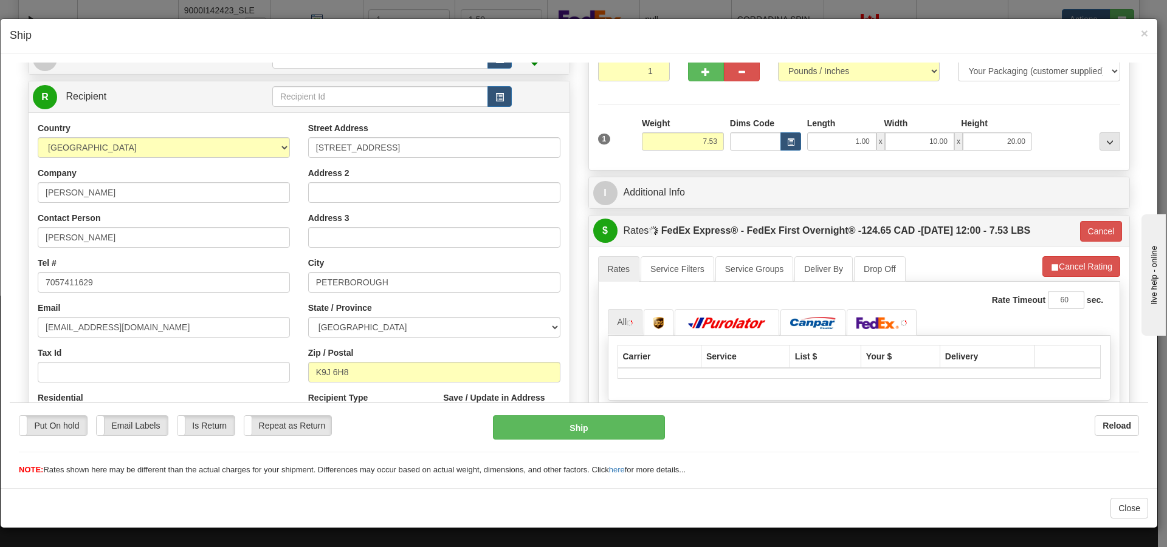
scroll to position [182, 0]
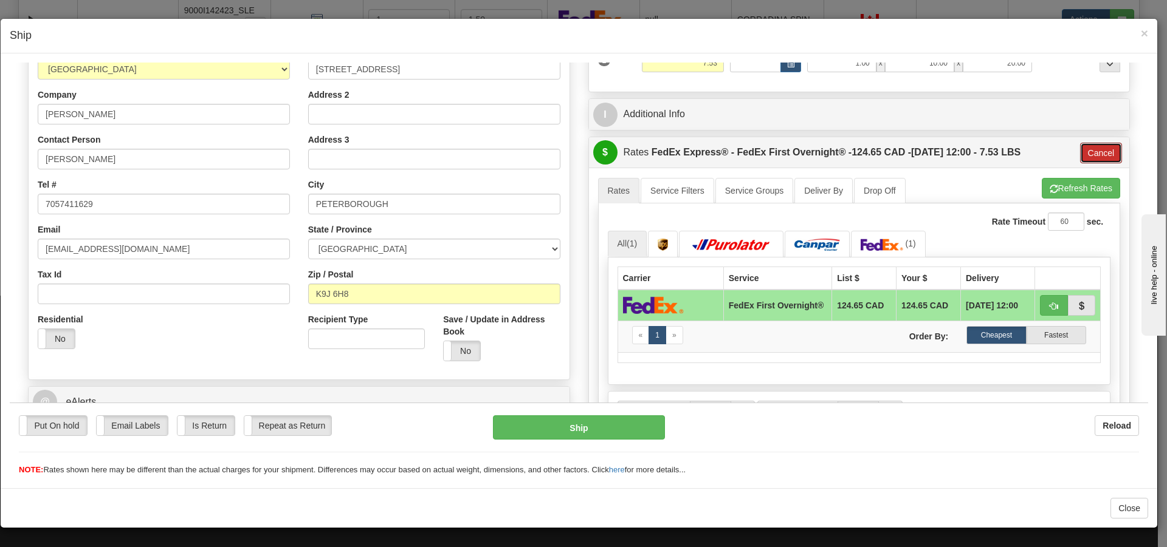
click at [1086, 152] on button "Cancel" at bounding box center [1101, 152] width 43 height 21
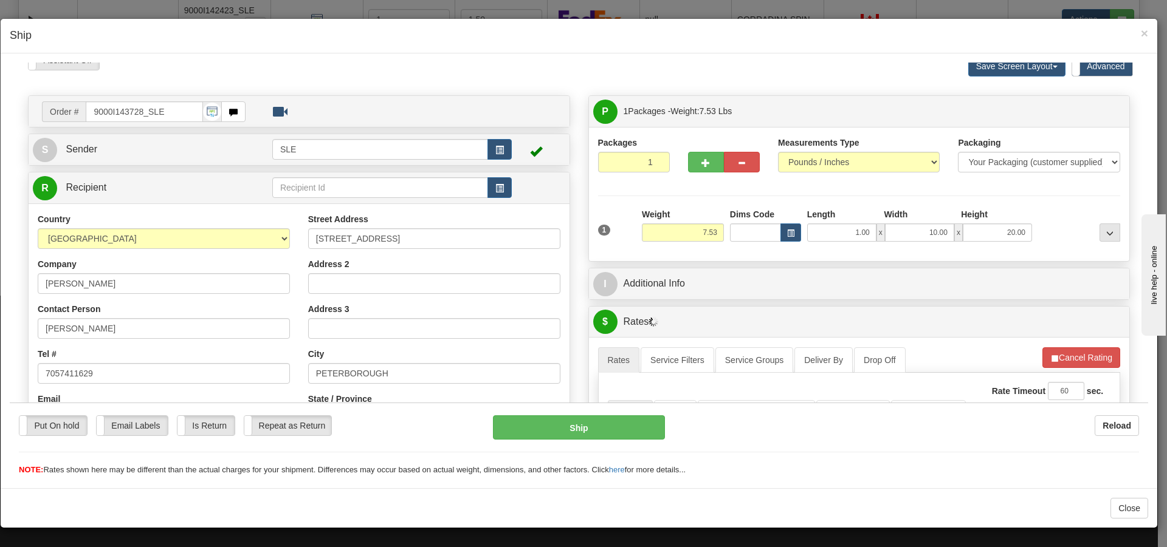
scroll to position [0, 0]
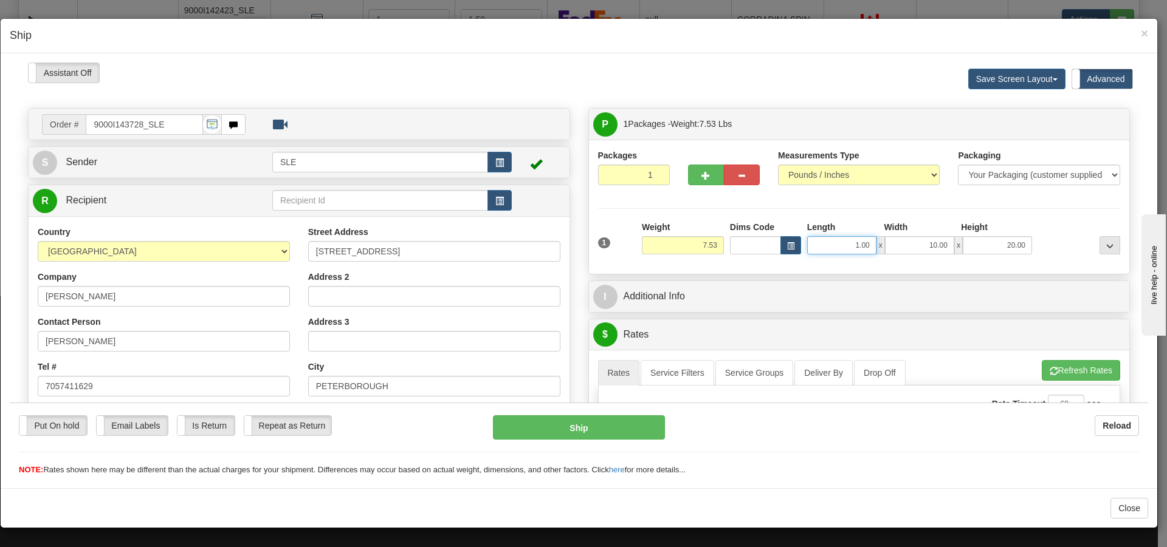
click at [847, 248] on input "1.00" at bounding box center [841, 245] width 69 height 18
click at [850, 242] on input "1.00" at bounding box center [841, 245] width 69 height 18
click at [857, 244] on input "1.00" at bounding box center [841, 245] width 69 height 18
click at [854, 244] on input "1.00" at bounding box center [841, 245] width 69 height 18
click at [850, 244] on input "1.00" at bounding box center [841, 245] width 69 height 18
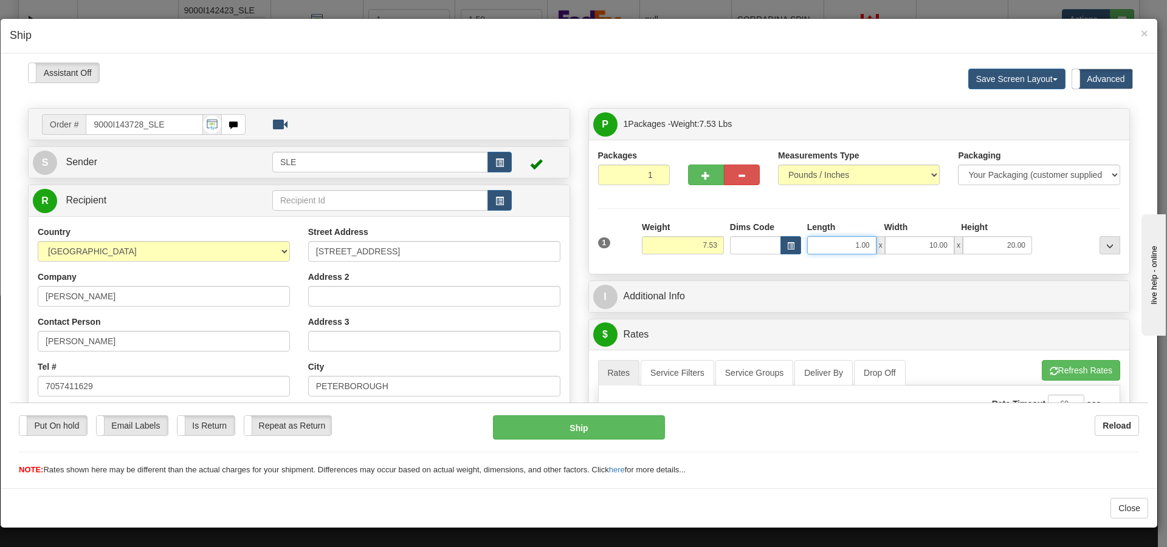
click at [852, 245] on input "1.00" at bounding box center [841, 245] width 69 height 18
type input "10.00"
click at [1067, 369] on button "Refresh Rates" at bounding box center [1080, 370] width 78 height 21
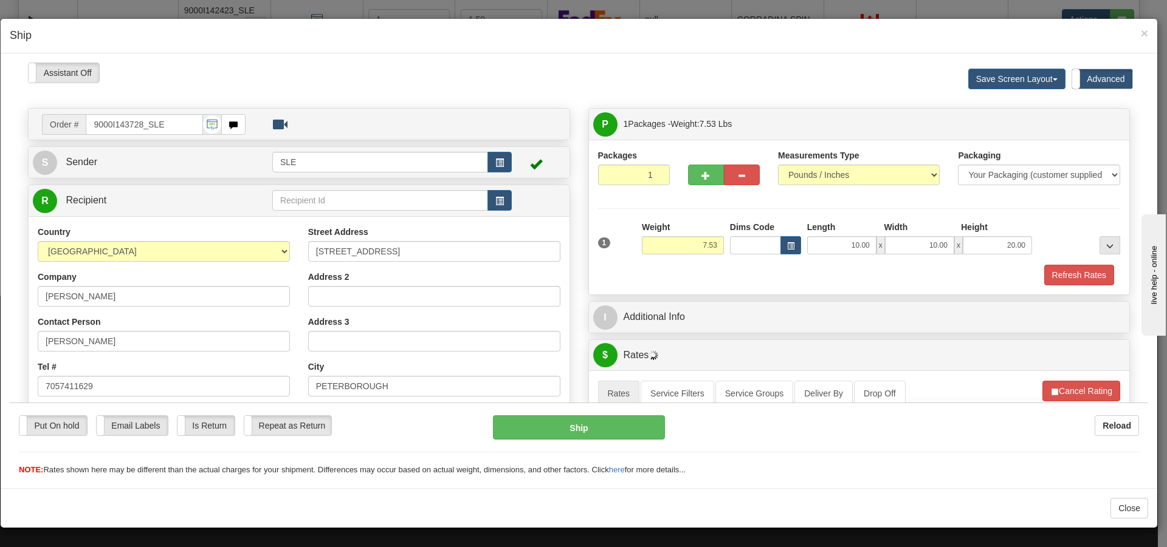
scroll to position [243, 0]
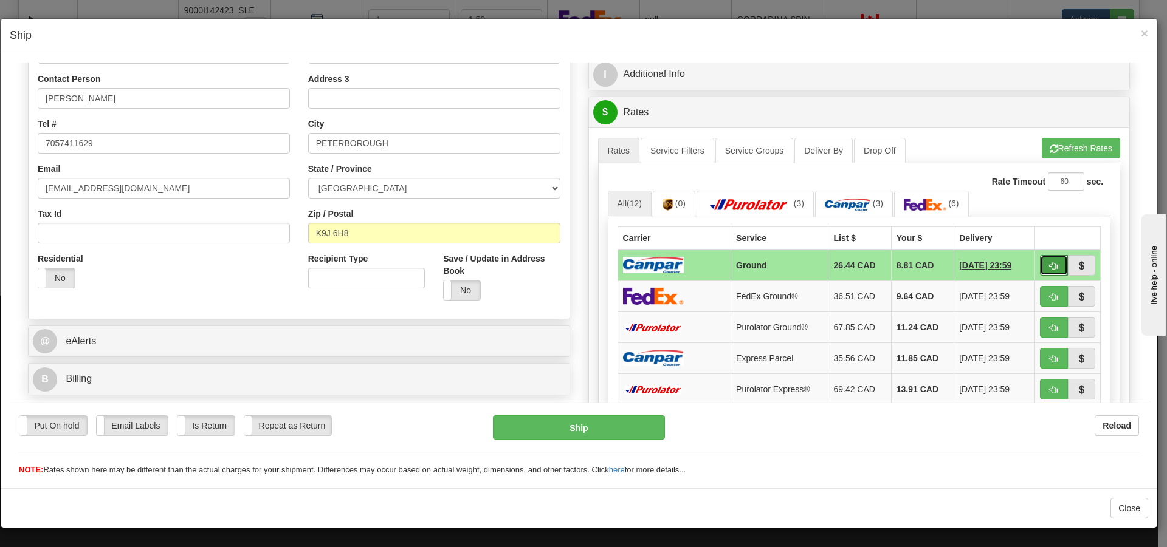
click at [1049, 263] on span "button" at bounding box center [1053, 266] width 9 height 8
type input "1"
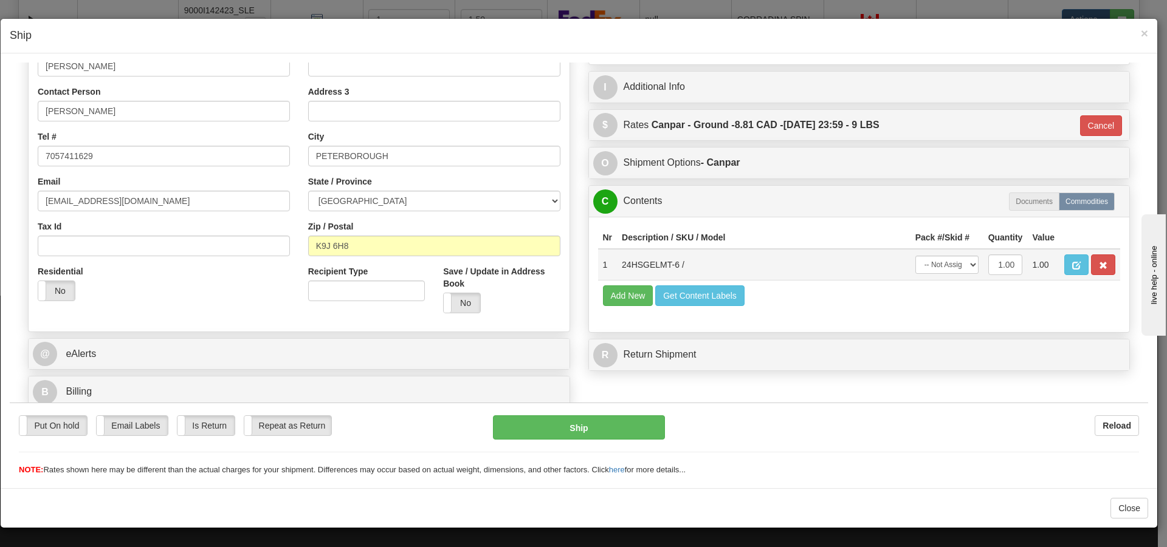
scroll to position [230, 0]
click at [965, 268] on select "-- Not Assigned -- Package 1" at bounding box center [946, 264] width 63 height 18
select select "0"
click at [915, 255] on select "-- Not Assigned -- Package 1" at bounding box center [946, 264] width 63 height 18
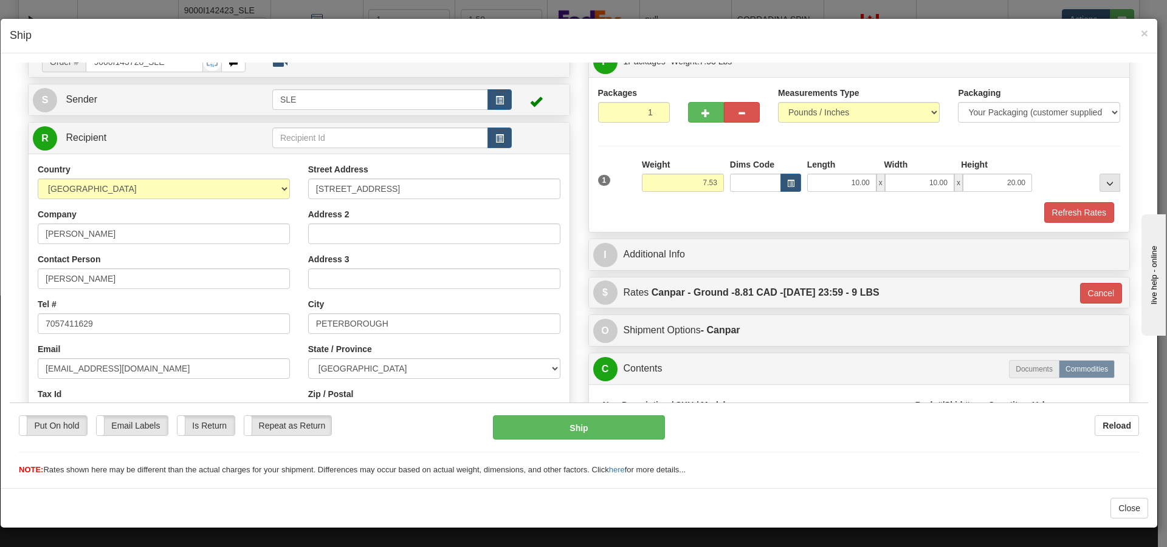
scroll to position [48, 0]
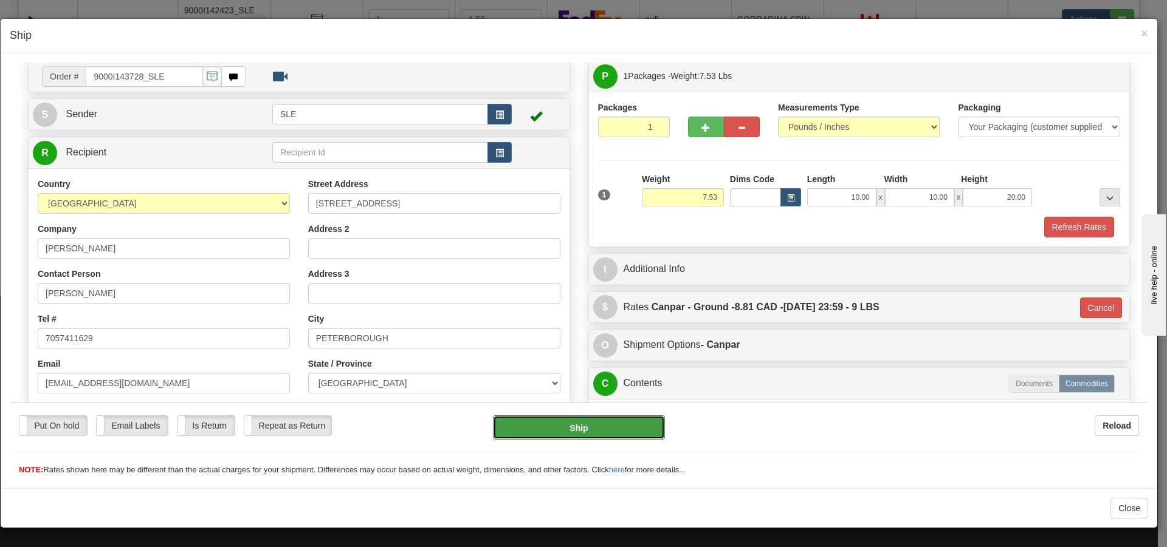
click at [639, 425] on button "Ship" at bounding box center [578, 427] width 171 height 24
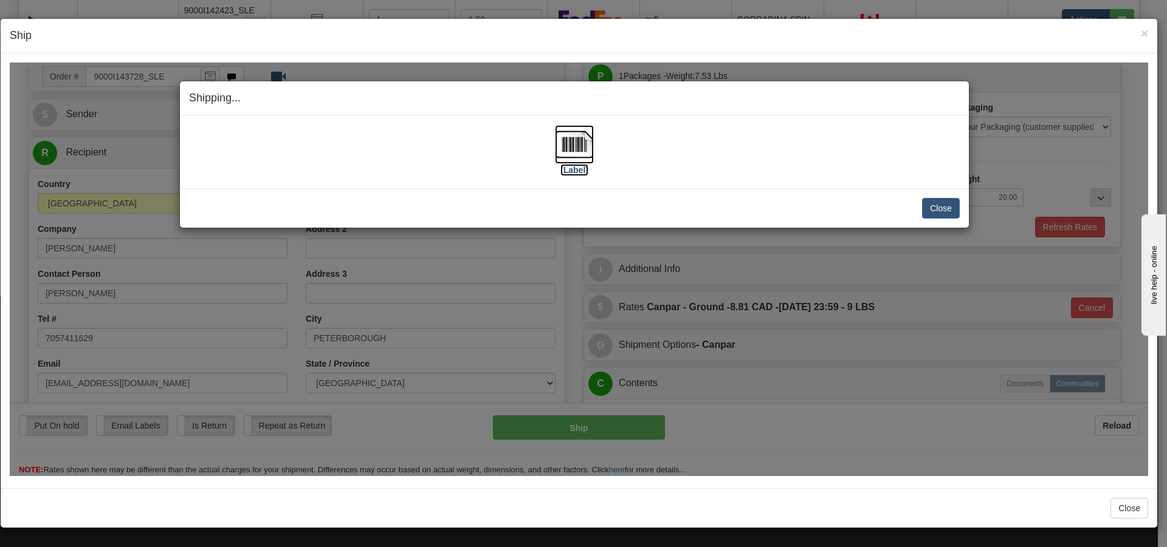
click at [574, 171] on label "[Label]" at bounding box center [574, 169] width 28 height 12
click at [999, 139] on div "Shipping... Your SHIPMENT will EXPIRE in [Label] IMPORTANT NOTICE Embassy / Con…" at bounding box center [579, 269] width 1138 height 414
click at [933, 213] on button "Close" at bounding box center [941, 207] width 38 height 21
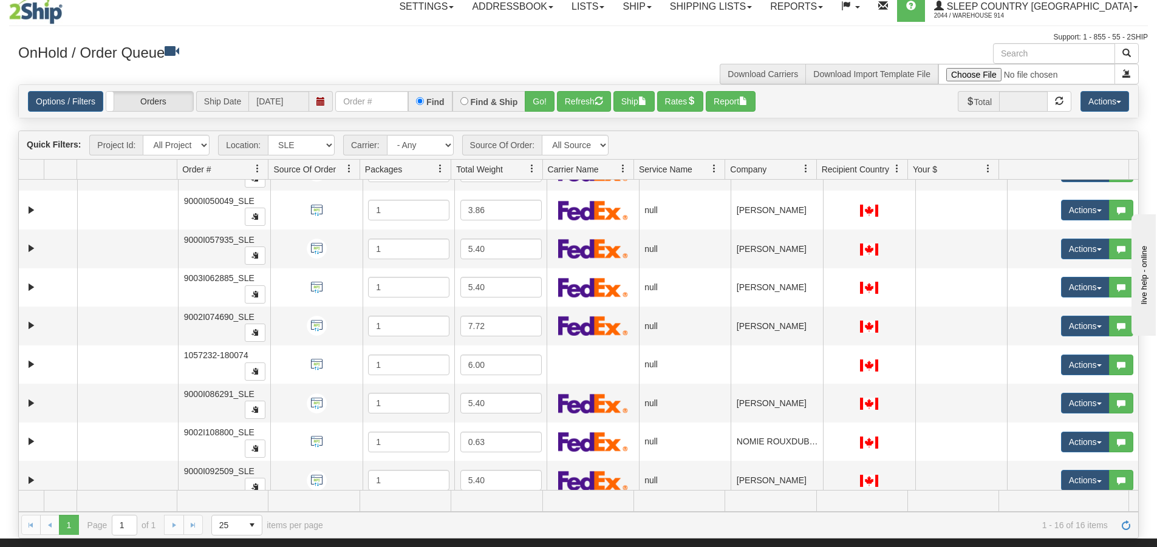
scroll to position [0, 0]
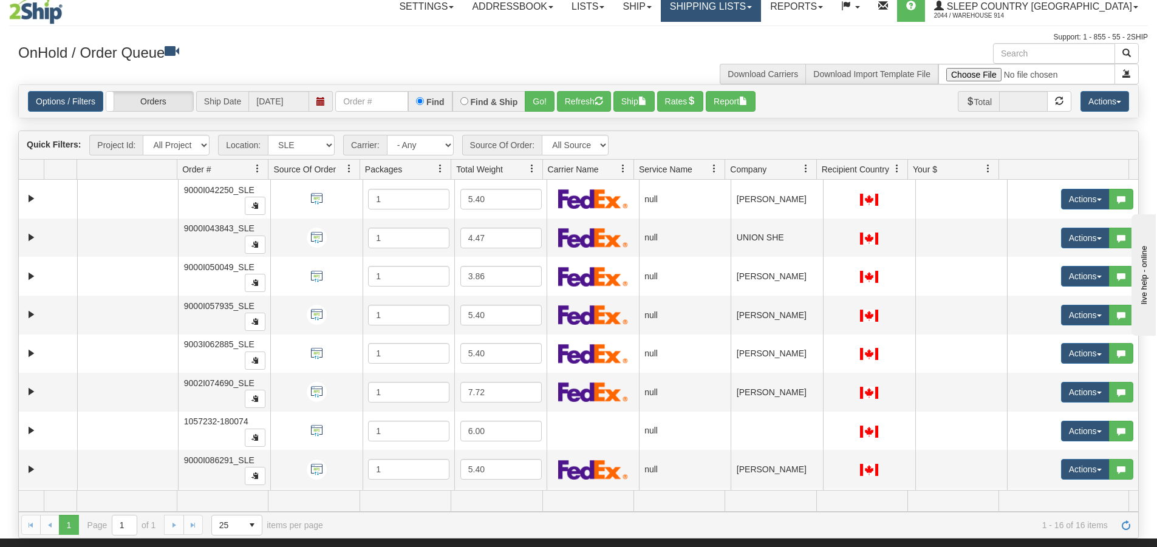
click at [754, 19] on link "Shipping lists" at bounding box center [711, 6] width 100 height 30
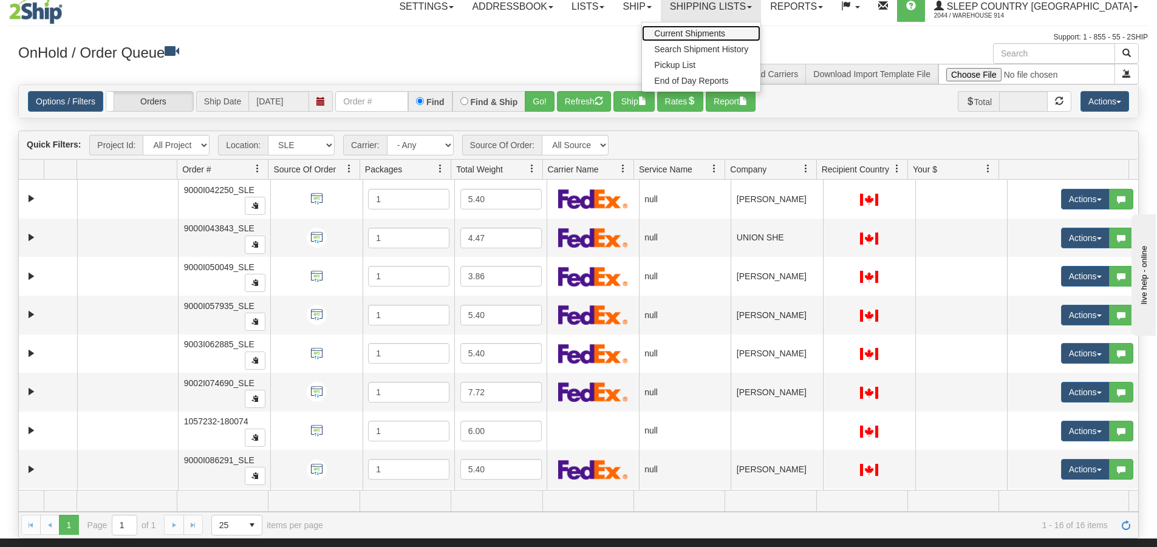
click at [725, 33] on span "Current Shipments" at bounding box center [689, 34] width 71 height 10
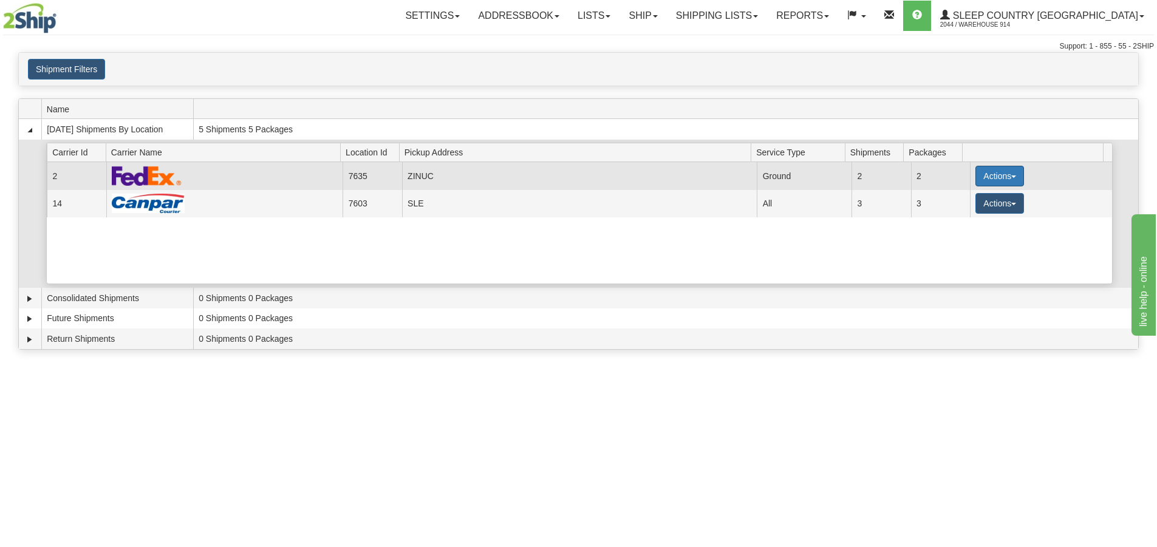
click at [978, 177] on button "Actions" at bounding box center [1000, 176] width 49 height 21
click at [973, 216] on link "Close" at bounding box center [975, 215] width 97 height 16
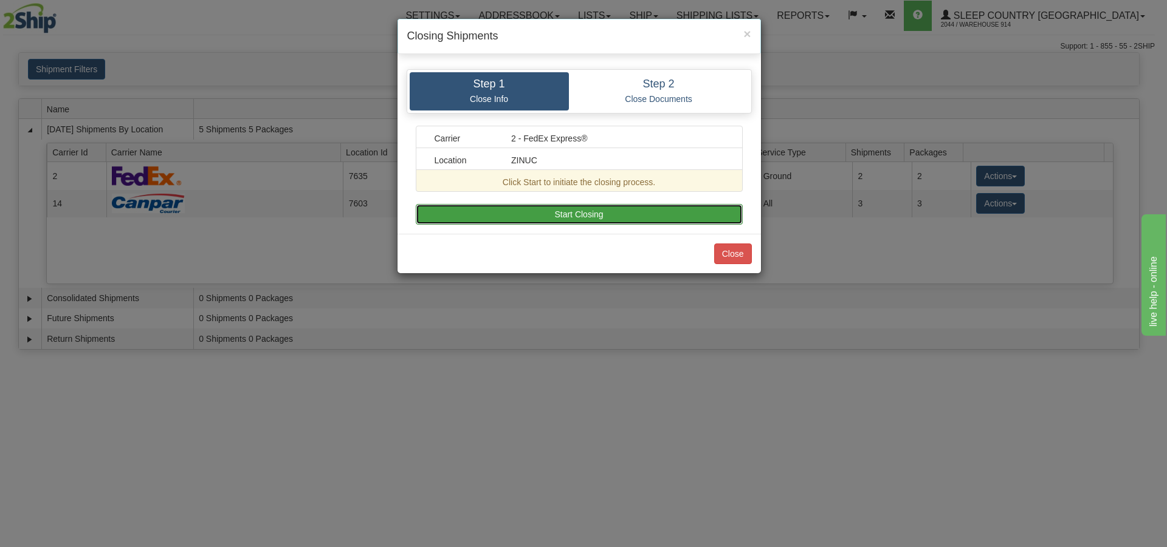
click at [642, 218] on button "Start Closing" at bounding box center [579, 214] width 327 height 21
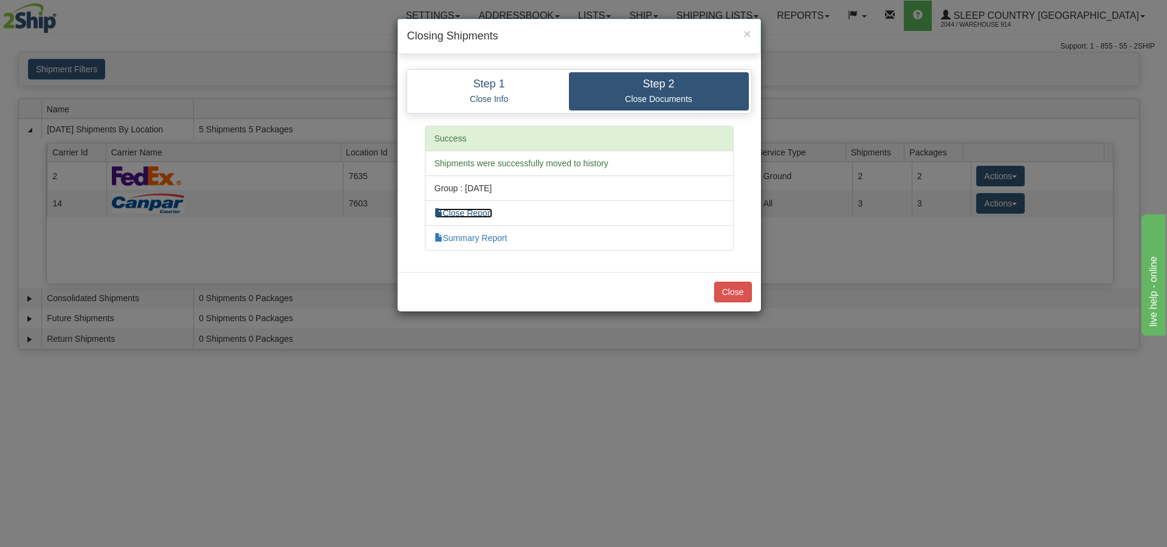
click at [485, 215] on link "Close Report" at bounding box center [463, 213] width 58 height 10
click at [735, 296] on button "Close" at bounding box center [733, 292] width 38 height 21
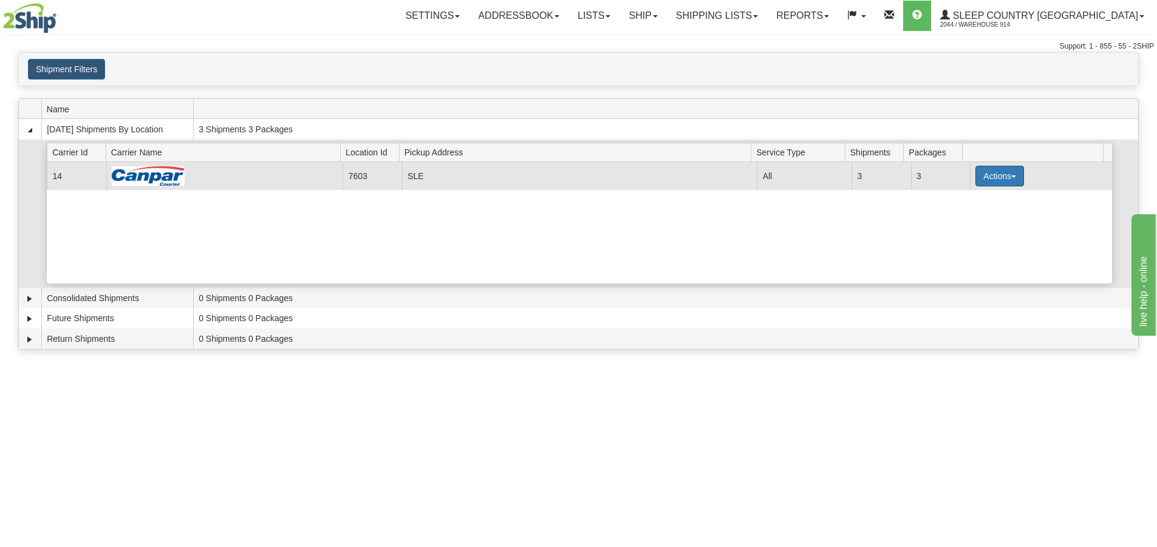
click at [989, 176] on button "Actions" at bounding box center [1000, 176] width 49 height 21
click at [975, 219] on link "Close" at bounding box center [975, 215] width 97 height 16
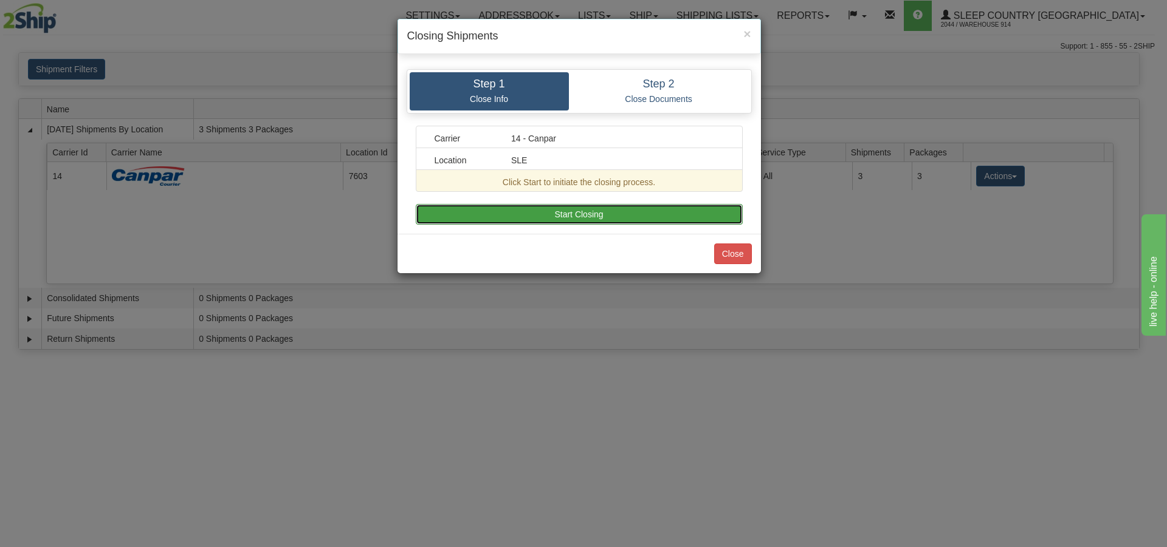
click at [623, 208] on button "Start Closing" at bounding box center [579, 214] width 327 height 21
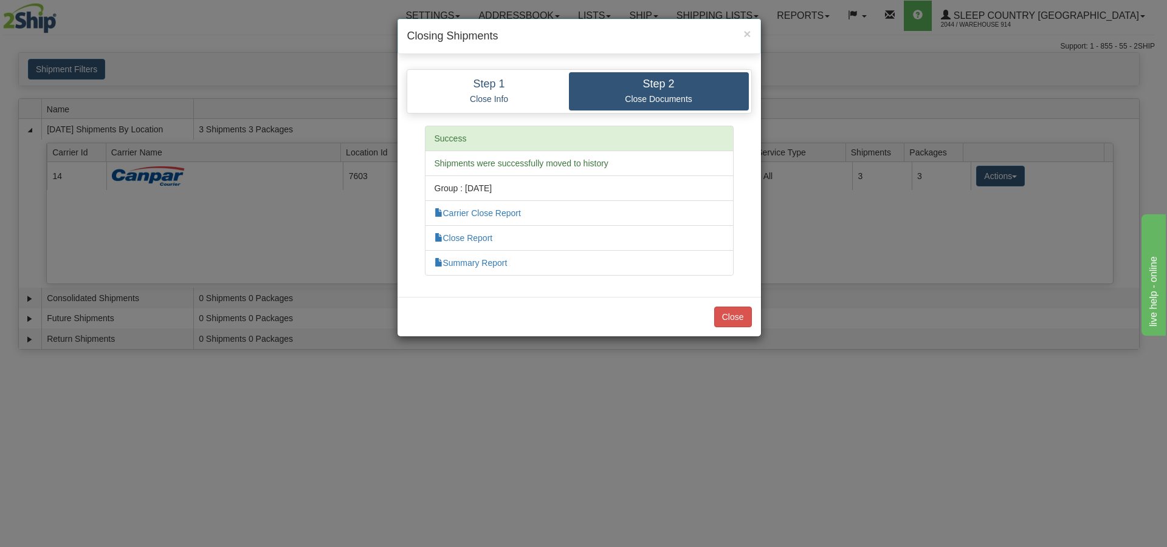
click at [461, 247] on li "Close Report" at bounding box center [579, 238] width 309 height 26
click at [465, 241] on link "Close Report" at bounding box center [463, 238] width 58 height 10
